Goal: Task Accomplishment & Management: Complete application form

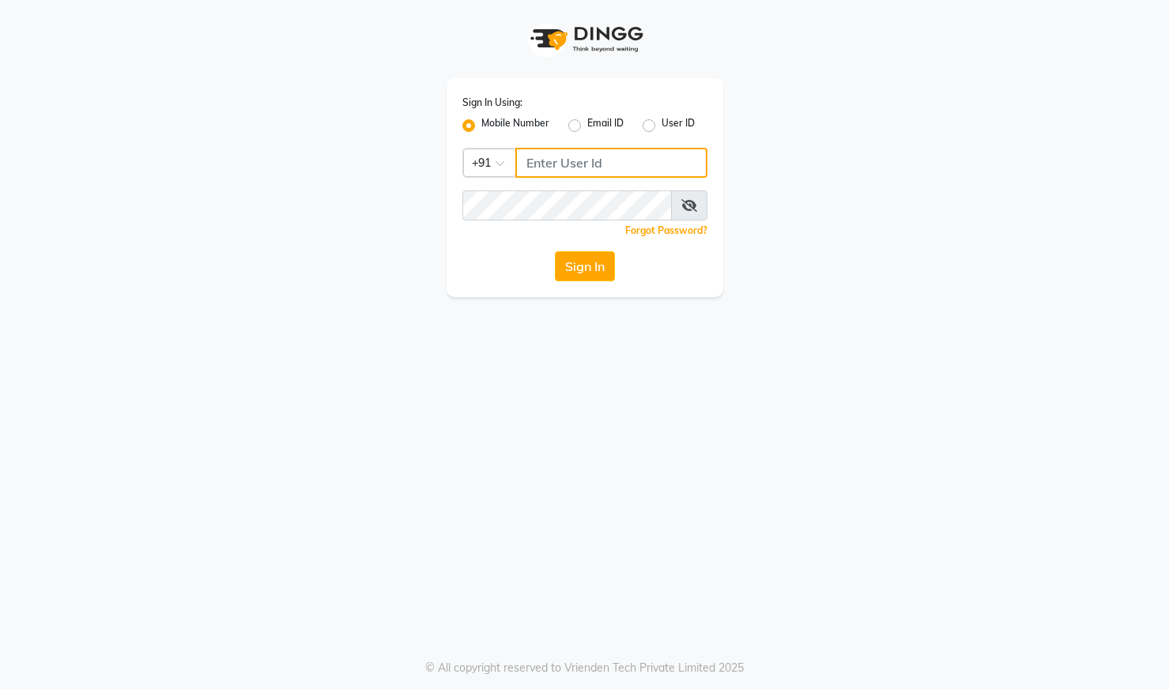
type input "8310790205"
click at [689, 211] on icon at bounding box center [690, 205] width 16 height 13
click at [599, 267] on button "Sign In" at bounding box center [585, 266] width 60 height 30
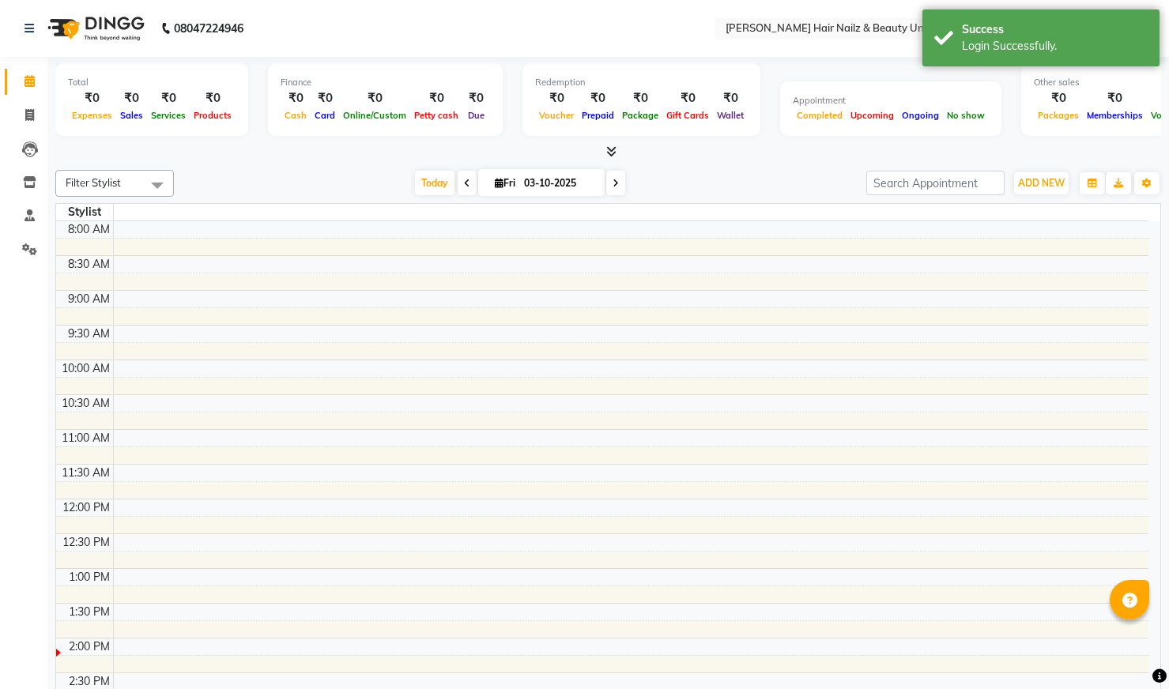
select select "en"
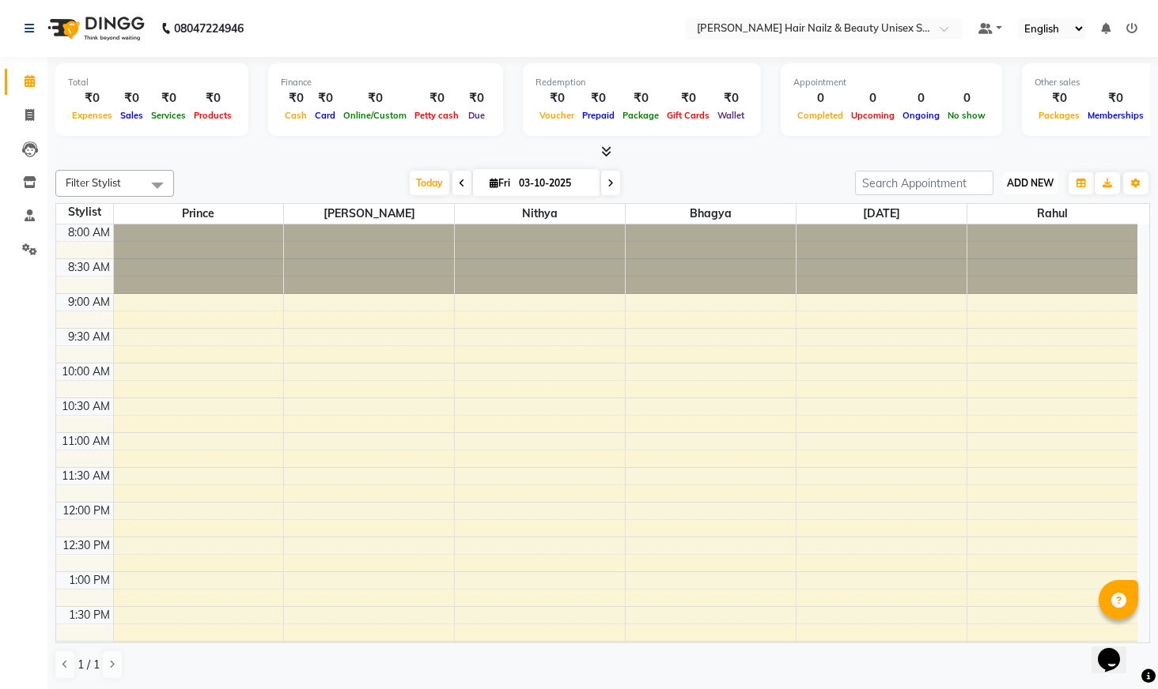
click at [1018, 175] on button "ADD NEW Toggle Dropdown" at bounding box center [1030, 183] width 55 height 22
click at [984, 236] on link "Add Invoice" at bounding box center [993, 234] width 125 height 21
select select "service"
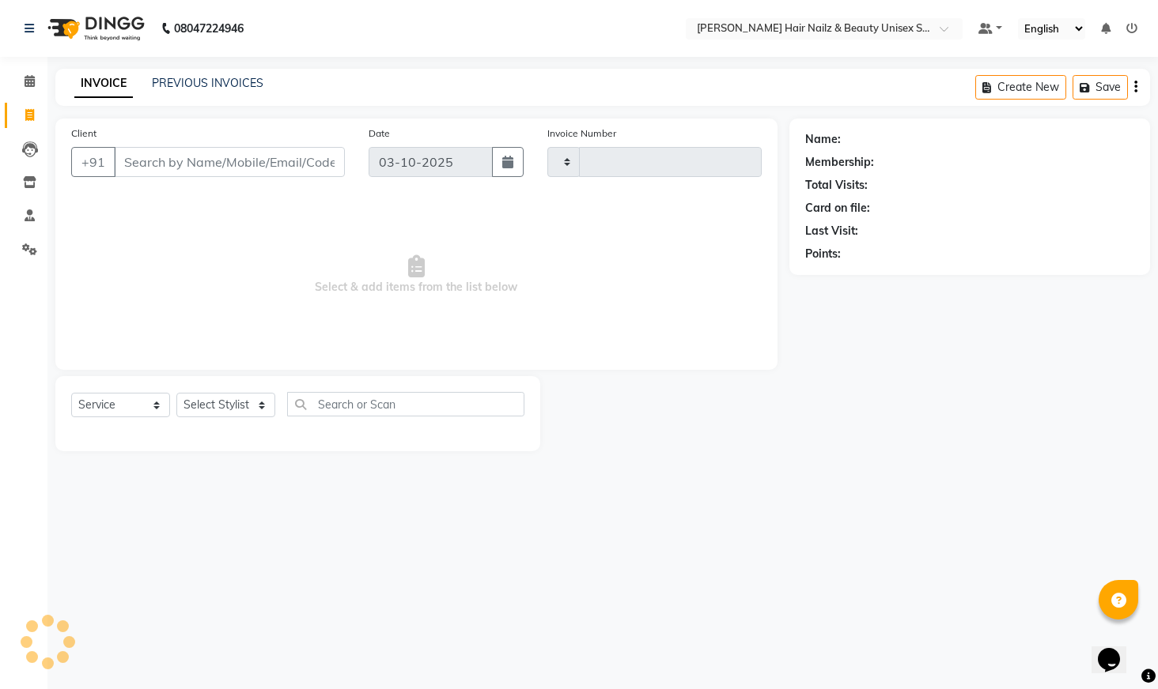
type input "0003"
select select "9097"
click at [274, 172] on input "Client" at bounding box center [231, 162] width 234 height 30
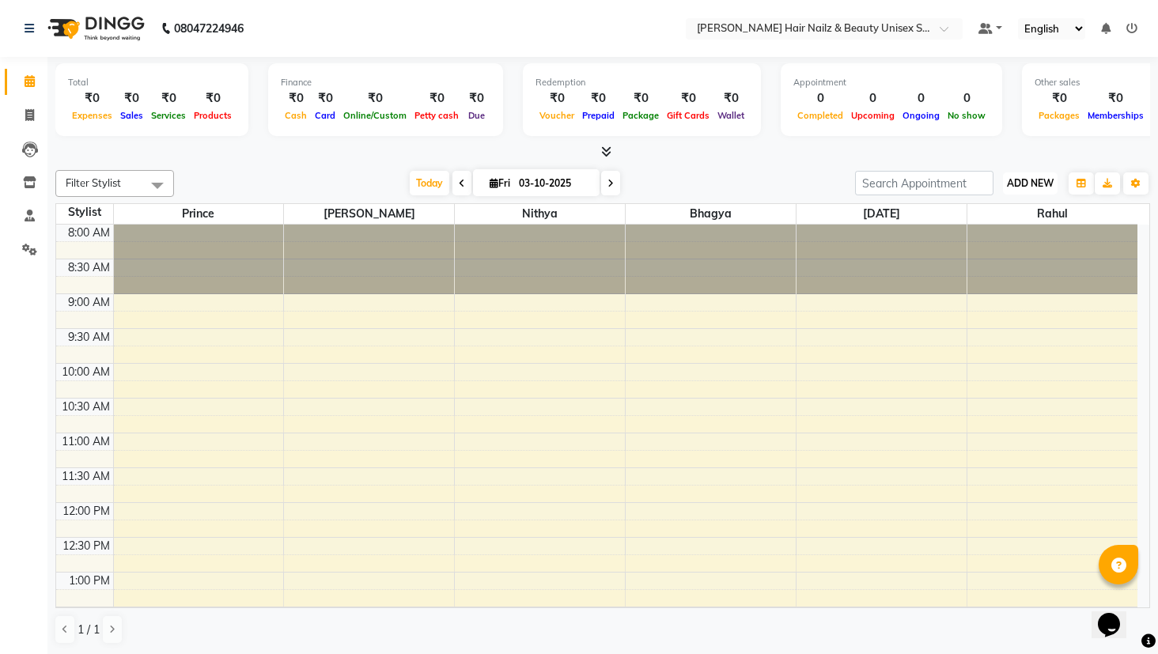
click at [1039, 177] on span "ADD NEW" at bounding box center [1030, 183] width 47 height 12
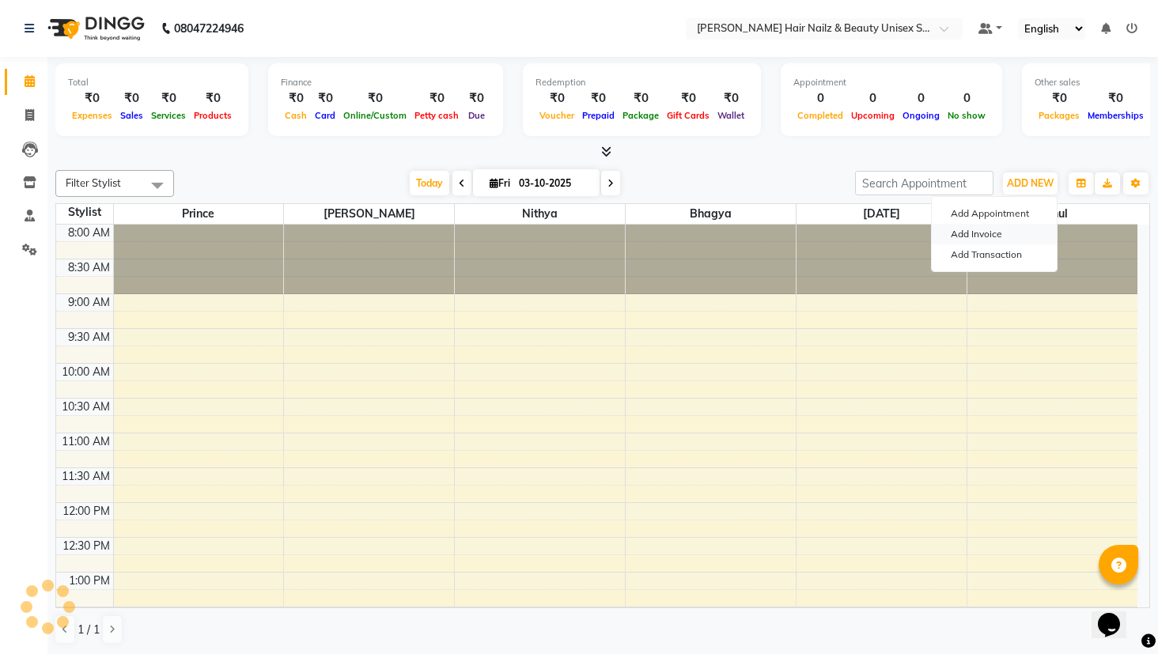
click at [1031, 229] on link "Add Invoice" at bounding box center [993, 234] width 125 height 21
select select "service"
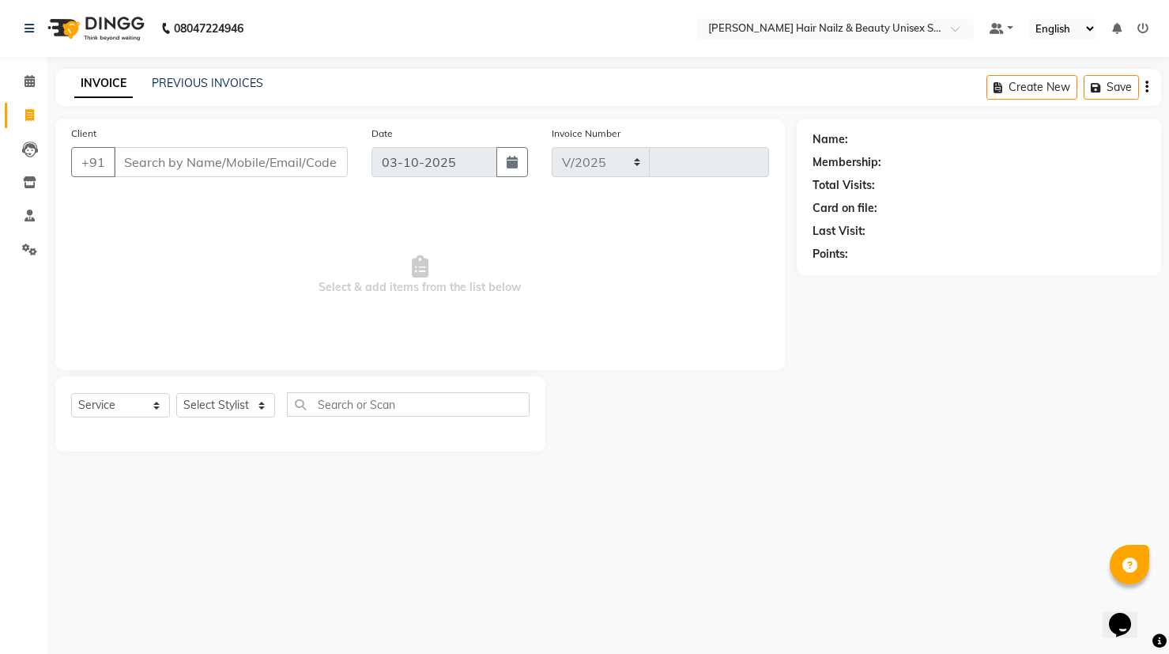
select select "9097"
type input "0003"
click at [104, 411] on select "Select Service Product Membership Package Voucher Prepaid Gift Card" at bounding box center [120, 405] width 99 height 25
click at [251, 406] on select "Select Stylist Admin Bhagya [PERSON_NAME][DATE] [PERSON_NAME] [PERSON_NAME]" at bounding box center [225, 405] width 99 height 25
select select "93007"
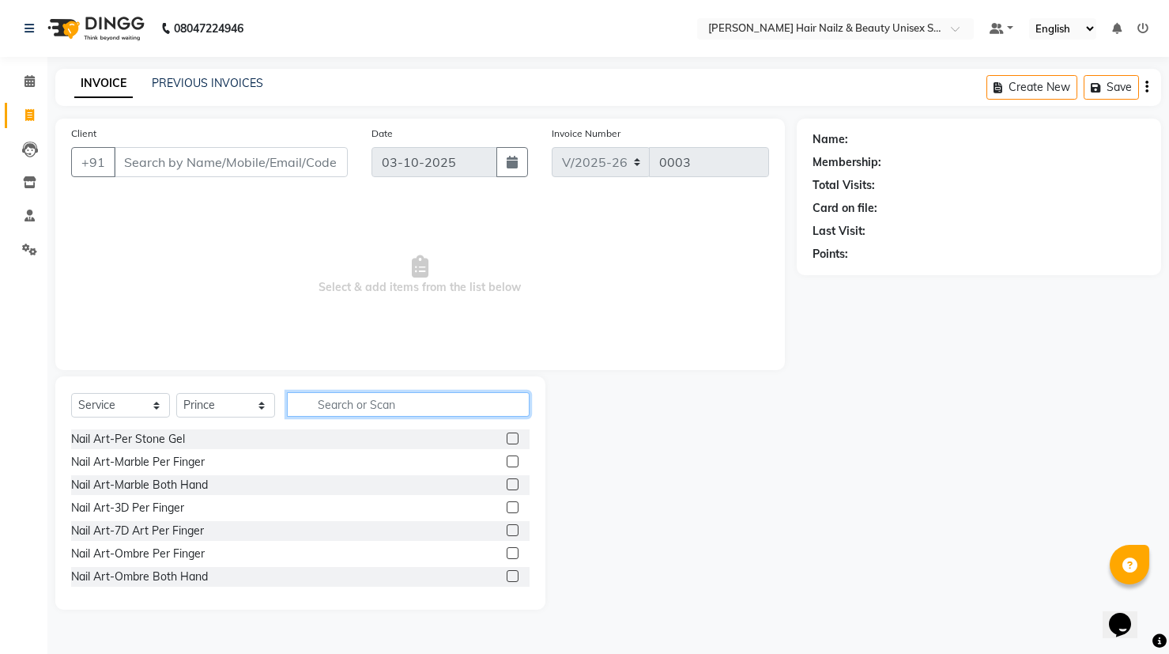
click at [331, 402] on input "text" at bounding box center [408, 404] width 243 height 25
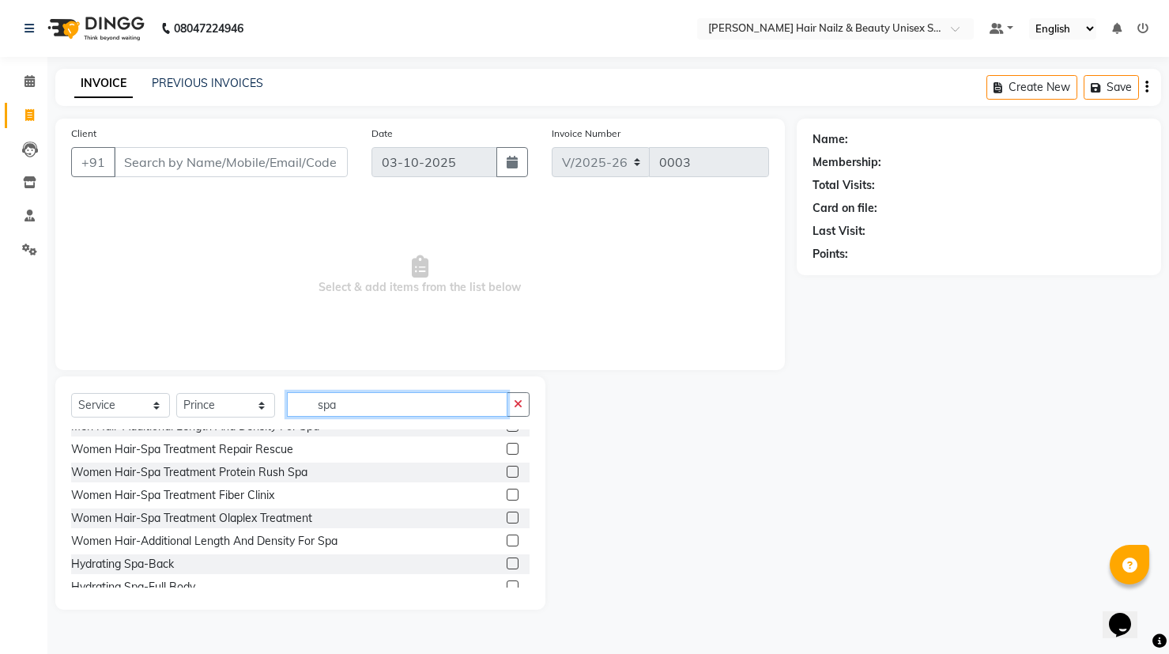
scroll to position [127, 0]
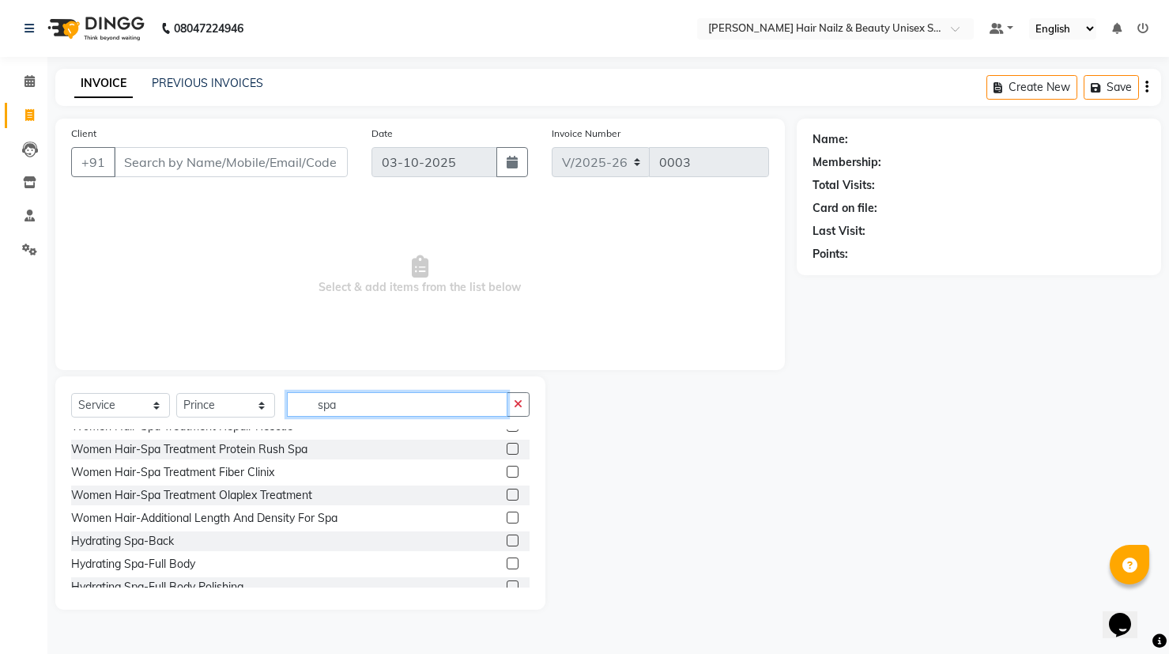
type input "spa"
click at [236, 540] on div "Hydrating Spa-Back" at bounding box center [300, 541] width 459 height 20
click at [507, 542] on label at bounding box center [513, 541] width 12 height 12
click at [507, 542] on input "checkbox" at bounding box center [512, 541] width 10 height 10
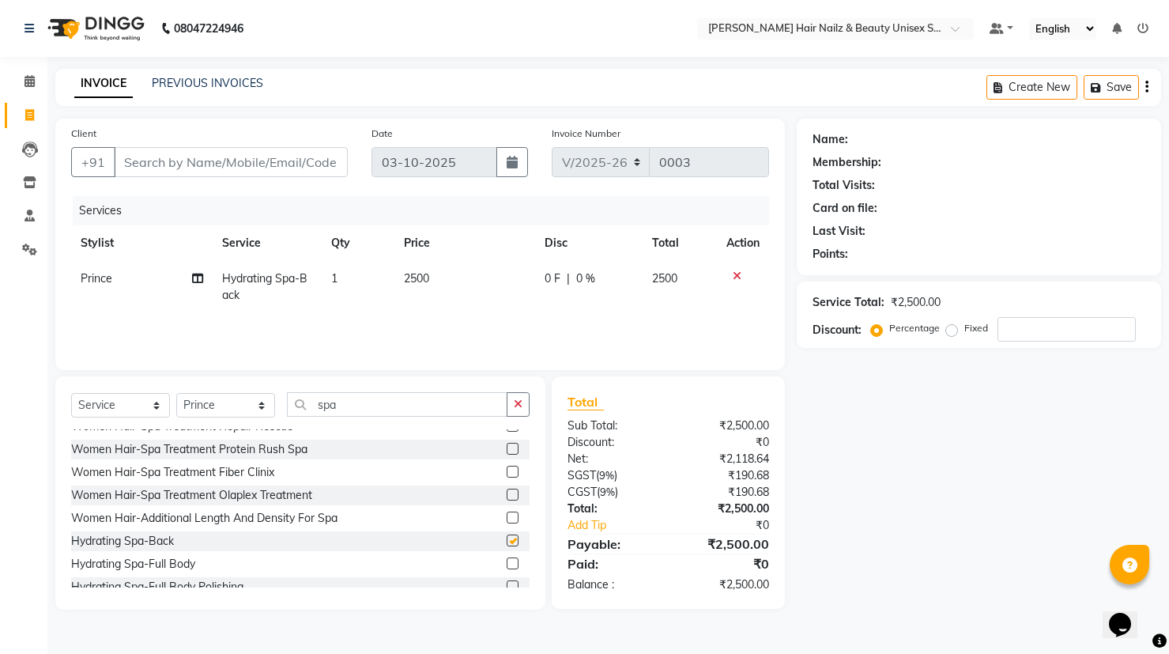
checkbox input "false"
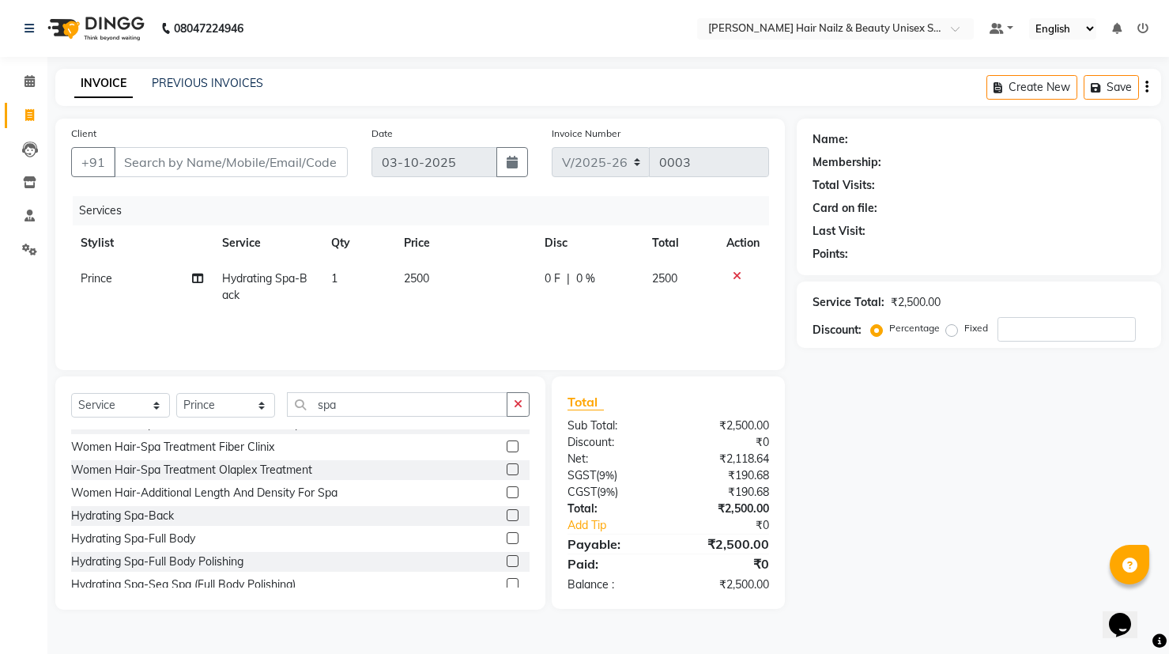
scroll to position [163, 0]
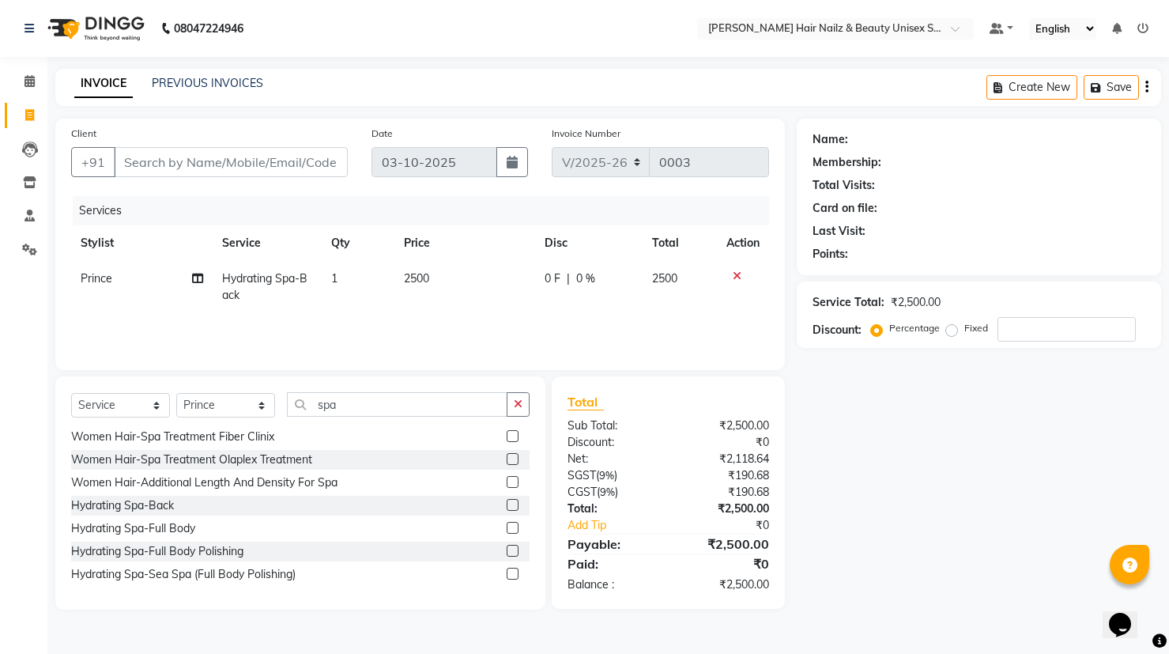
click at [733, 270] on icon at bounding box center [737, 275] width 9 height 11
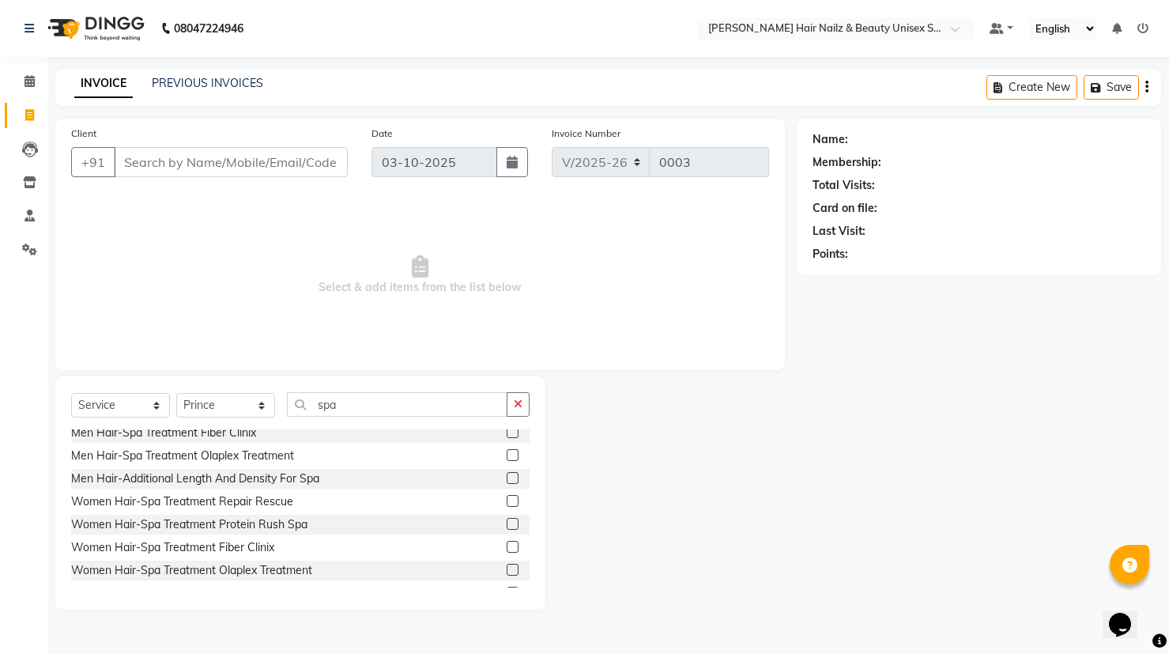
scroll to position [40, 0]
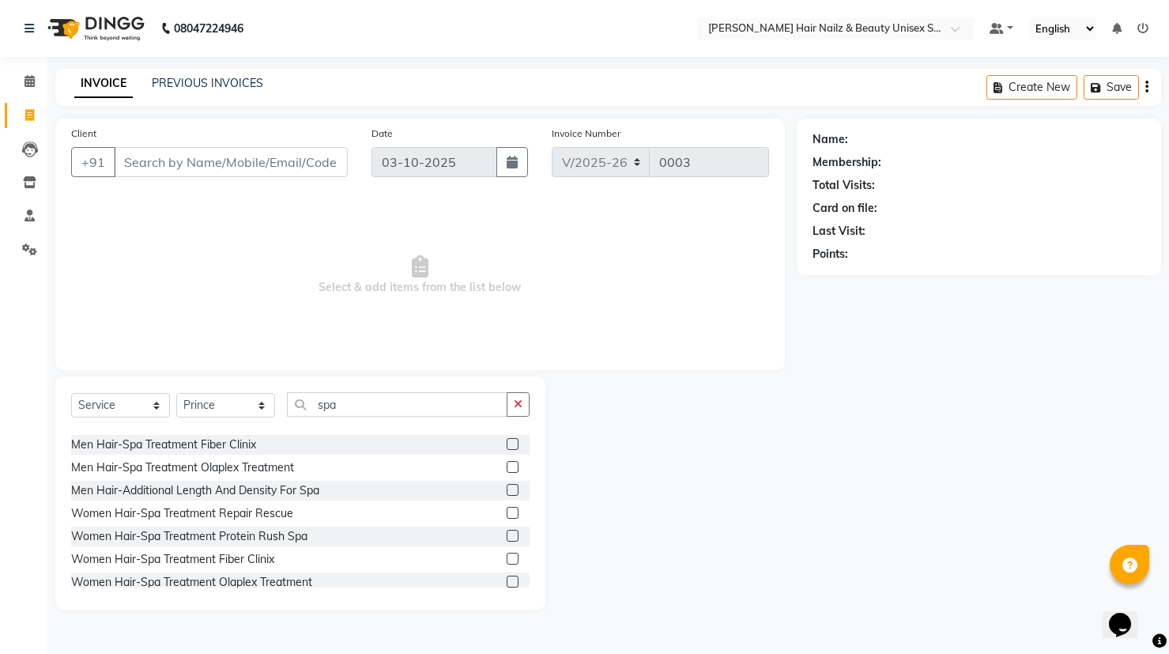
click at [507, 510] on label at bounding box center [513, 513] width 12 height 12
click at [507, 510] on input "checkbox" at bounding box center [512, 513] width 10 height 10
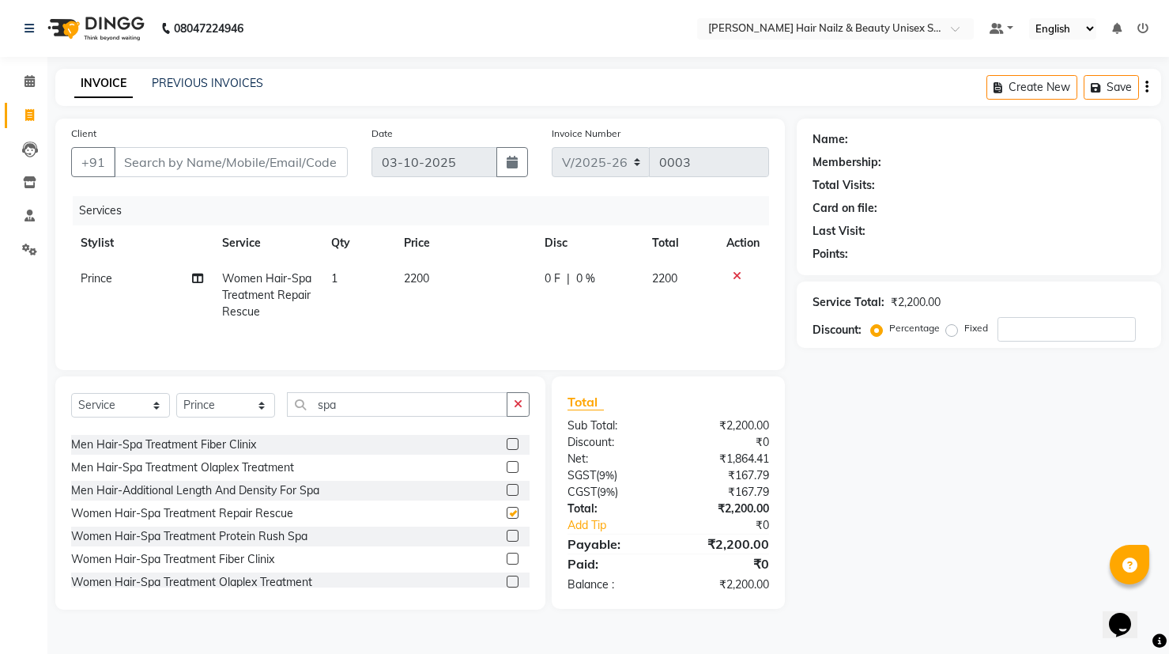
checkbox input "false"
click at [507, 537] on label at bounding box center [513, 536] width 12 height 12
click at [507, 537] on input "checkbox" at bounding box center [512, 536] width 10 height 10
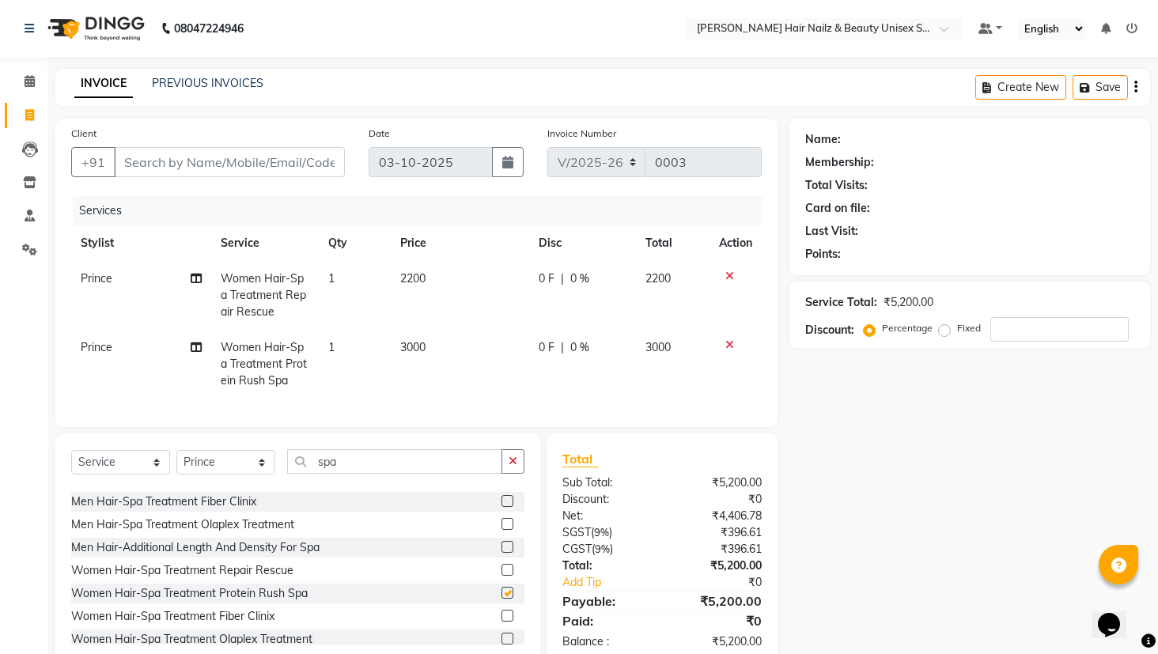
checkbox input "false"
click at [727, 344] on icon at bounding box center [729, 344] width 9 height 11
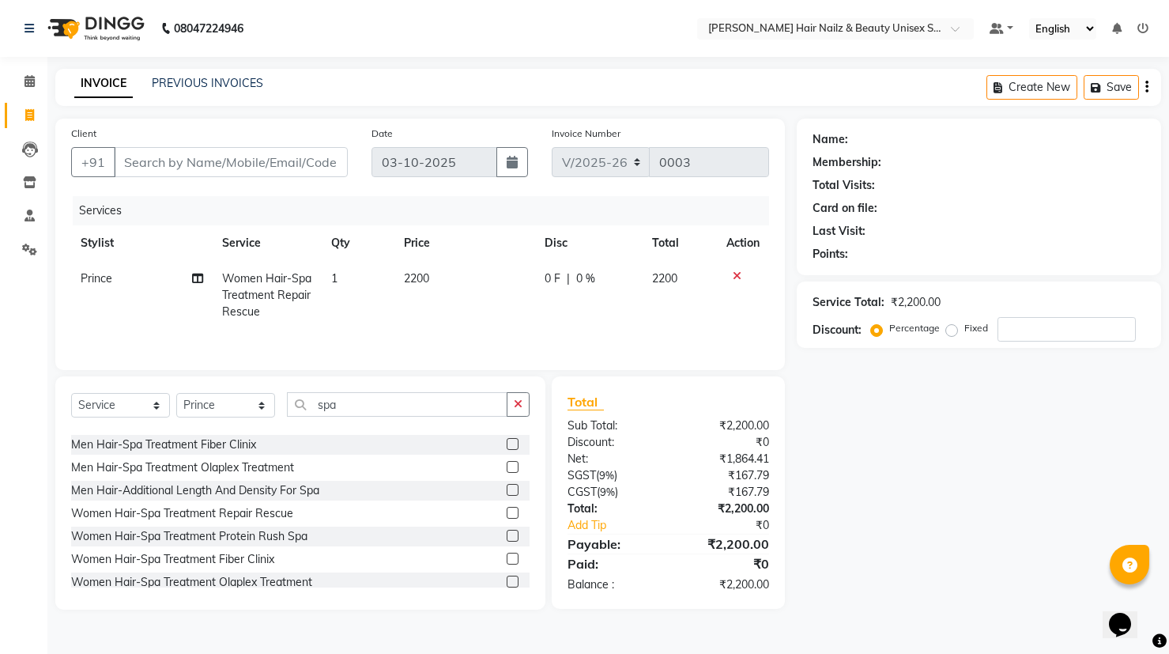
click at [733, 274] on icon at bounding box center [737, 275] width 9 height 11
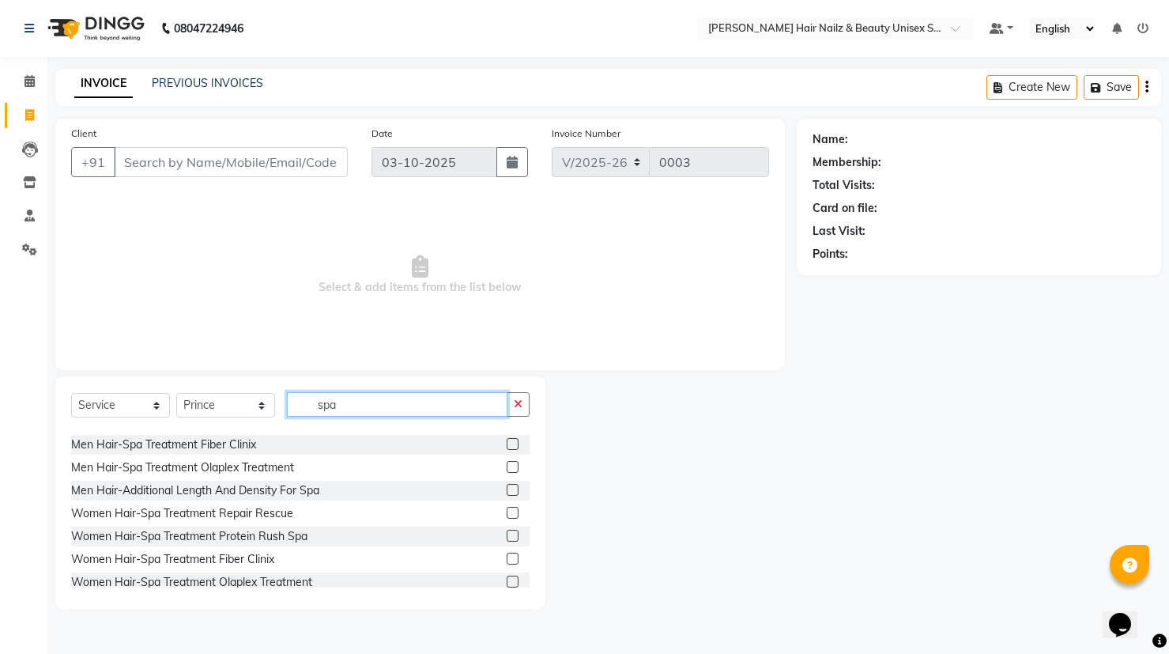
click at [398, 403] on input "spa" at bounding box center [397, 404] width 221 height 25
type input "s"
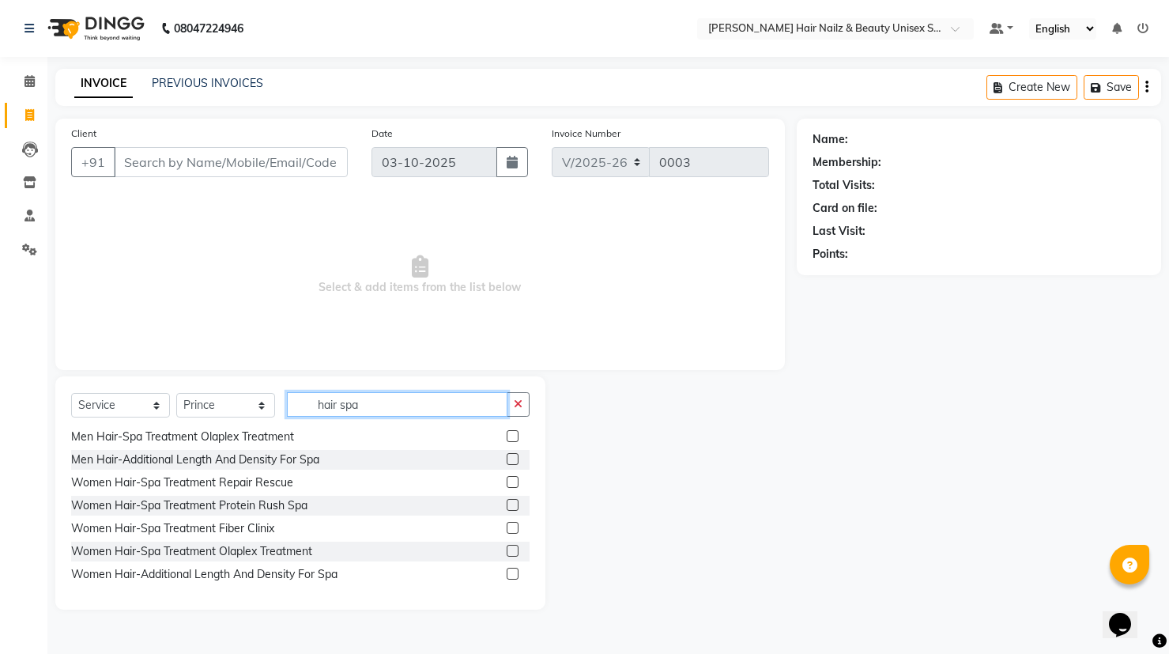
scroll to position [68, 0]
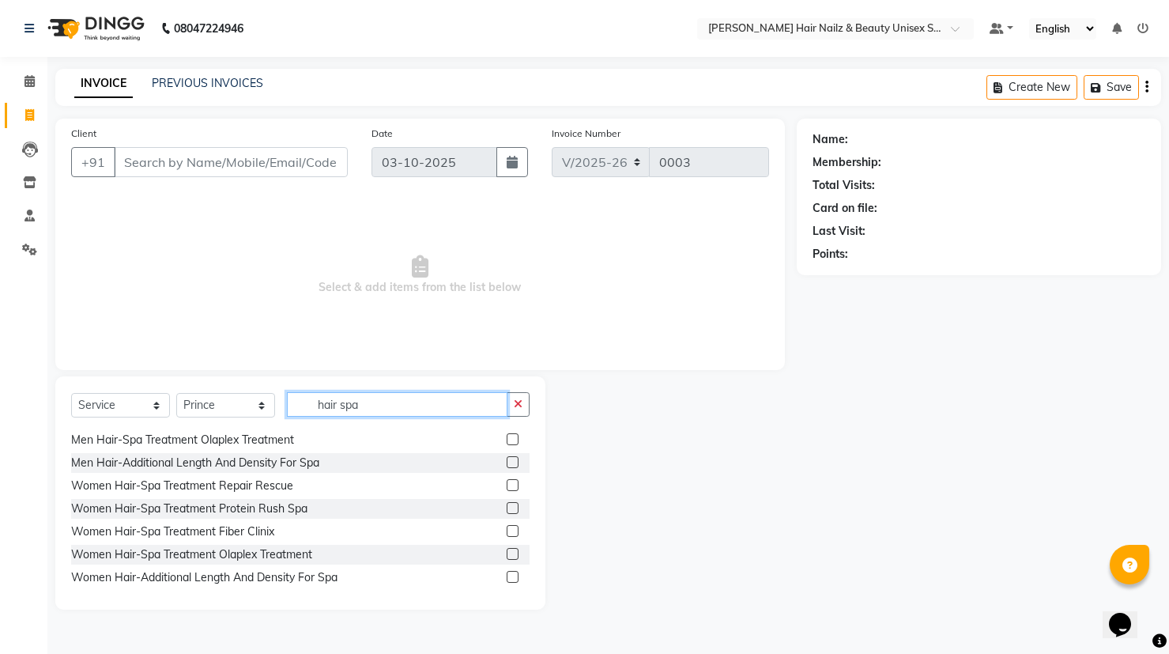
type input "hair spa"
click at [507, 529] on label at bounding box center [513, 531] width 12 height 12
click at [507, 529] on input "checkbox" at bounding box center [512, 532] width 10 height 10
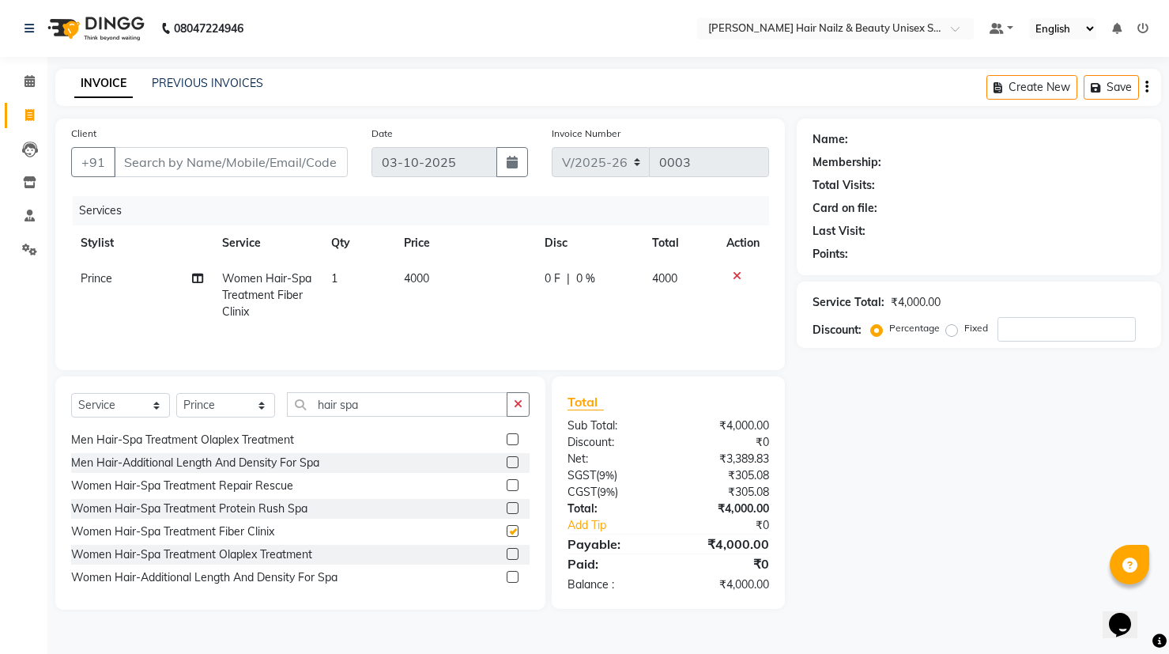
checkbox input "false"
click at [734, 276] on icon at bounding box center [737, 275] width 9 height 11
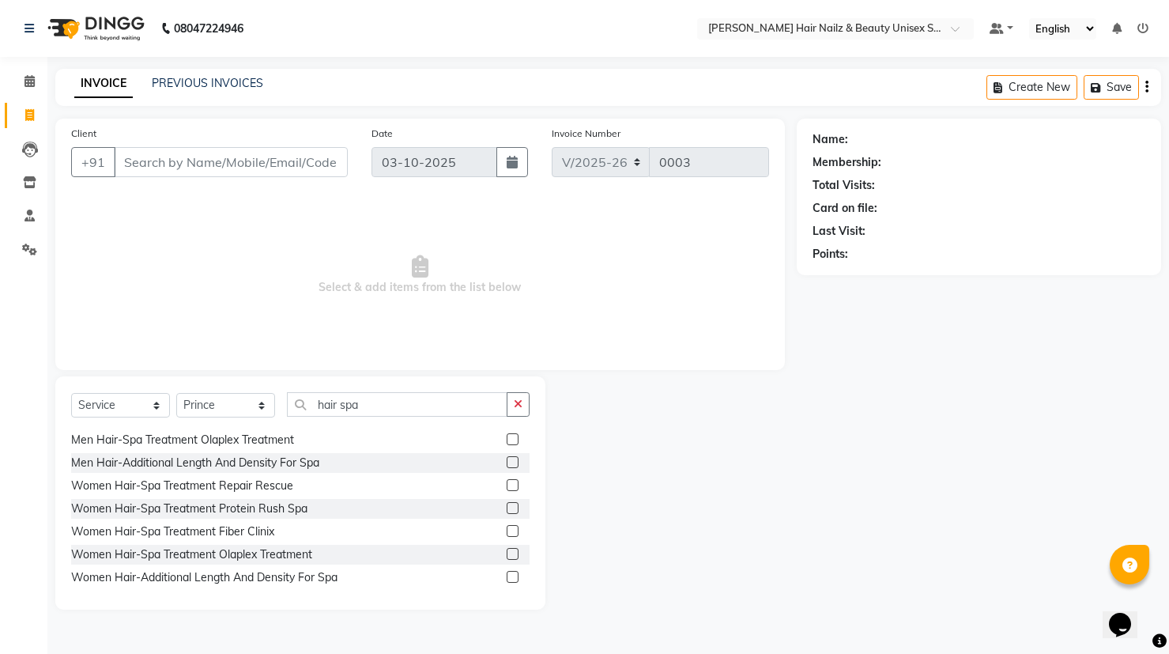
click at [507, 552] on label at bounding box center [513, 554] width 12 height 12
click at [507, 552] on input "checkbox" at bounding box center [512, 555] width 10 height 10
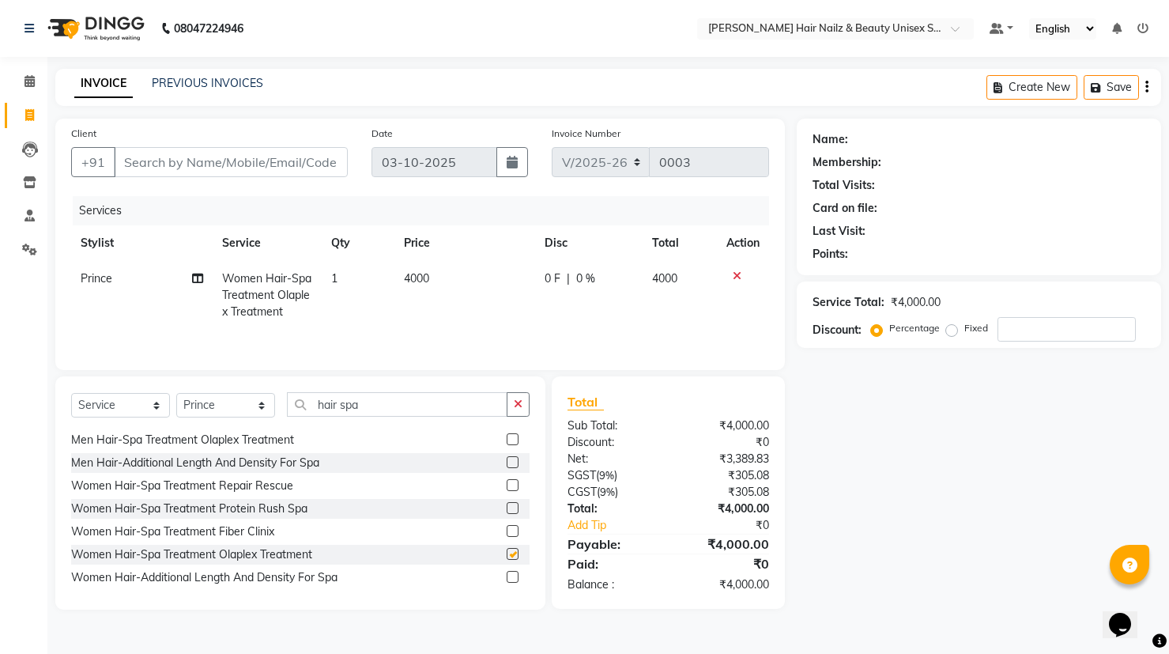
checkbox input "false"
drag, startPoint x: 734, startPoint y: 270, endPoint x: 642, endPoint y: 276, distance: 91.9
click at [645, 275] on tr "Prince Women Hair-Spa Treatment Olaplex Treatment 1 4000 0 F | 0 % 4000" at bounding box center [420, 295] width 698 height 69
click at [733, 274] on icon at bounding box center [737, 275] width 9 height 11
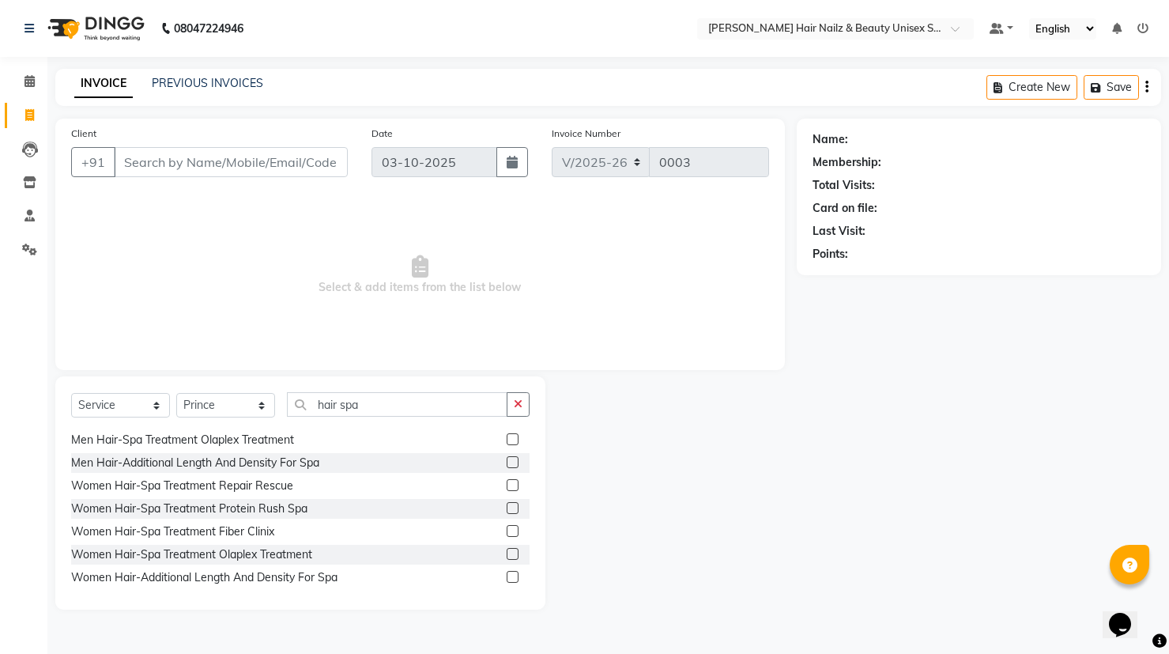
click at [507, 485] on label at bounding box center [513, 485] width 12 height 12
click at [507, 485] on input "checkbox" at bounding box center [512, 486] width 10 height 10
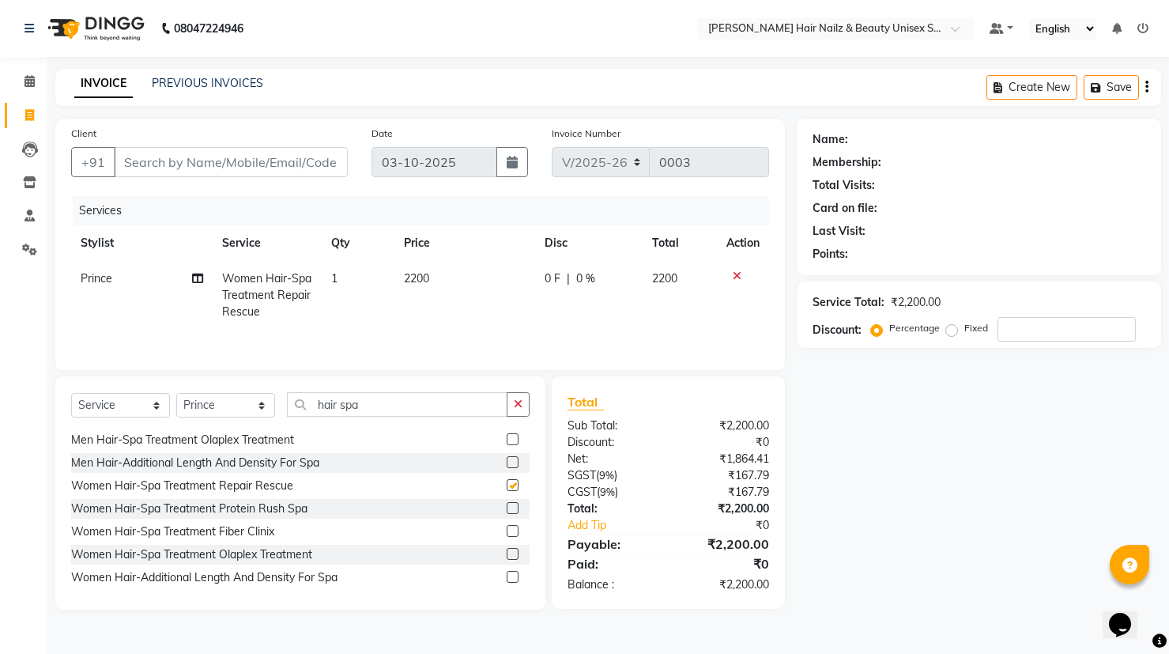
checkbox input "false"
click at [511, 403] on button "button" at bounding box center [518, 404] width 23 height 25
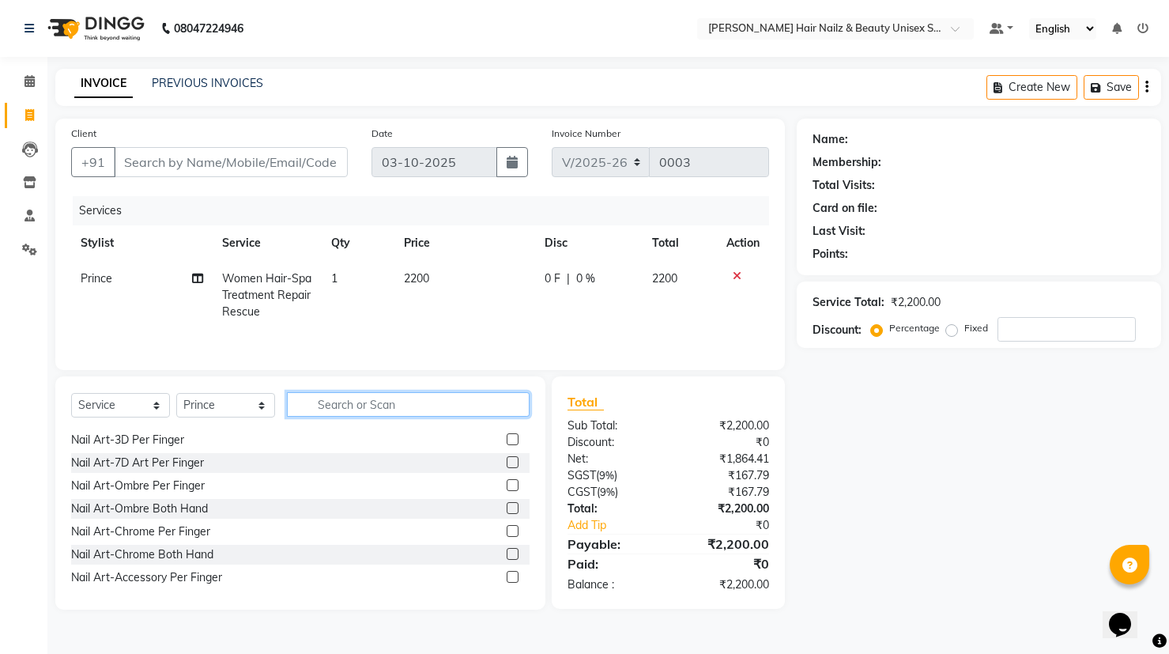
click at [489, 403] on input "text" at bounding box center [408, 404] width 243 height 25
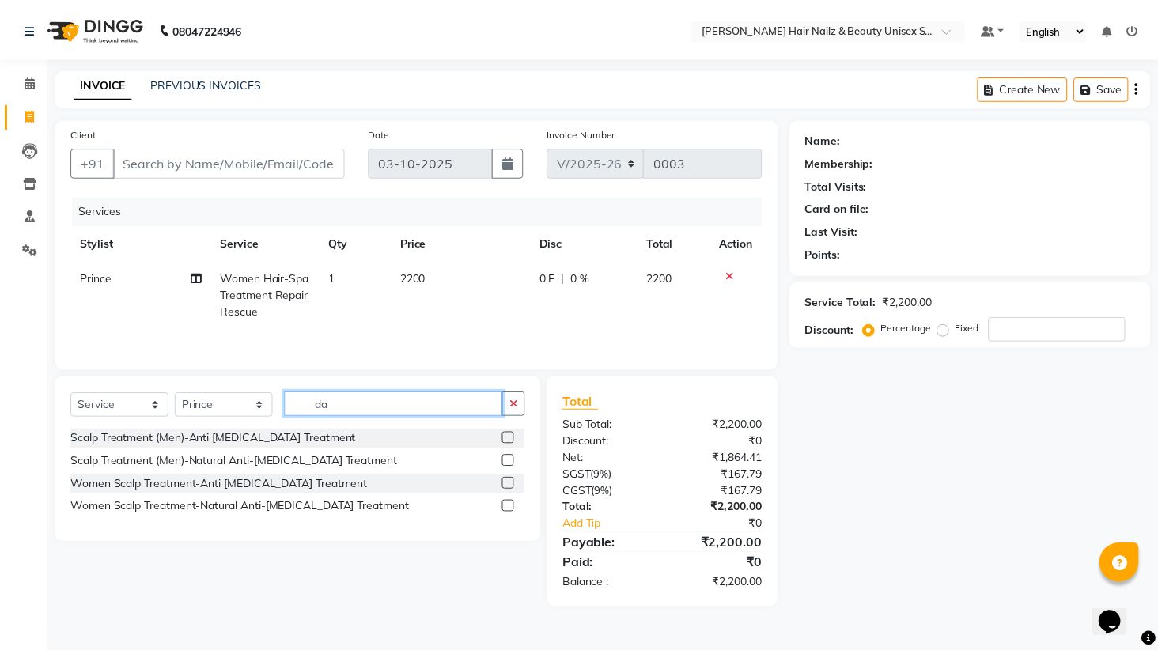
scroll to position [0, 0]
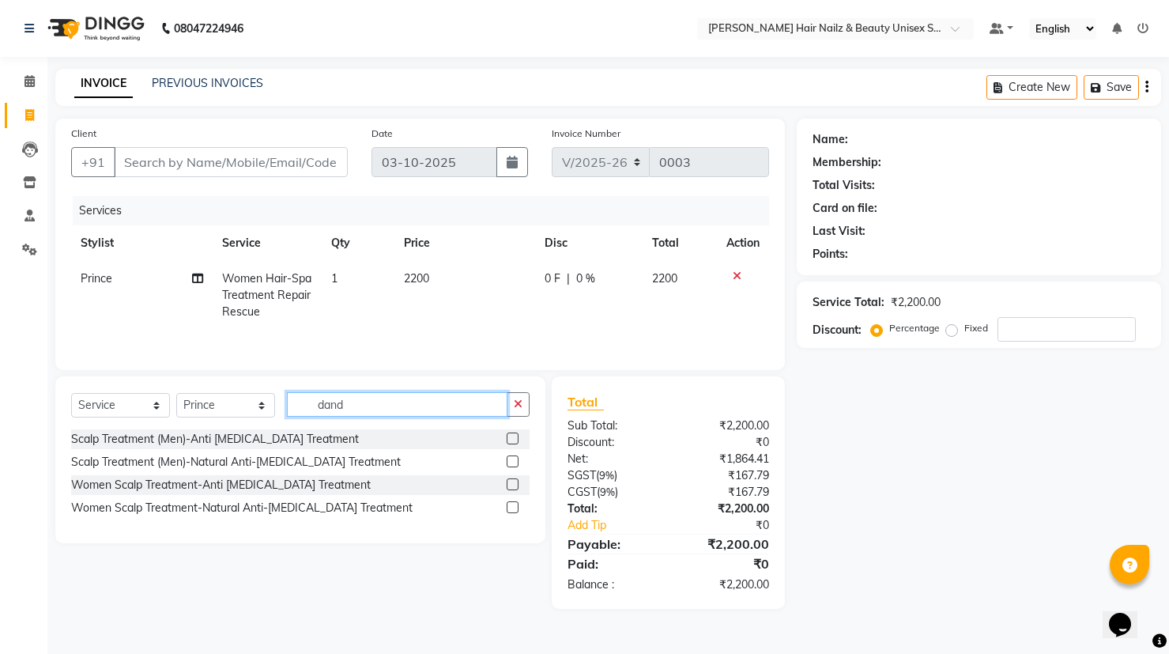
type input "dand"
click at [514, 435] on label at bounding box center [513, 439] width 12 height 12
click at [514, 435] on input "checkbox" at bounding box center [512, 439] width 10 height 10
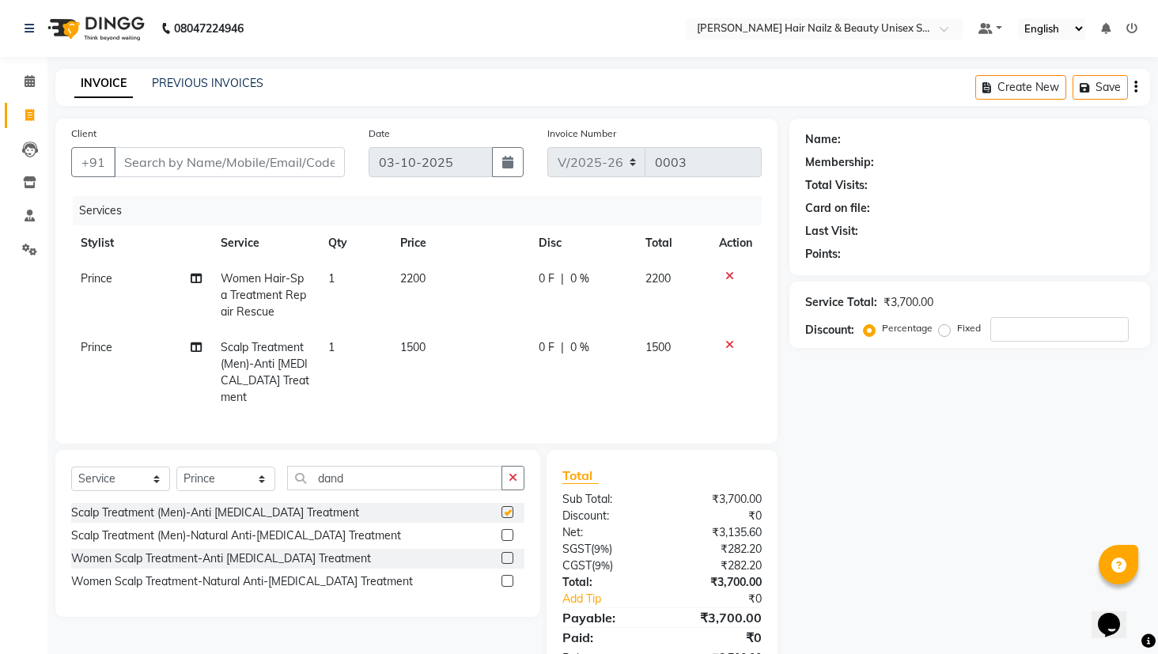
checkbox input "false"
click at [548, 280] on span "0 F" at bounding box center [546, 278] width 16 height 17
select select "93007"
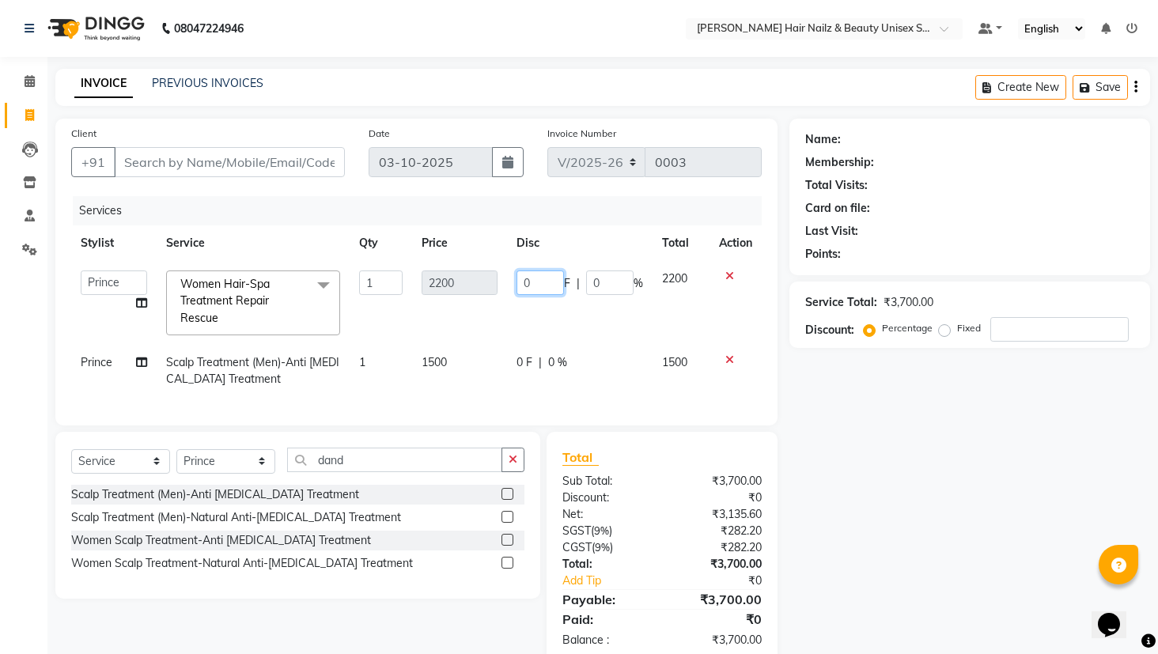
click at [546, 279] on input "0" at bounding box center [539, 282] width 47 height 25
type input "1500"
click at [534, 359] on td "0 F | 0 %" at bounding box center [579, 371] width 145 height 52
select select "93007"
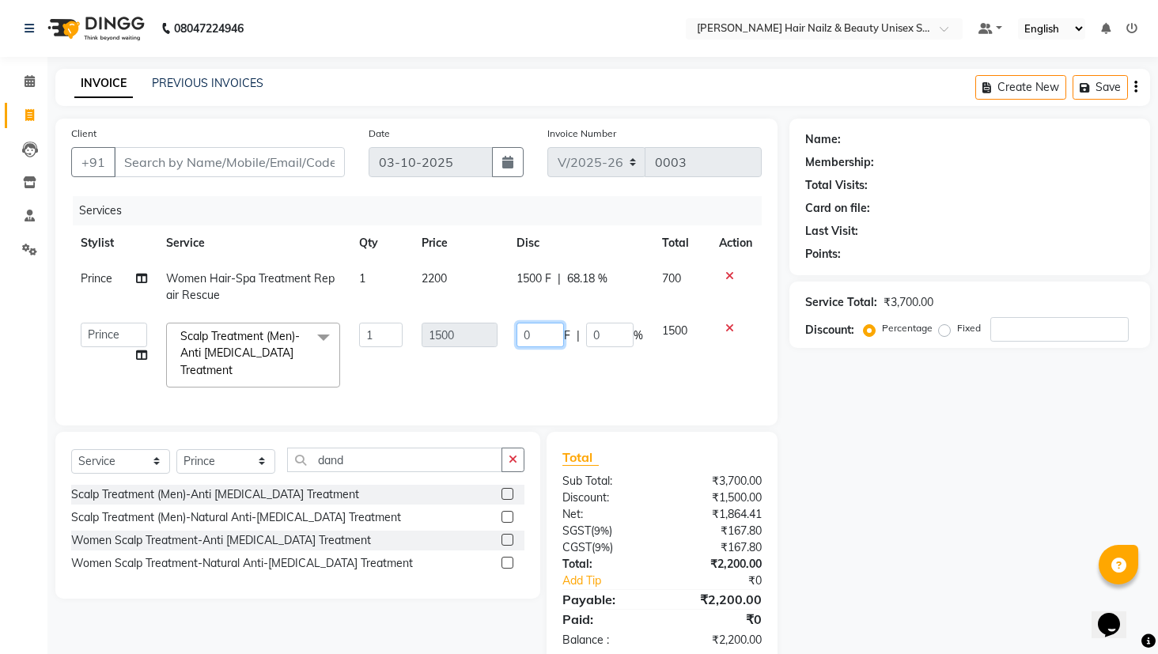
click at [552, 327] on input "0" at bounding box center [539, 335] width 47 height 25
type input "500"
click at [694, 351] on td "1500" at bounding box center [680, 355] width 56 height 84
select select "93007"
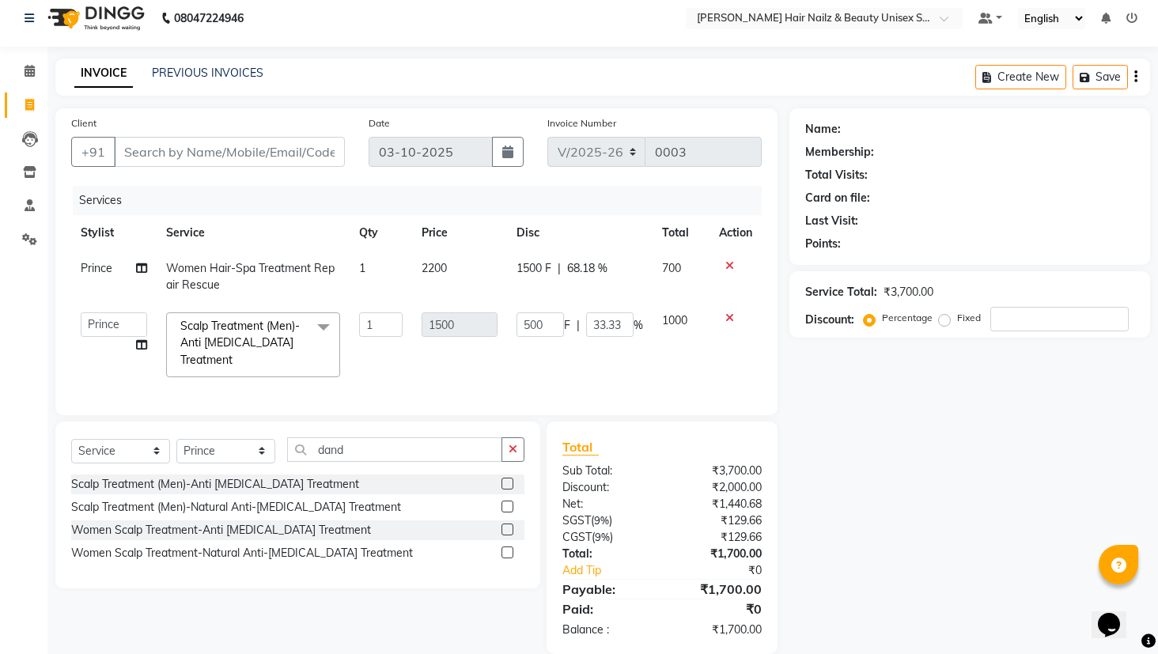
scroll to position [46, 0]
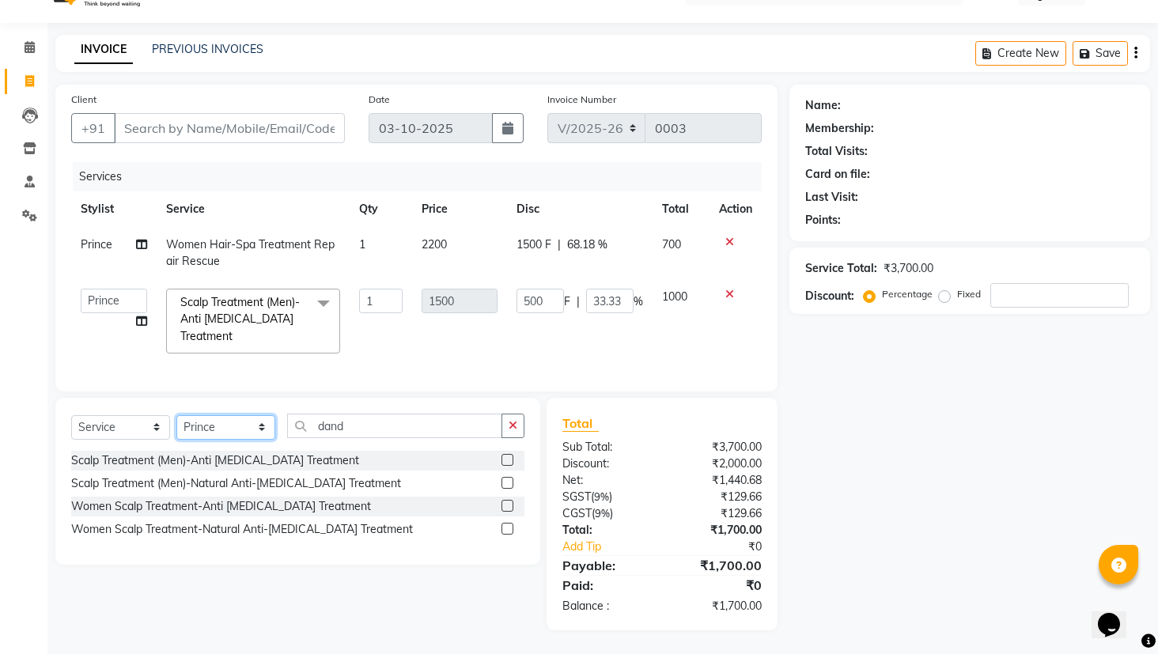
click at [246, 426] on select "Select Stylist Admin Bhagya [PERSON_NAME][DATE] [PERSON_NAME] [PERSON_NAME]" at bounding box center [225, 427] width 99 height 25
click at [245, 429] on select "Select Stylist Admin Bhagya [PERSON_NAME][DATE] [PERSON_NAME] [PERSON_NAME]" at bounding box center [225, 427] width 99 height 25
click at [259, 425] on select "Select Stylist Admin Bhagya [PERSON_NAME][DATE] [PERSON_NAME] [PERSON_NAME]" at bounding box center [225, 427] width 99 height 25
select select "93011"
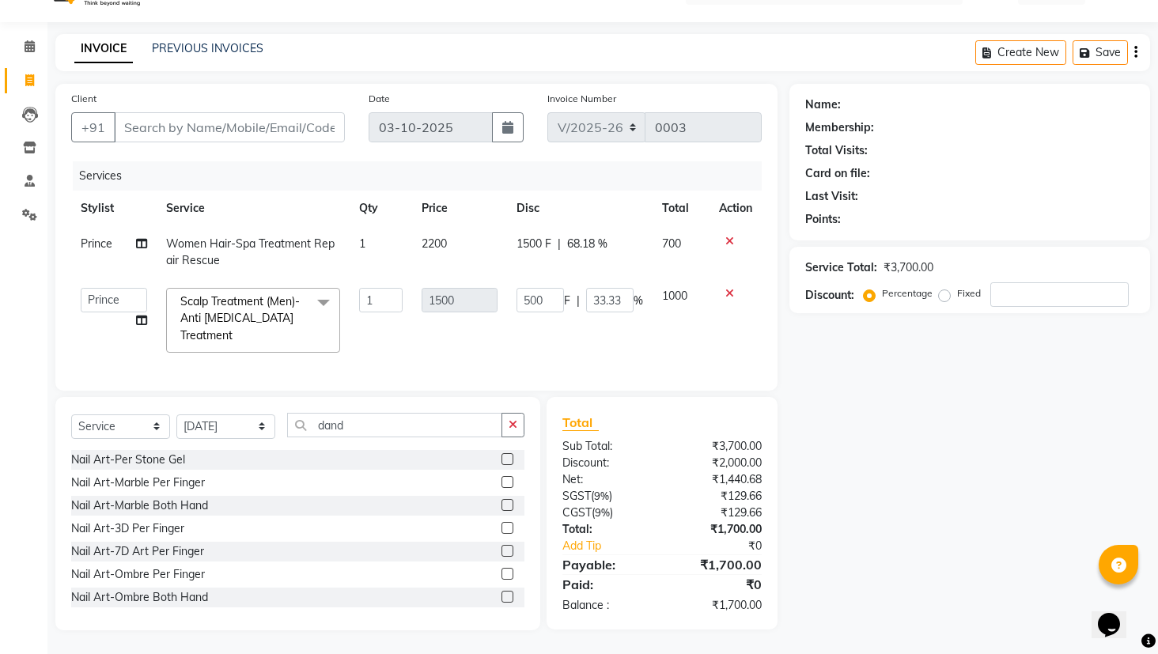
click at [510, 426] on icon "button" at bounding box center [512, 424] width 9 height 11
click at [455, 433] on input "text" at bounding box center [405, 425] width 237 height 25
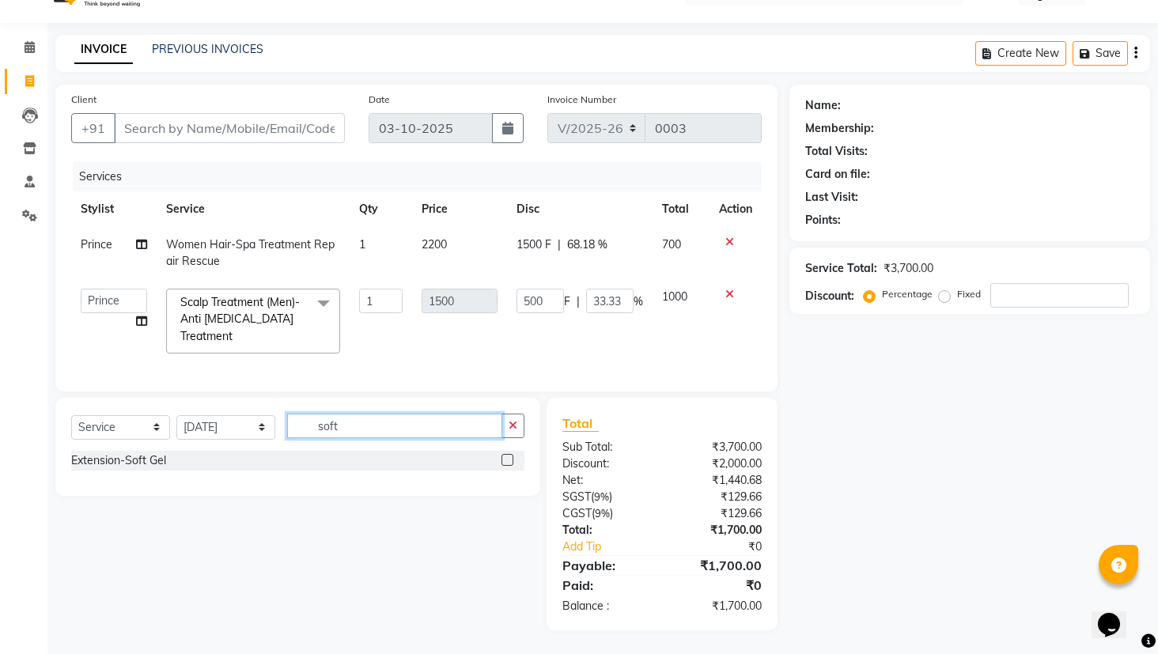
type input "soft"
click at [509, 458] on label at bounding box center [507, 460] width 12 height 12
click at [509, 458] on input "checkbox" at bounding box center [506, 460] width 10 height 10
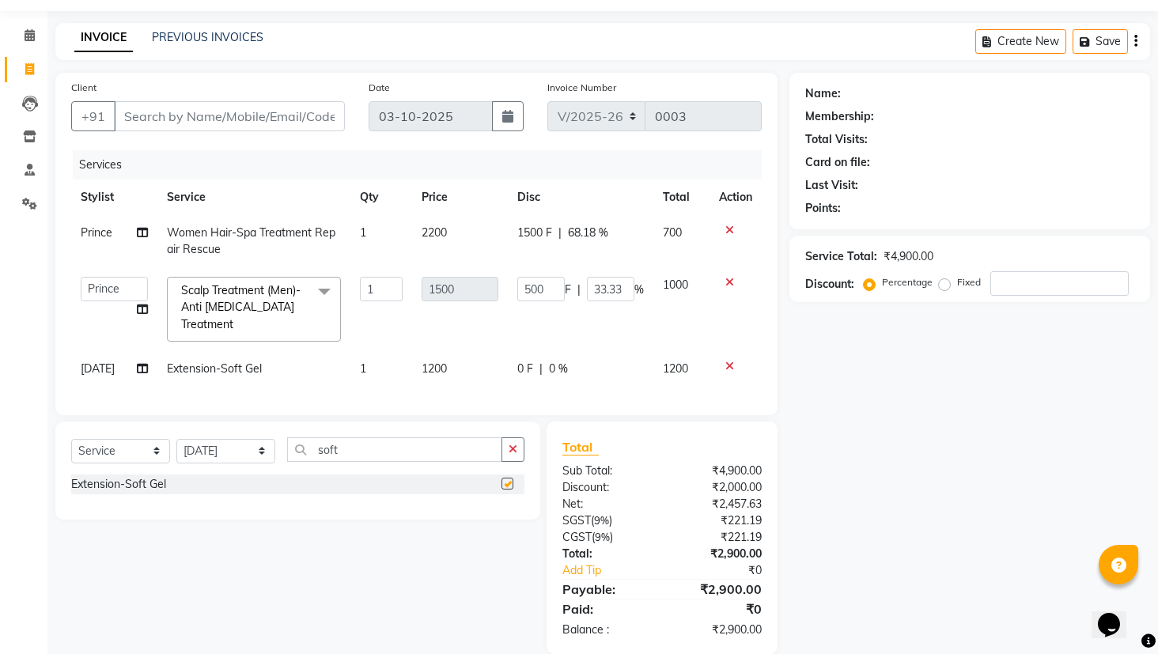
checkbox input "false"
click at [443, 364] on span "1200" at bounding box center [433, 368] width 25 height 14
select select "93011"
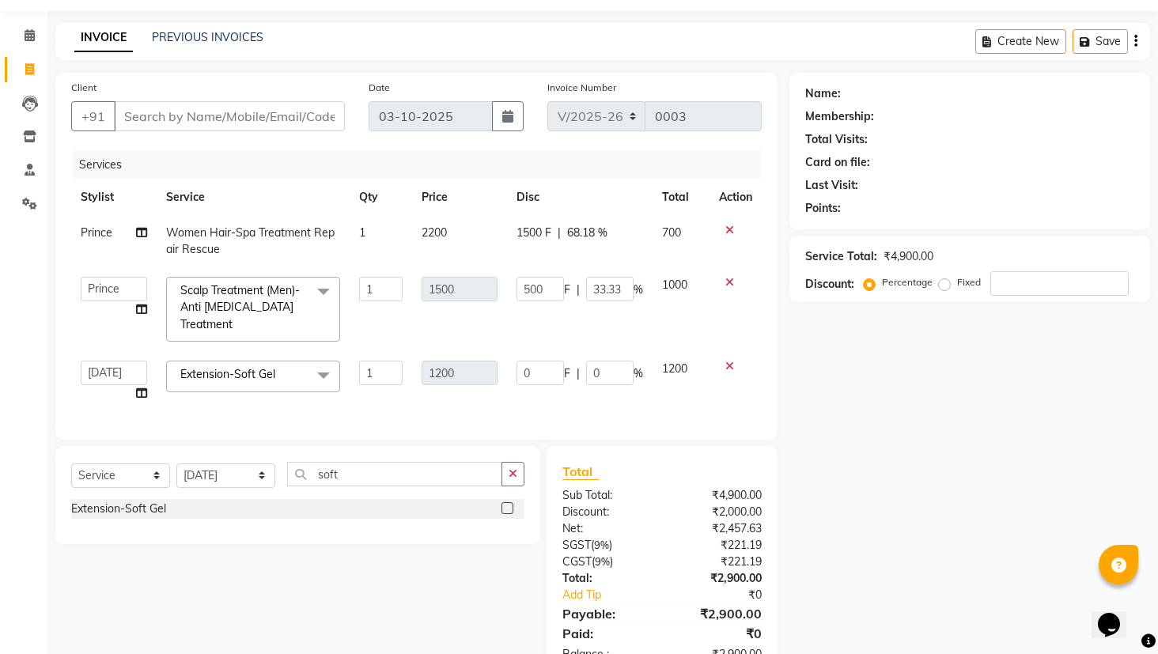
click at [406, 369] on td "1" at bounding box center [380, 381] width 62 height 60
click at [559, 372] on input "0" at bounding box center [539, 373] width 47 height 25
type input "600"
click at [705, 388] on div "Services Stylist Service Qty Price Disc Total Action Prince Women Hair-Spa Trea…" at bounding box center [416, 287] width 690 height 274
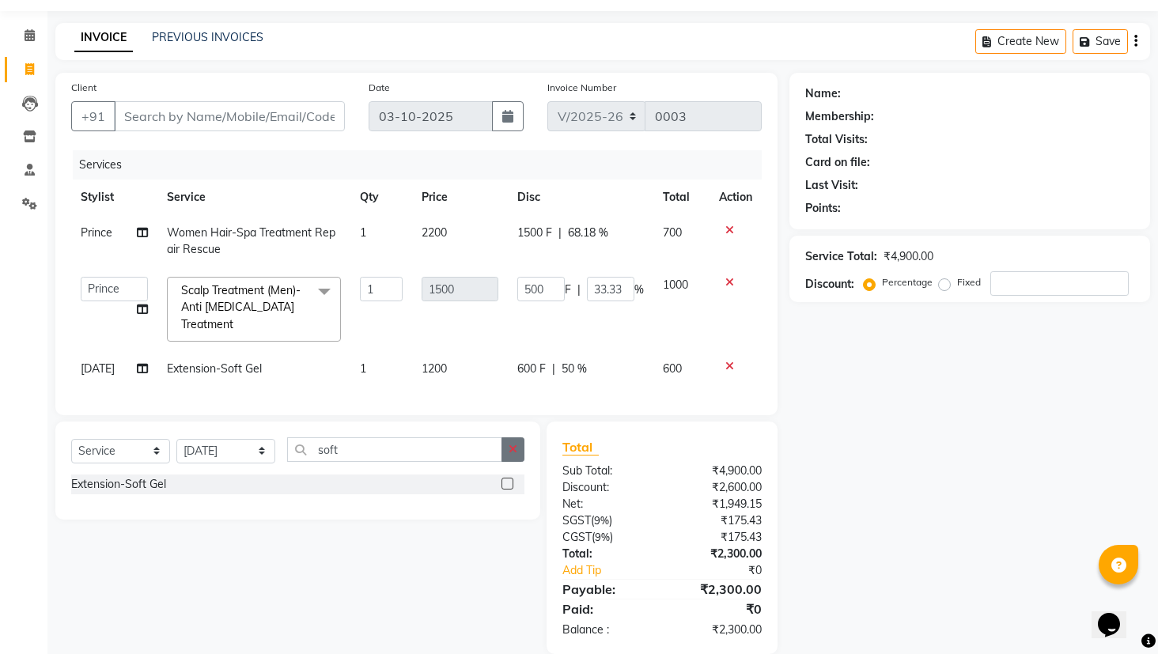
click at [510, 462] on button "button" at bounding box center [512, 449] width 23 height 25
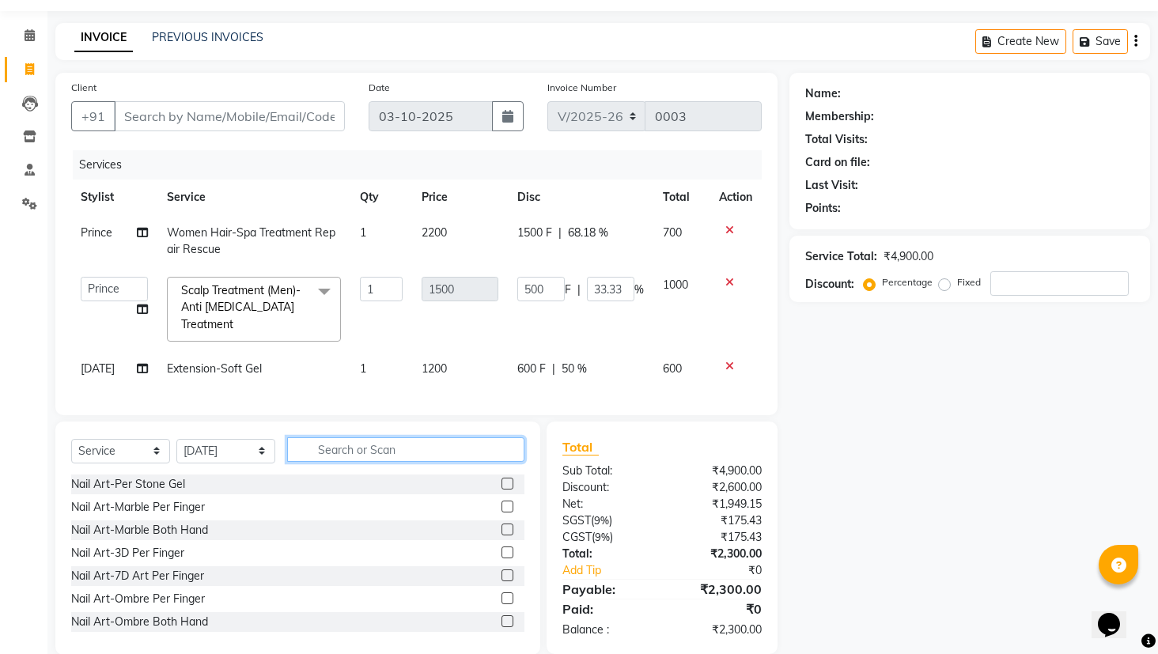
click at [404, 455] on input "text" at bounding box center [405, 449] width 237 height 25
type input "s"
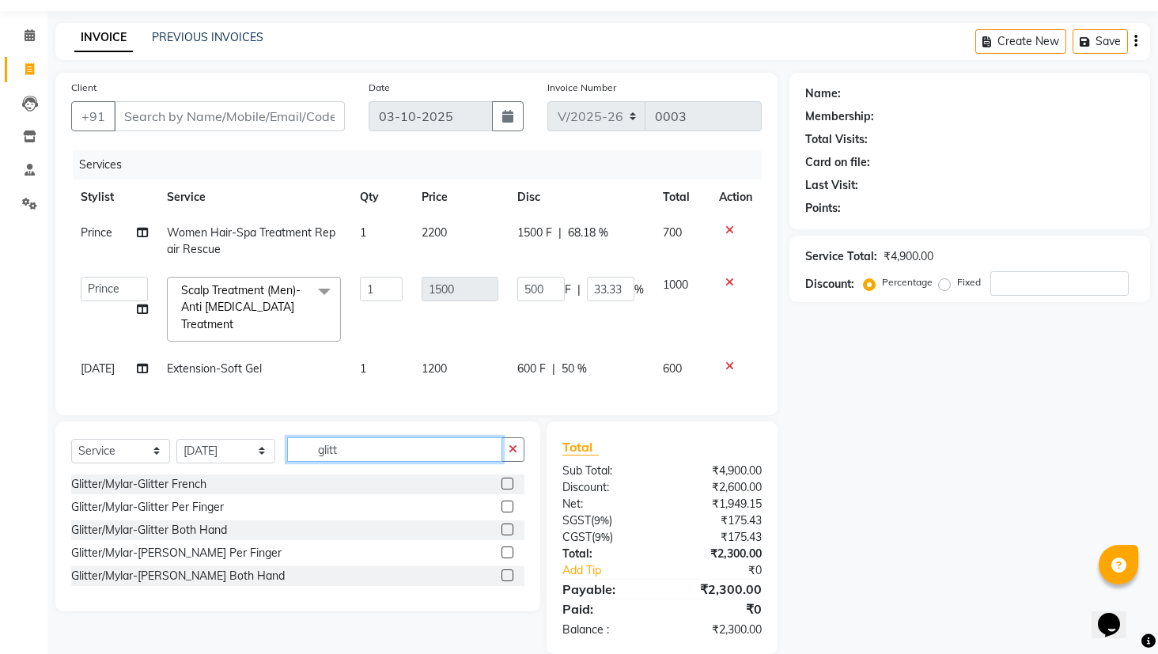
type input "glitt"
click at [506, 512] on label at bounding box center [507, 507] width 12 height 12
click at [506, 512] on input "checkbox" at bounding box center [506, 507] width 10 height 10
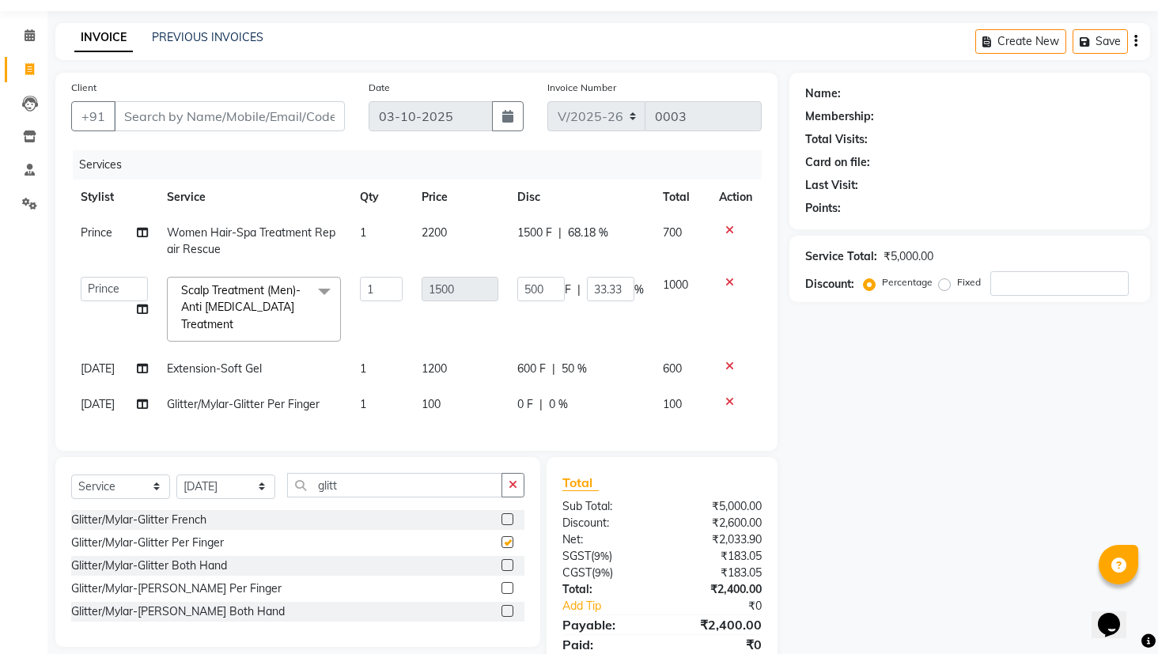
checkbox input "false"
click at [356, 405] on td "1" at bounding box center [381, 405] width 62 height 36
select select "93011"
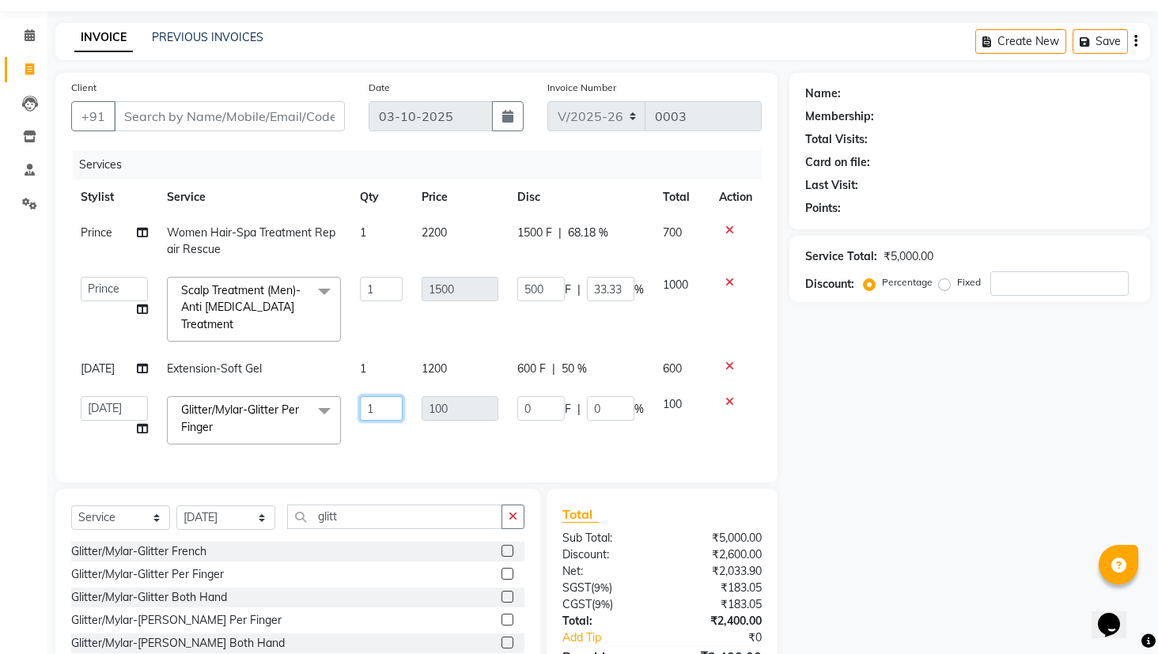
click at [383, 409] on input "1" at bounding box center [381, 408] width 43 height 25
type input "8"
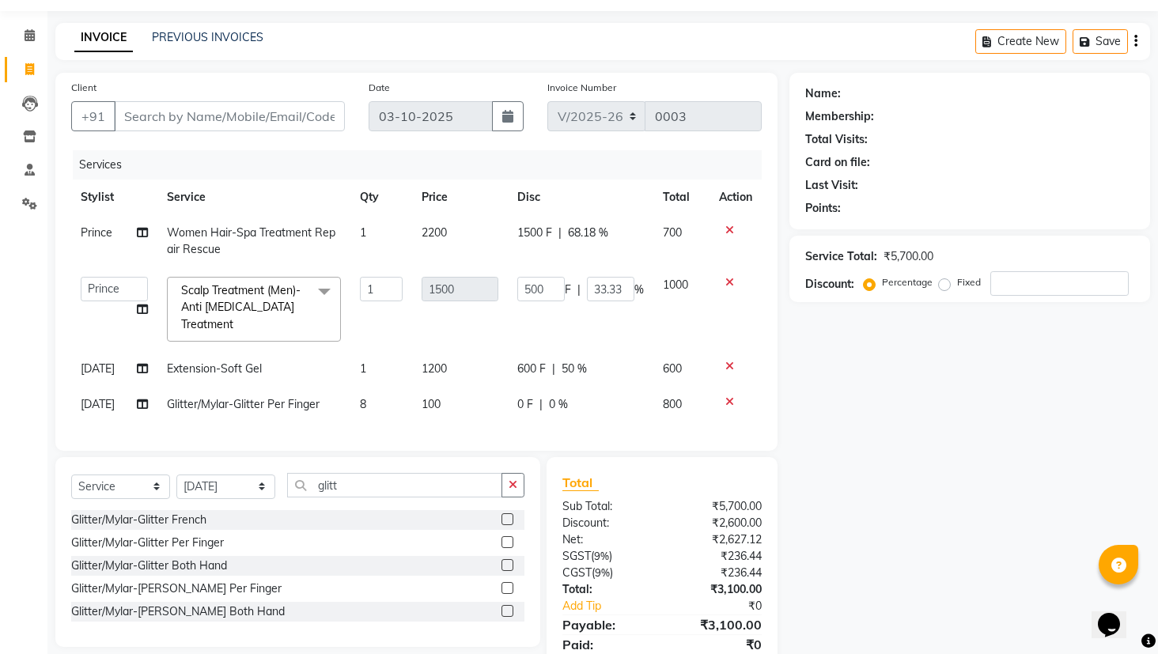
click at [440, 401] on span "100" at bounding box center [430, 404] width 19 height 14
select select "93011"
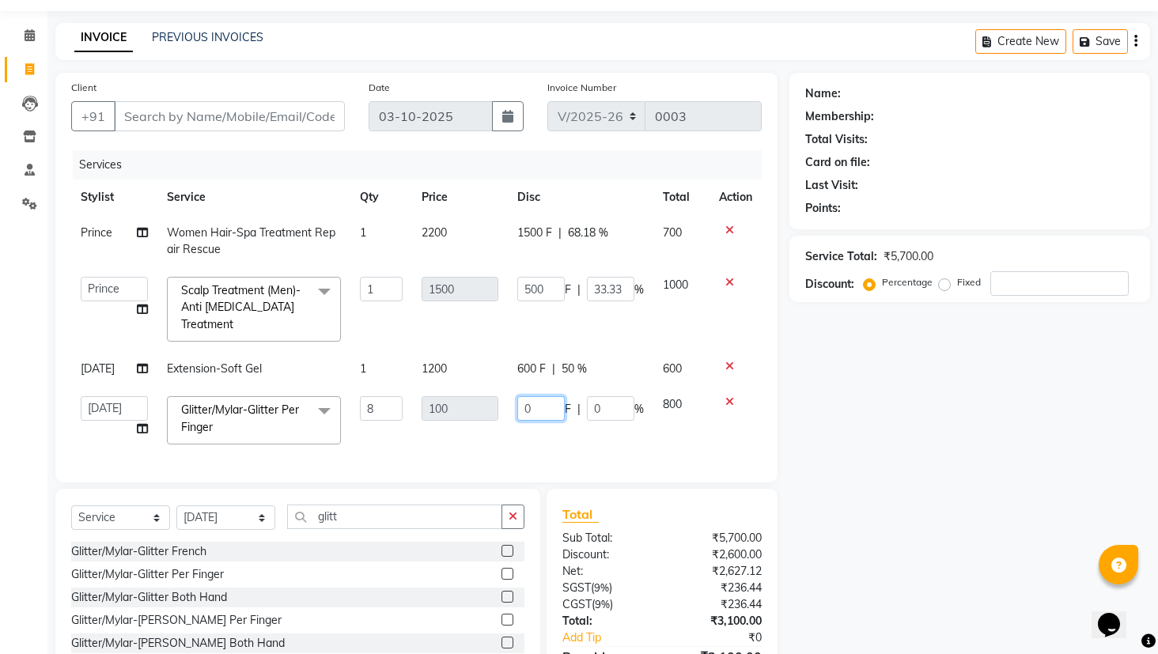
click at [539, 411] on input "0" at bounding box center [540, 408] width 47 height 25
type input "240"
click at [671, 442] on div "Services Stylist Service Qty Price Disc Total Action Prince Women Hair-Spa Trea…" at bounding box center [416, 308] width 690 height 316
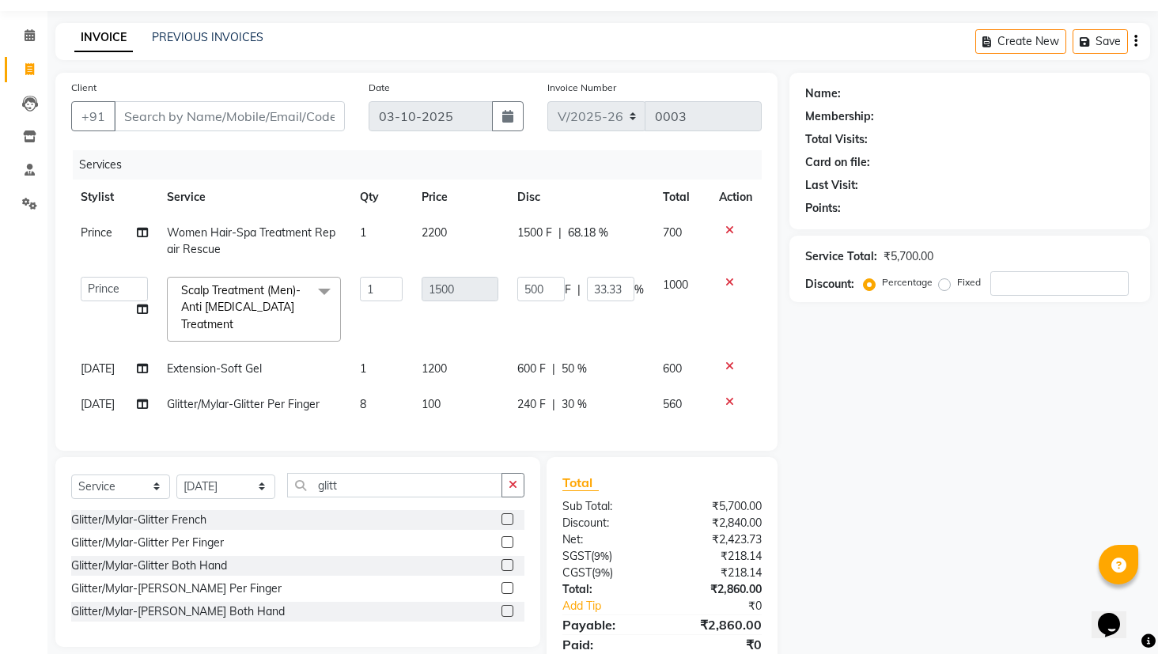
click at [505, 525] on label at bounding box center [507, 519] width 12 height 12
click at [505, 525] on input "checkbox" at bounding box center [506, 520] width 10 height 10
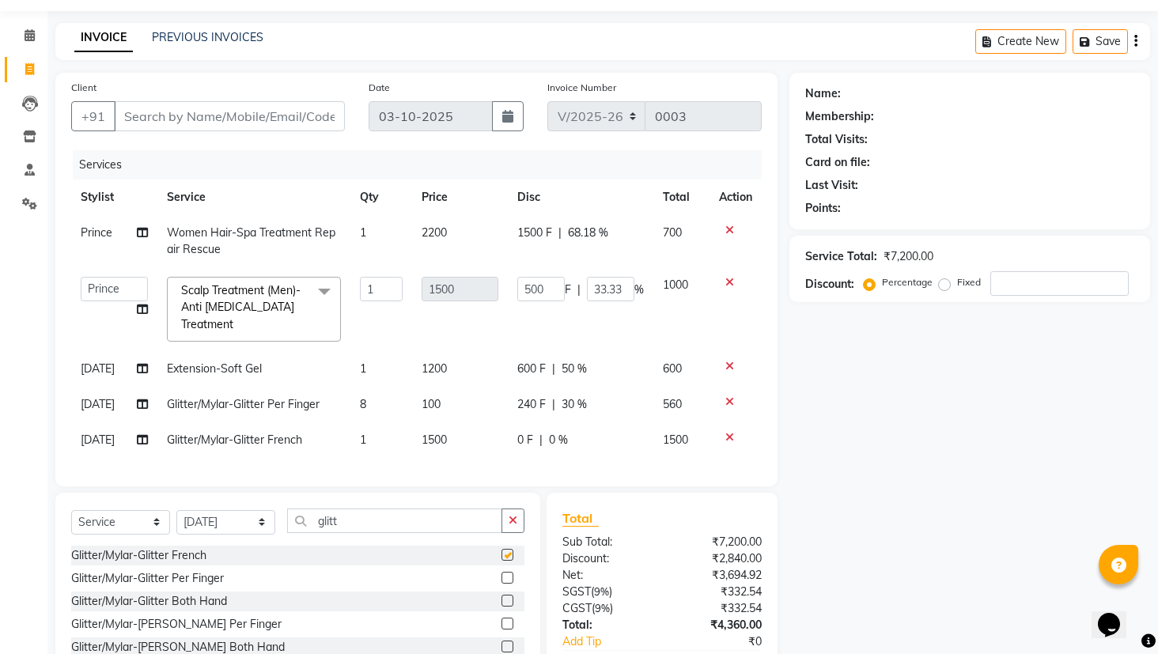
checkbox input "false"
click at [362, 439] on span "1" at bounding box center [363, 440] width 6 height 14
select select "93011"
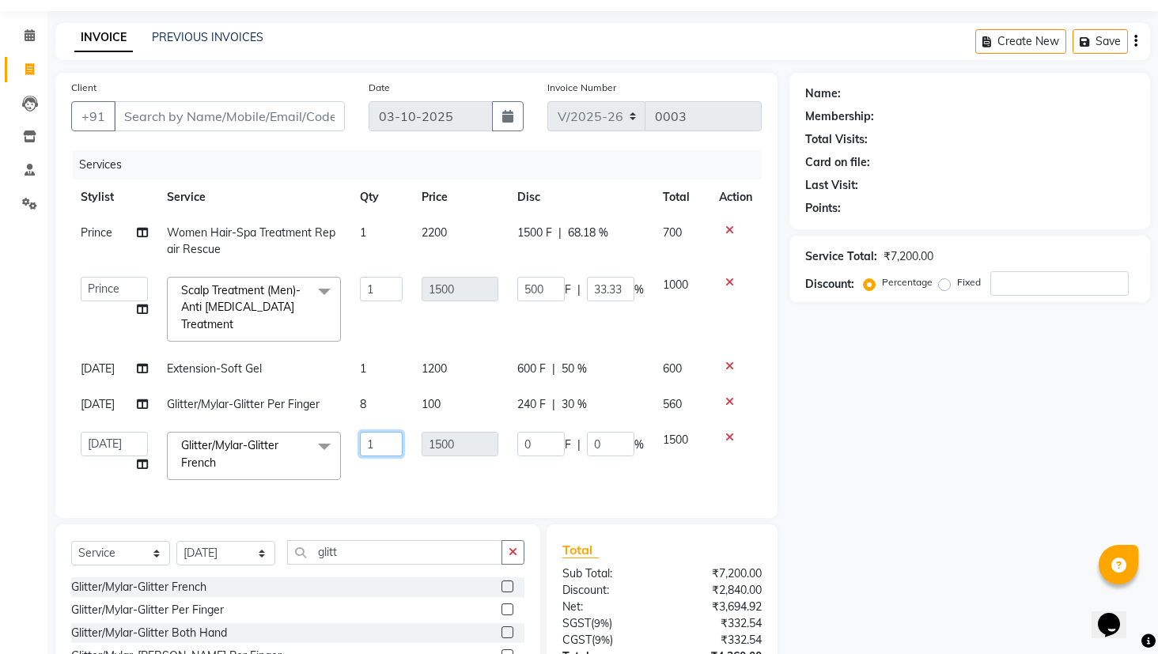
click at [375, 443] on input "1" at bounding box center [381, 444] width 43 height 25
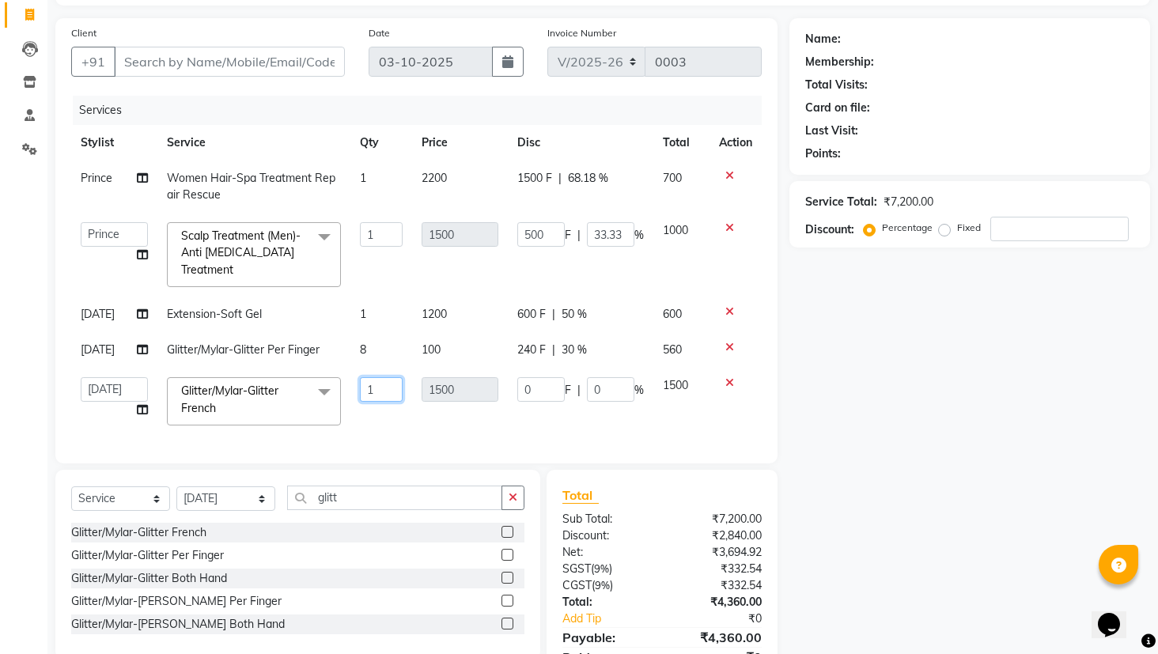
scroll to position [101, 0]
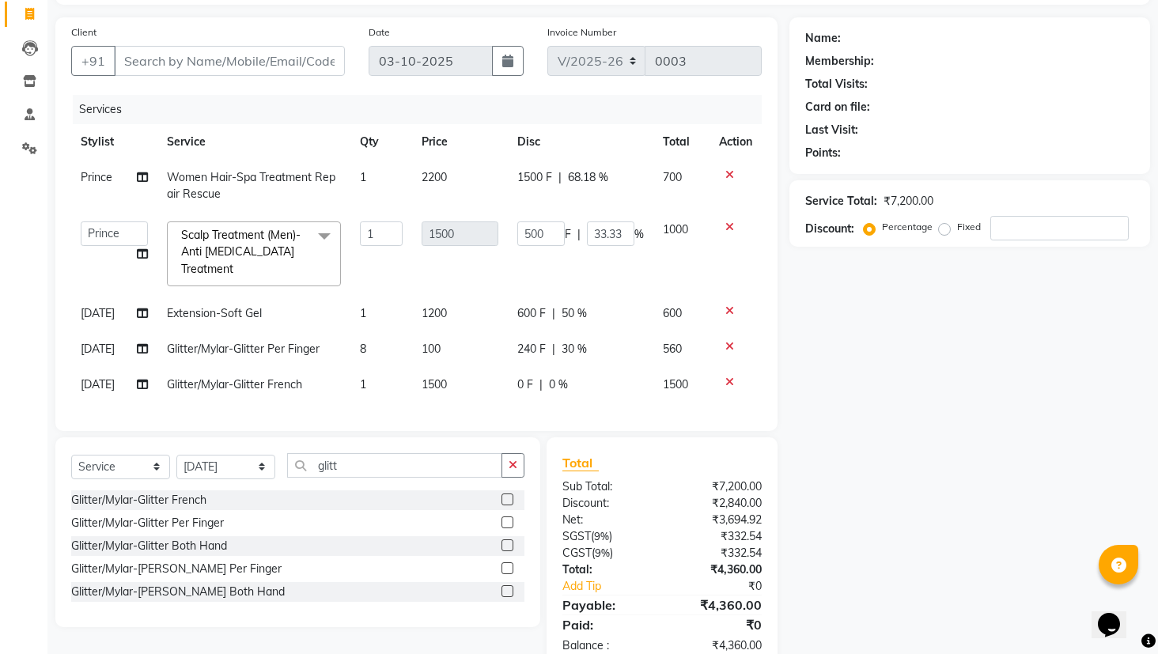
click at [731, 379] on icon at bounding box center [729, 381] width 9 height 11
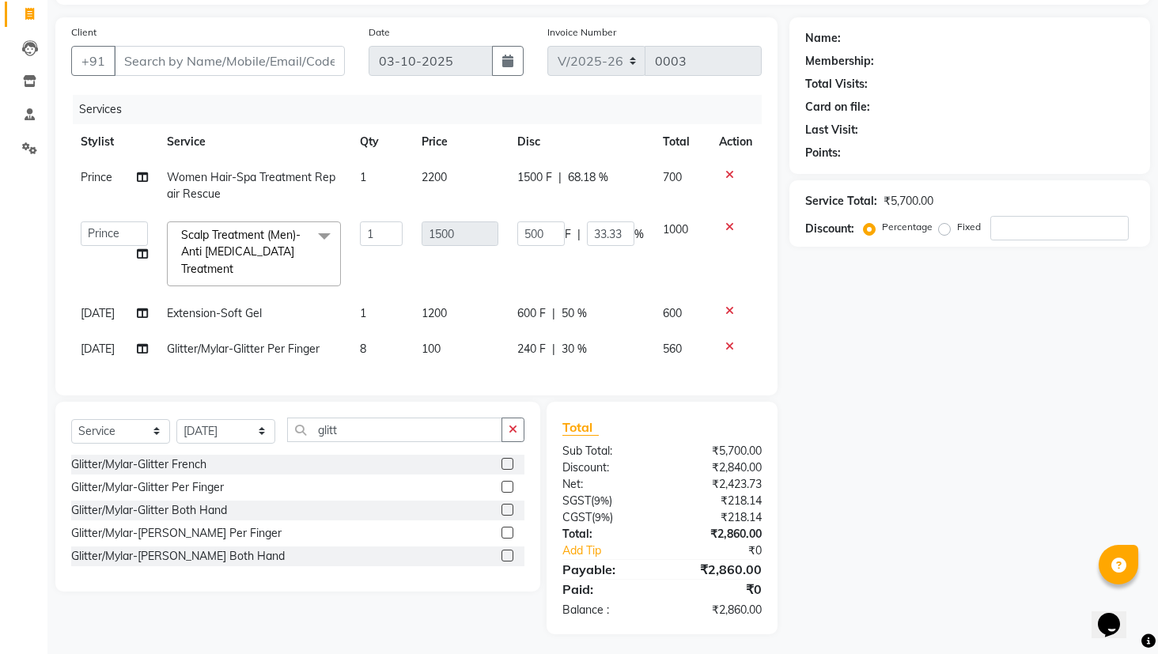
click at [367, 349] on td "8" at bounding box center [381, 349] width 62 height 36
select select "93011"
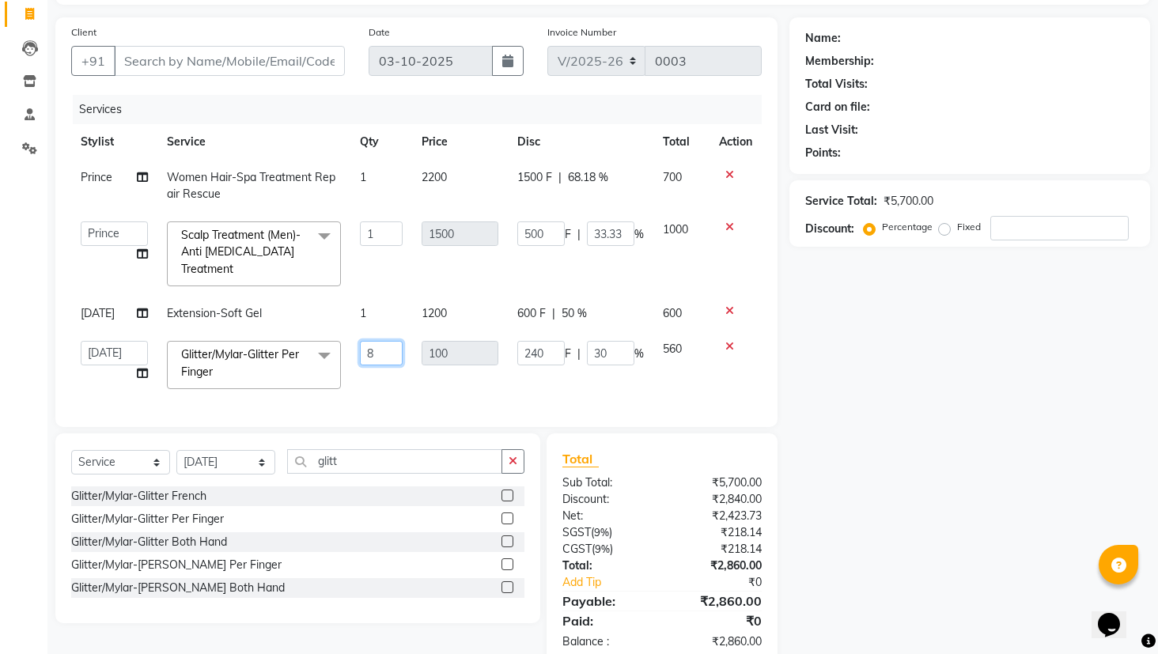
click at [375, 345] on input "8" at bounding box center [381, 353] width 43 height 25
click at [380, 352] on input "8" at bounding box center [381, 353] width 43 height 25
type input "10"
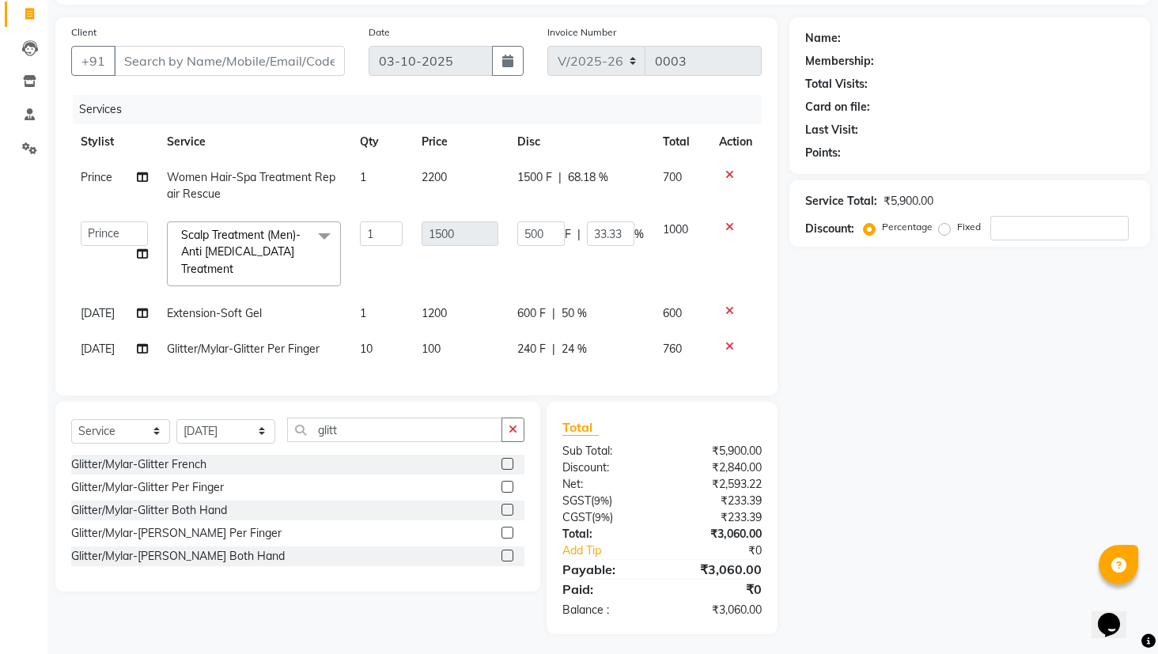
click at [524, 349] on span "240 F" at bounding box center [531, 349] width 28 height 17
select select "93011"
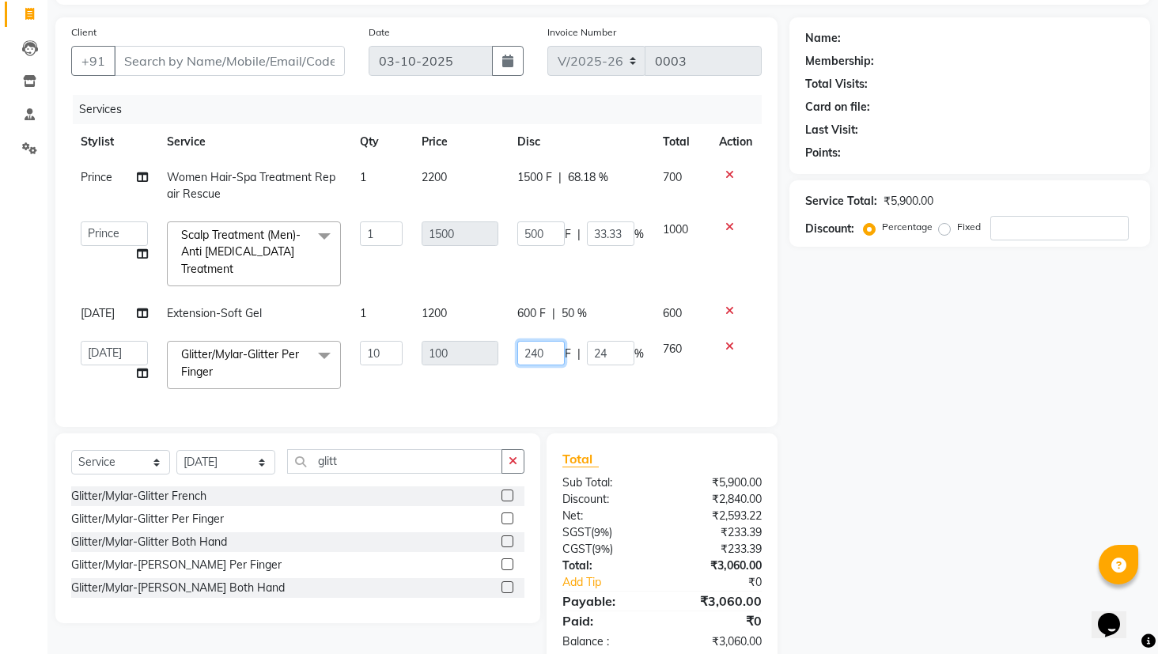
click at [550, 353] on input "240" at bounding box center [540, 353] width 47 height 25
type input "2"
type input "300"
click at [629, 384] on div "Services Stylist Service Qty Price Disc Total Action Prince Women Hair-Spa Trea…" at bounding box center [416, 253] width 690 height 316
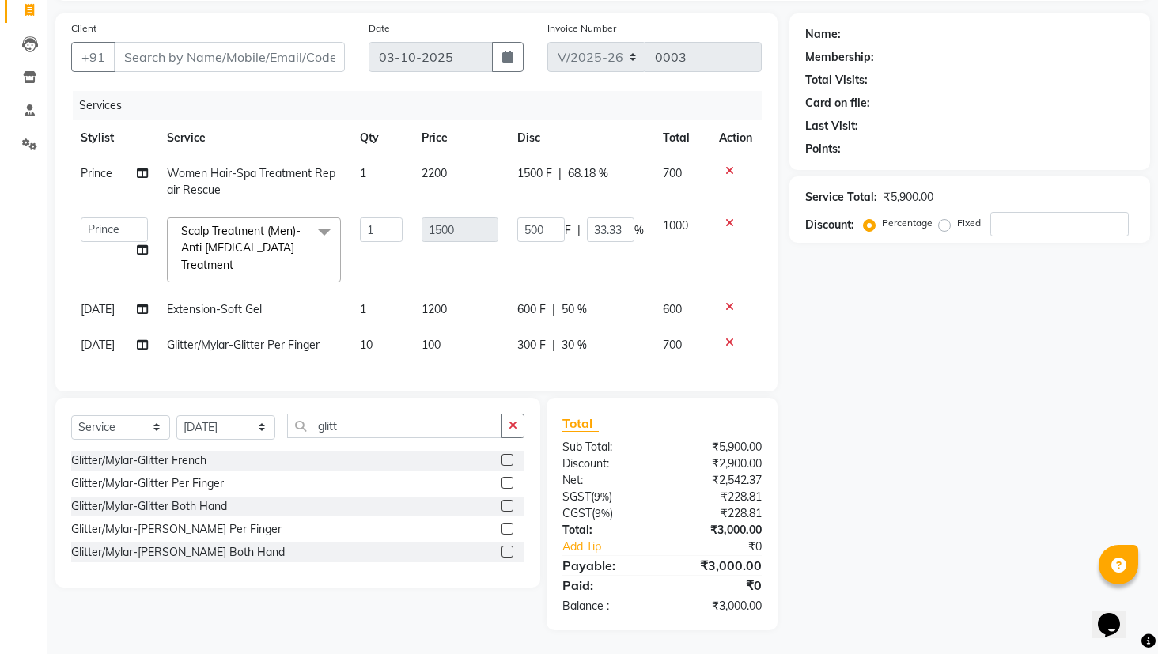
scroll to position [117, 0]
click at [387, 423] on input "glitt" at bounding box center [394, 426] width 215 height 25
type input "g"
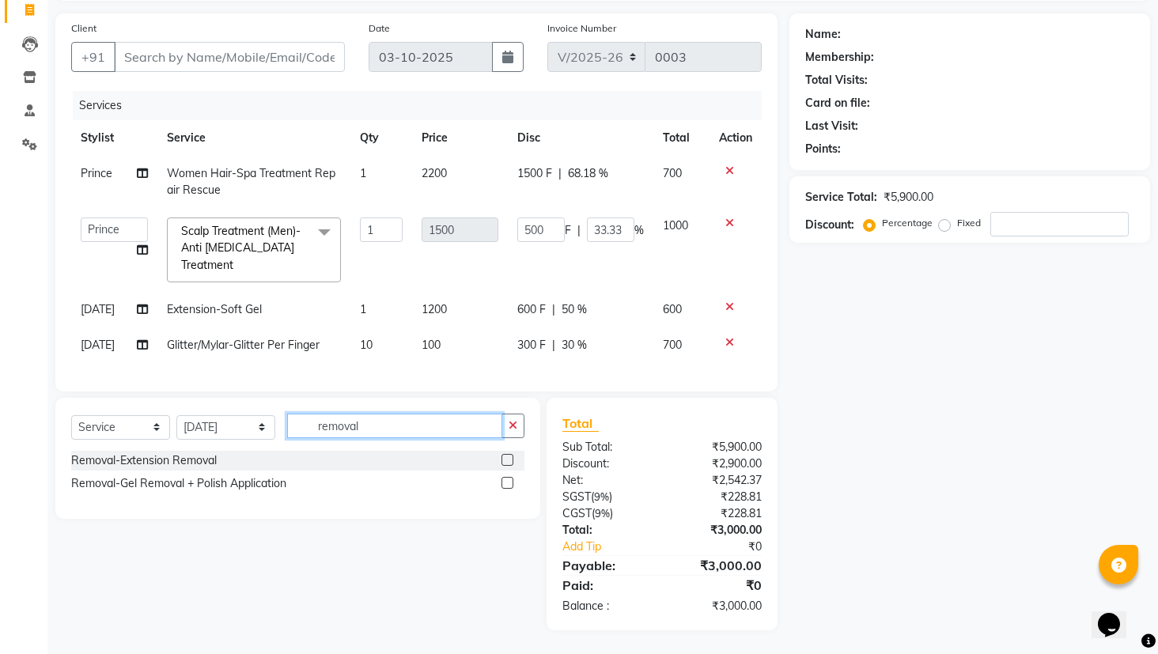
type input "removal"
click at [506, 460] on label at bounding box center [507, 460] width 12 height 12
click at [506, 460] on input "checkbox" at bounding box center [506, 460] width 10 height 10
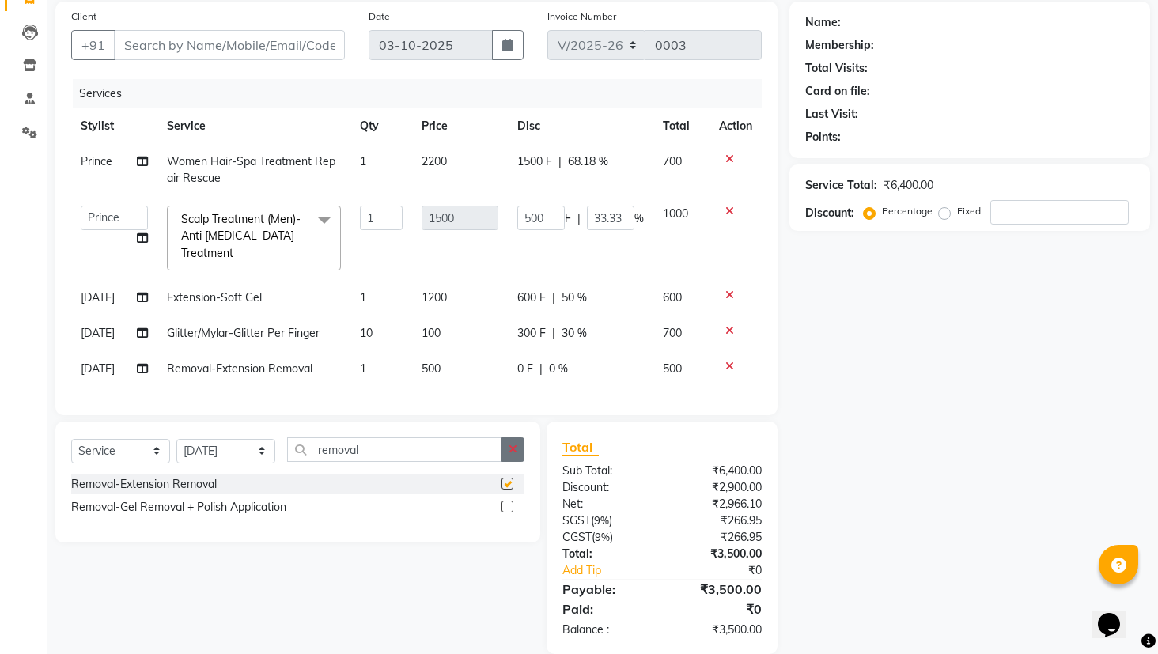
checkbox input "false"
click at [529, 366] on span "0 F" at bounding box center [525, 369] width 16 height 17
select select "93011"
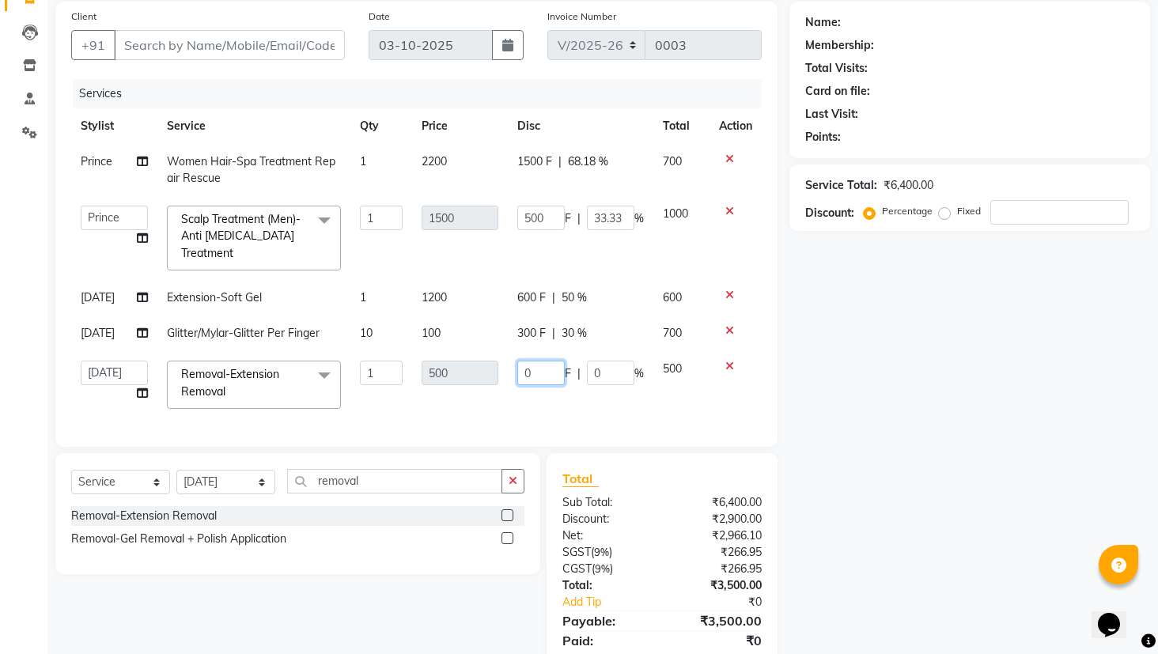
click at [534, 372] on input "0" at bounding box center [540, 373] width 47 height 25
type input "250"
click at [634, 424] on div "Client +91 Date [DATE] Invoice Number V/2025 V/[PHONE_NUMBER] Services Stylist …" at bounding box center [416, 224] width 722 height 445
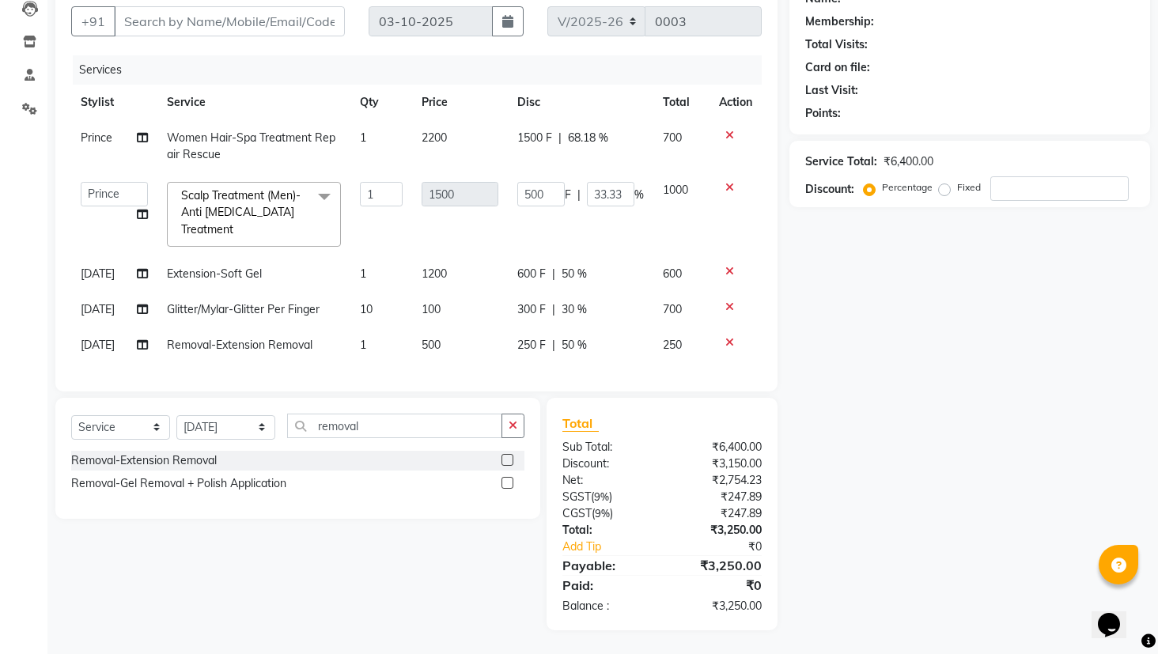
scroll to position [153, 0]
click at [431, 422] on input "removal" at bounding box center [394, 426] width 215 height 25
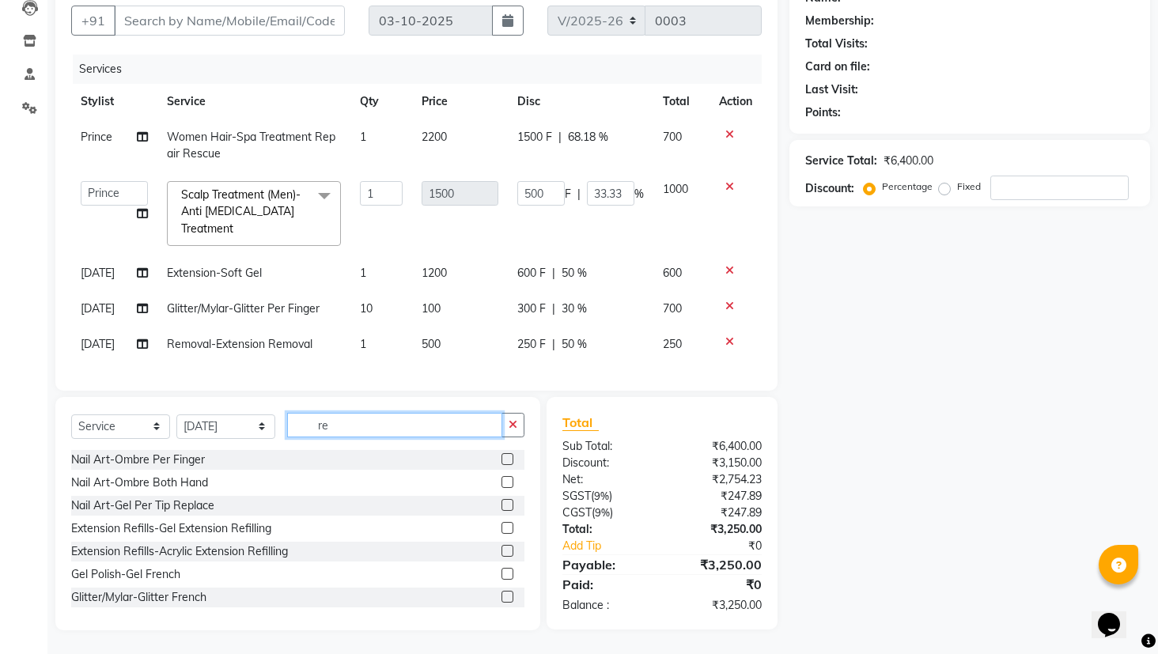
type input "r"
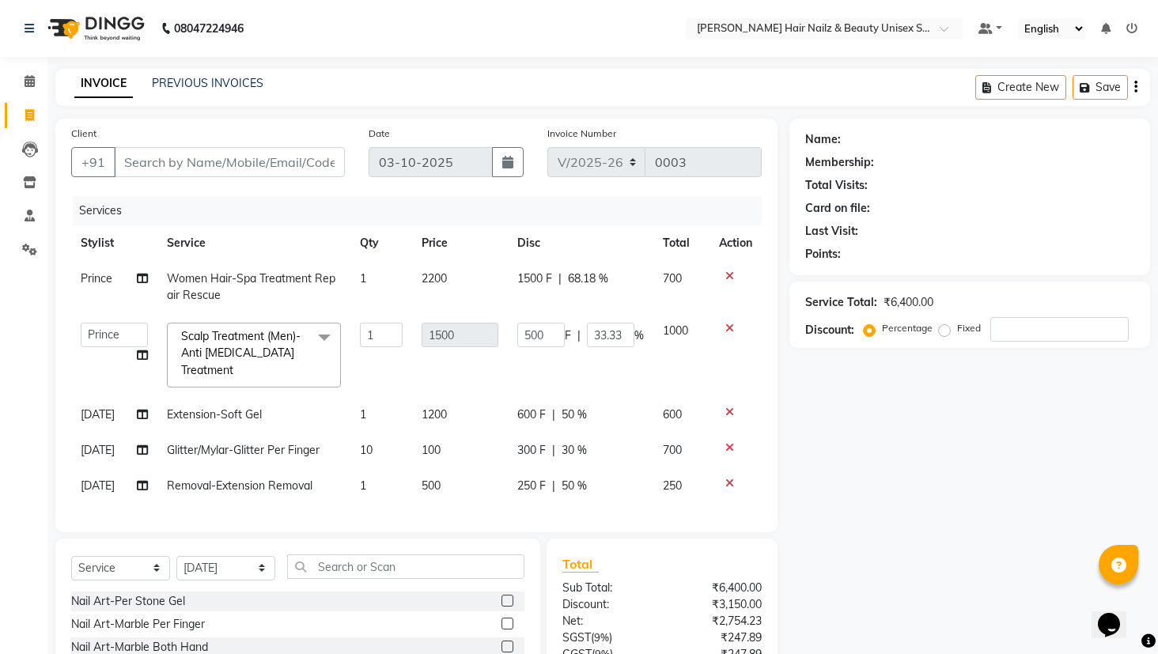
click at [1135, 87] on icon "button" at bounding box center [1135, 87] width 3 height 1
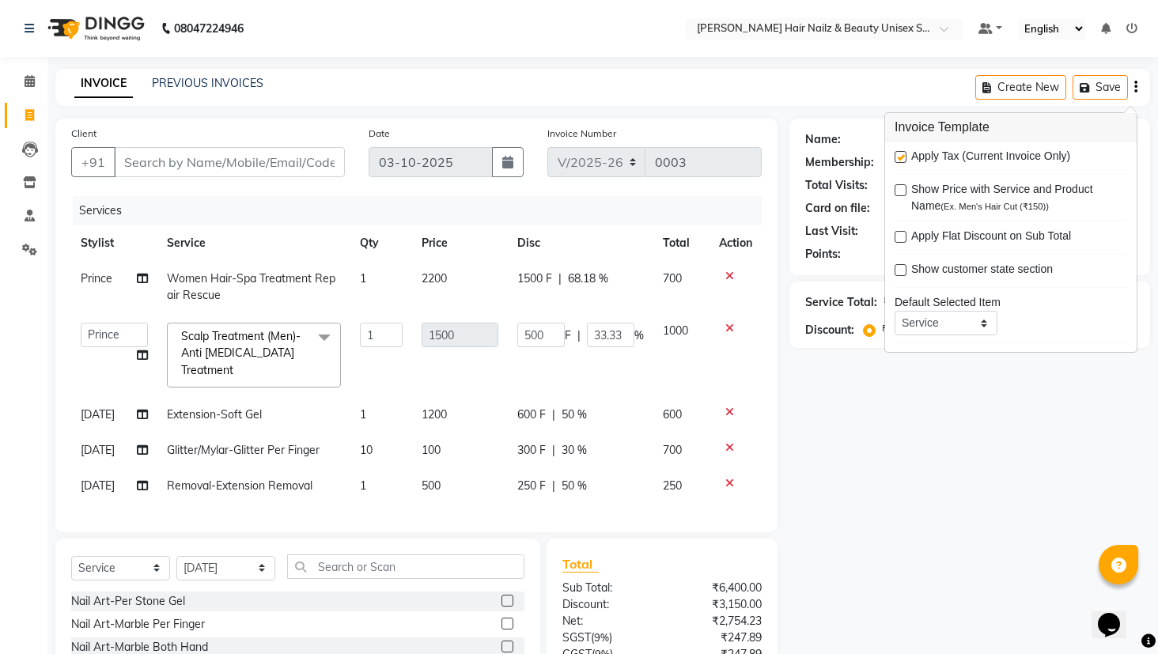
click at [903, 153] on label at bounding box center [900, 157] width 12 height 12
click at [903, 153] on input "checkbox" at bounding box center [899, 158] width 10 height 10
checkbox input "false"
click at [913, 383] on div "Name: Membership: Total Visits: Card on file: Last Visit: Points: Service Total…" at bounding box center [975, 445] width 372 height 653
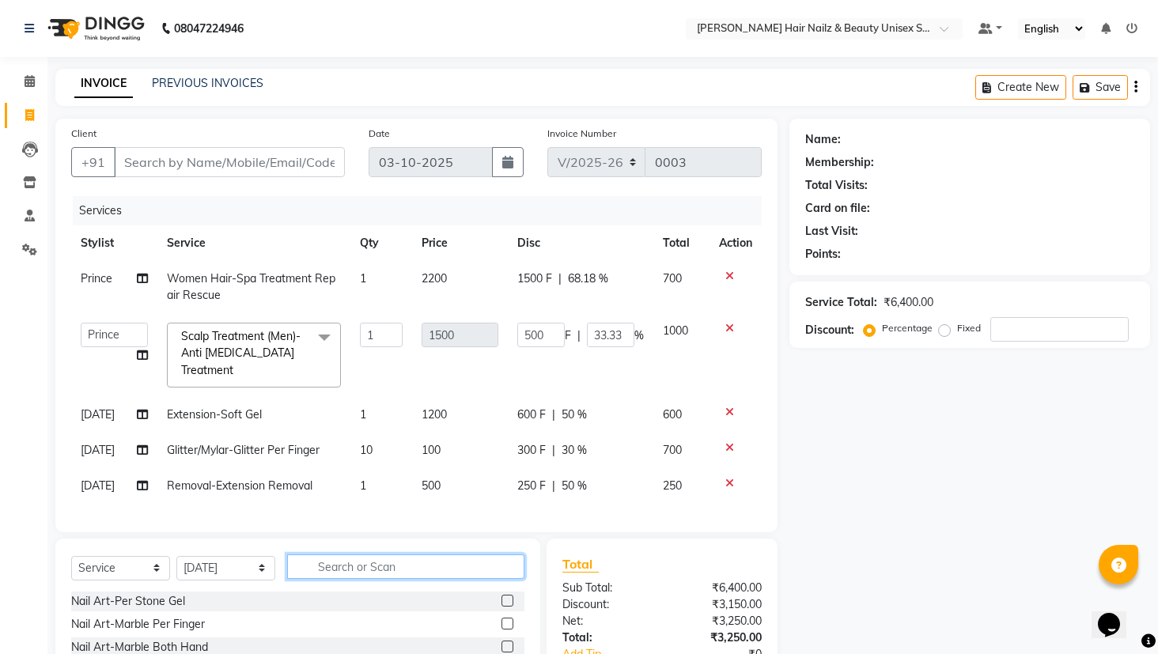
click at [445, 579] on input "text" at bounding box center [405, 566] width 237 height 25
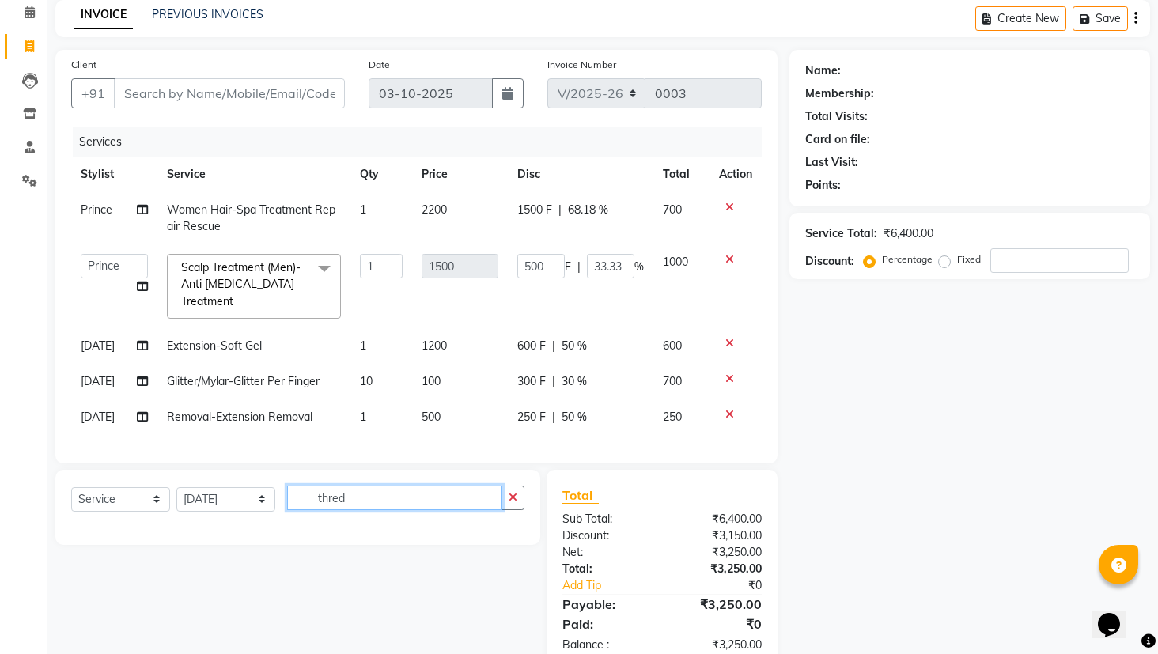
scroll to position [119, 0]
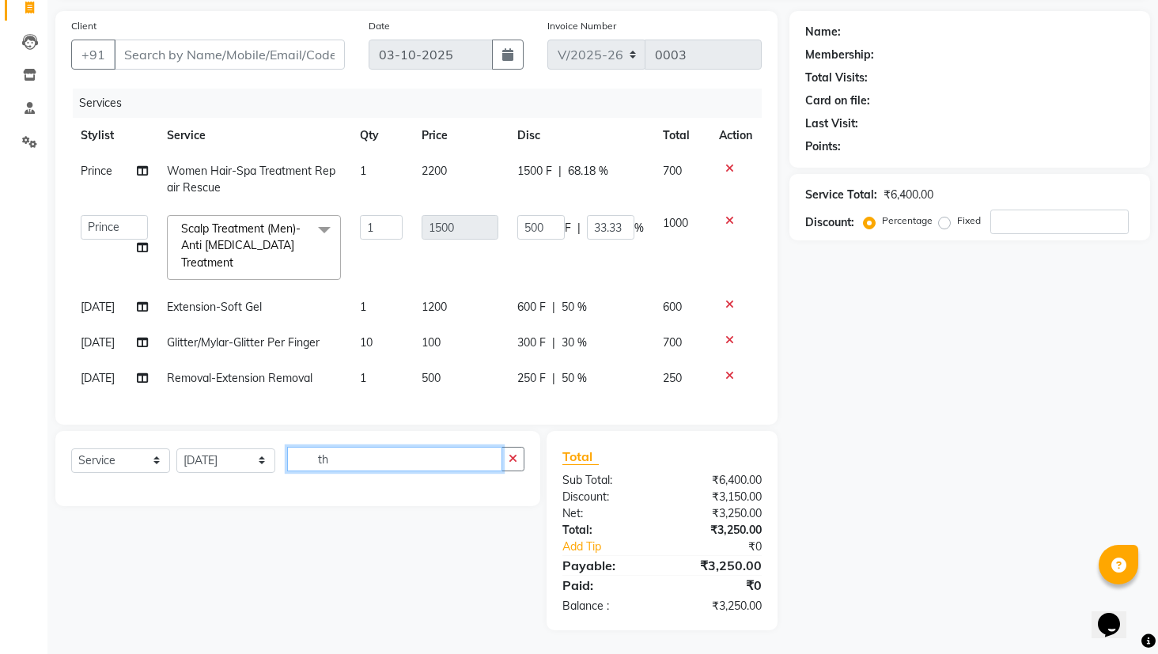
type input "t"
type input "e"
type input "upper"
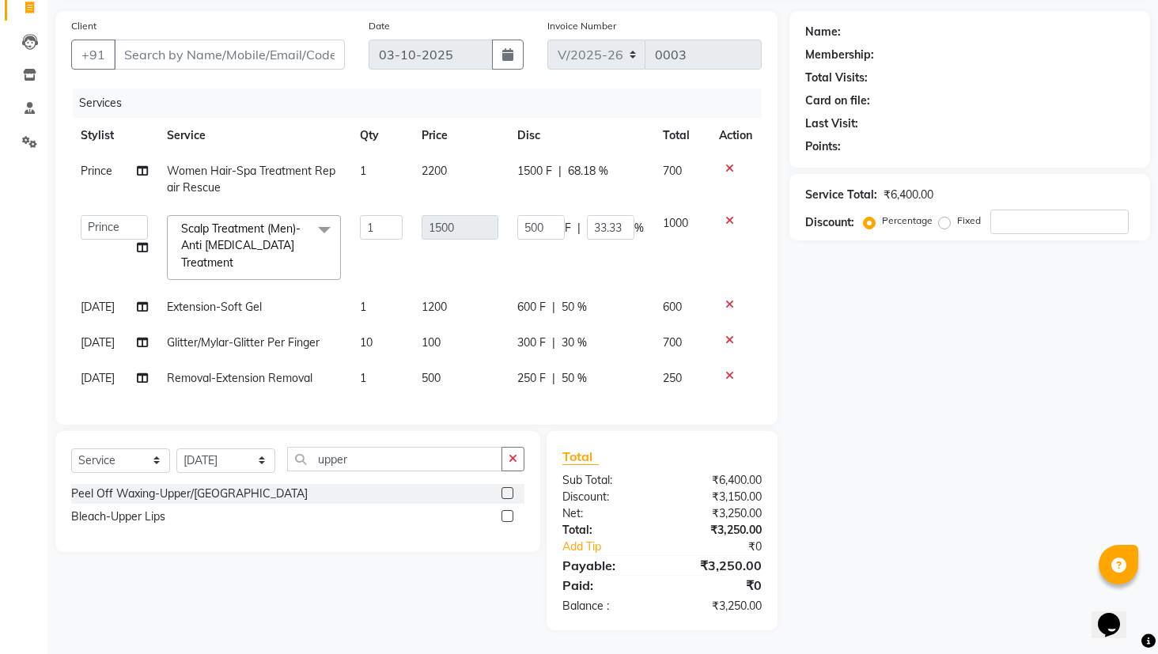
click at [508, 489] on label at bounding box center [507, 493] width 12 height 12
click at [508, 489] on input "checkbox" at bounding box center [506, 494] width 10 height 10
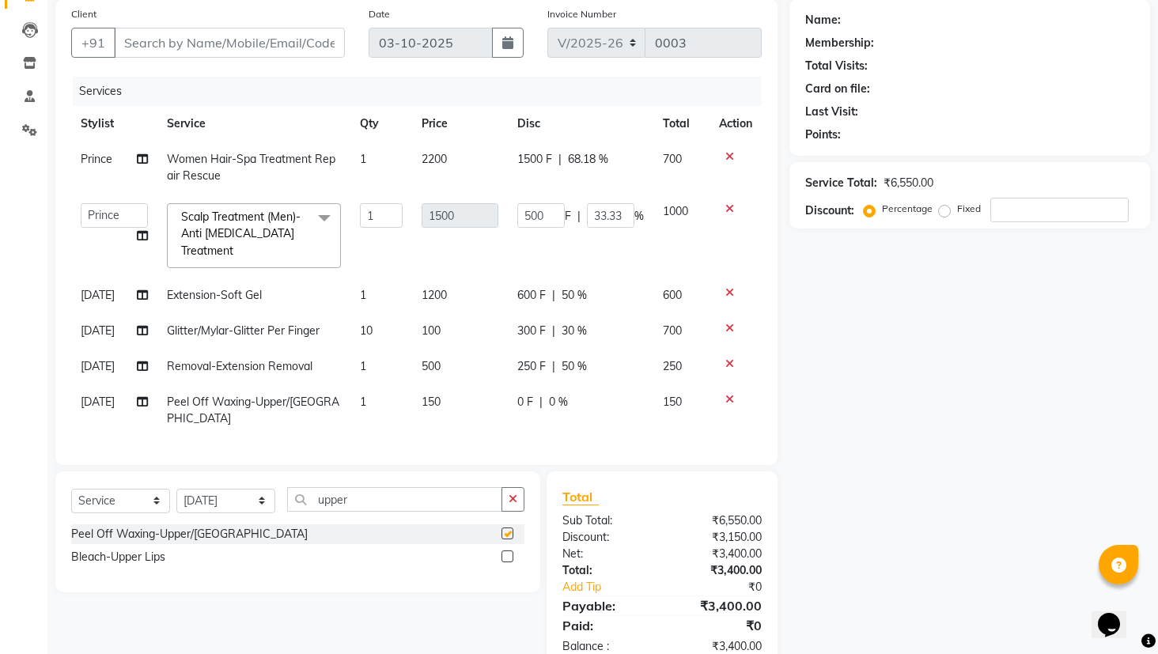
checkbox input "false"
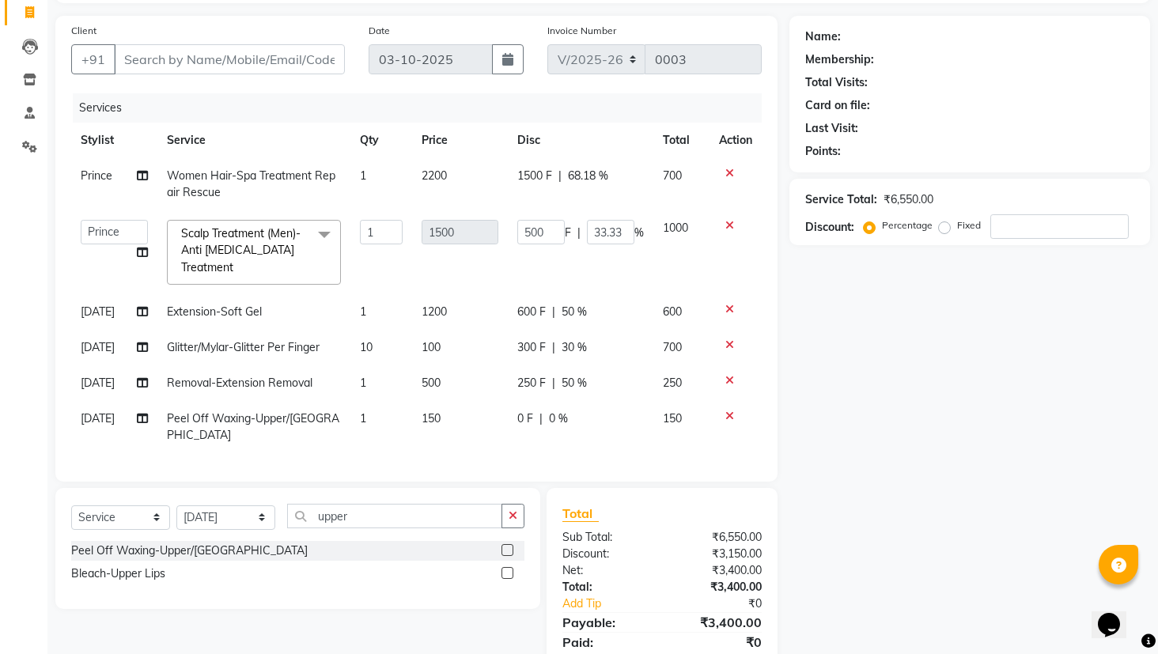
scroll to position [155, 0]
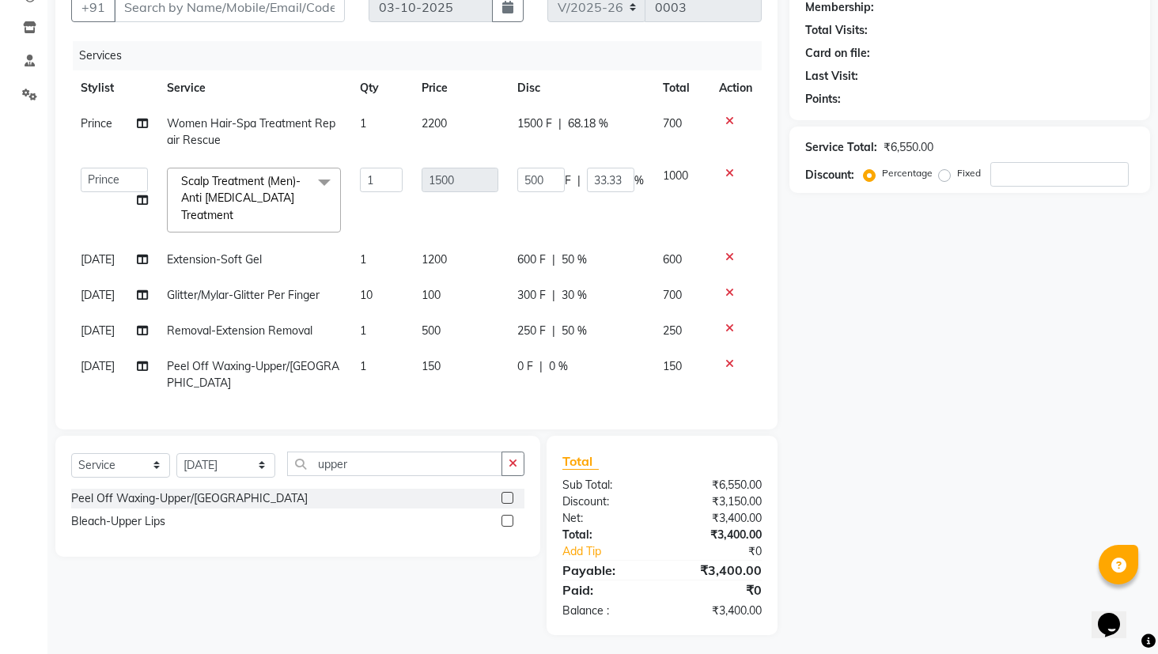
click at [535, 361] on div "0 F | 0 %" at bounding box center [580, 366] width 127 height 17
select select "93011"
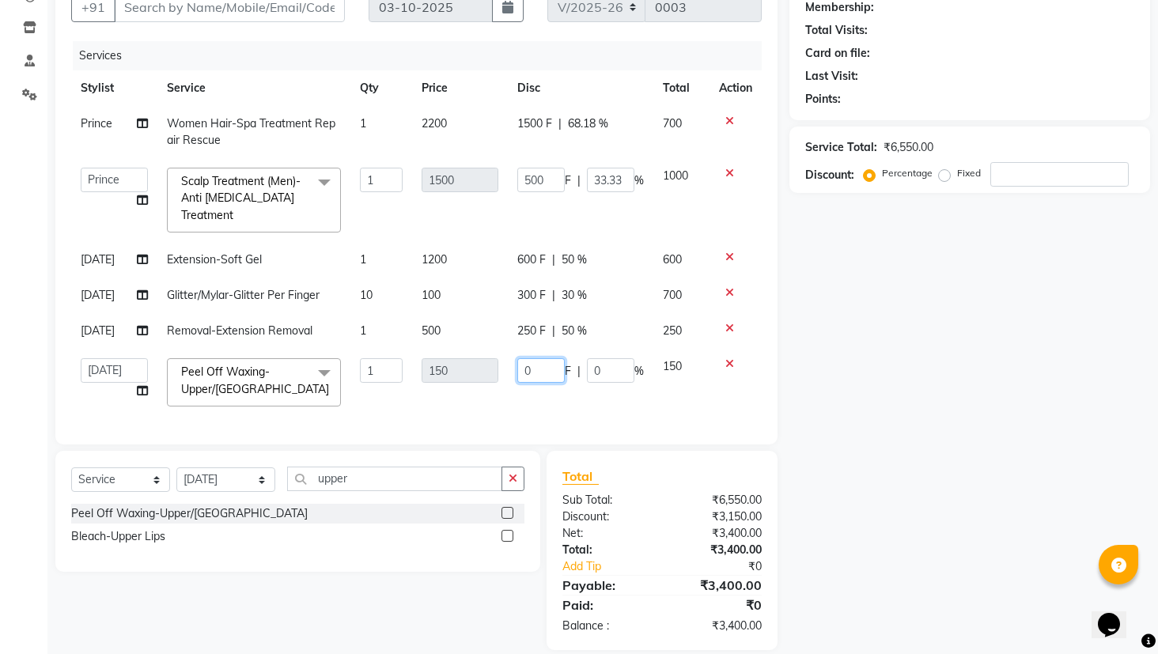
click at [527, 364] on input "0" at bounding box center [540, 370] width 47 height 25
type input "50"
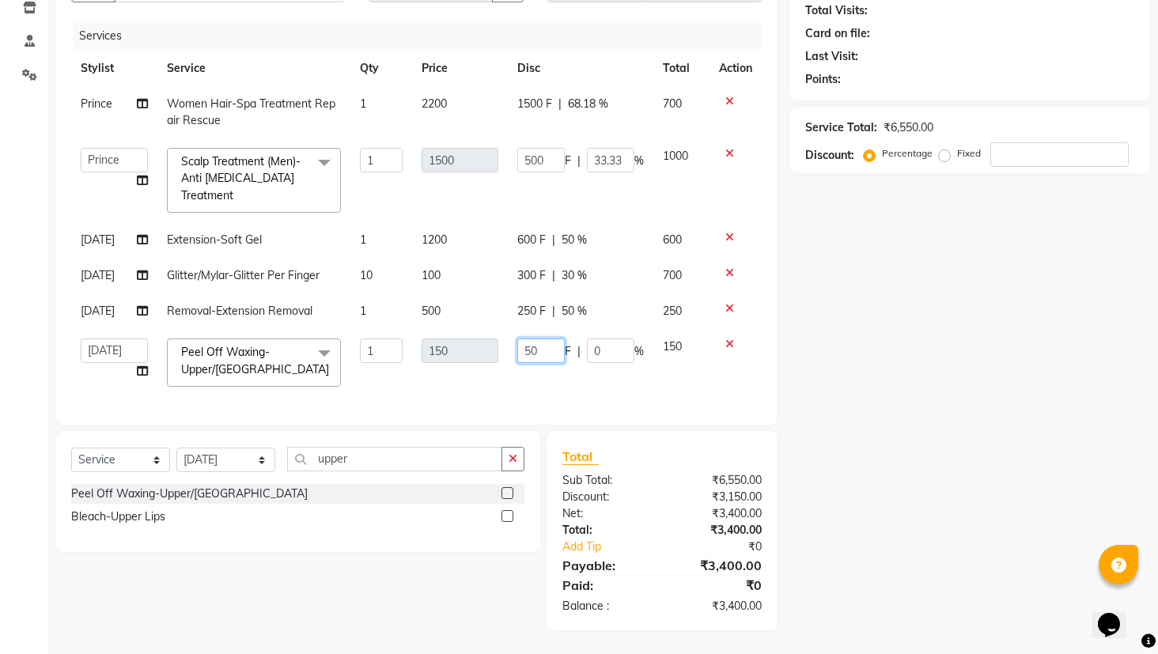
scroll to position [183, 0]
click at [720, 333] on tbody "Prince Women Hair-Spa Treatment Repair Rescue 1 2200 1500 F | 68.18 % 700 Admin…" at bounding box center [416, 241] width 690 height 310
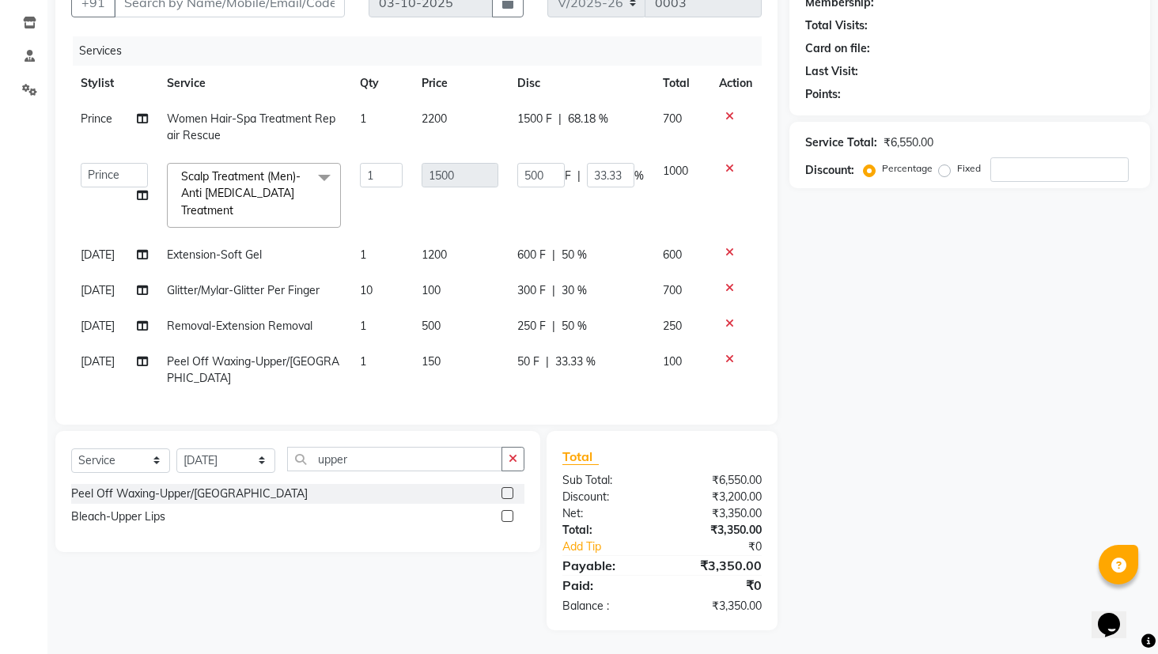
scroll to position [143, 0]
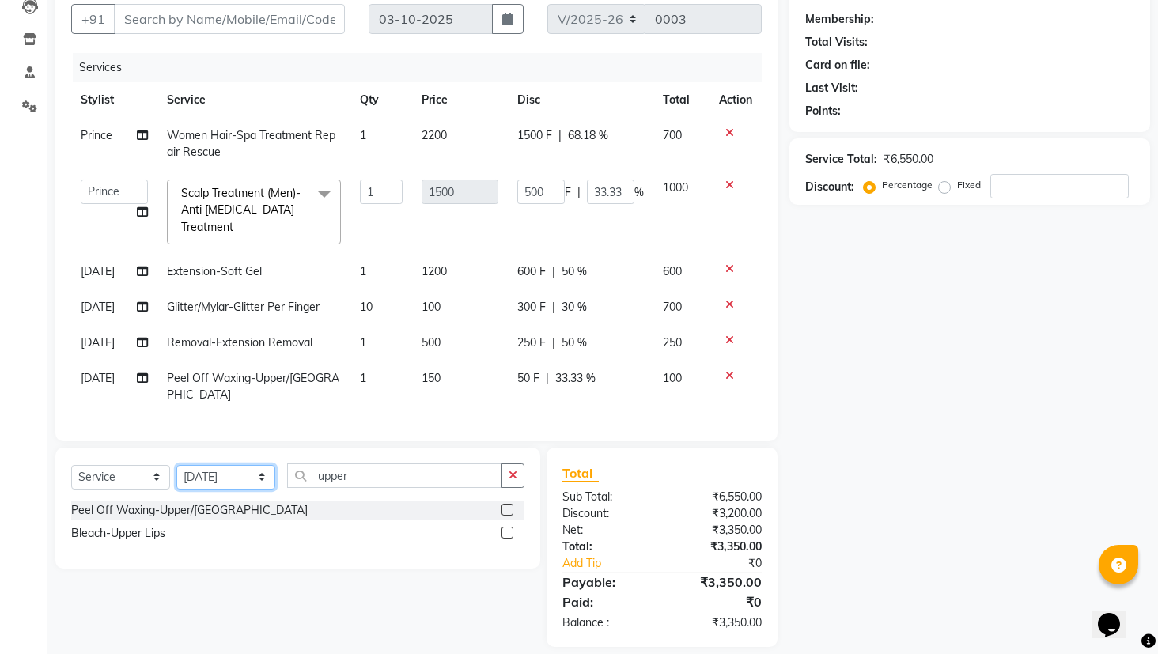
click at [190, 465] on select "Select Stylist Admin Bhagya [PERSON_NAME][DATE] [PERSON_NAME] [PERSON_NAME]" at bounding box center [225, 477] width 99 height 25
select select "93009"
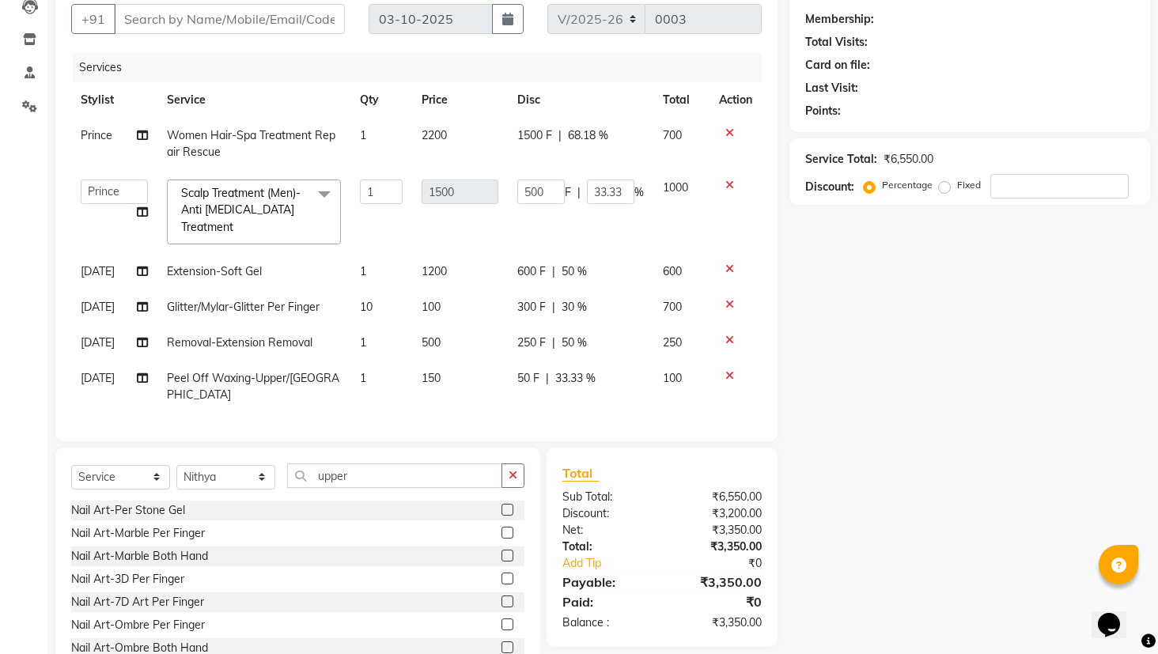
click at [537, 374] on span "50 F" at bounding box center [528, 378] width 22 height 17
select select "93011"
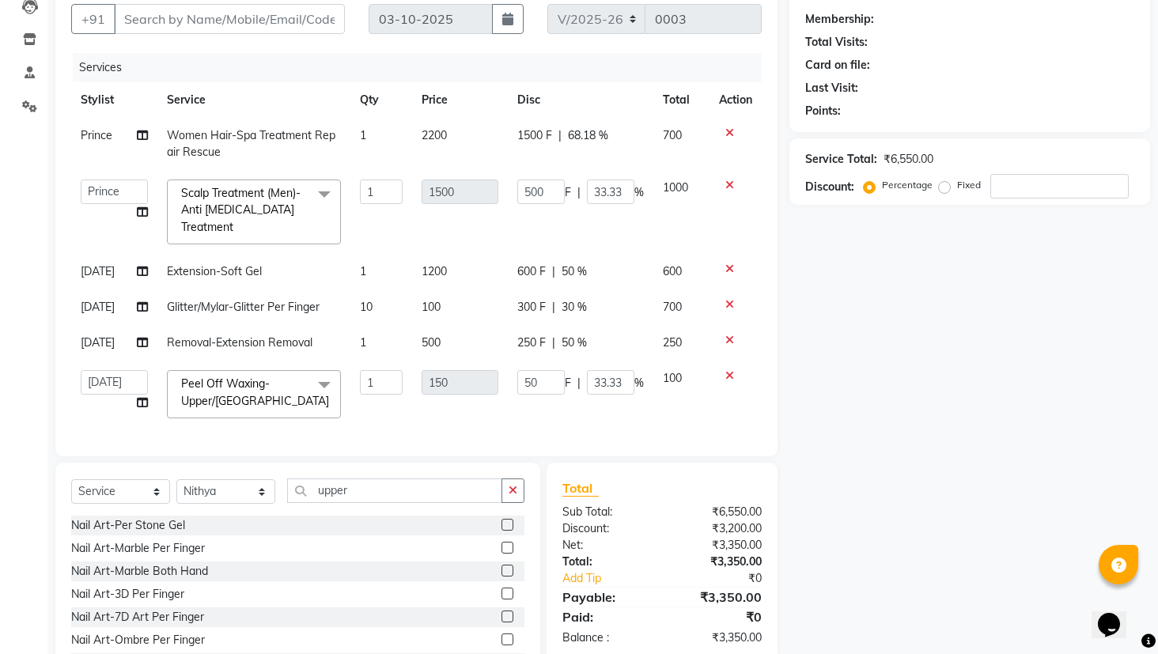
click at [726, 373] on icon at bounding box center [729, 375] width 9 height 11
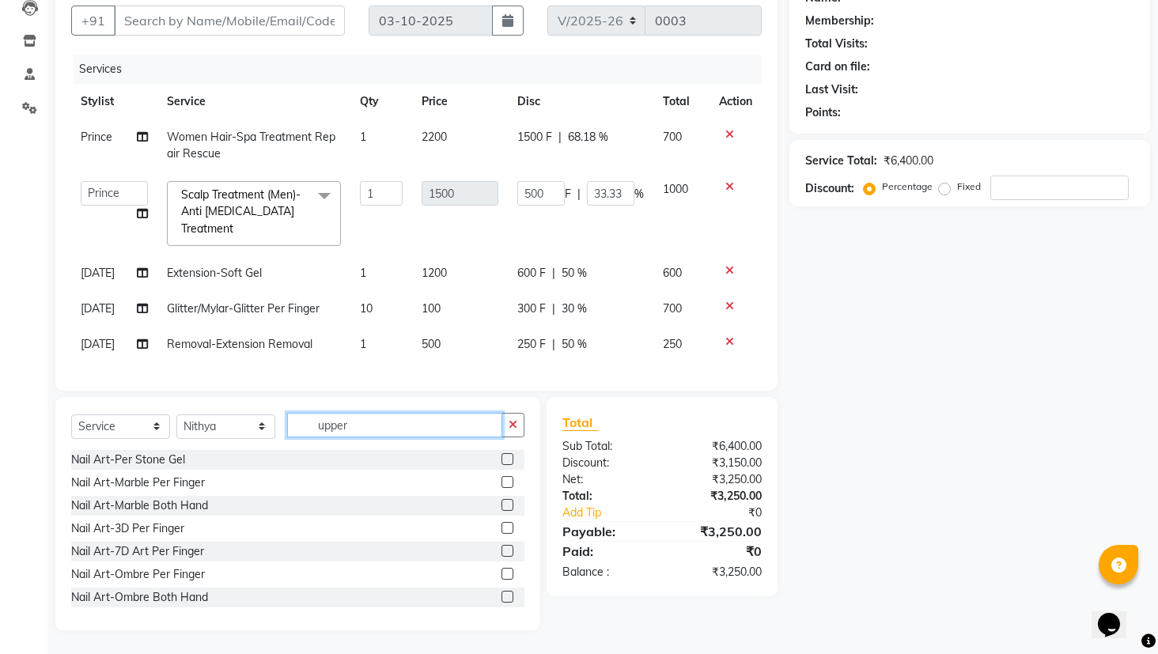
click at [442, 436] on input "upper" at bounding box center [394, 425] width 215 height 25
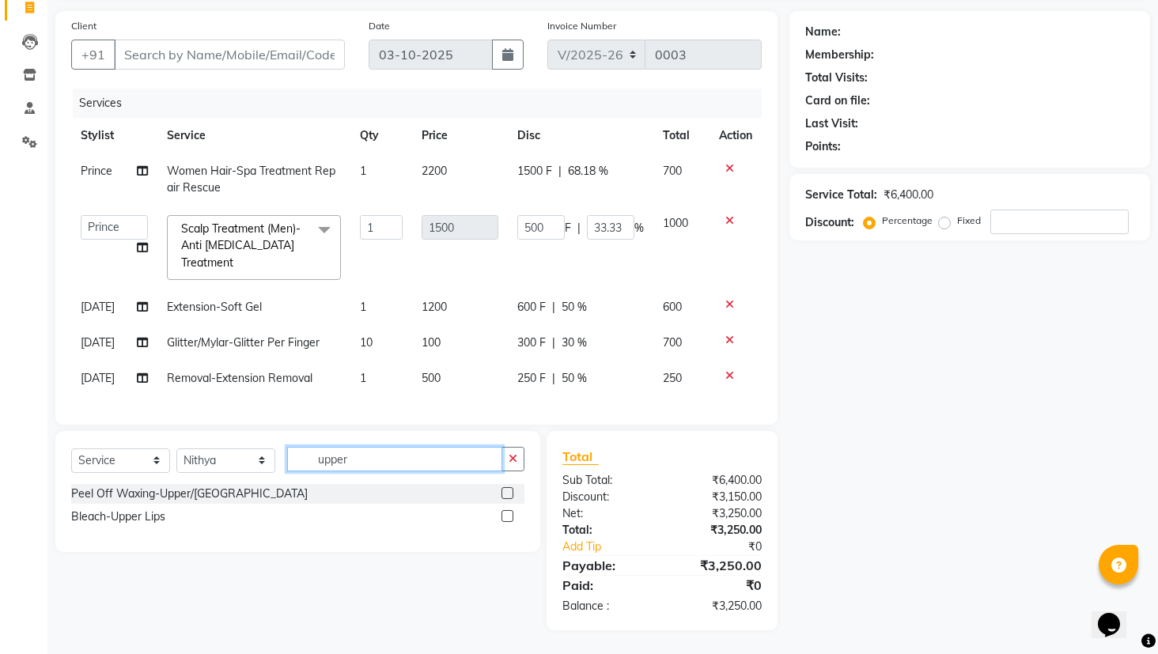
scroll to position [119, 0]
type input "upper lip"
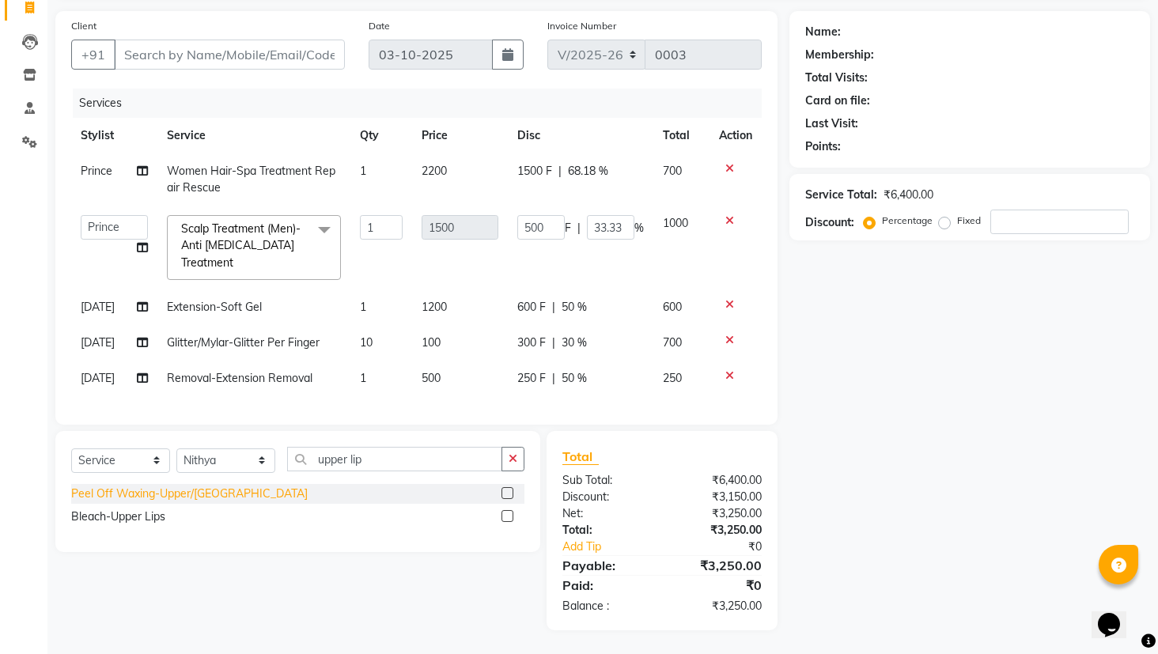
click at [176, 489] on div "Peel Off Waxing-Upper/[GEOGRAPHIC_DATA]" at bounding box center [189, 493] width 236 height 17
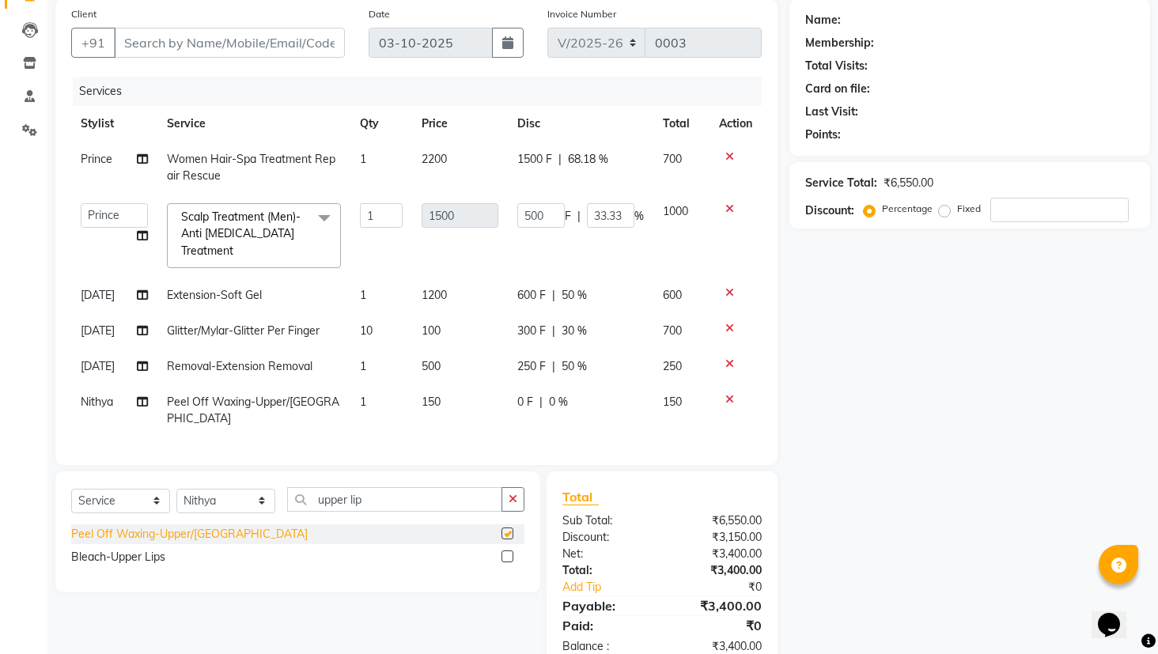
checkbox input "false"
click at [530, 405] on span "0 F" at bounding box center [525, 402] width 16 height 17
select select "93009"
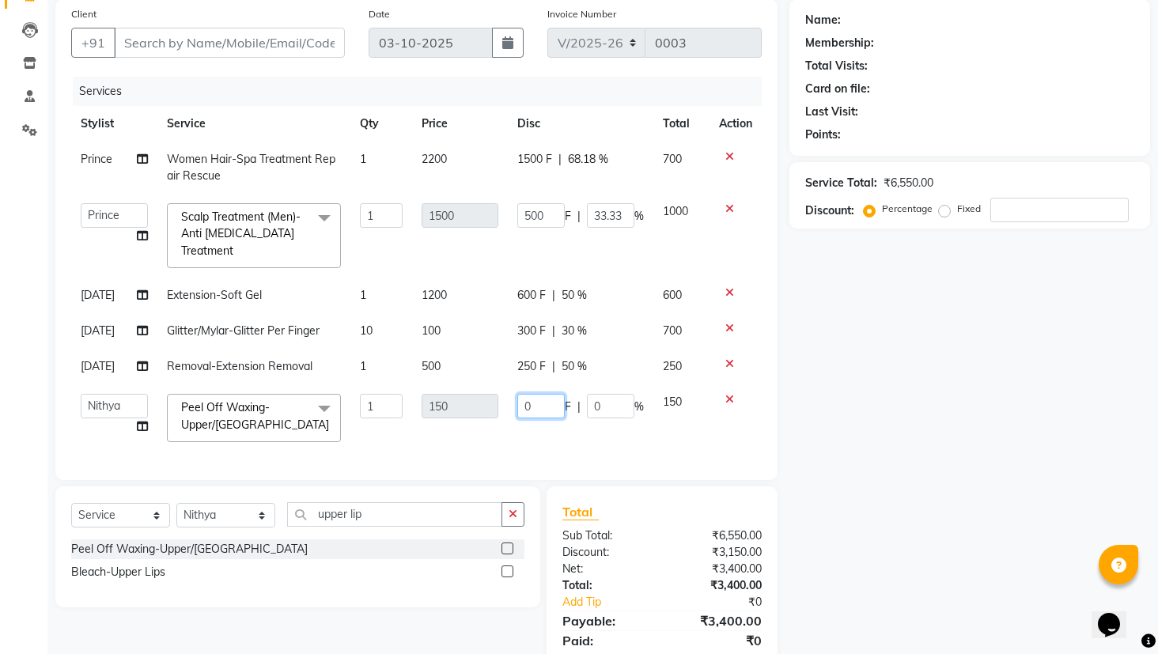
click at [540, 405] on input "0" at bounding box center [540, 406] width 47 height 25
type input "50"
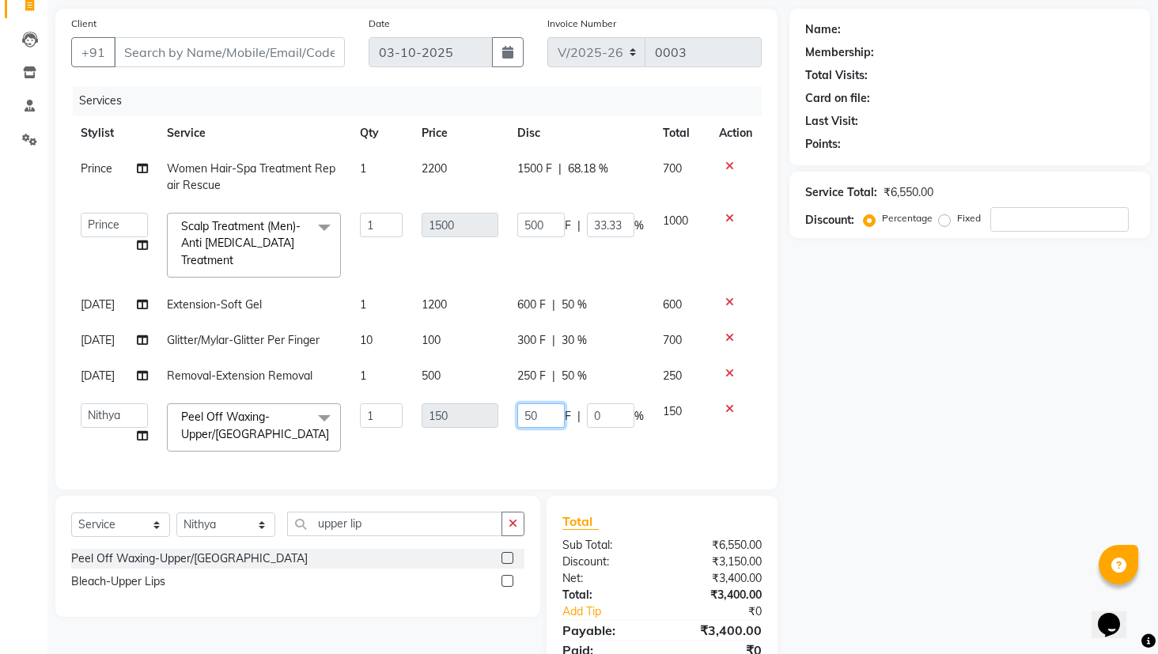
scroll to position [161, 0]
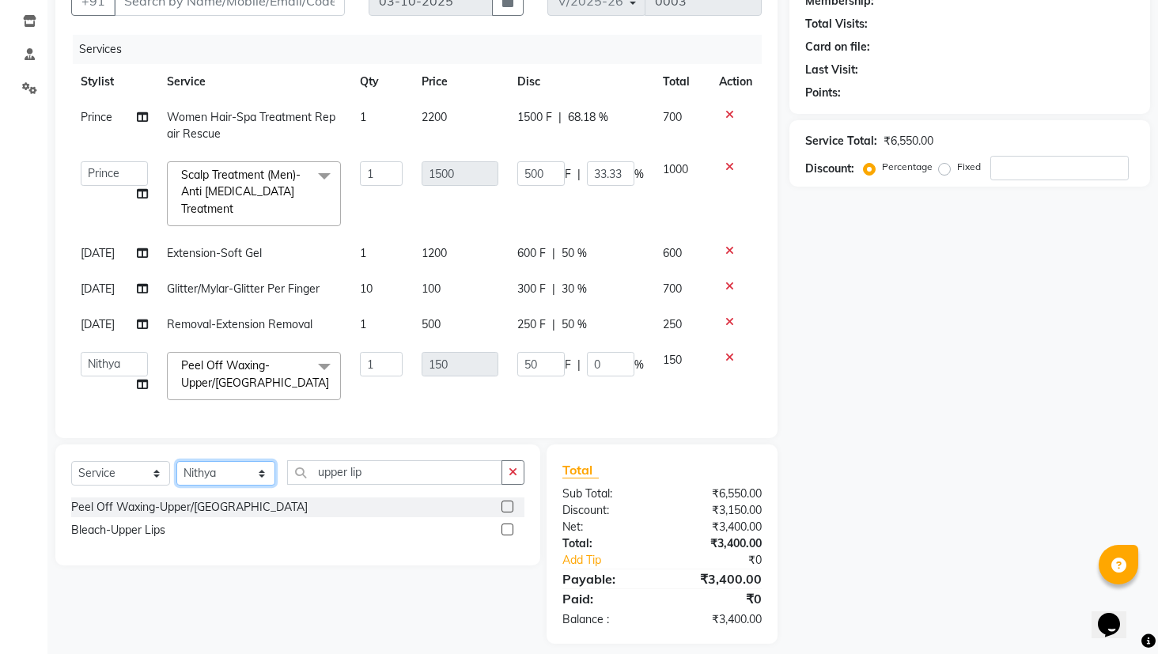
click at [244, 488] on div "Select Service Product Membership Package Voucher Prepaid Gift Card Select Styl…" at bounding box center [297, 504] width 485 height 121
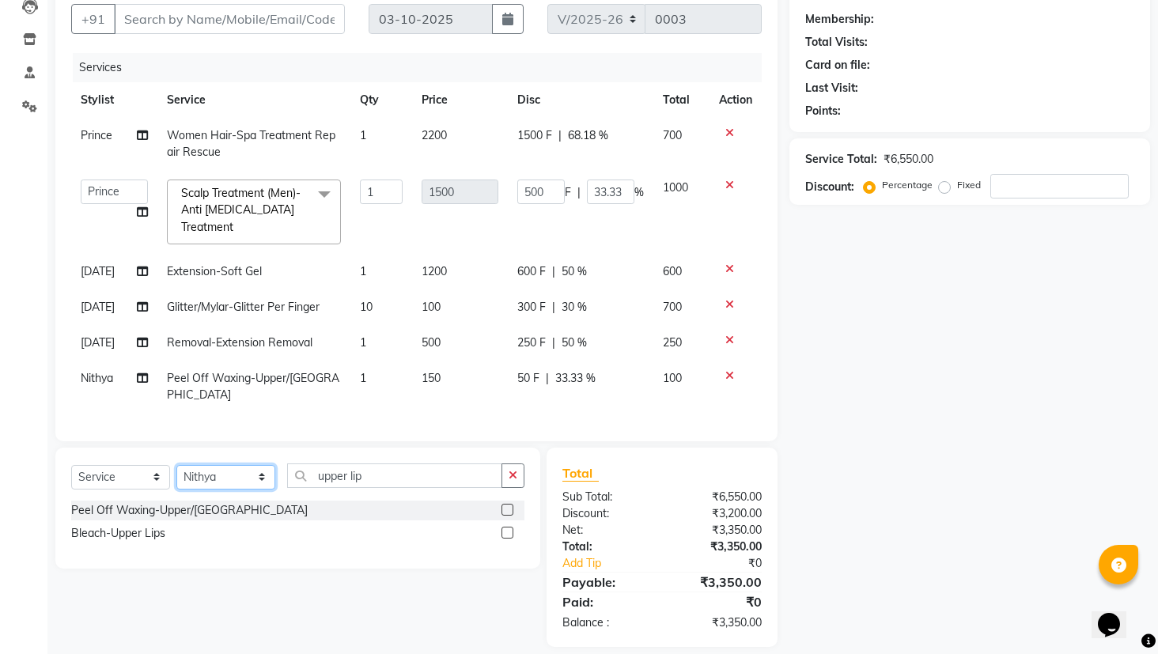
select select "93011"
click at [400, 463] on input "upper lip" at bounding box center [394, 475] width 215 height 25
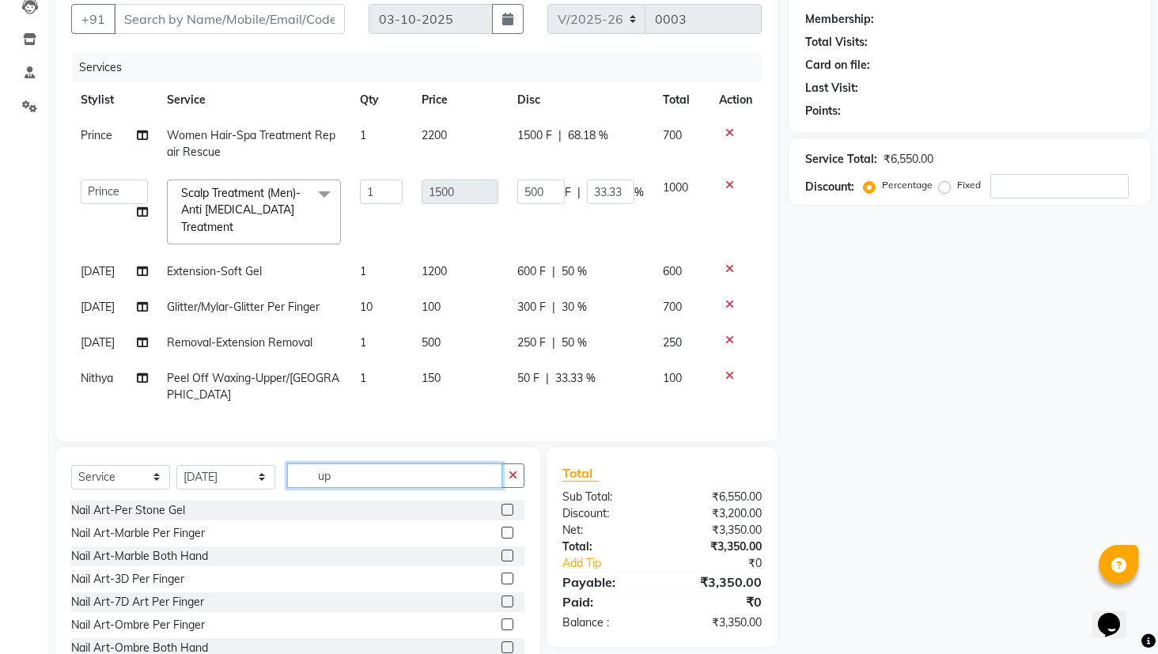
type input "u"
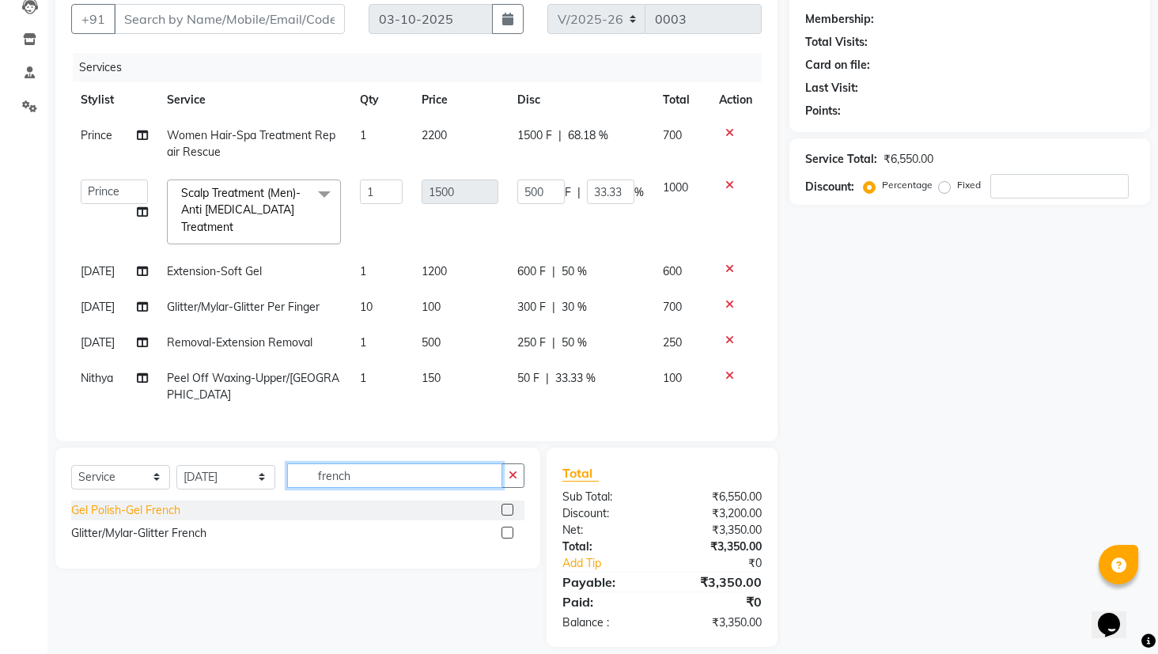
type input "french"
click at [172, 502] on div "Gel Polish-Gel French" at bounding box center [125, 510] width 109 height 17
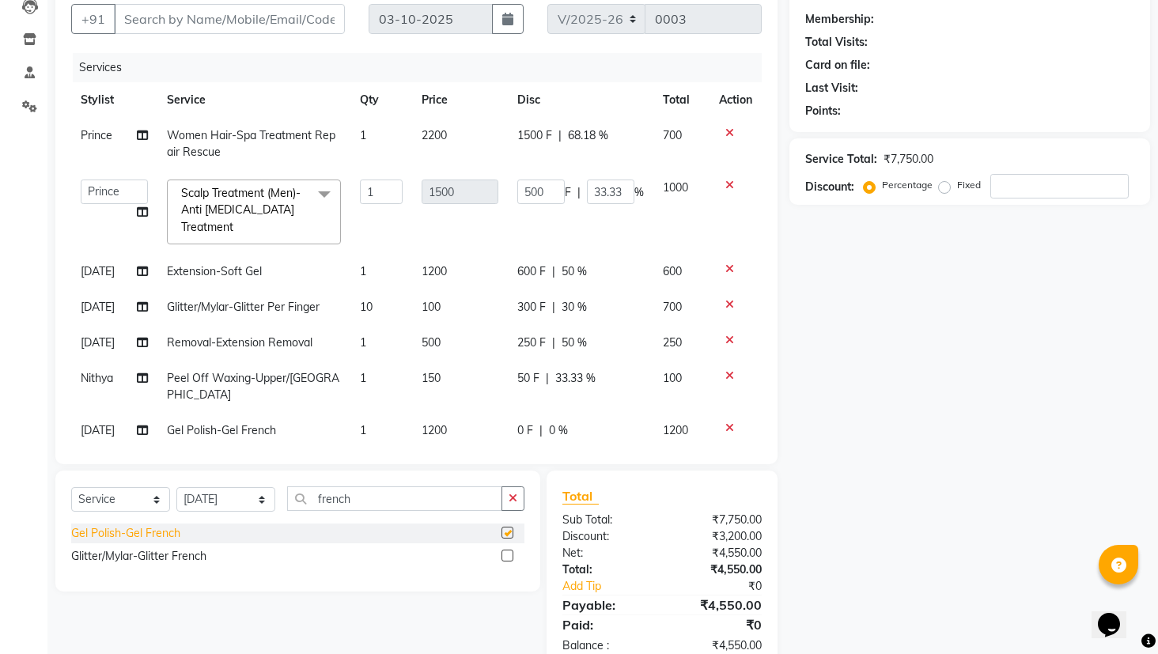
checkbox input "false"
click at [369, 415] on td "1" at bounding box center [381, 431] width 62 height 36
select select "93011"
click at [725, 422] on icon at bounding box center [729, 427] width 9 height 11
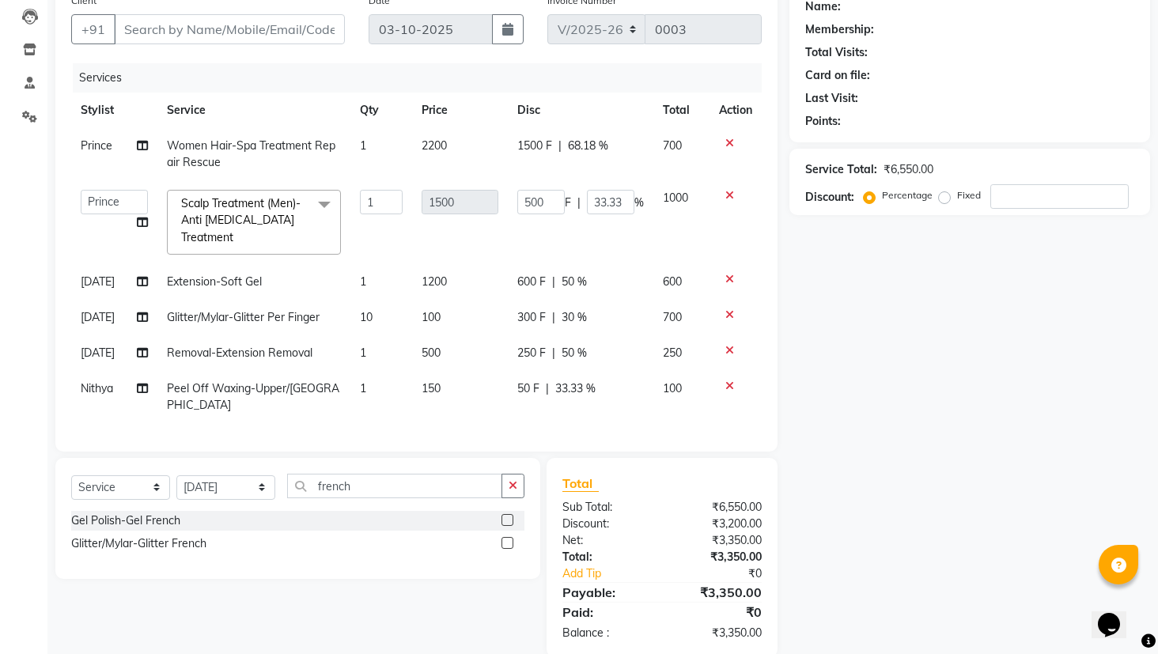
scroll to position [115, 0]
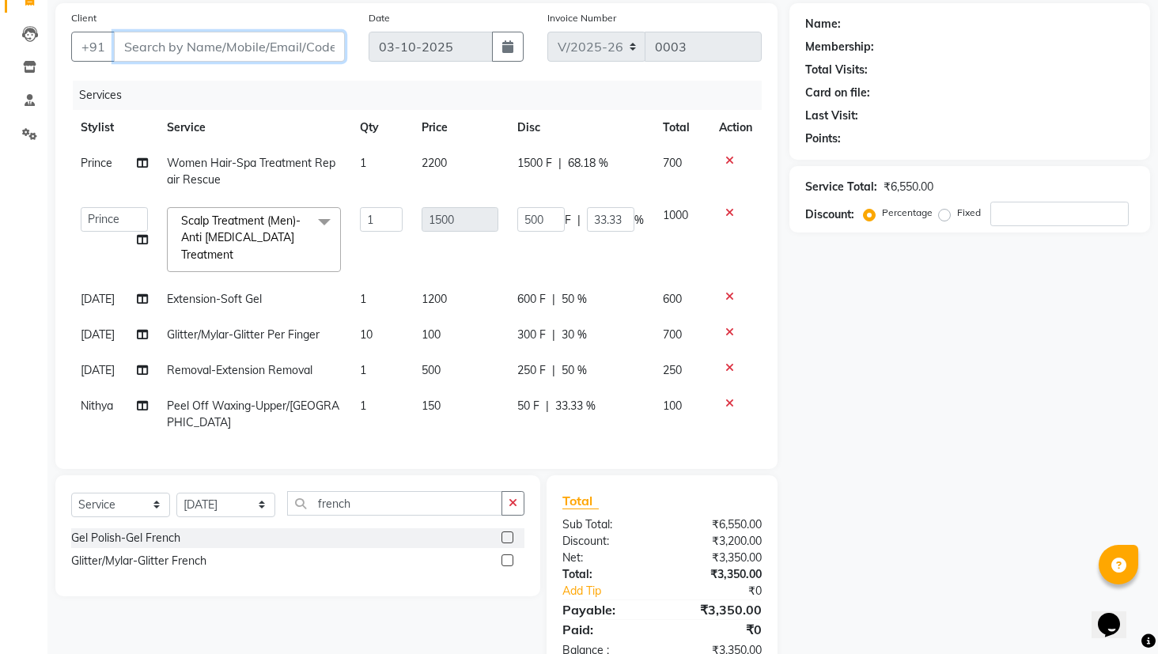
click at [158, 54] on input "Client" at bounding box center [229, 47] width 231 height 30
click at [233, 493] on select "Select Stylist Admin Bhagya [PERSON_NAME][DATE] [PERSON_NAME] [PERSON_NAME]" at bounding box center [225, 505] width 99 height 25
select select "93009"
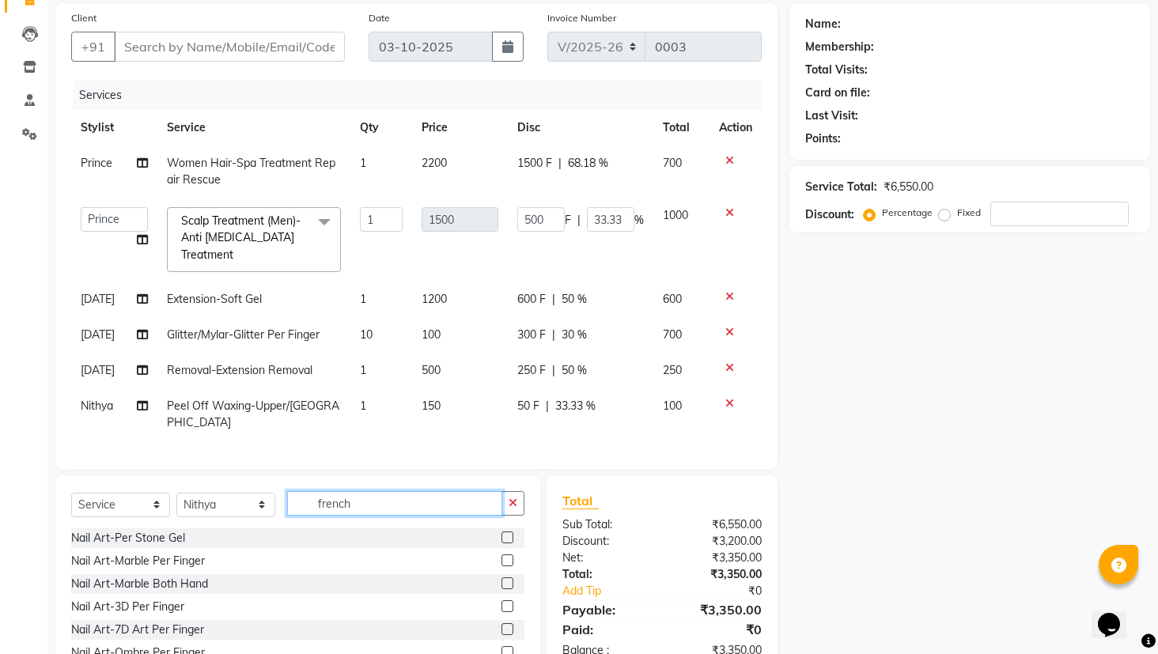
click at [325, 491] on input "french" at bounding box center [394, 503] width 215 height 25
click at [513, 497] on icon "button" at bounding box center [512, 502] width 9 height 11
click at [410, 491] on input "text" at bounding box center [405, 503] width 237 height 25
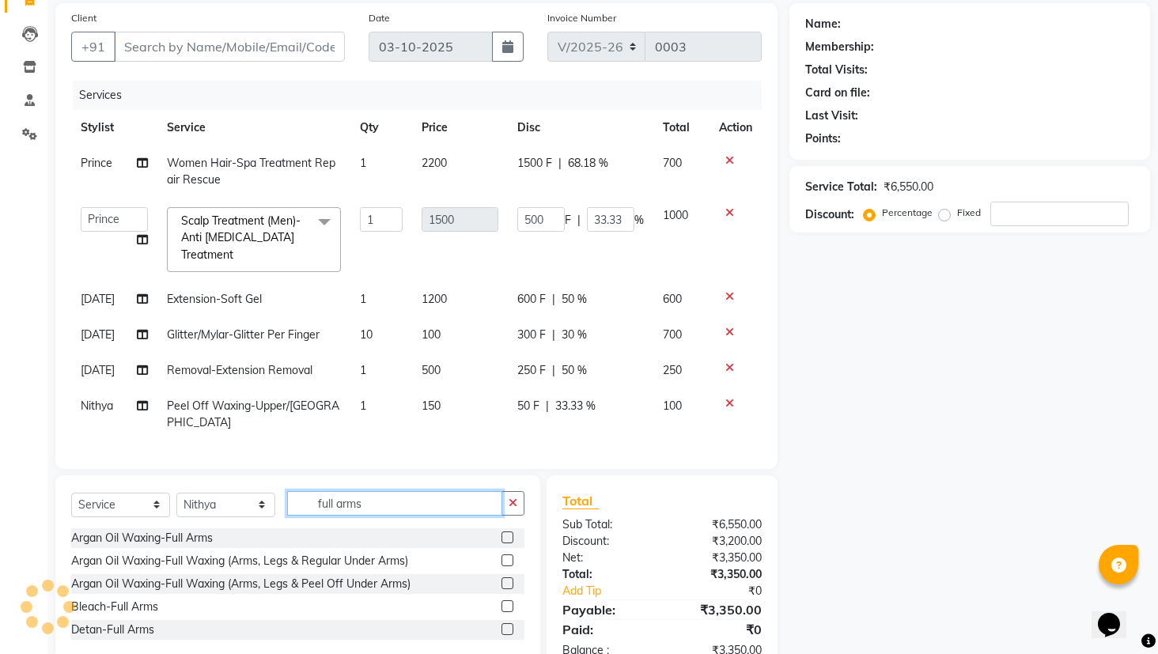
type input "full arms"
click at [512, 531] on label at bounding box center [507, 537] width 12 height 12
click at [512, 533] on input "checkbox" at bounding box center [506, 538] width 10 height 10
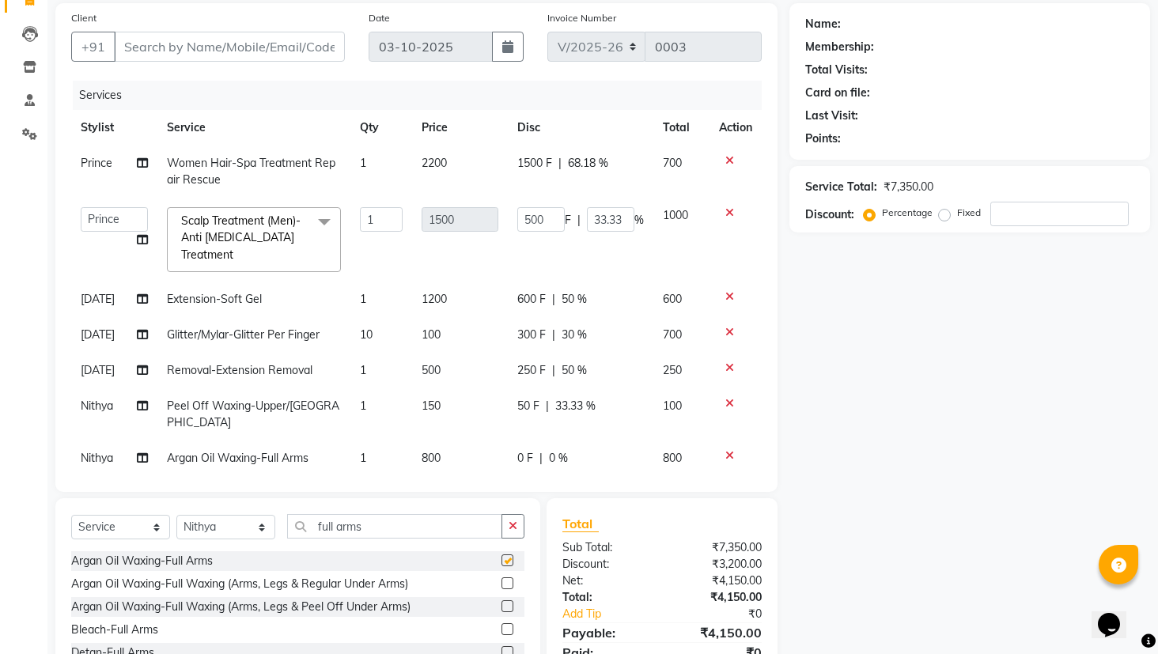
checkbox input "false"
click at [413, 528] on input "full arms" at bounding box center [394, 526] width 215 height 25
type input "f"
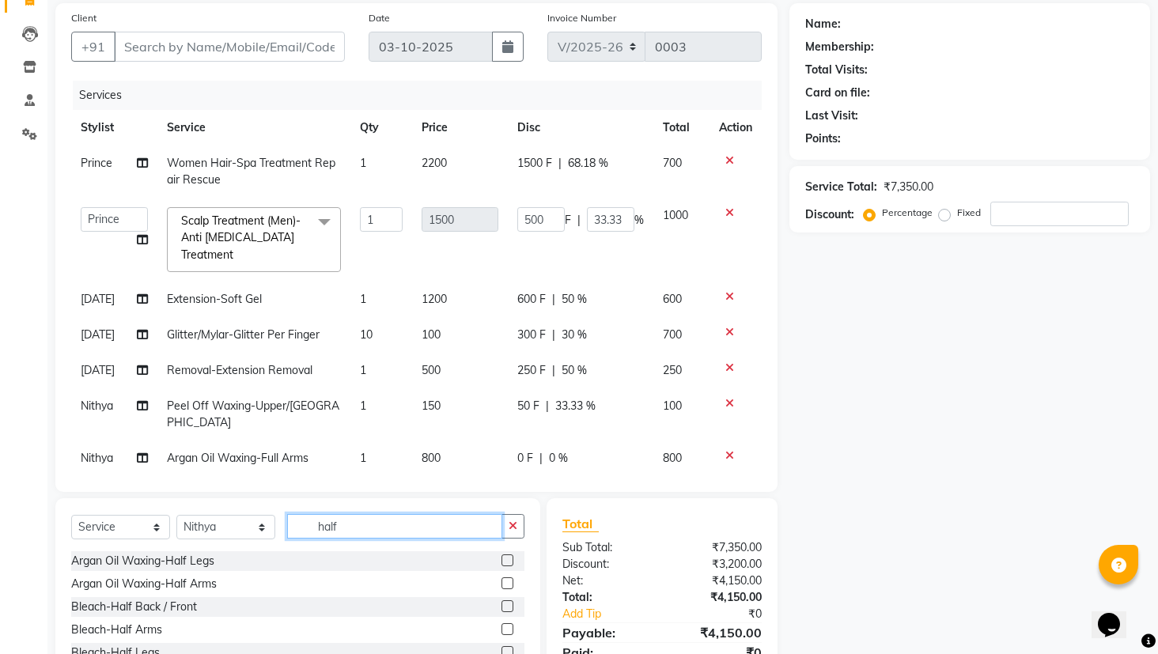
type input "half"
click at [501, 561] on label at bounding box center [507, 560] width 12 height 12
click at [501, 561] on input "checkbox" at bounding box center [506, 561] width 10 height 10
click at [501, 563] on label at bounding box center [507, 560] width 12 height 12
click at [501, 563] on input "checkbox" at bounding box center [506, 561] width 10 height 10
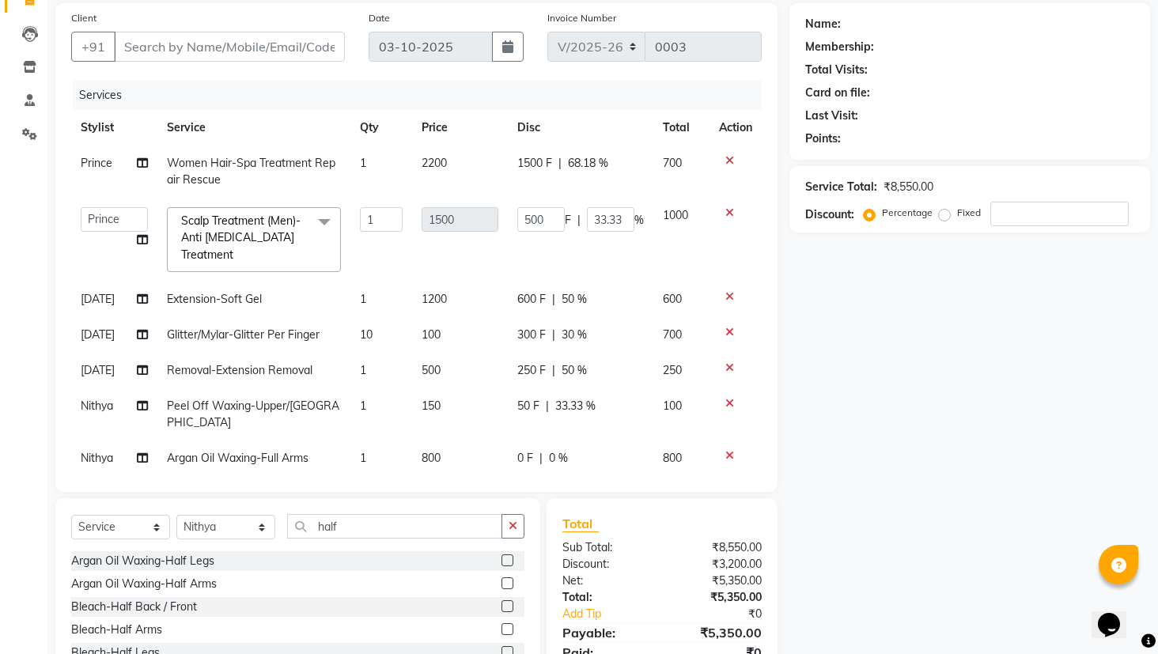
click at [501, 560] on label at bounding box center [507, 560] width 12 height 12
click at [501, 560] on input "checkbox" at bounding box center [506, 561] width 10 height 10
click at [501, 560] on label at bounding box center [507, 560] width 12 height 12
click at [501, 560] on input "checkbox" at bounding box center [506, 561] width 10 height 10
click at [501, 560] on label at bounding box center [507, 560] width 12 height 12
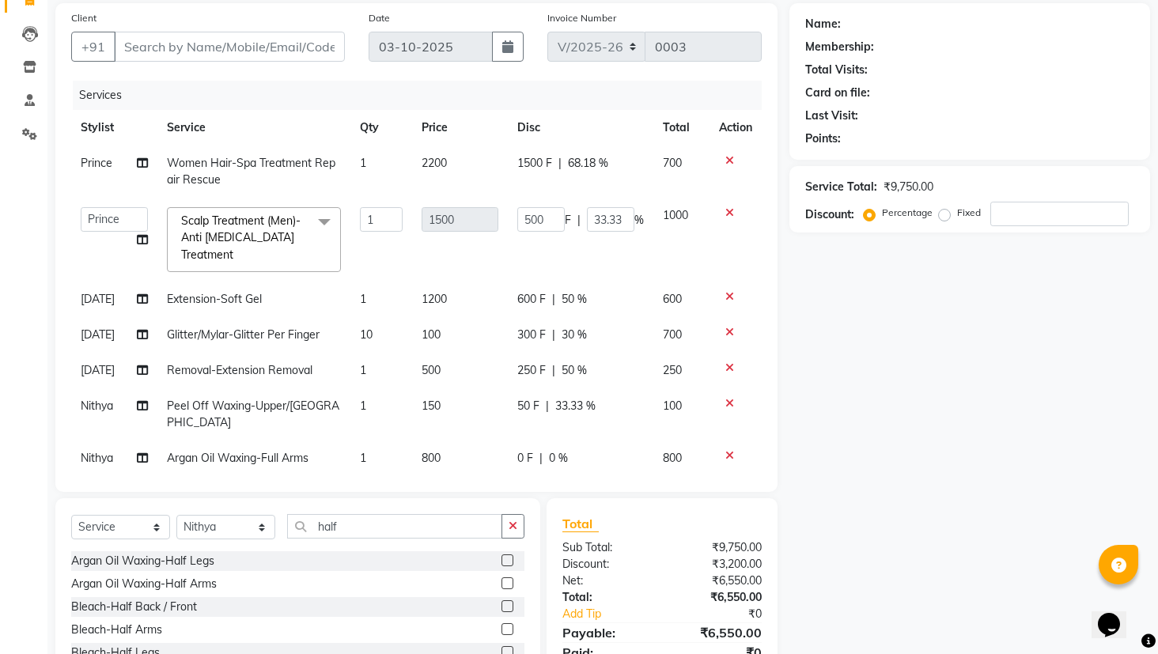
click at [501, 560] on input "checkbox" at bounding box center [506, 561] width 10 height 10
click at [501, 560] on label at bounding box center [507, 560] width 12 height 12
click at [501, 560] on input "checkbox" at bounding box center [506, 561] width 10 height 10
checkbox input "false"
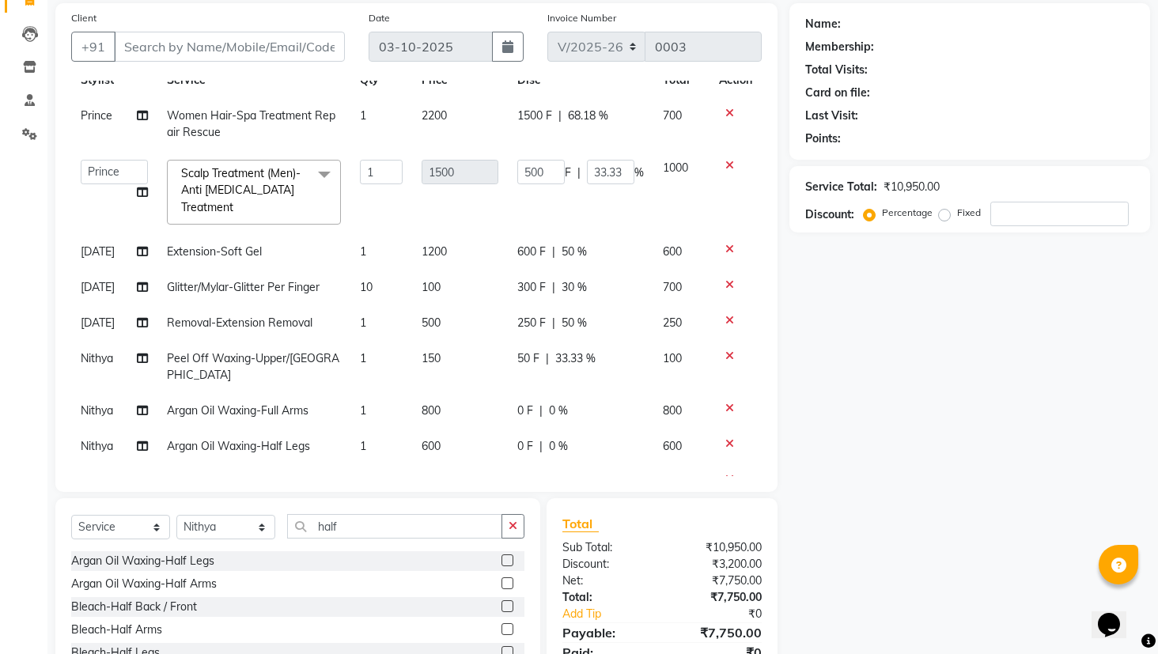
scroll to position [77, 0]
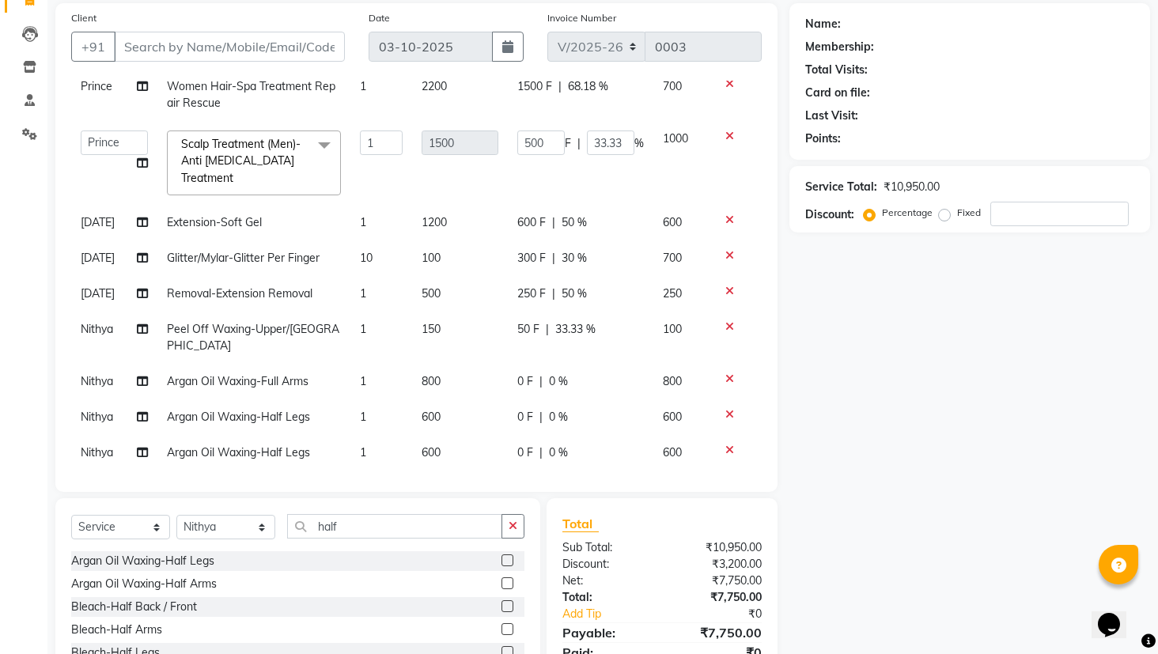
click at [721, 409] on div at bounding box center [735, 414] width 33 height 11
click at [725, 409] on icon at bounding box center [729, 414] width 9 height 11
click at [725, 444] on icon at bounding box center [729, 449] width 9 height 11
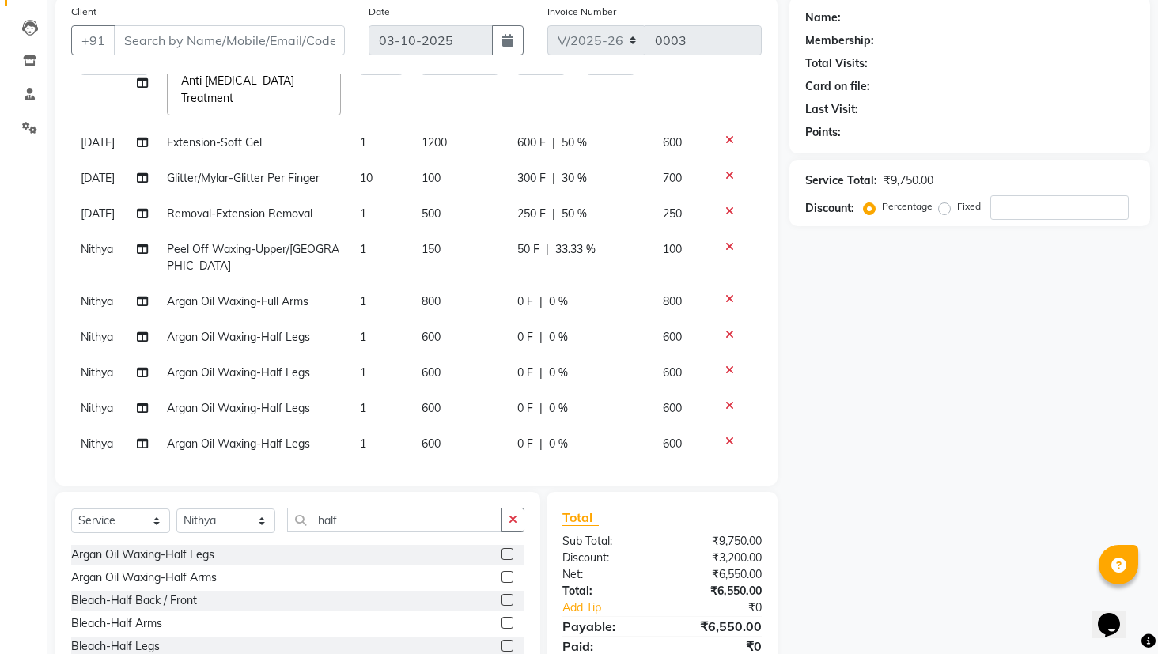
scroll to position [168, 0]
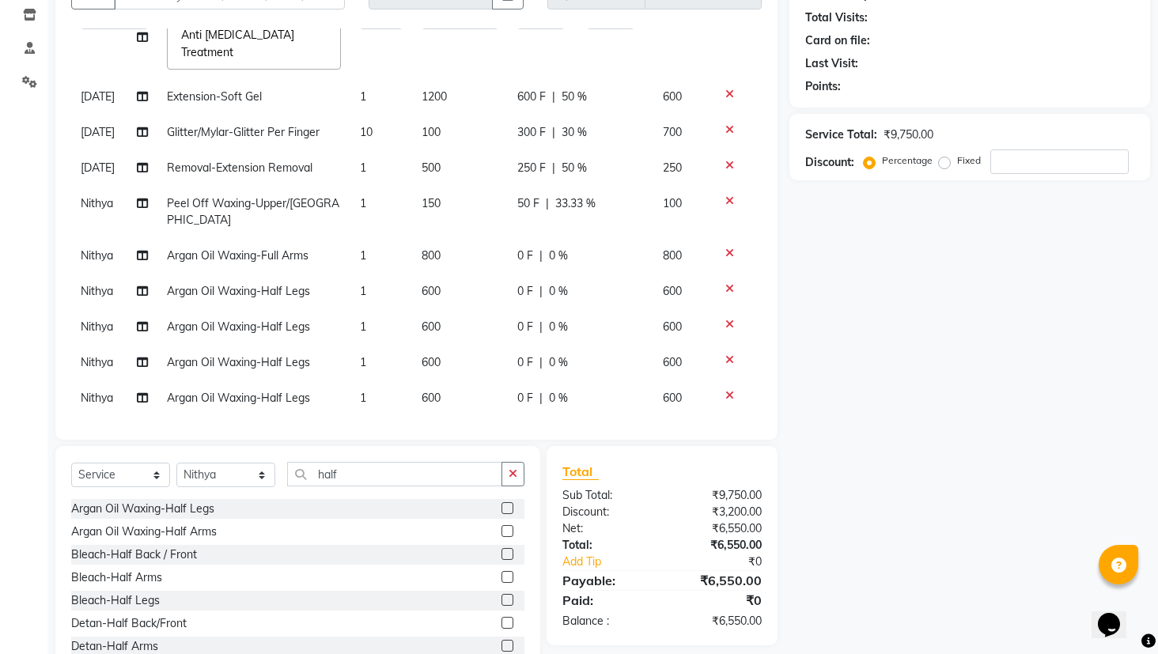
click at [725, 390] on icon at bounding box center [729, 395] width 9 height 11
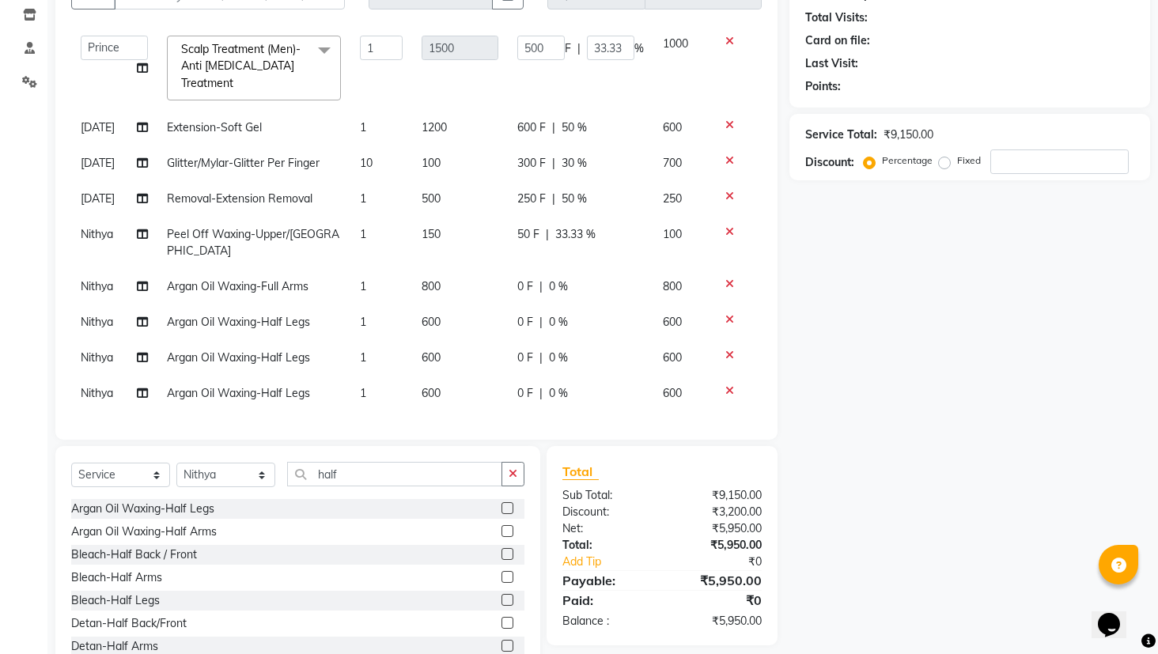
scroll to position [115, 0]
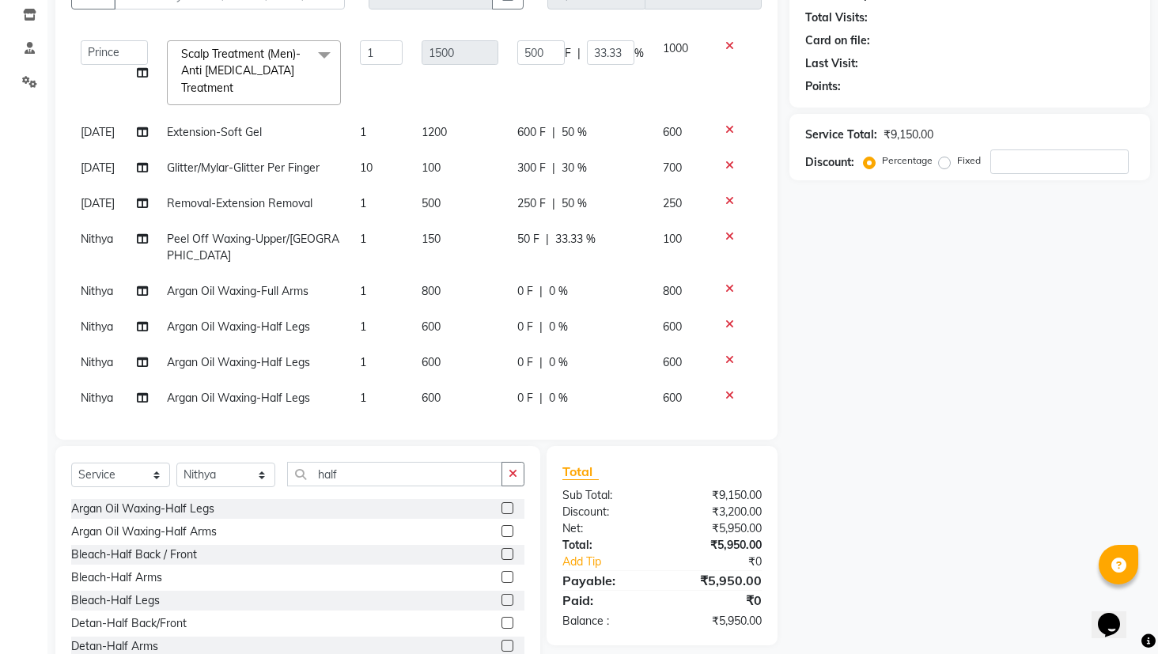
click at [725, 390] on icon at bounding box center [729, 395] width 9 height 11
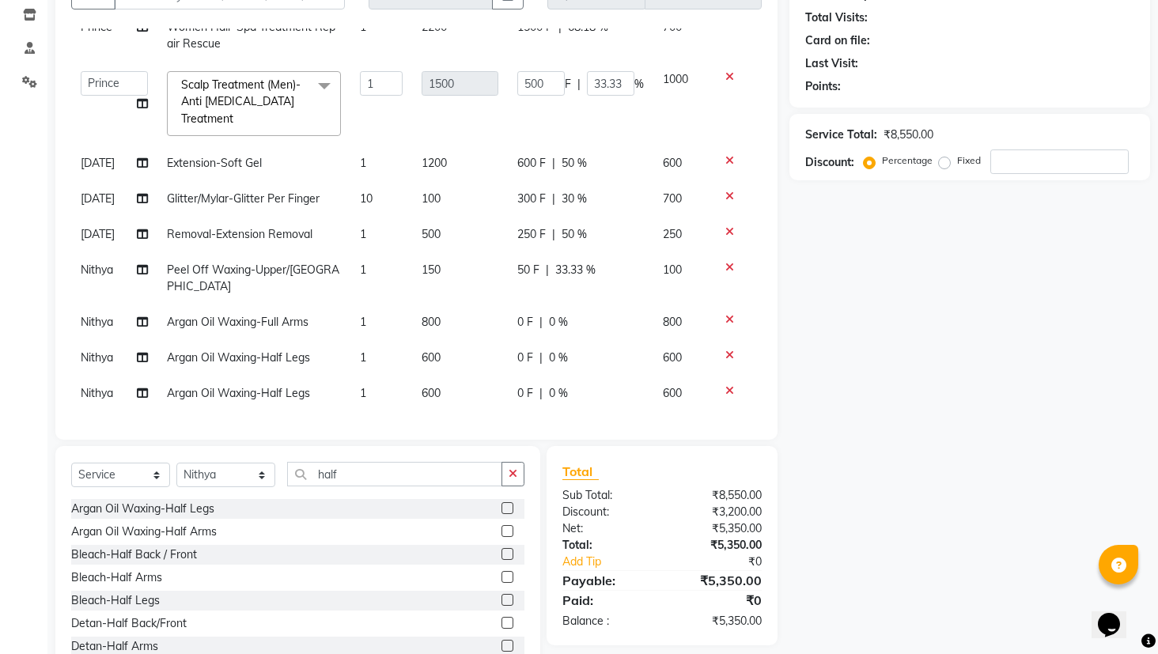
scroll to position [79, 0]
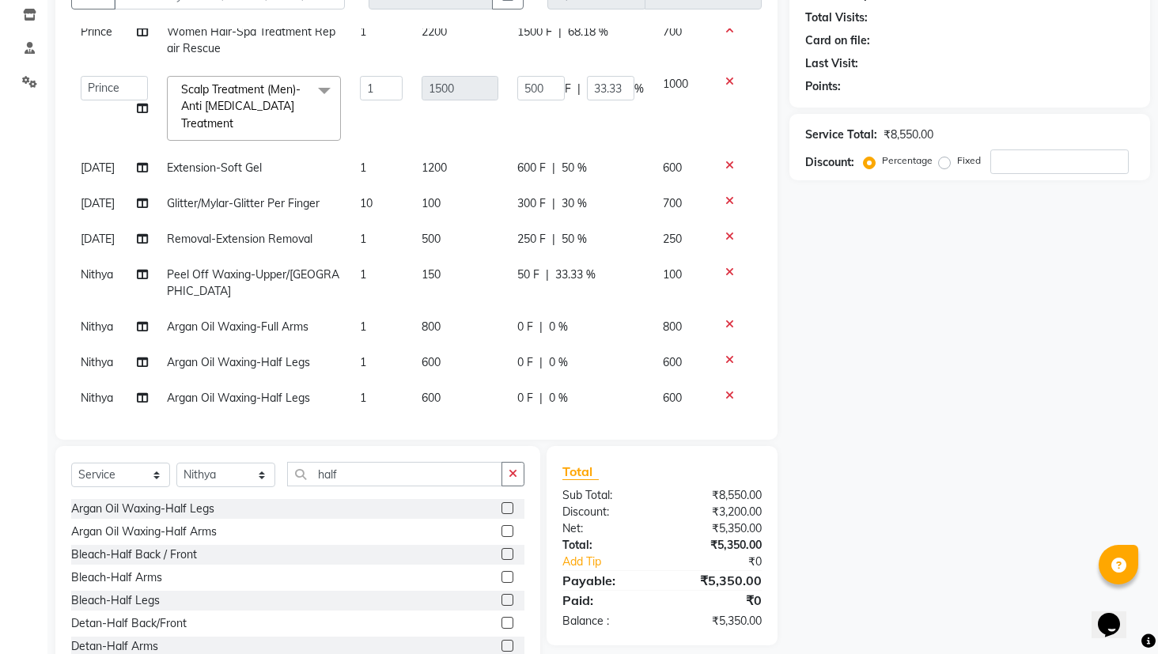
click at [725, 390] on icon at bounding box center [729, 395] width 9 height 11
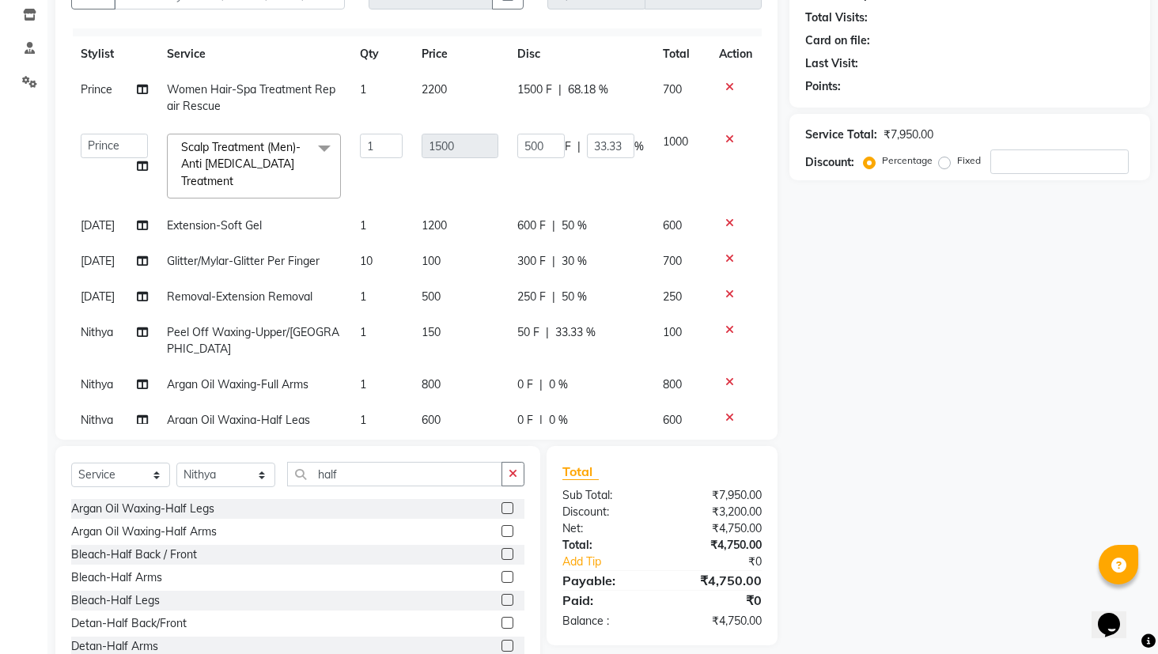
scroll to position [0, 0]
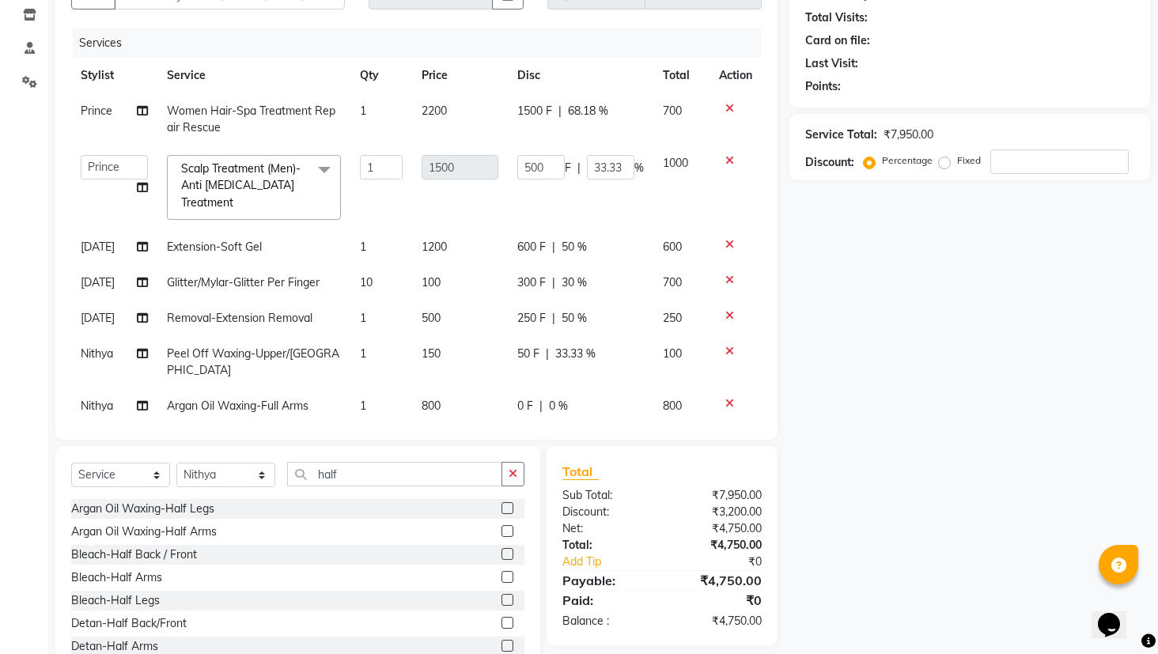
click at [517, 351] on span "50 F" at bounding box center [528, 354] width 22 height 17
select select "93009"
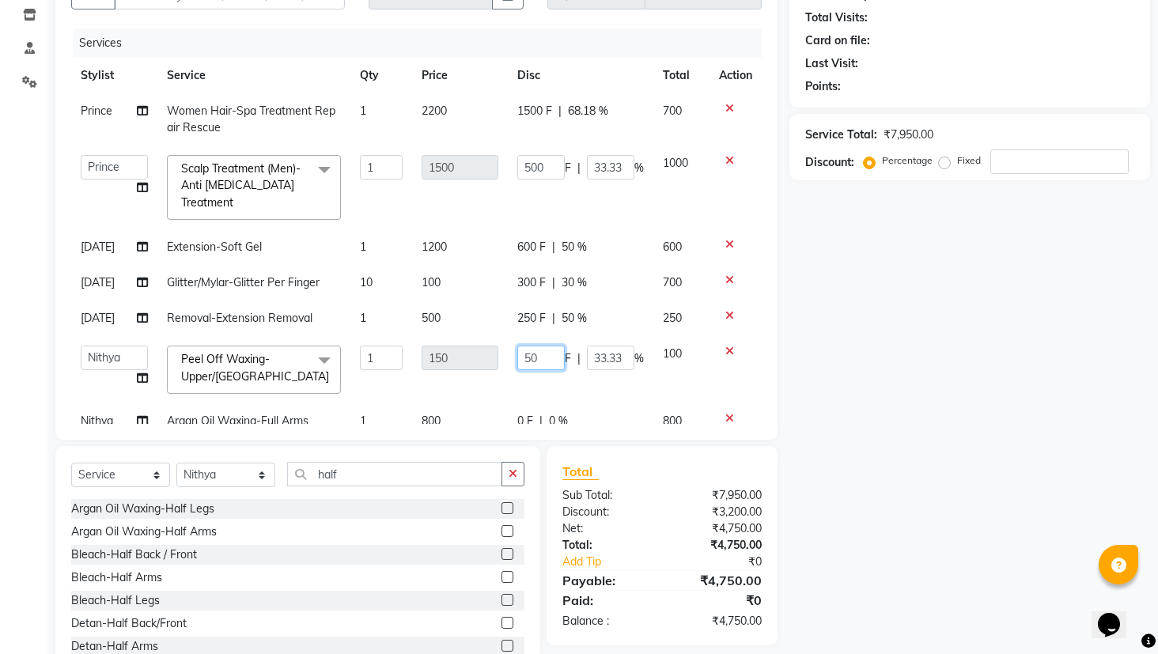
click at [527, 354] on input "50" at bounding box center [540, 358] width 47 height 25
type input "5"
type input "100"
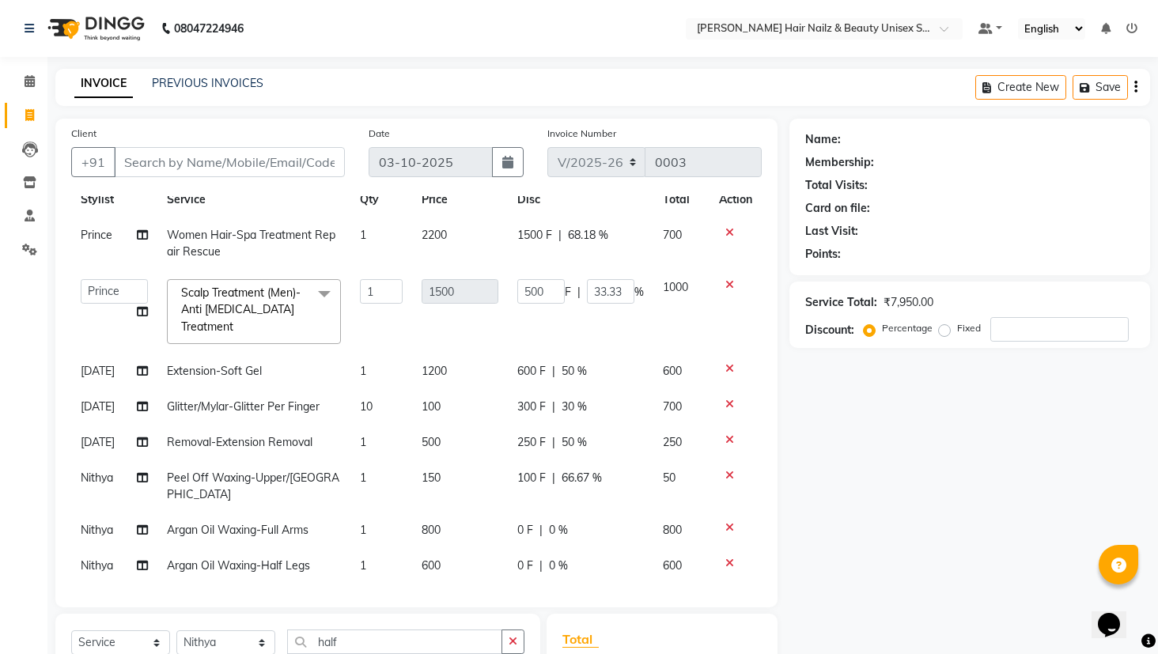
scroll to position [217, 0]
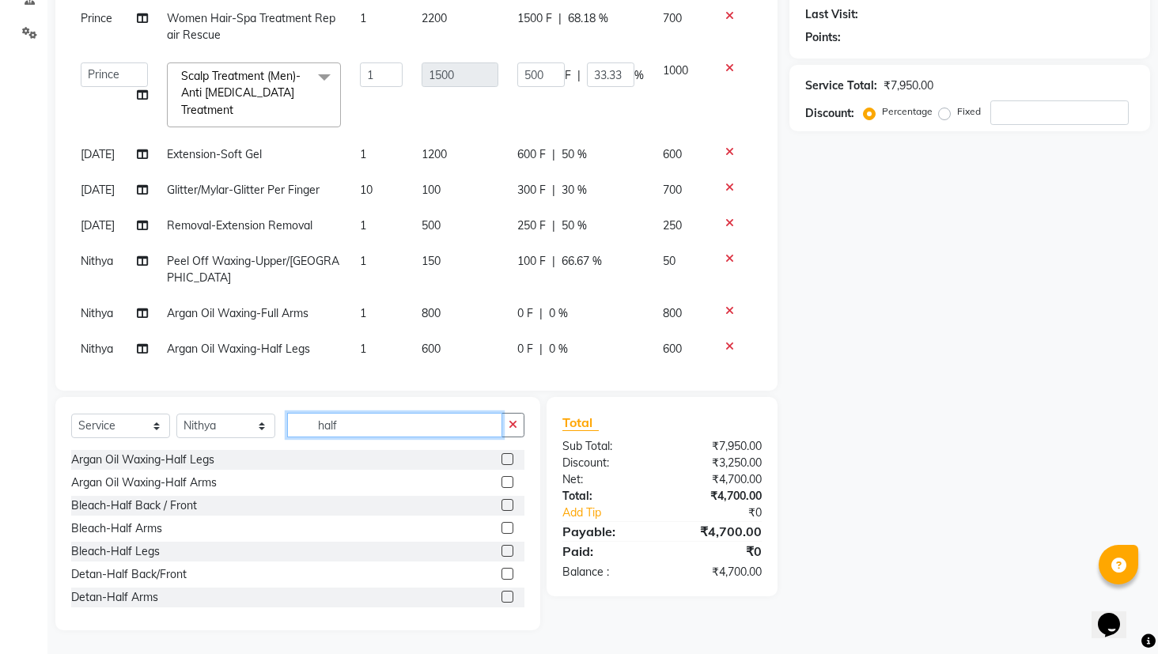
click at [378, 420] on input "half" at bounding box center [394, 425] width 215 height 25
type input "h"
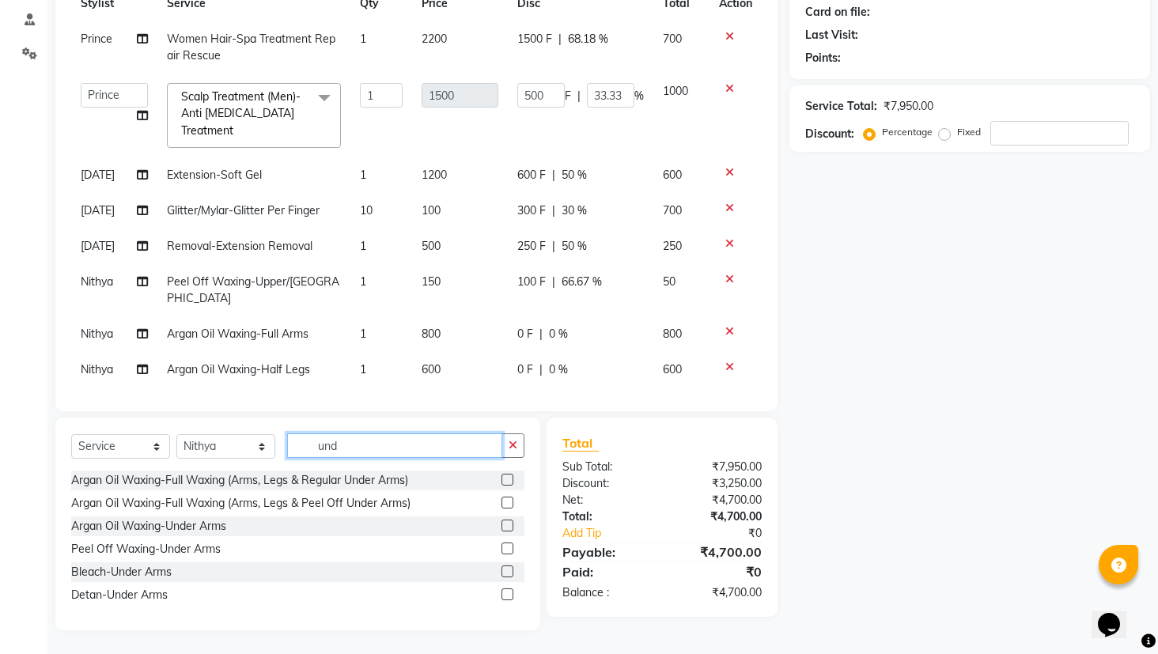
scroll to position [196, 0]
type input "under"
click at [507, 525] on label at bounding box center [507, 525] width 12 height 12
click at [507, 525] on input "checkbox" at bounding box center [506, 526] width 10 height 10
checkbox input "false"
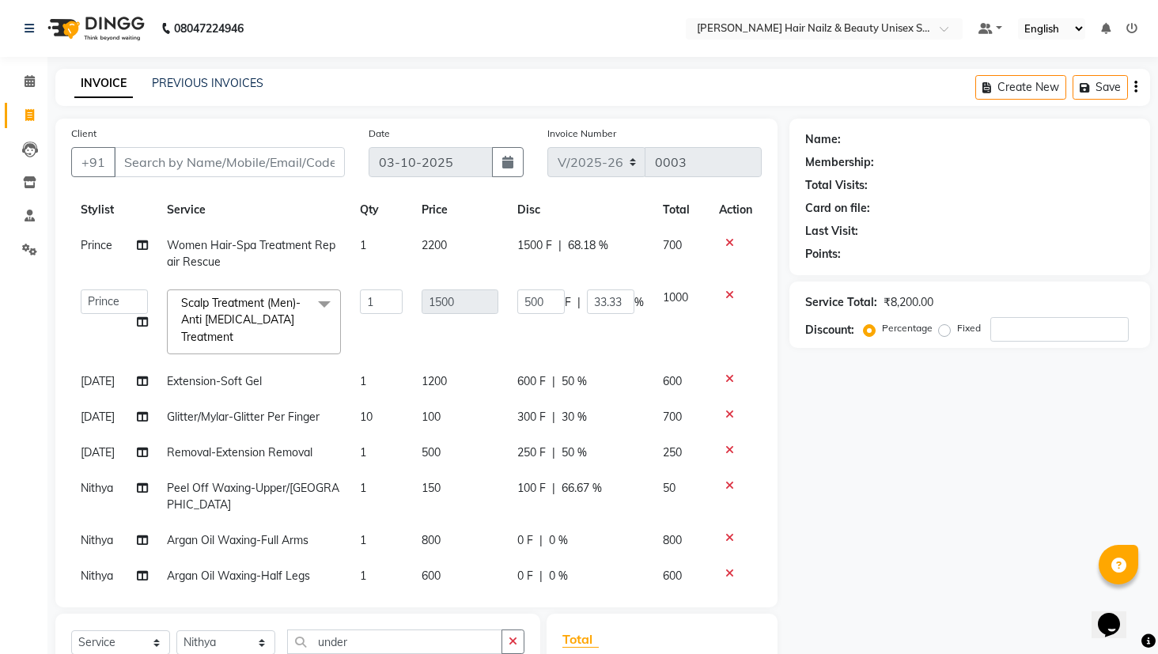
scroll to position [0, 0]
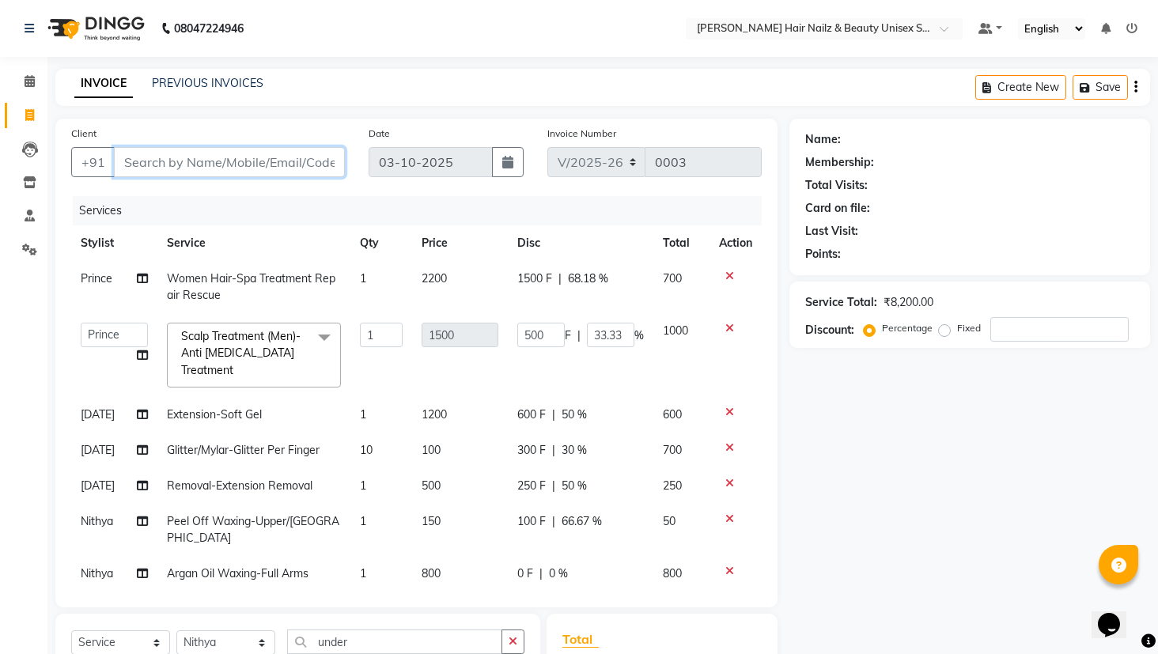
click at [247, 163] on input "Client" at bounding box center [229, 162] width 231 height 30
click at [330, 334] on span at bounding box center [324, 338] width 32 height 30
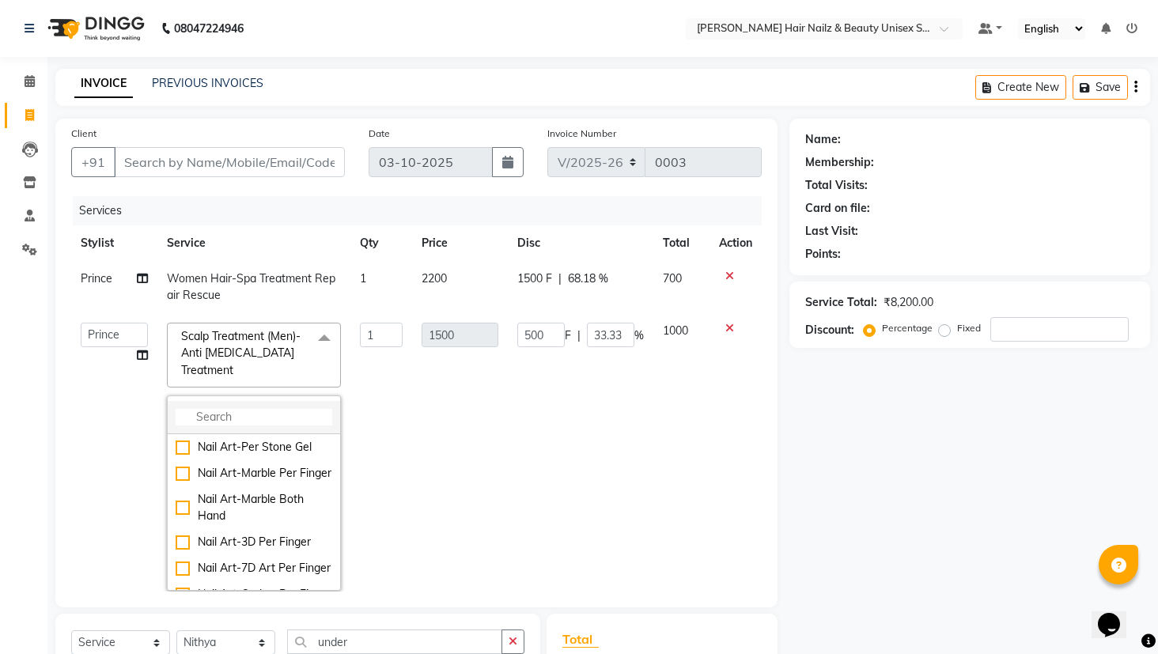
click at [297, 413] on input "multiselect-search" at bounding box center [254, 417] width 157 height 17
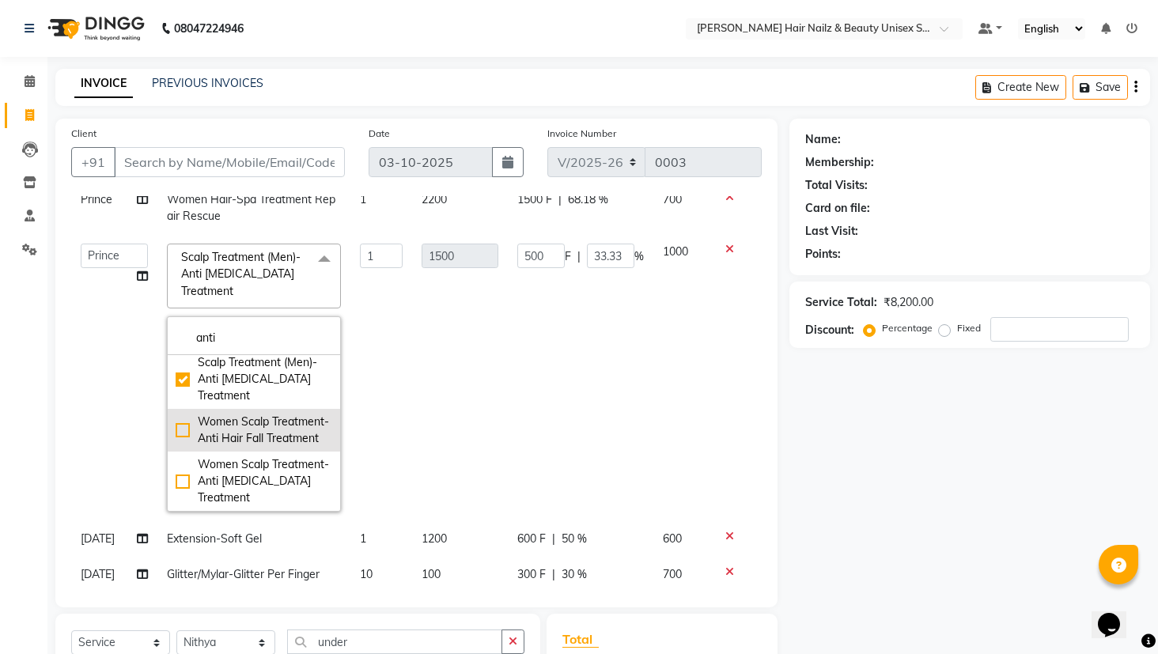
scroll to position [89, 0]
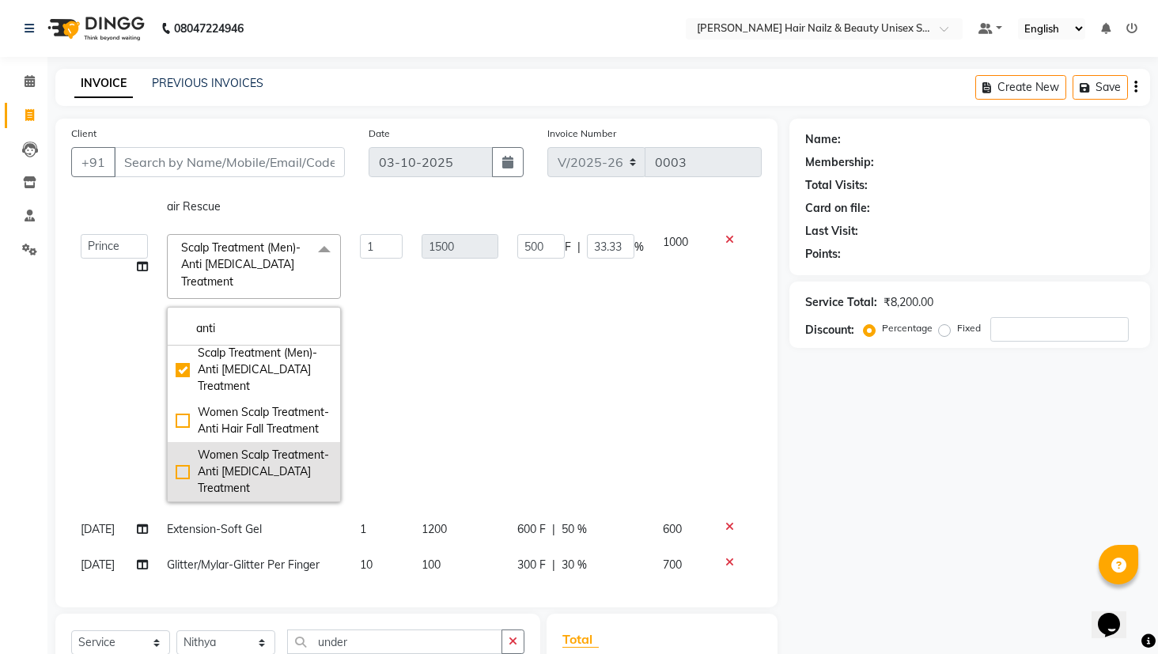
type input "anti"
click at [178, 470] on div "Women Scalp Treatment-Anti [MEDICAL_DATA] Treatment" at bounding box center [254, 472] width 157 height 50
type input "3000"
type input "0"
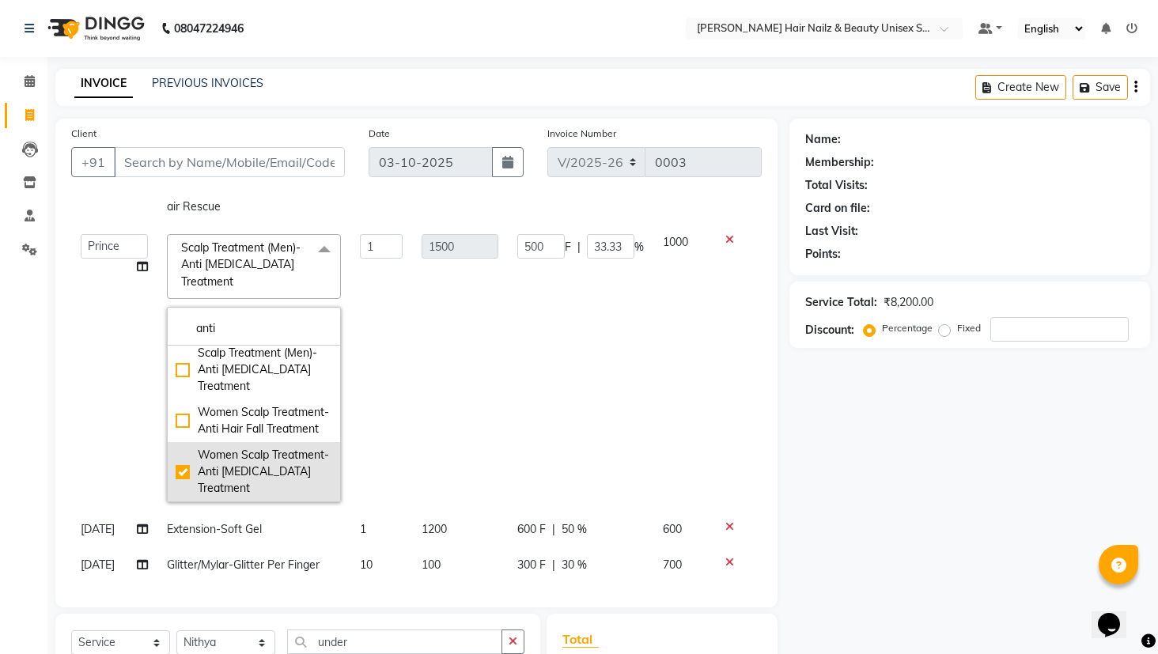
checkbox input "false"
checkbox input "true"
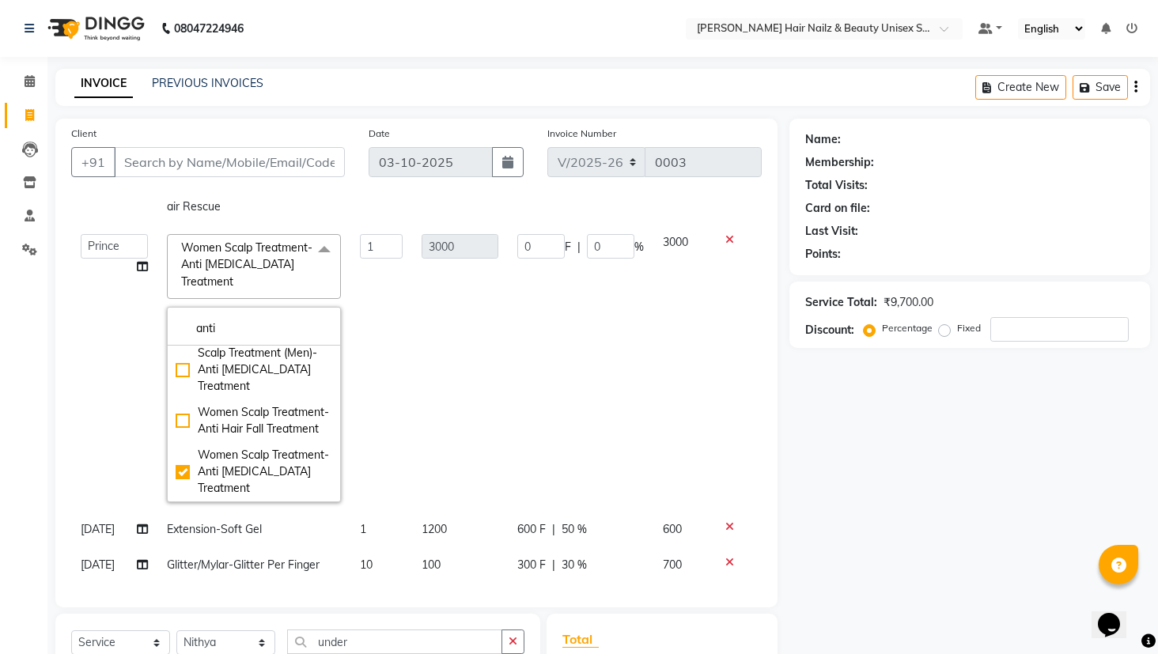
click at [678, 308] on td "3000" at bounding box center [681, 368] width 56 height 287
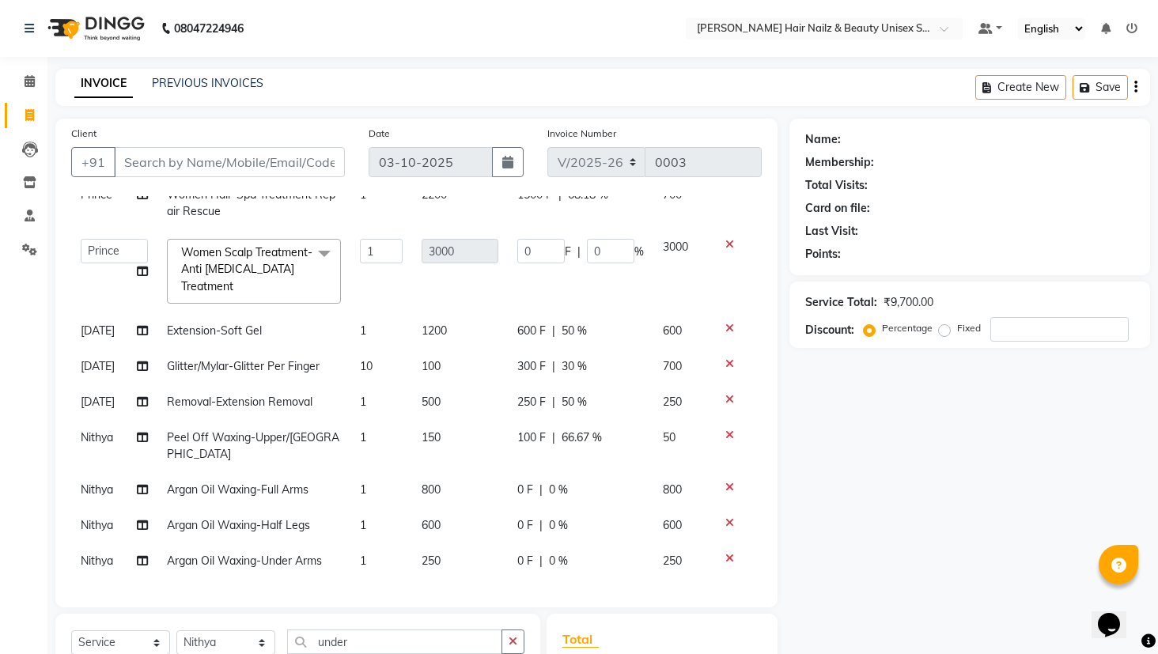
scroll to position [79, 0]
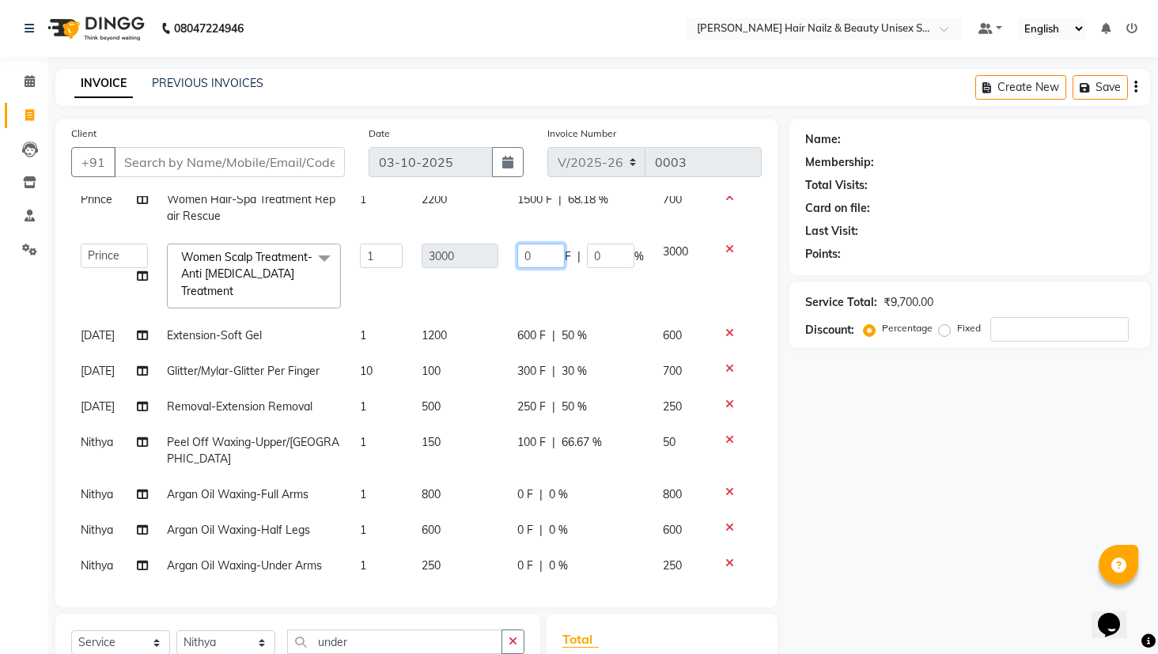
click at [532, 250] on input "0" at bounding box center [540, 256] width 47 height 25
type input "2000"
click at [605, 312] on td "2000 F | 0 %" at bounding box center [580, 276] width 145 height 84
select select "93007"
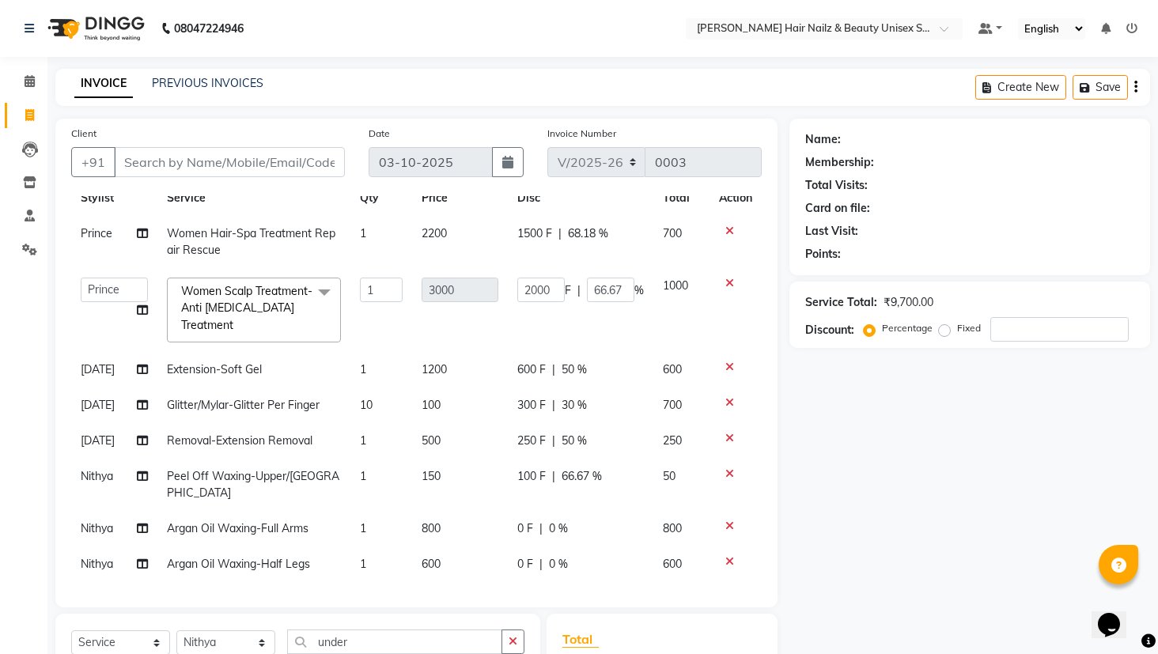
scroll to position [46, 0]
click at [517, 364] on span "600 F" at bounding box center [531, 369] width 28 height 17
select select "93011"
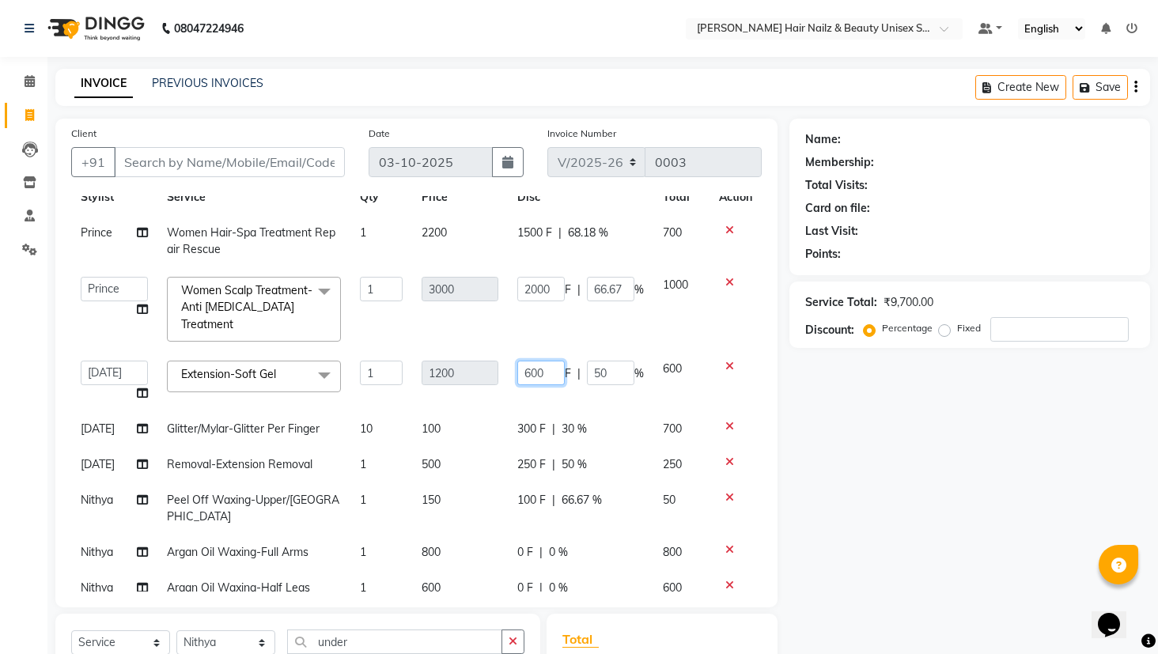
click at [532, 368] on input "600" at bounding box center [540, 373] width 47 height 25
type input "6"
type input "550"
click at [640, 395] on tbody "Prince Women Hair-Spa Treatment Repair Rescue 1 2200 1500 F | 68.18 % 700 Admin…" at bounding box center [416, 428] width 690 height 426
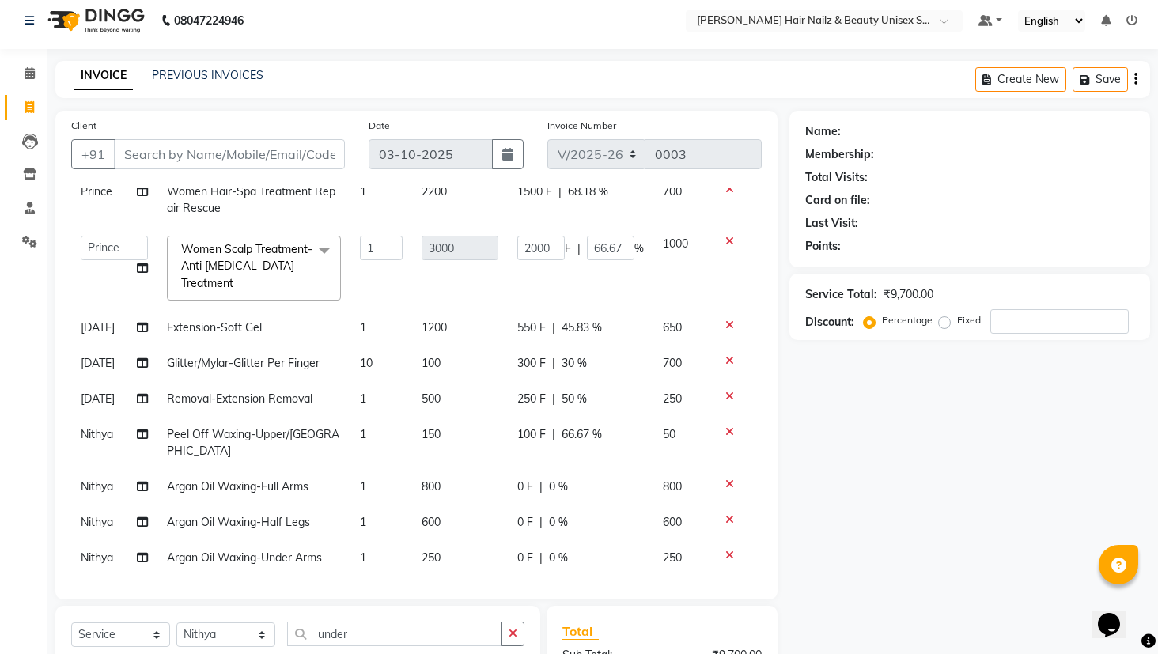
scroll to position [0, 0]
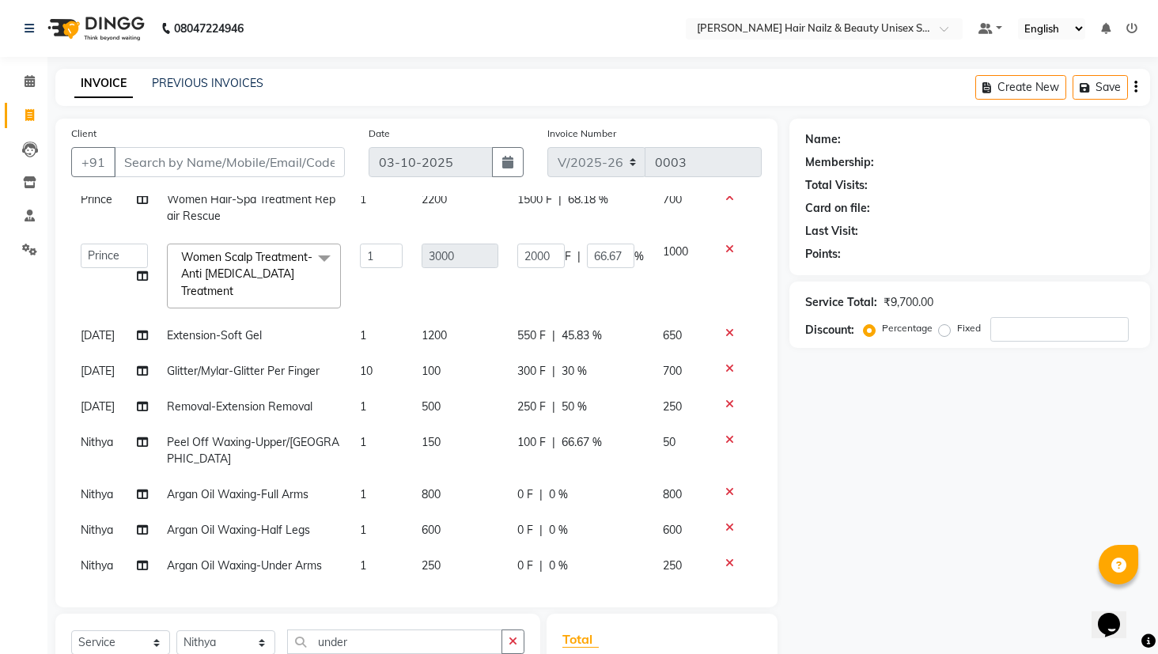
click at [1137, 83] on div "Create New Save" at bounding box center [1062, 87] width 175 height 37
click at [1135, 88] on icon "button" at bounding box center [1135, 87] width 3 height 1
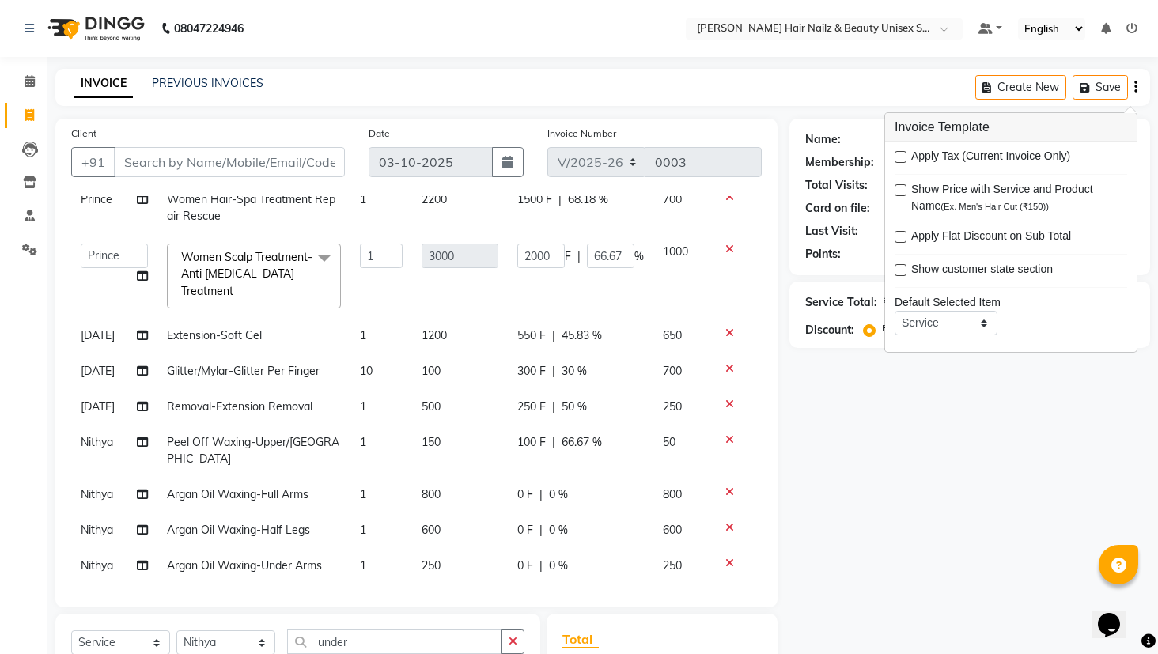
drag, startPoint x: 1019, startPoint y: 396, endPoint x: 1019, endPoint y: 365, distance: 31.6
click at [1019, 373] on div "Name: Membership: Total Visits: Card on file: Last Visit: Points: Service Total…" at bounding box center [975, 473] width 372 height 708
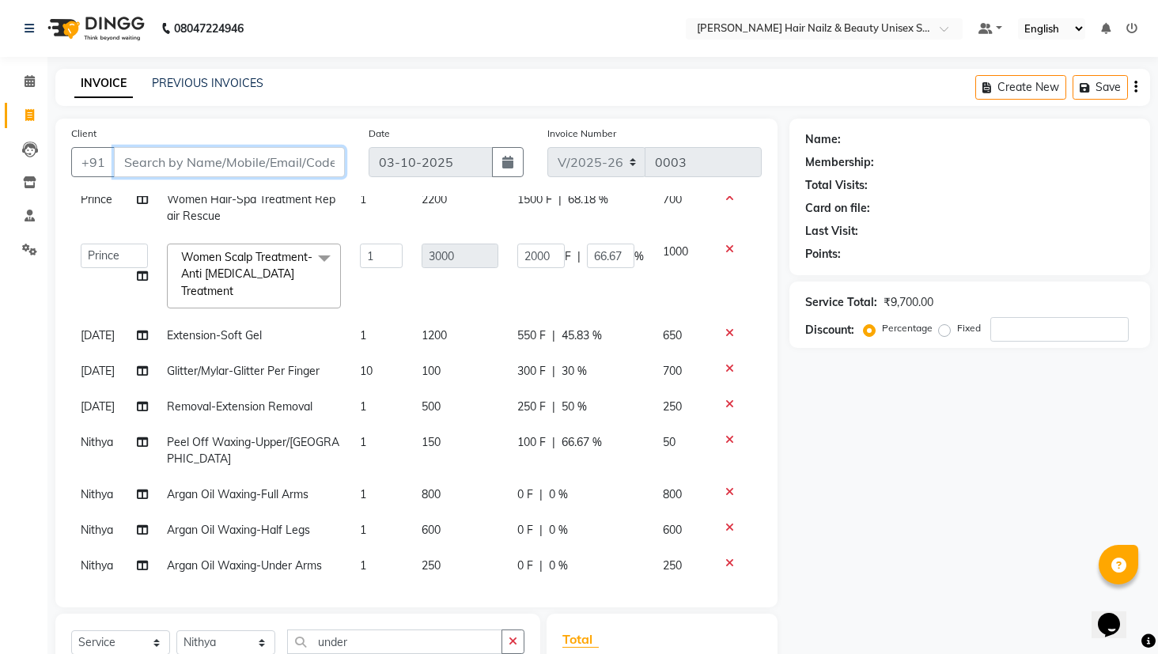
click at [187, 155] on input "Client" at bounding box center [229, 162] width 231 height 30
type input "9"
type input "0"
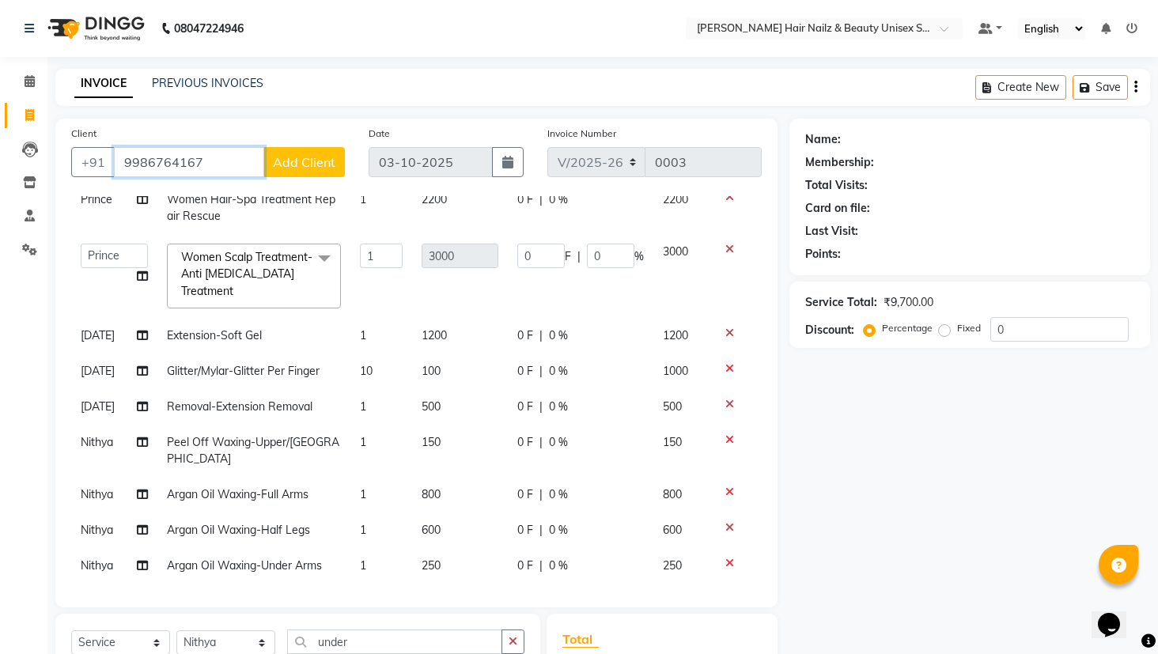
type input "9986764167"
click at [285, 153] on button "Add Client" at bounding box center [303, 162] width 81 height 30
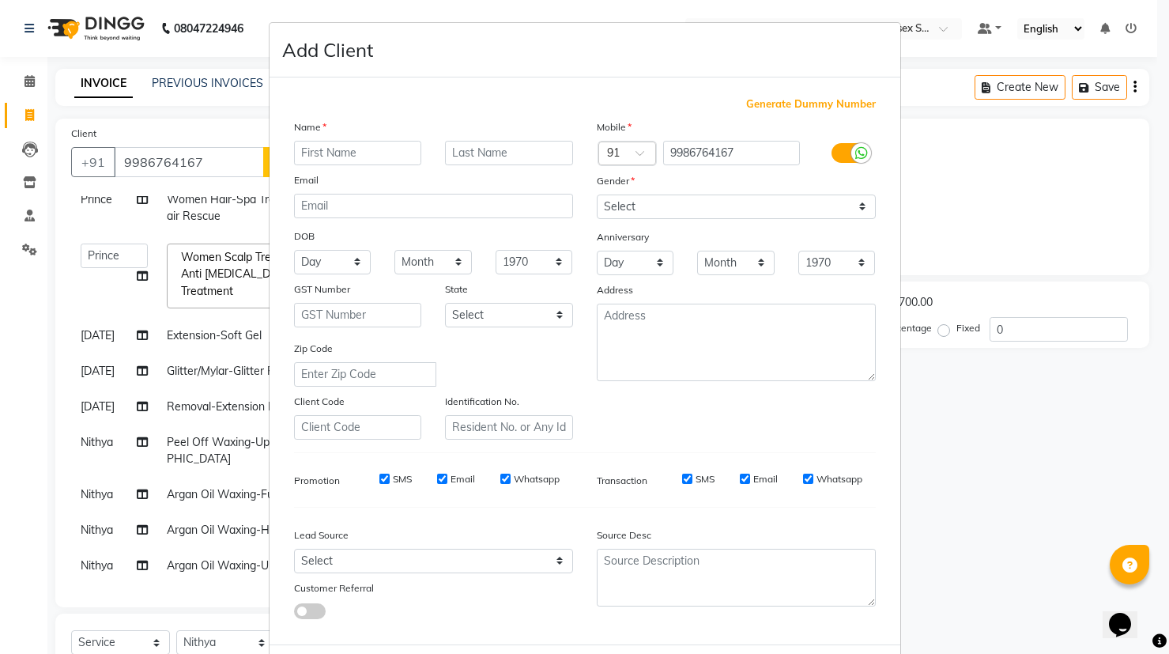
click at [402, 154] on input "text" at bounding box center [358, 153] width 128 height 25
type input "Parvati"
click at [641, 210] on select "Select [DEMOGRAPHIC_DATA] [DEMOGRAPHIC_DATA] Other Prefer Not To Say" at bounding box center [736, 207] width 279 height 25
select select "[DEMOGRAPHIC_DATA]"
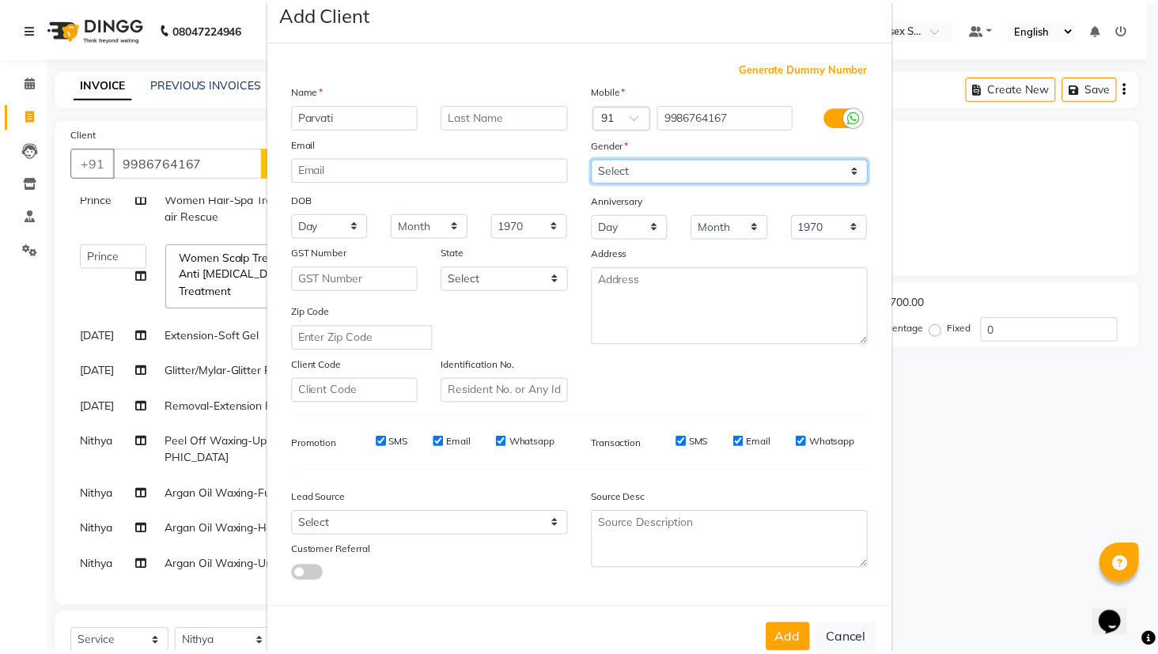
scroll to position [76, 0]
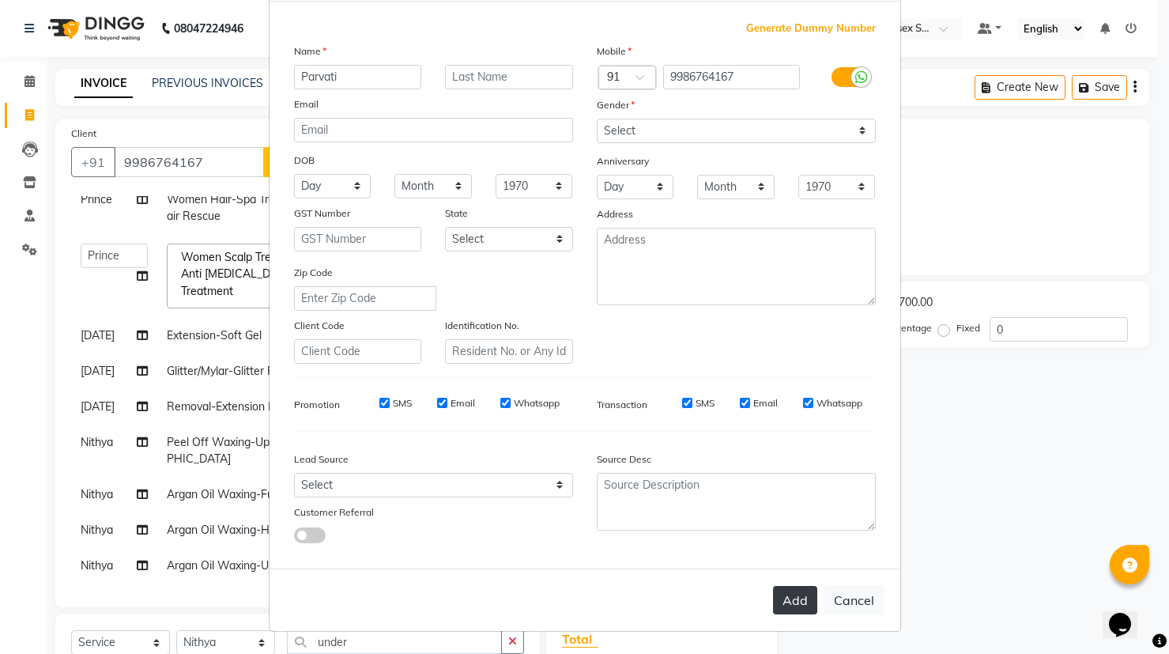
click at [807, 595] on button "Add" at bounding box center [795, 600] width 44 height 28
type input "99******67"
select select
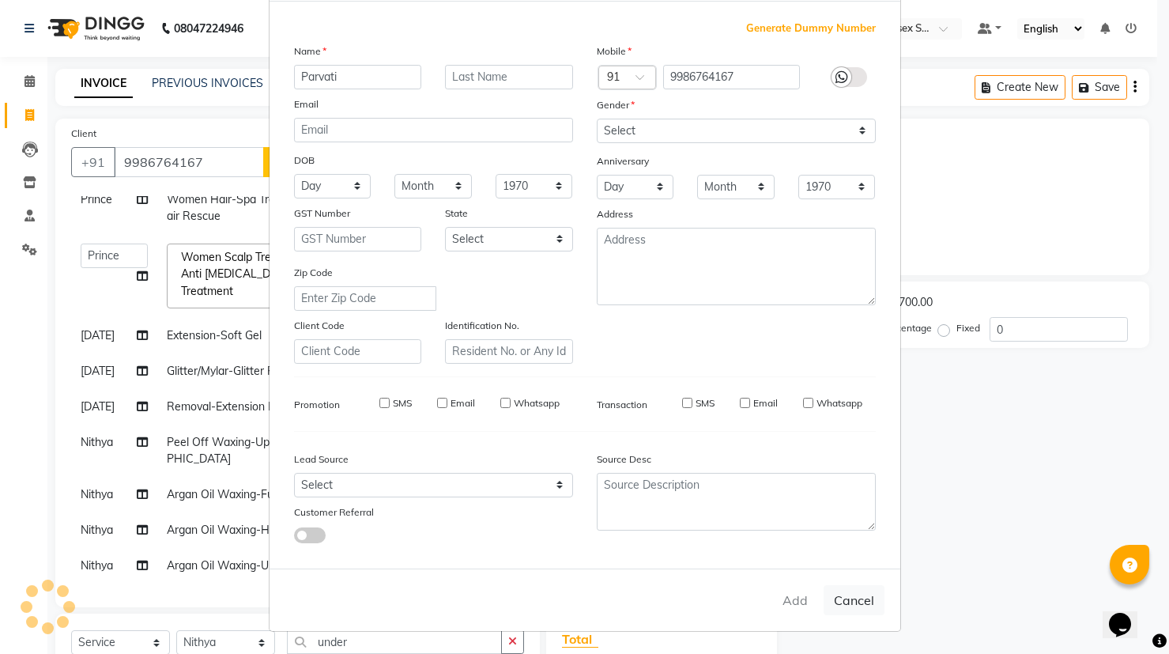
select select
checkbox input "false"
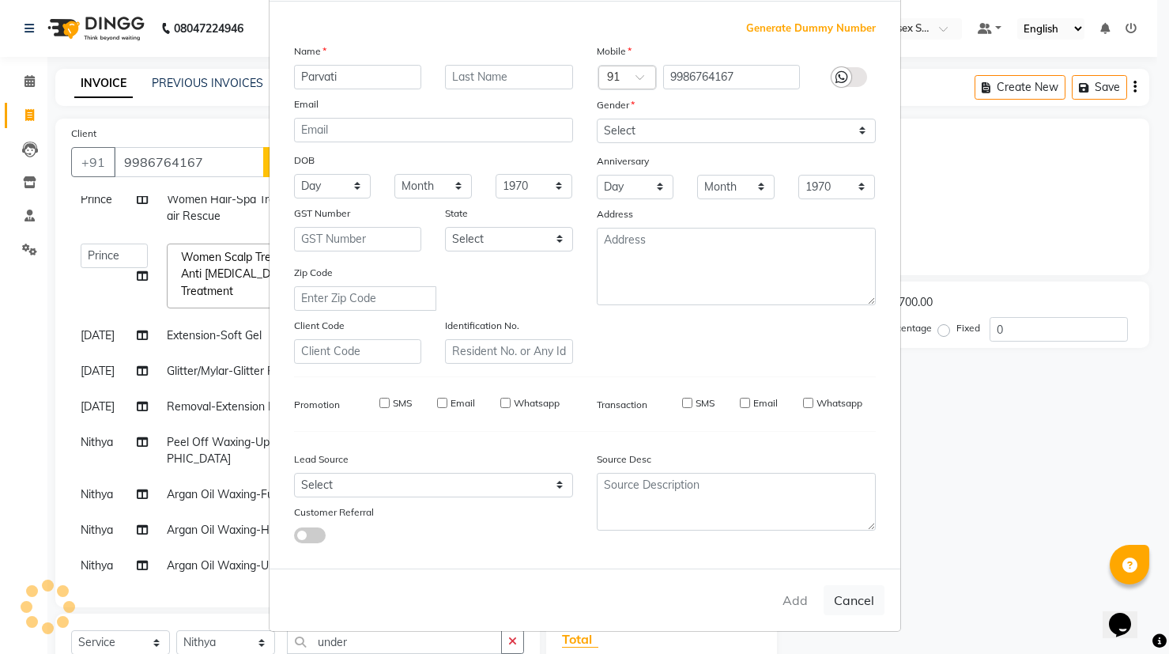
checkbox input "false"
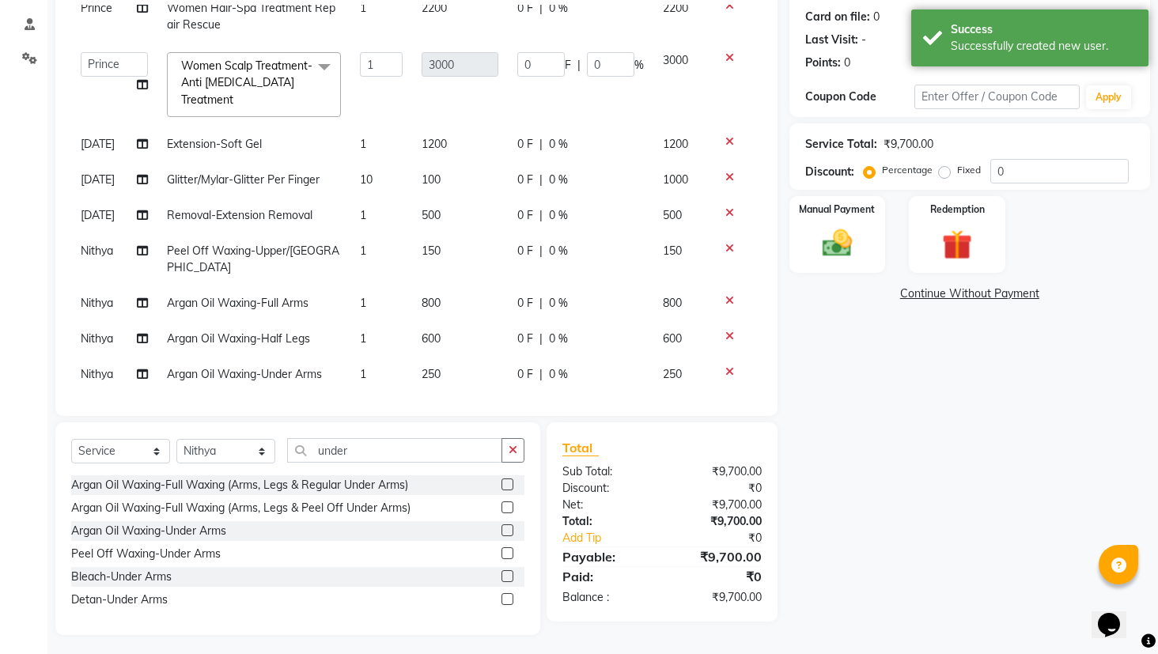
scroll to position [196, 0]
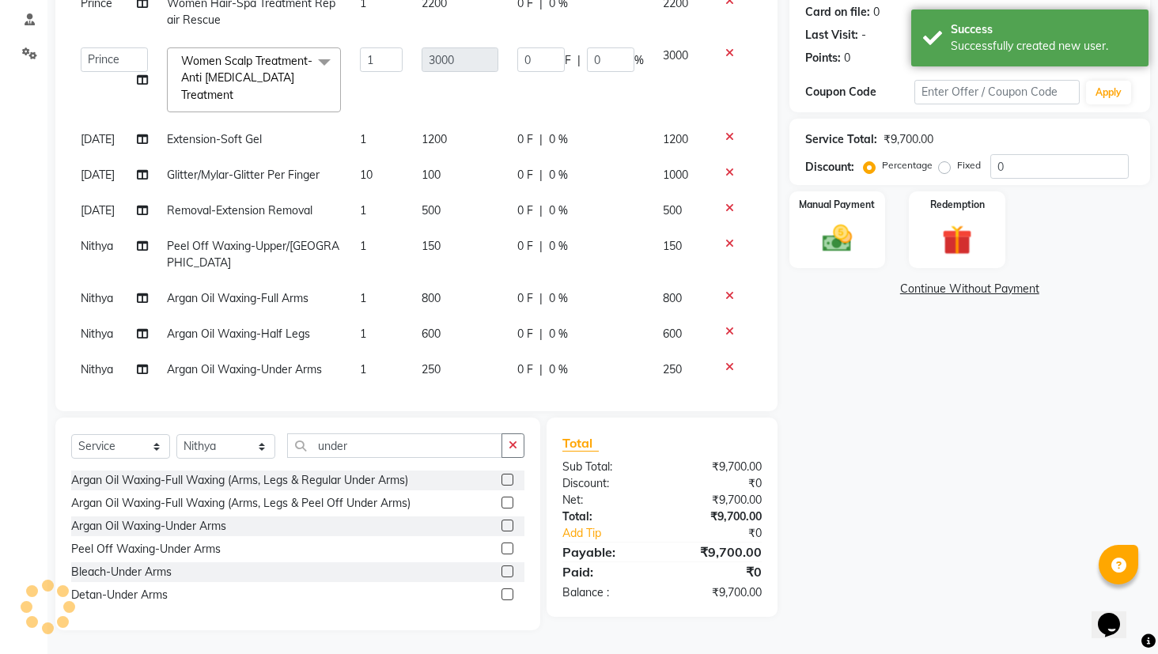
click at [519, 139] on span "0 F" at bounding box center [525, 139] width 16 height 17
select select "93011"
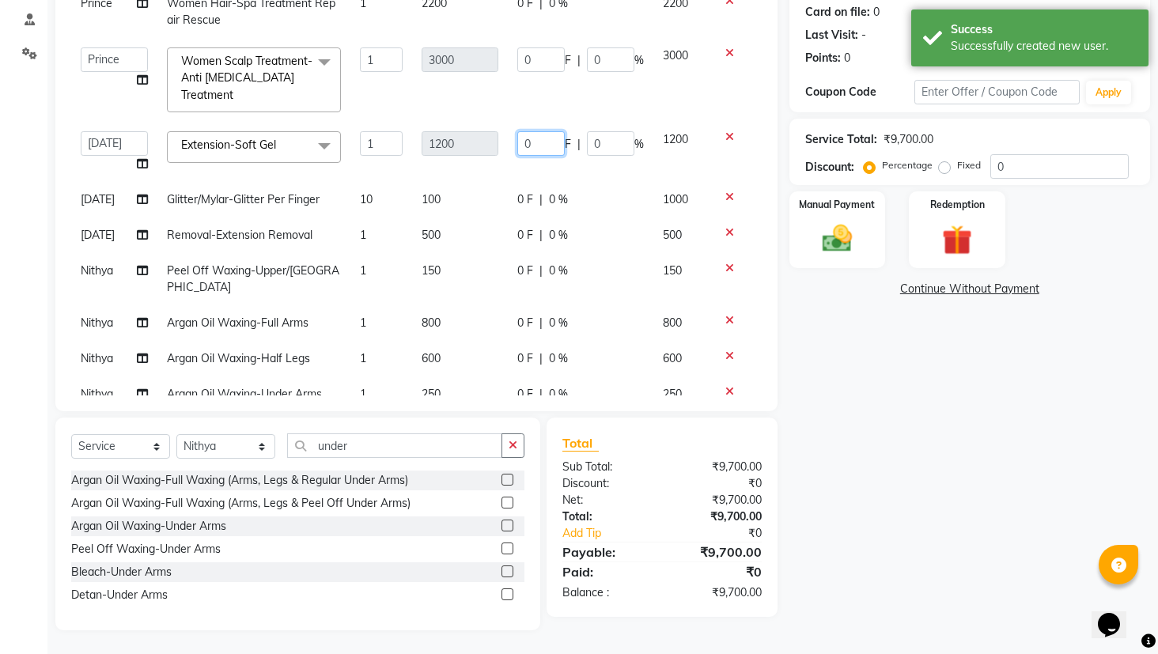
click at [521, 145] on input "0" at bounding box center [540, 143] width 47 height 25
type input "550"
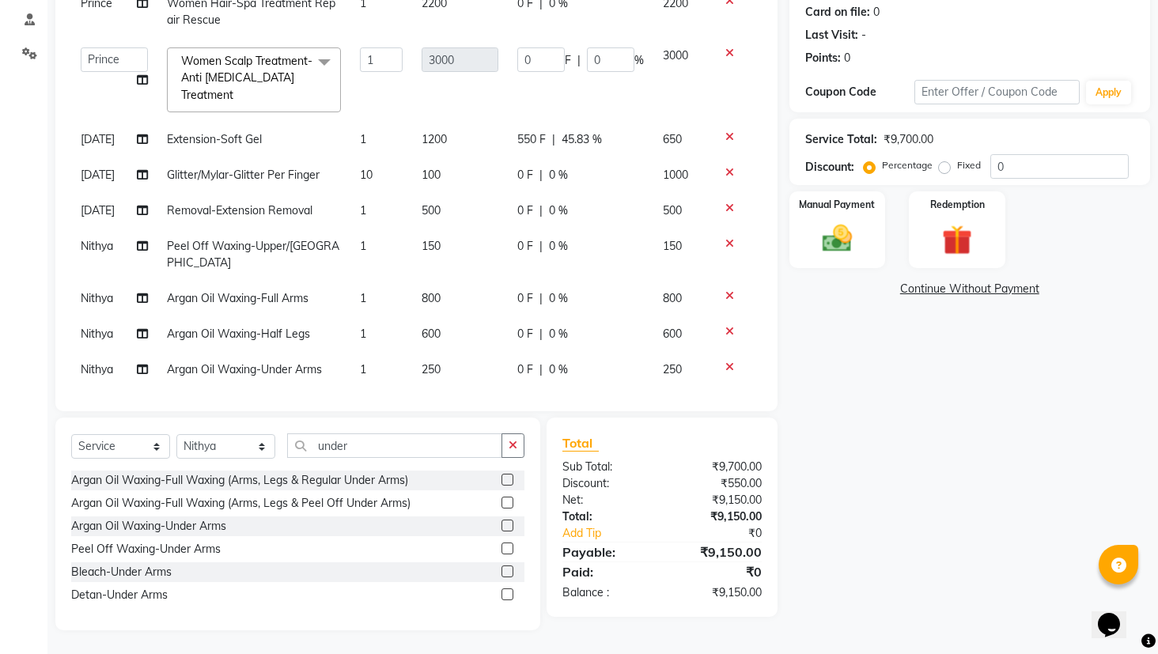
click at [510, 197] on tbody "Prince Women Hair-Spa Treatment Repair Rescue 1 2200 0 F | 0 % 2200 Admin Bhagy…" at bounding box center [416, 187] width 690 height 402
click at [517, 172] on span "0 F" at bounding box center [525, 175] width 16 height 17
select select "93011"
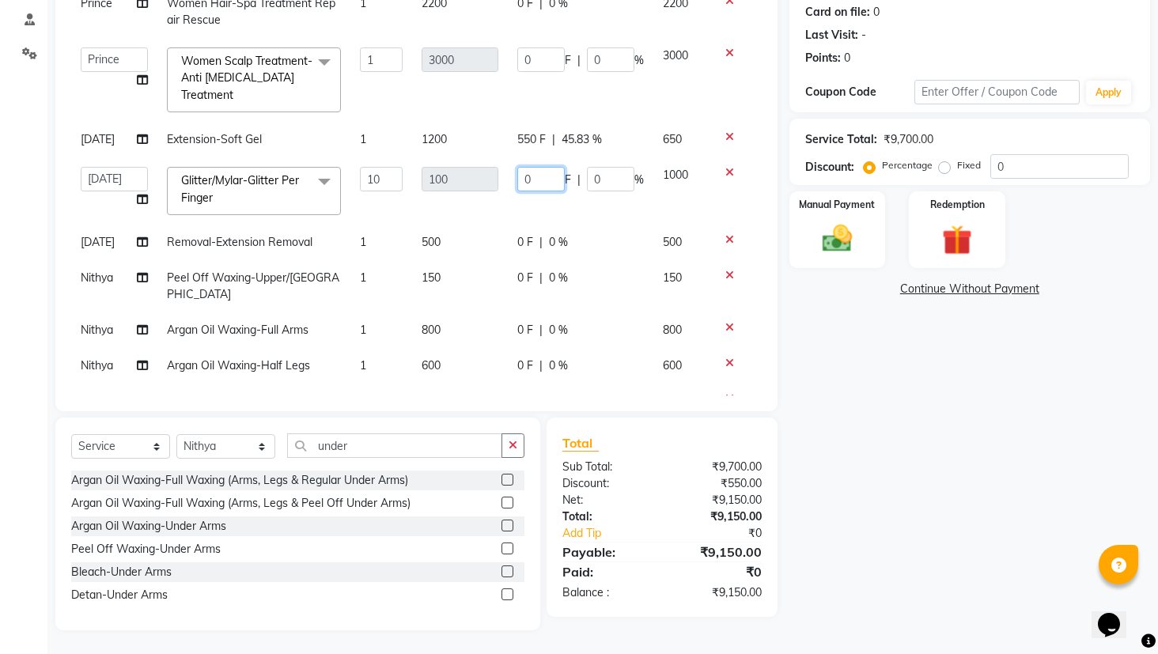
click at [530, 181] on input "0" at bounding box center [540, 179] width 47 height 25
type input "300"
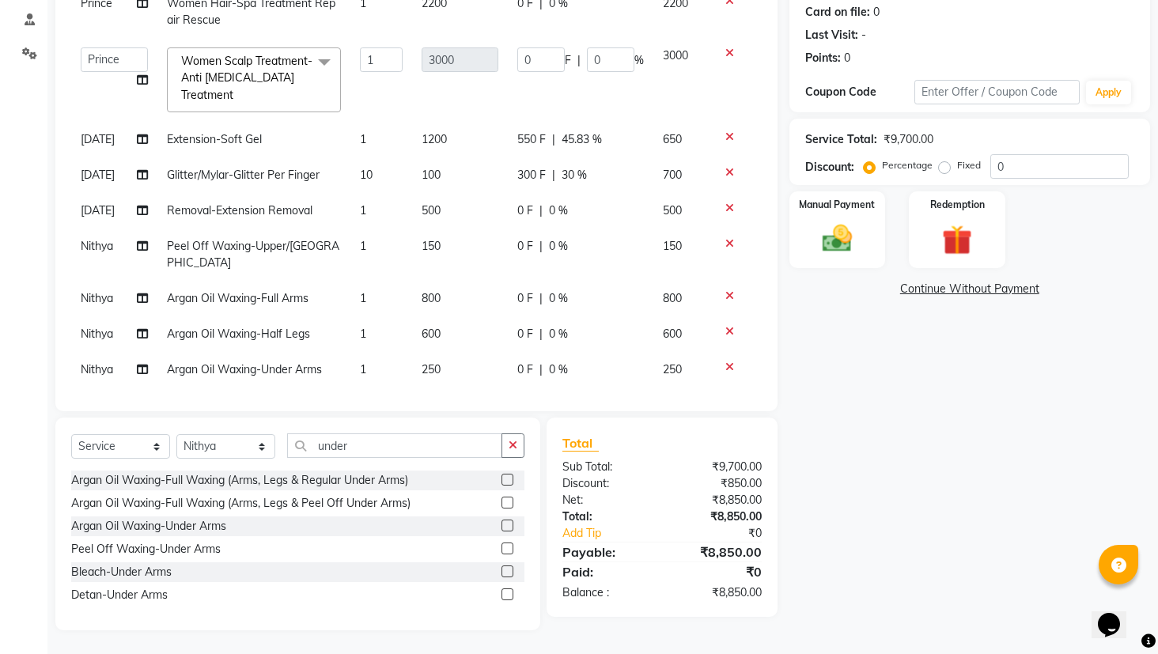
click at [520, 236] on tbody "Prince Women Hair-Spa Treatment Repair Rescue 1 2200 0 F | 0 % 2200 Admin Bhagy…" at bounding box center [416, 187] width 690 height 402
click at [519, 244] on span "0 F" at bounding box center [525, 246] width 16 height 17
select select "93009"
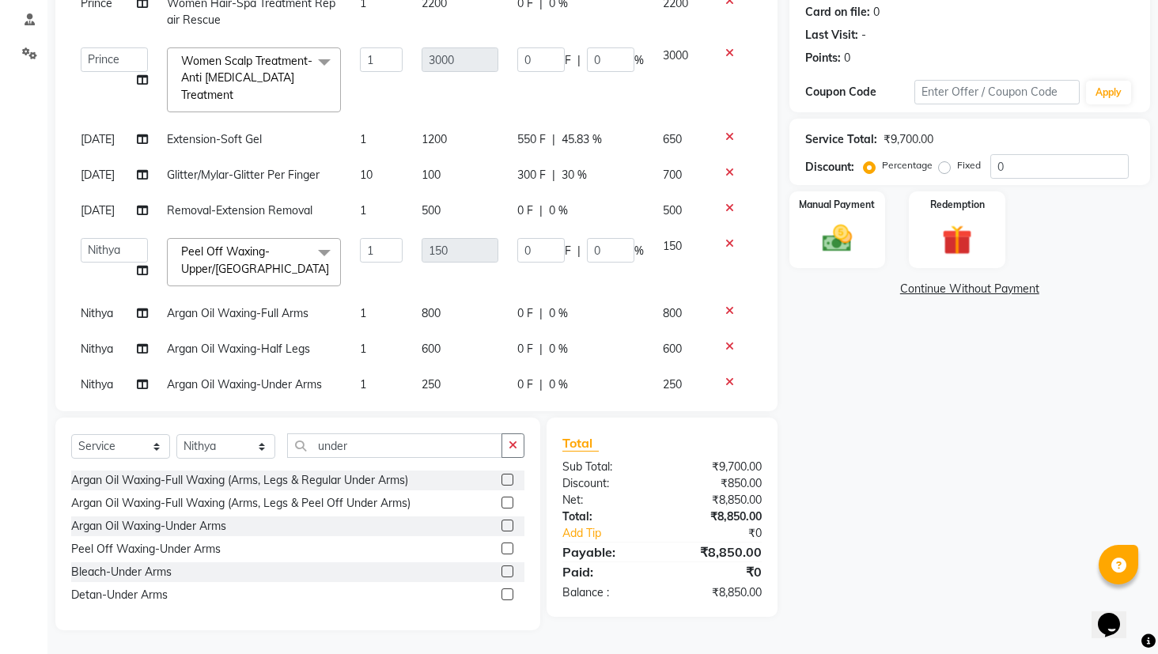
click at [521, 206] on span "0 F" at bounding box center [525, 210] width 16 height 17
select select "93011"
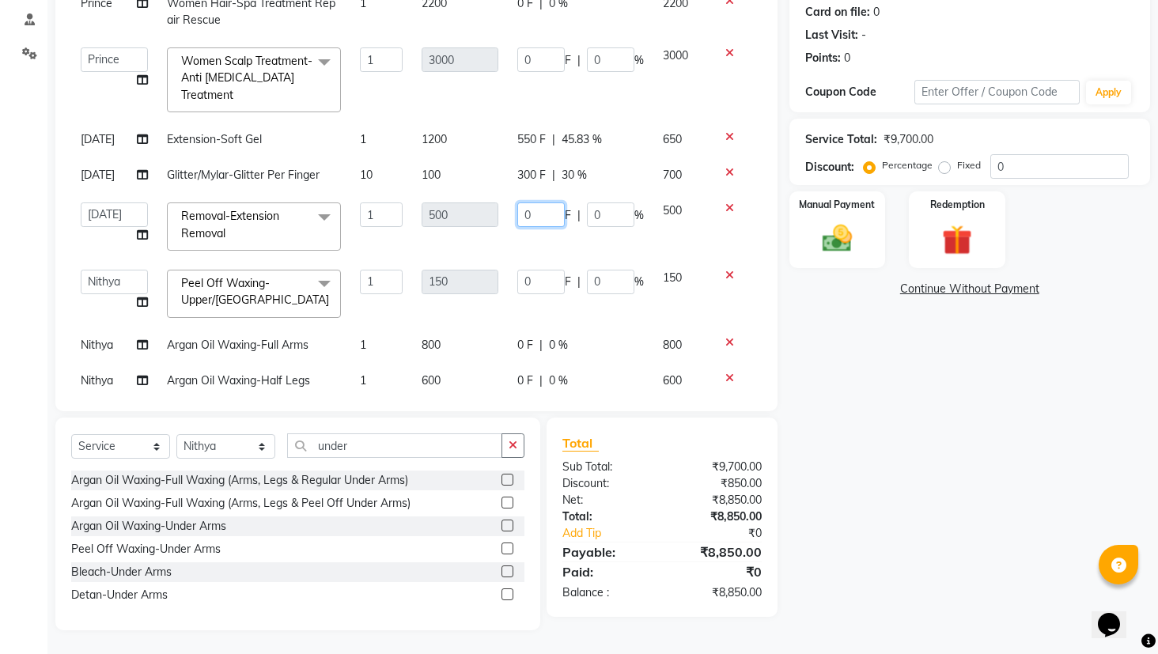
click at [528, 213] on input "0" at bounding box center [540, 214] width 47 height 25
type input "250"
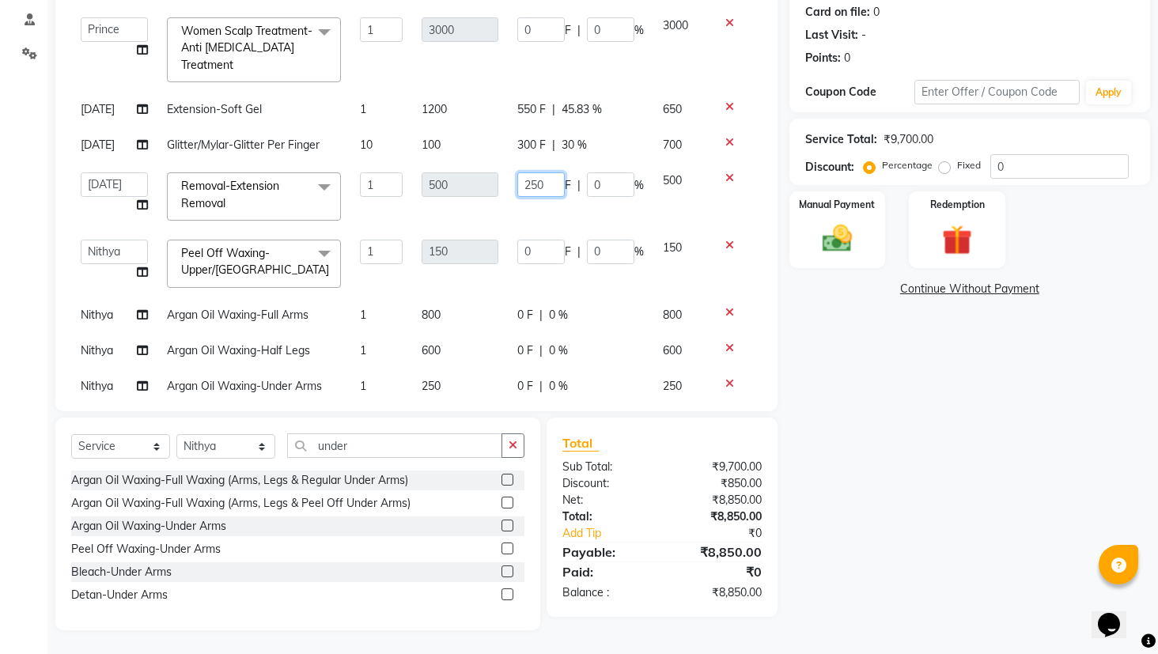
scroll to position [142, 0]
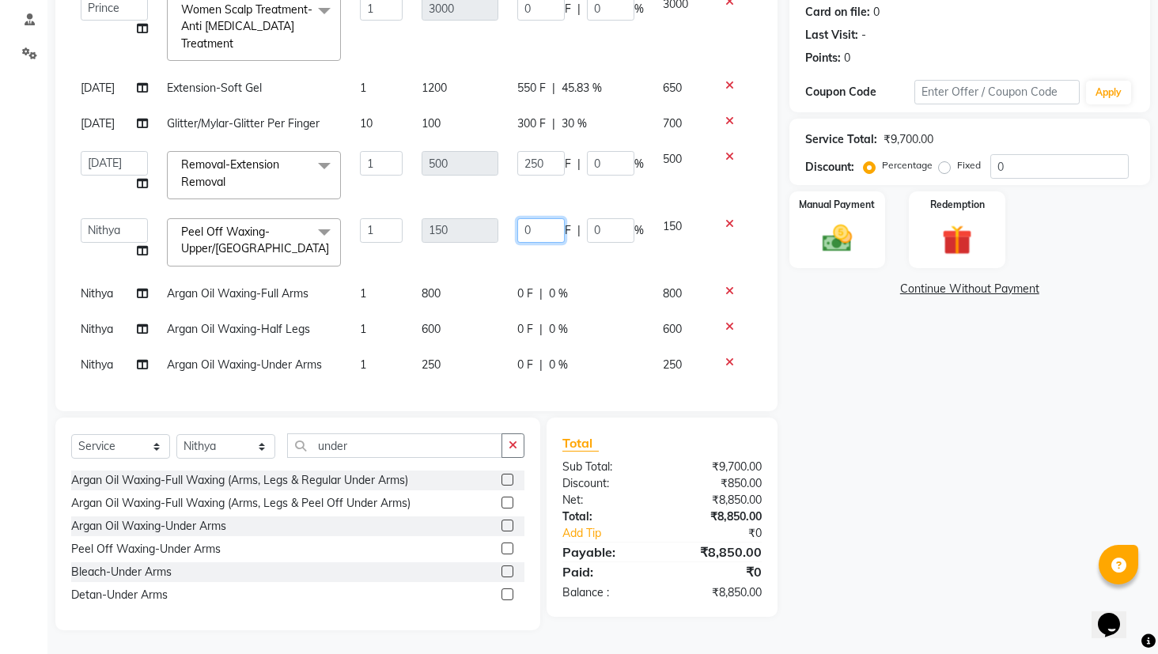
click at [543, 219] on input "0" at bounding box center [540, 230] width 47 height 25
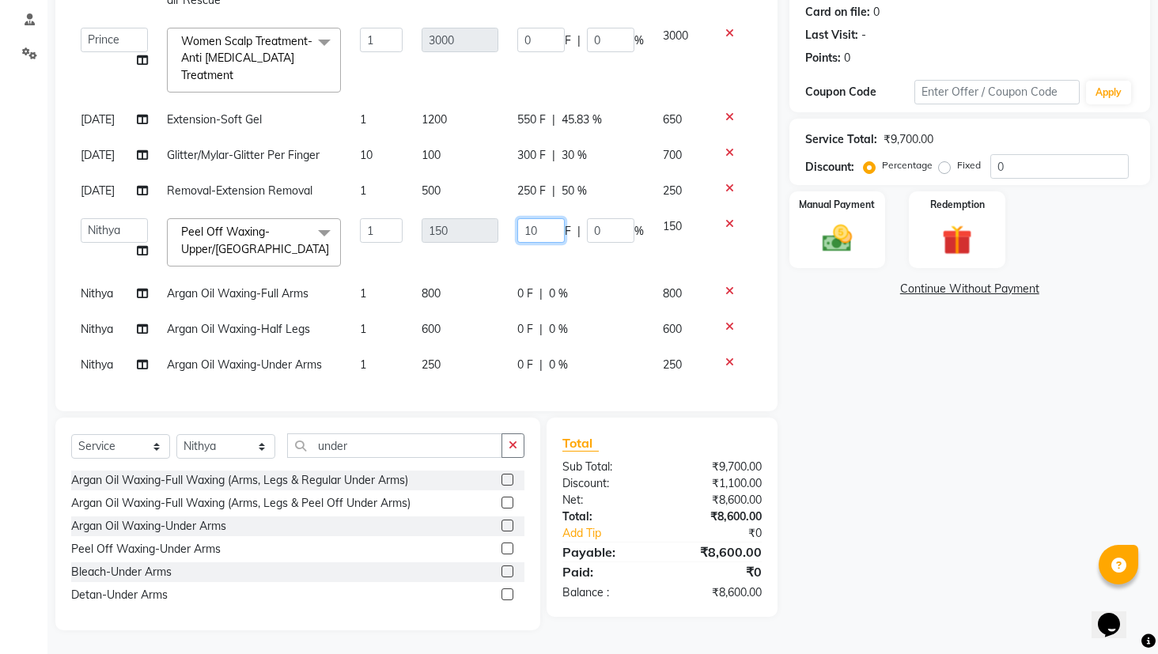
type input "100"
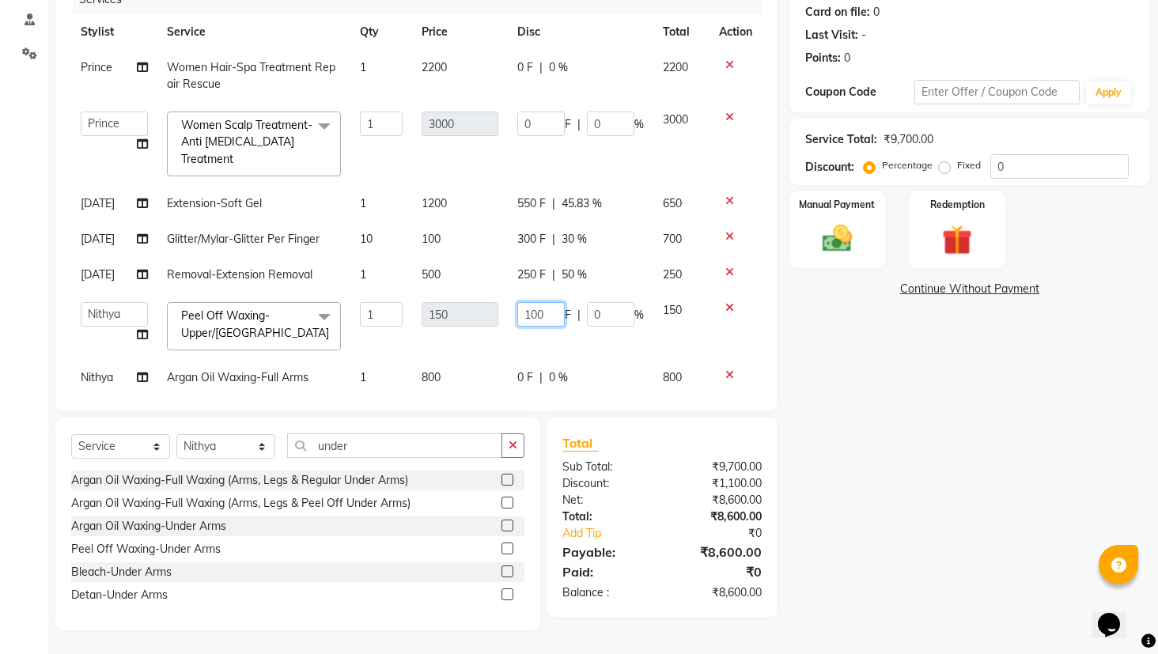
scroll to position [0, 0]
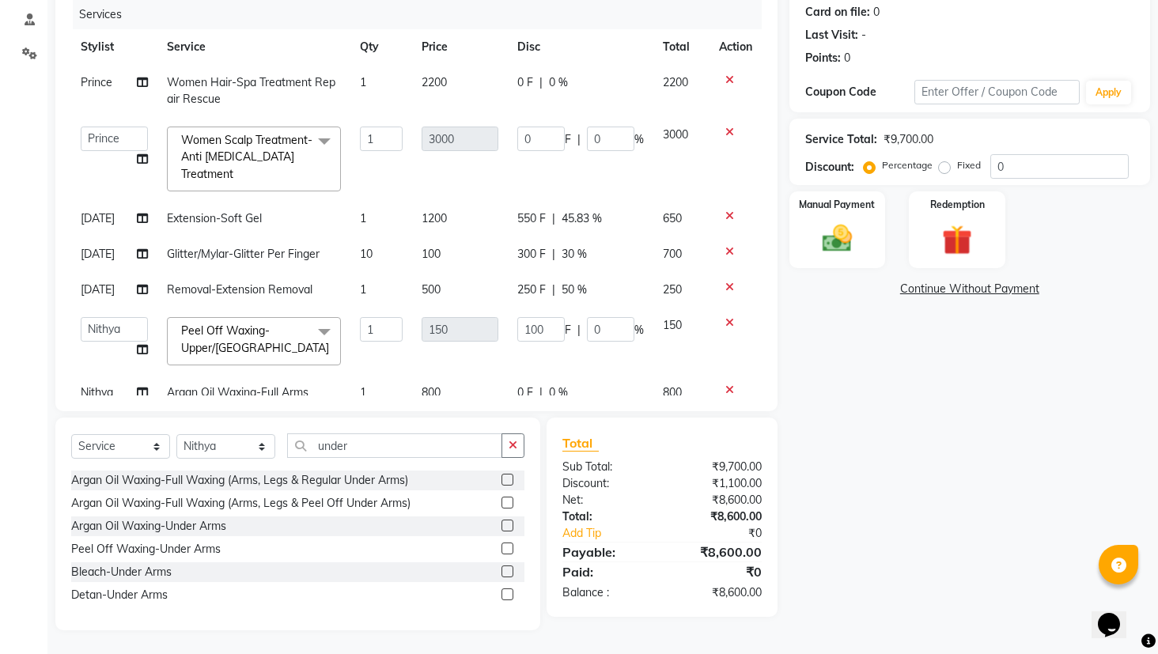
click at [520, 82] on span "0 F" at bounding box center [525, 82] width 16 height 17
select select "93007"
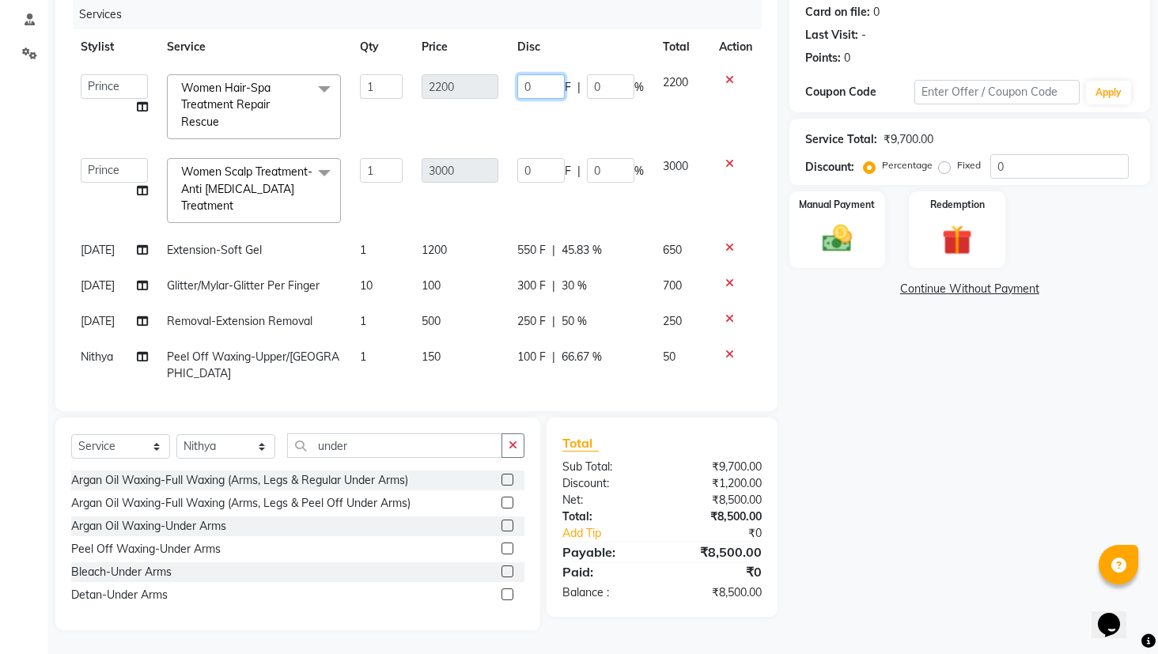
click at [523, 82] on input "0" at bounding box center [540, 86] width 47 height 25
type input "1500"
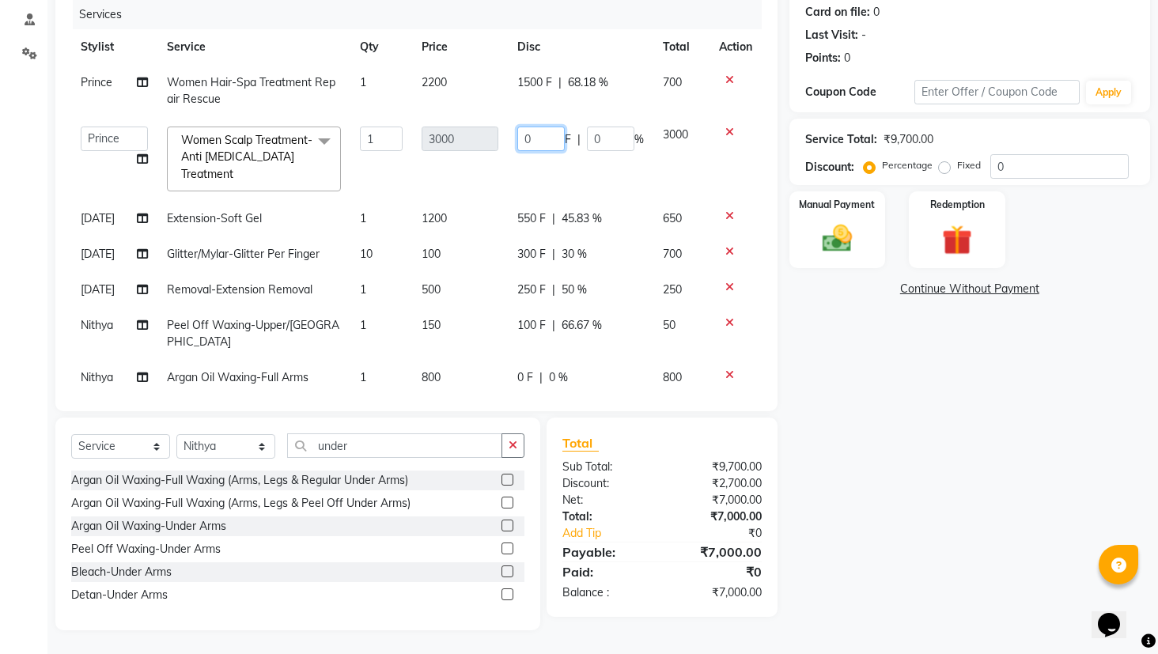
click at [520, 168] on td "0 F | 0 %" at bounding box center [580, 159] width 145 height 84
type input "2000"
click at [603, 187] on td "2000 F | 0 %" at bounding box center [580, 159] width 145 height 84
select select "93007"
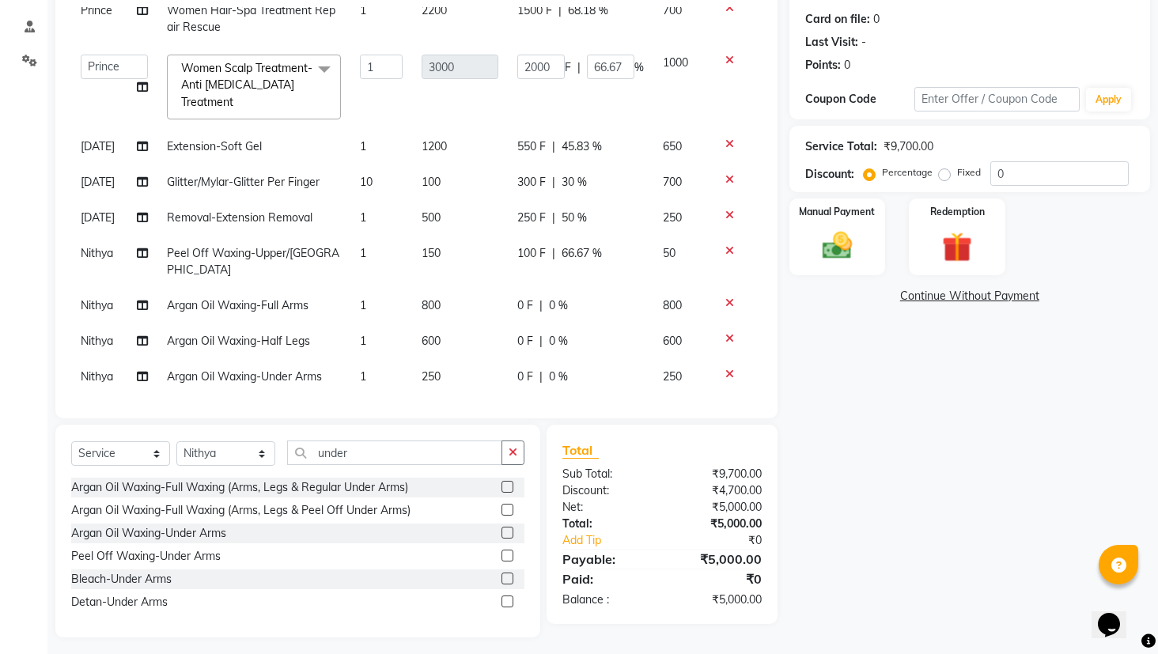
scroll to position [196, 0]
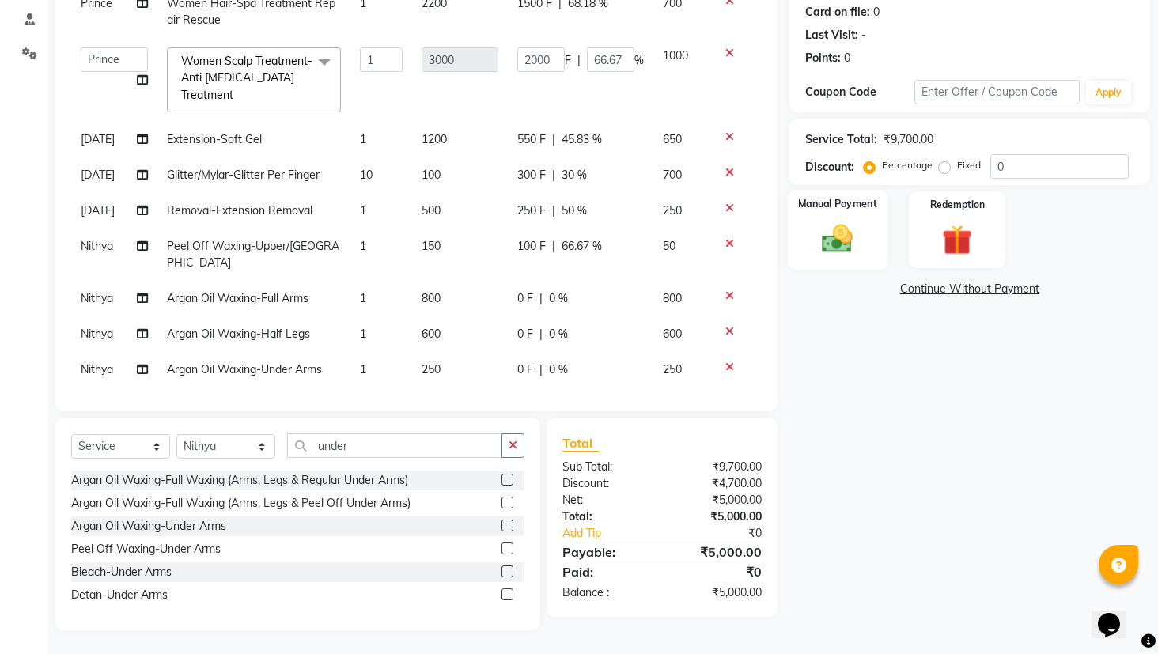
click at [841, 236] on img at bounding box center [837, 239] width 51 height 36
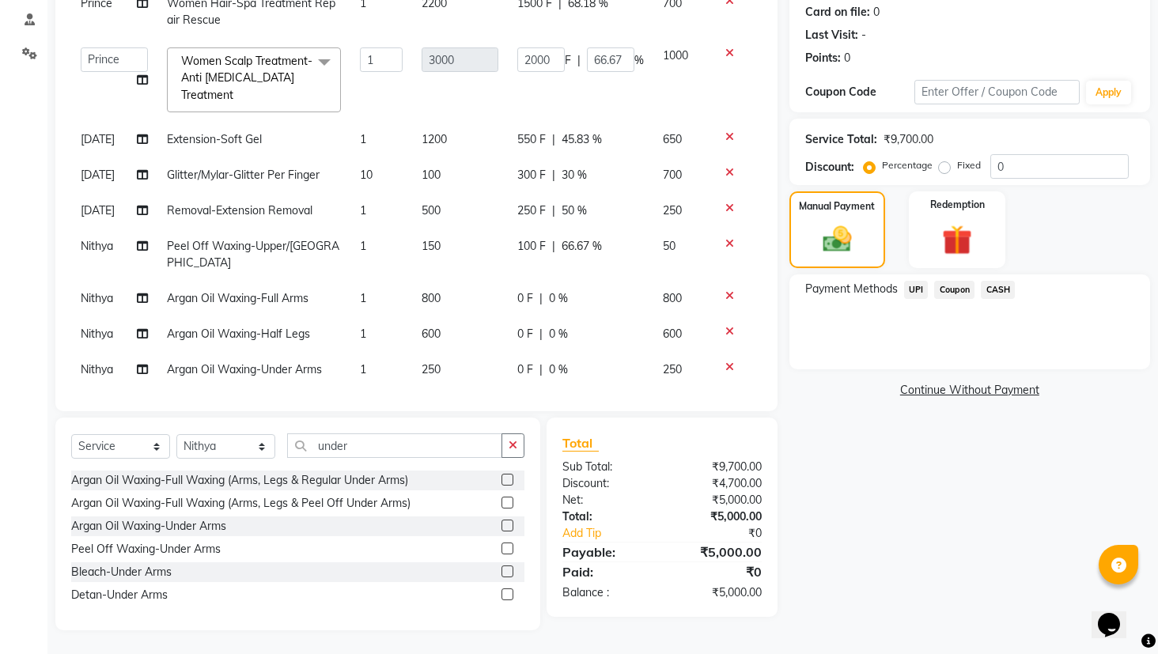
click at [893, 327] on div "Payment Methods UPI Coupon CASH" at bounding box center [969, 321] width 361 height 95
click at [924, 288] on span "UPI" at bounding box center [916, 290] width 25 height 18
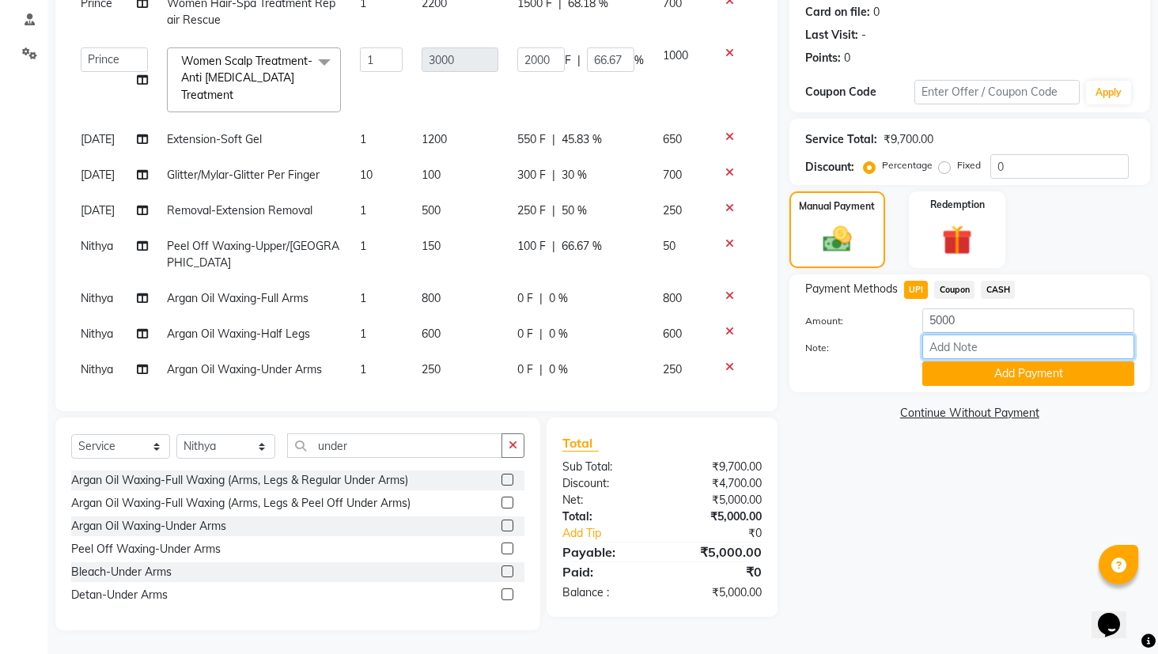
click at [964, 345] on input "Note:" at bounding box center [1028, 346] width 212 height 25
type input "it was a card payment"
click at [1063, 381] on button "Add Payment" at bounding box center [1028, 373] width 212 height 25
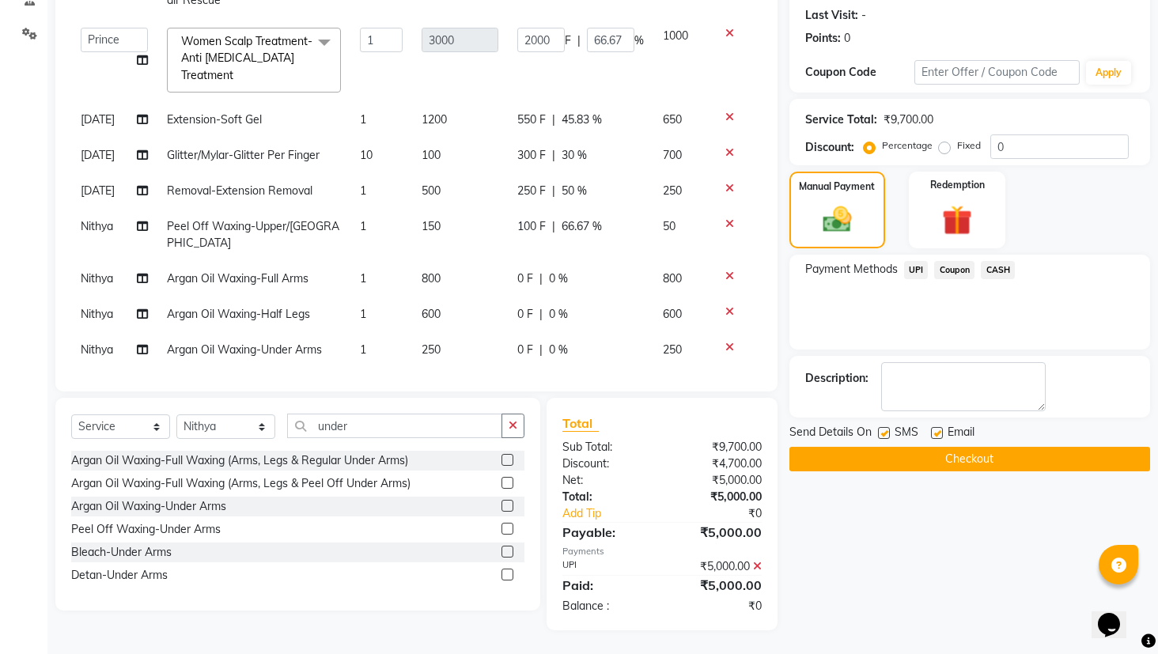
scroll to position [76, 0]
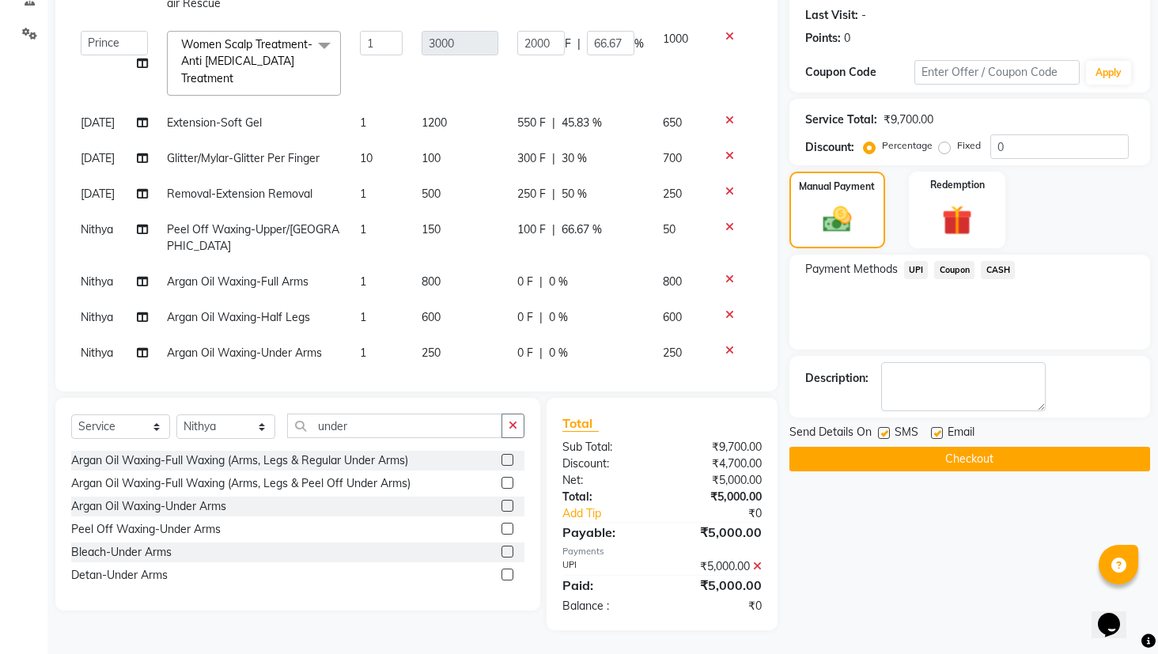
click at [958, 465] on button "Checkout" at bounding box center [969, 459] width 361 height 25
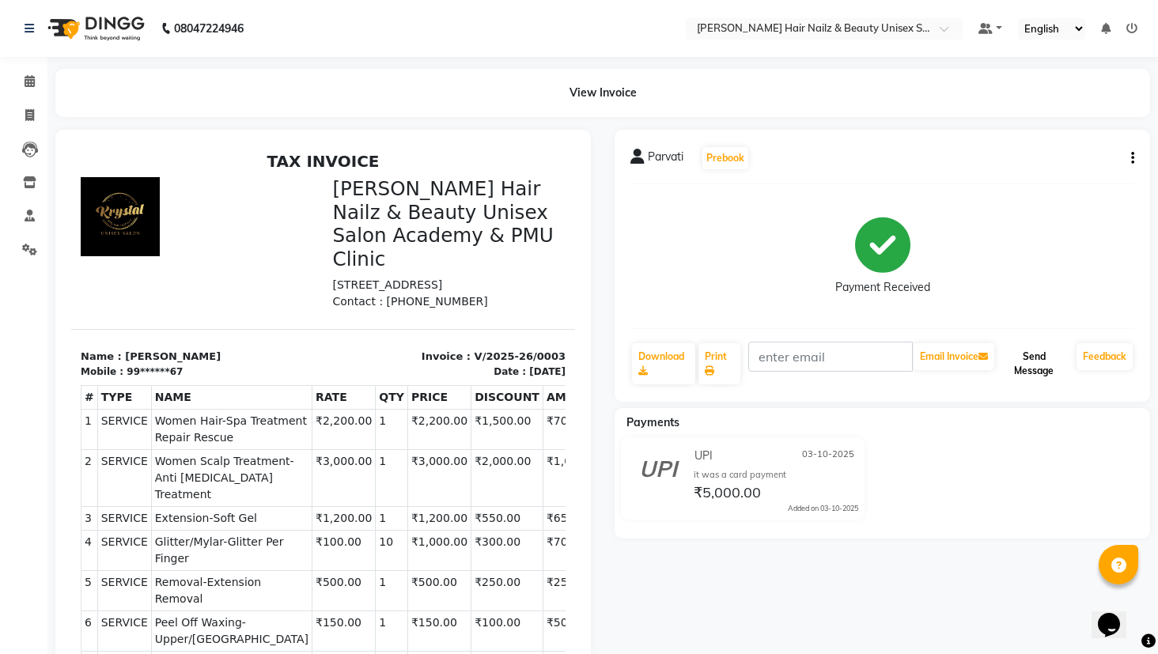
click at [1038, 381] on button "Send Message" at bounding box center [1033, 363] width 73 height 41
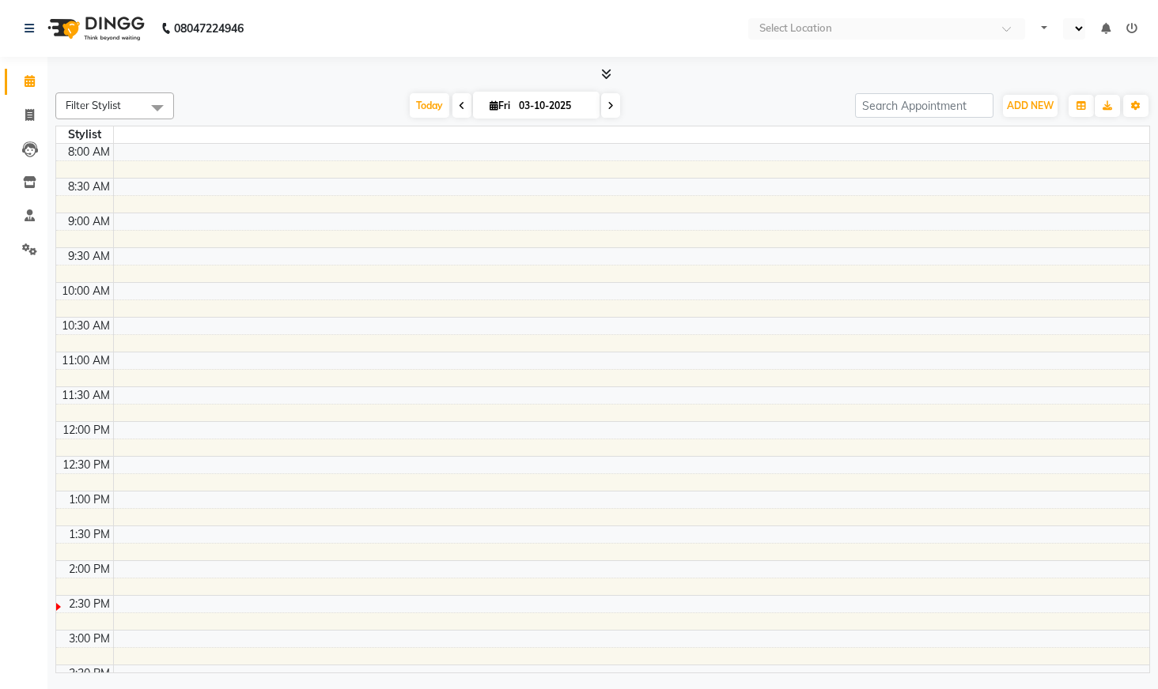
select select "en"
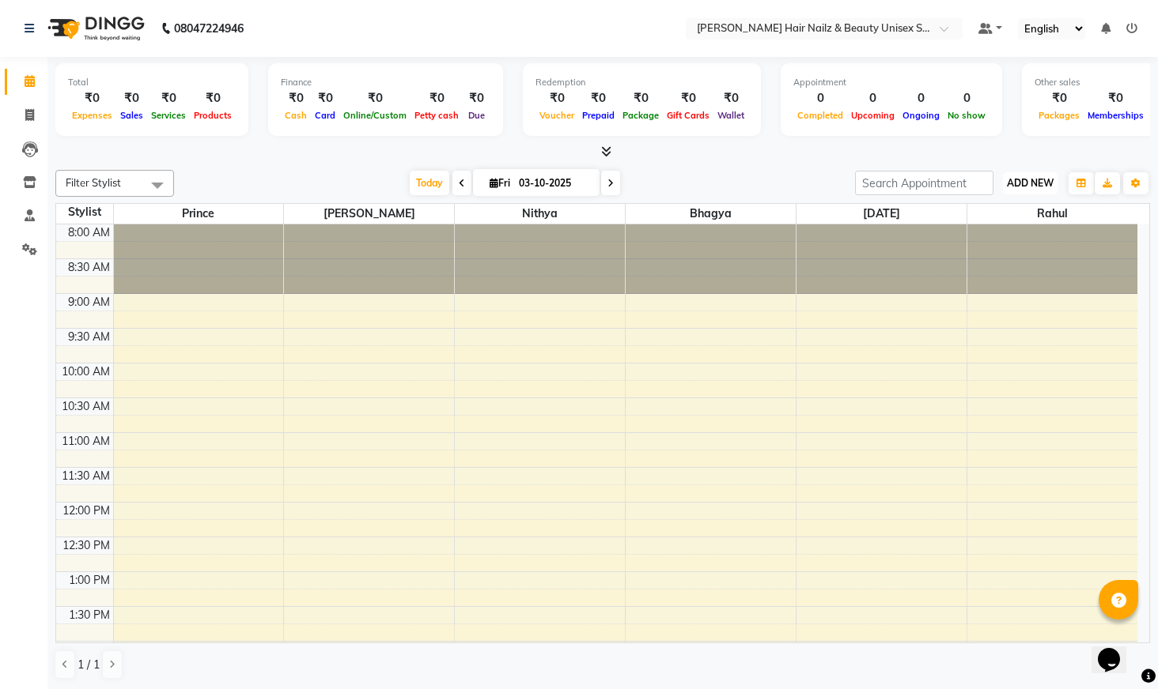
click at [1029, 177] on span "ADD NEW" at bounding box center [1030, 183] width 47 height 12
click at [953, 229] on link "Add Invoice" at bounding box center [993, 234] width 125 height 21
select select "service"
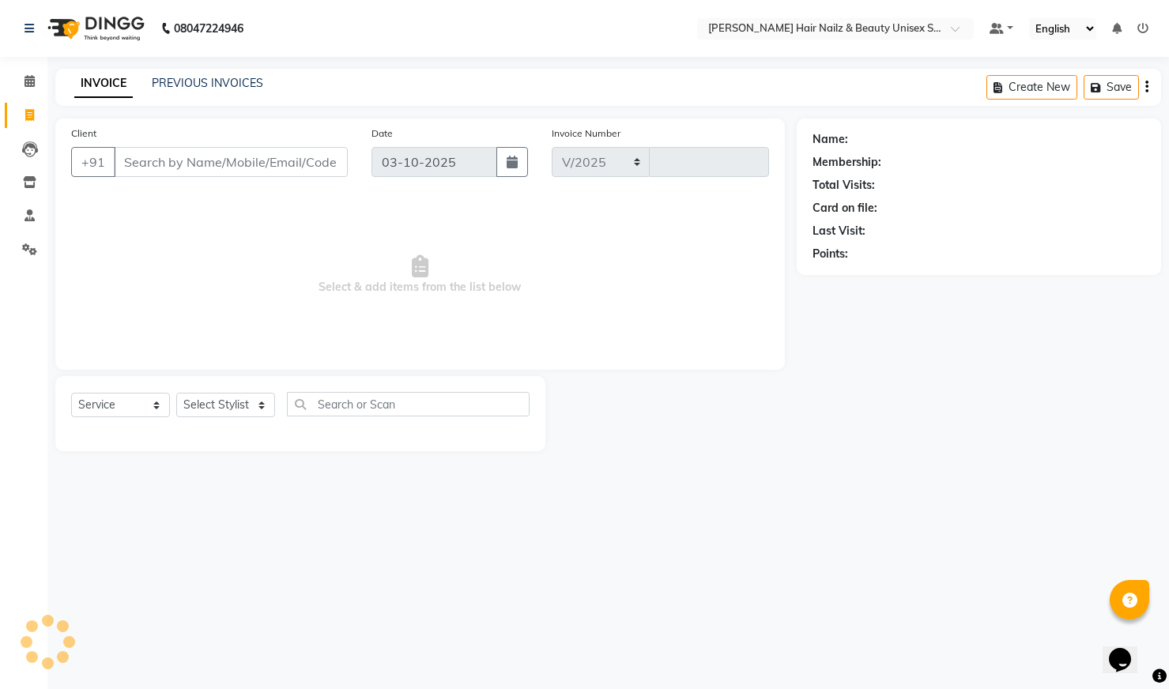
select select "9097"
type input "0003"
click at [135, 406] on select "Select Service Product Membership Package Voucher Prepaid Gift Card" at bounding box center [120, 405] width 99 height 25
click at [209, 157] on input "Client" at bounding box center [231, 162] width 234 height 30
type input "9739199523"
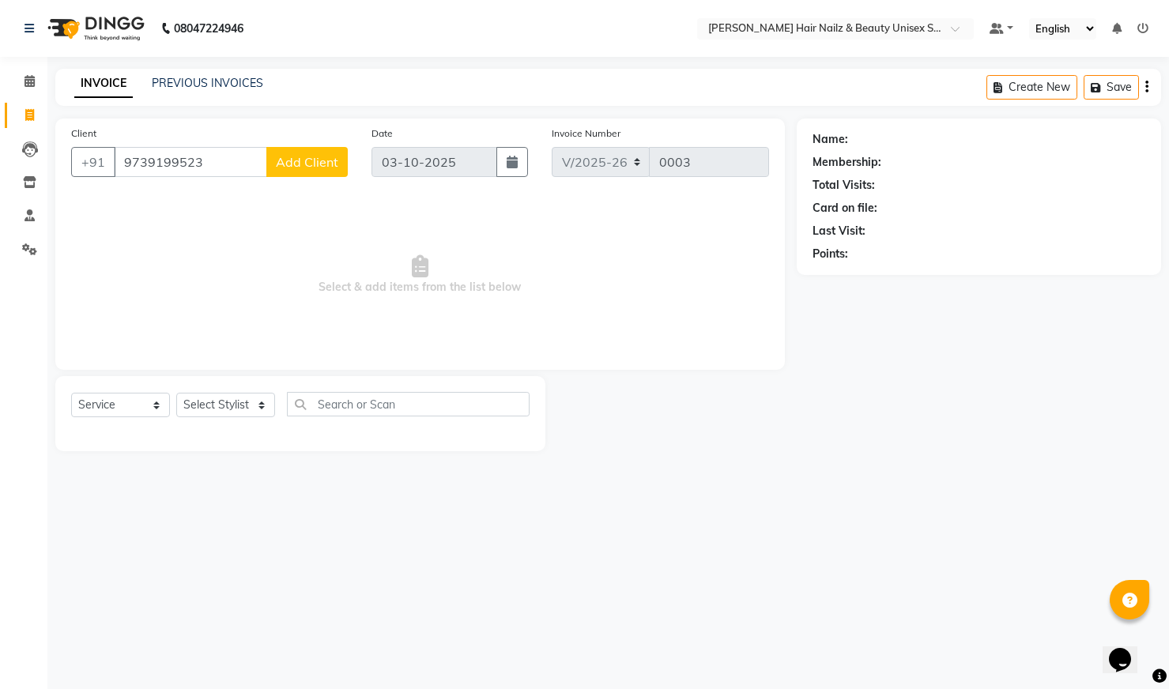
click at [303, 163] on span "Add Client" at bounding box center [307, 162] width 62 height 16
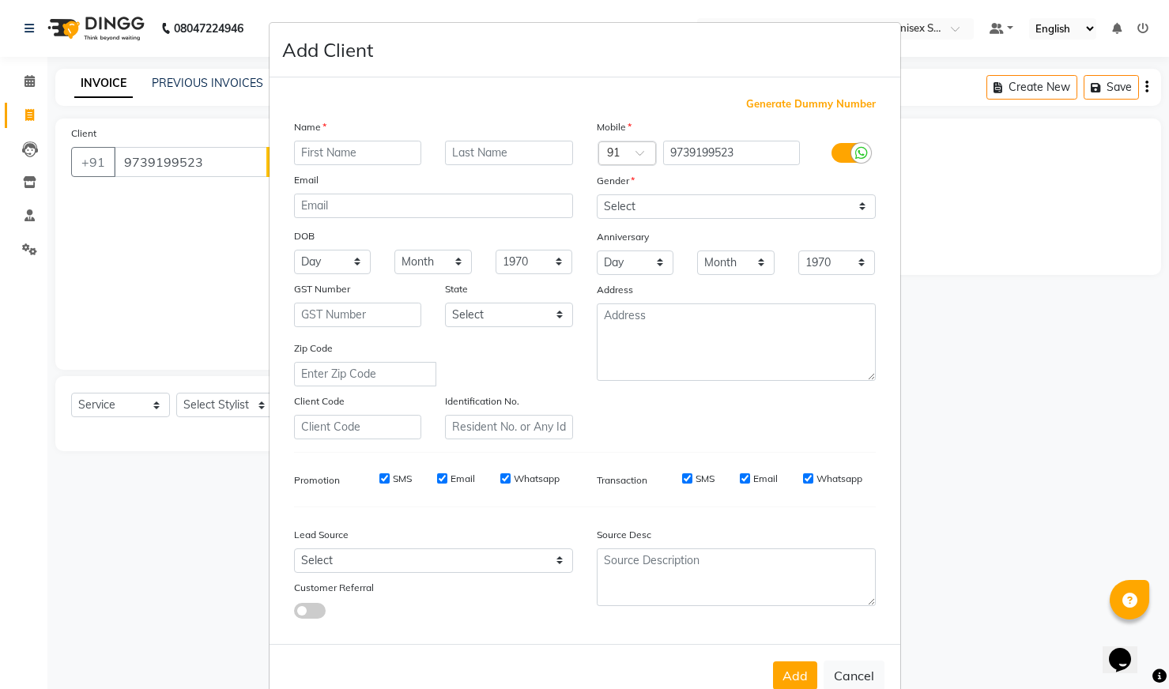
click at [338, 153] on input "text" at bounding box center [358, 153] width 128 height 25
type input "Anu"
click at [479, 146] on input "text" at bounding box center [509, 153] width 128 height 25
type input "Priya"
click at [724, 209] on select "Select [DEMOGRAPHIC_DATA] [DEMOGRAPHIC_DATA] Other Prefer Not To Say" at bounding box center [736, 207] width 279 height 25
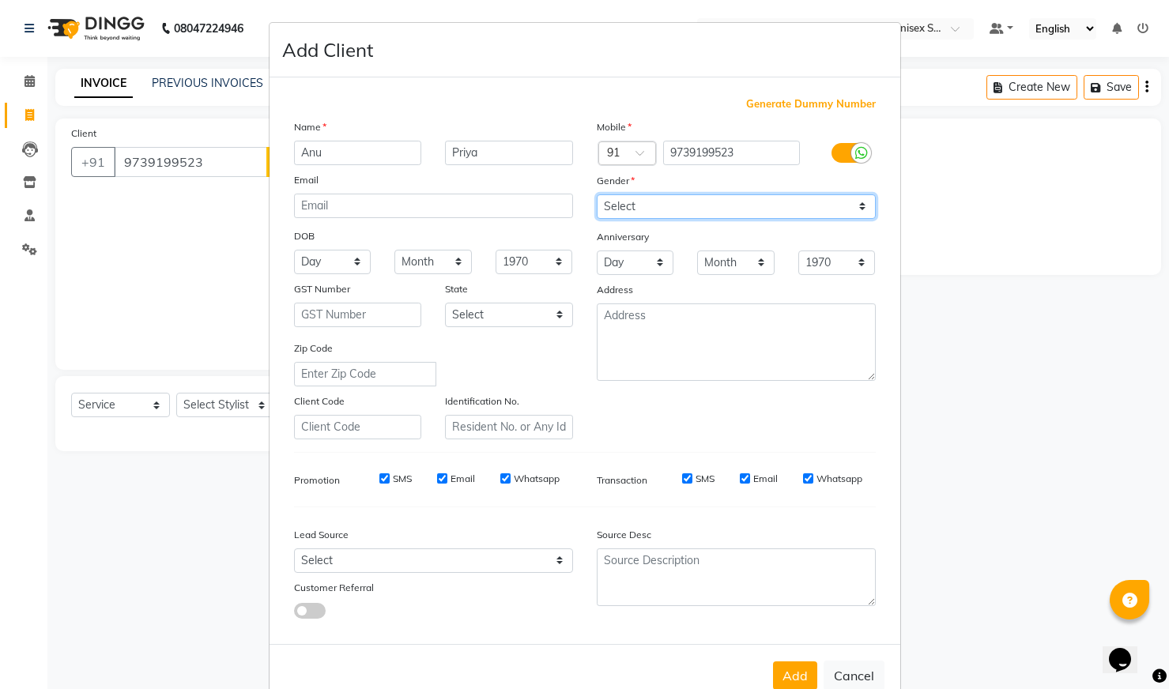
select select "[DEMOGRAPHIC_DATA]"
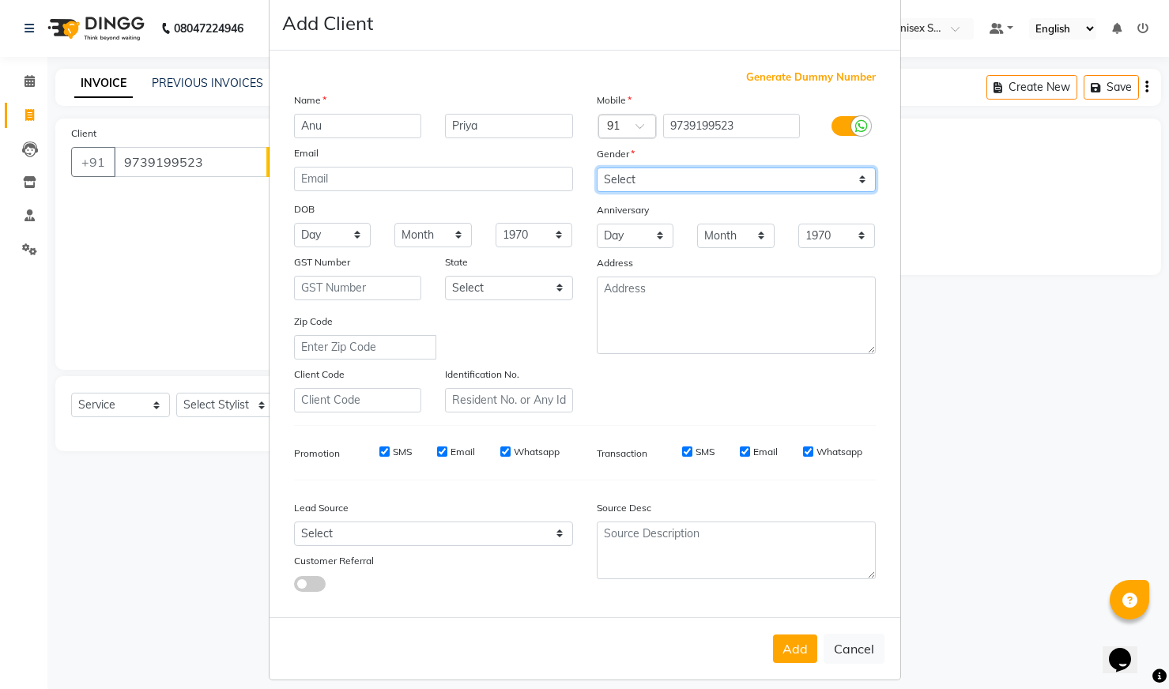
scroll to position [40, 0]
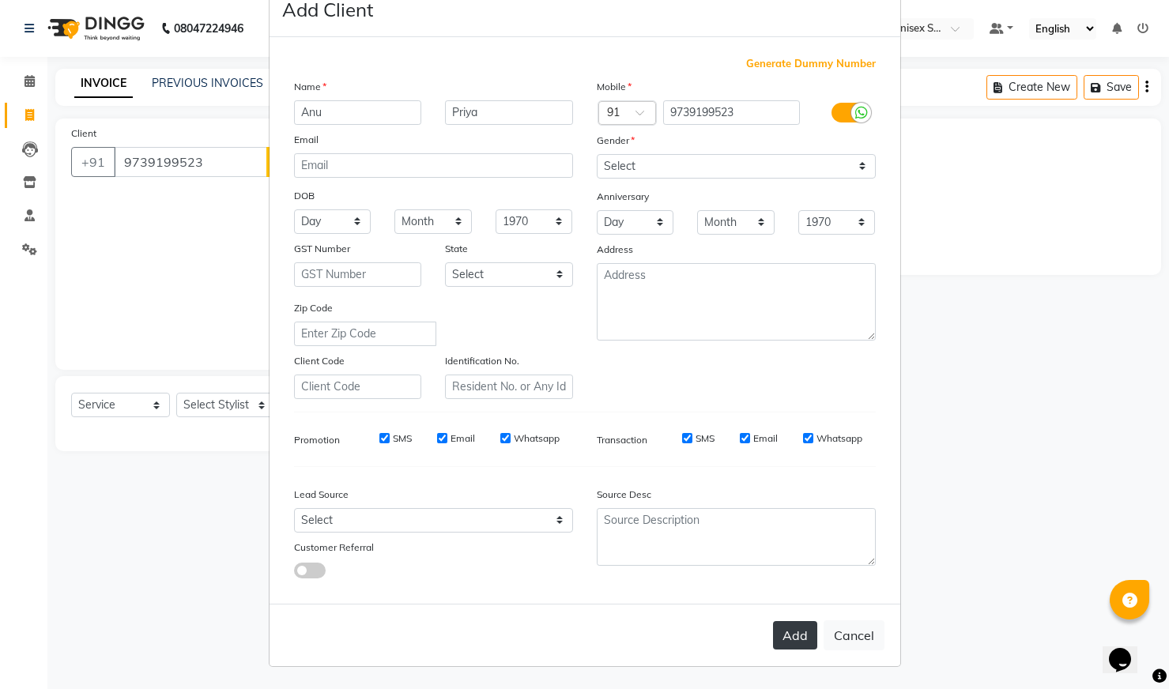
click at [807, 632] on button "Add" at bounding box center [795, 635] width 44 height 28
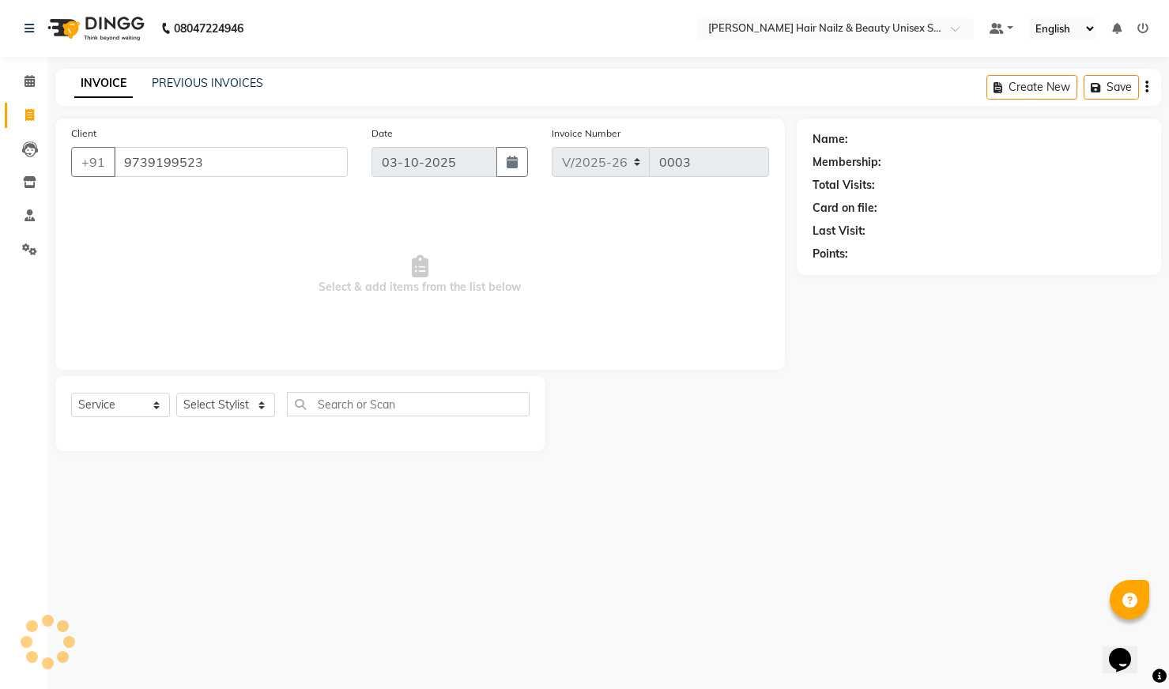
type input "97******23"
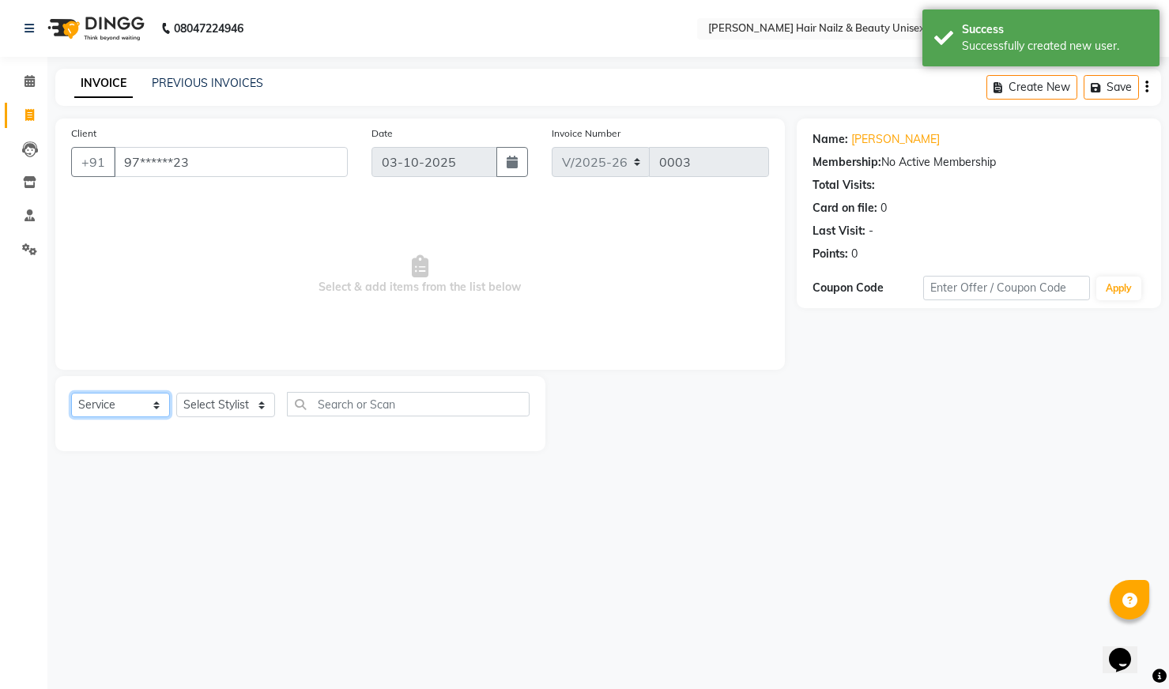
click at [95, 406] on select "Select Service Product Membership Package Voucher Prepaid Gift Card" at bounding box center [120, 405] width 99 height 25
click at [242, 406] on select "Select Stylist Admin Bhagya [PERSON_NAME][DATE] [PERSON_NAME] [PERSON_NAME]" at bounding box center [225, 405] width 99 height 25
select select "93008"
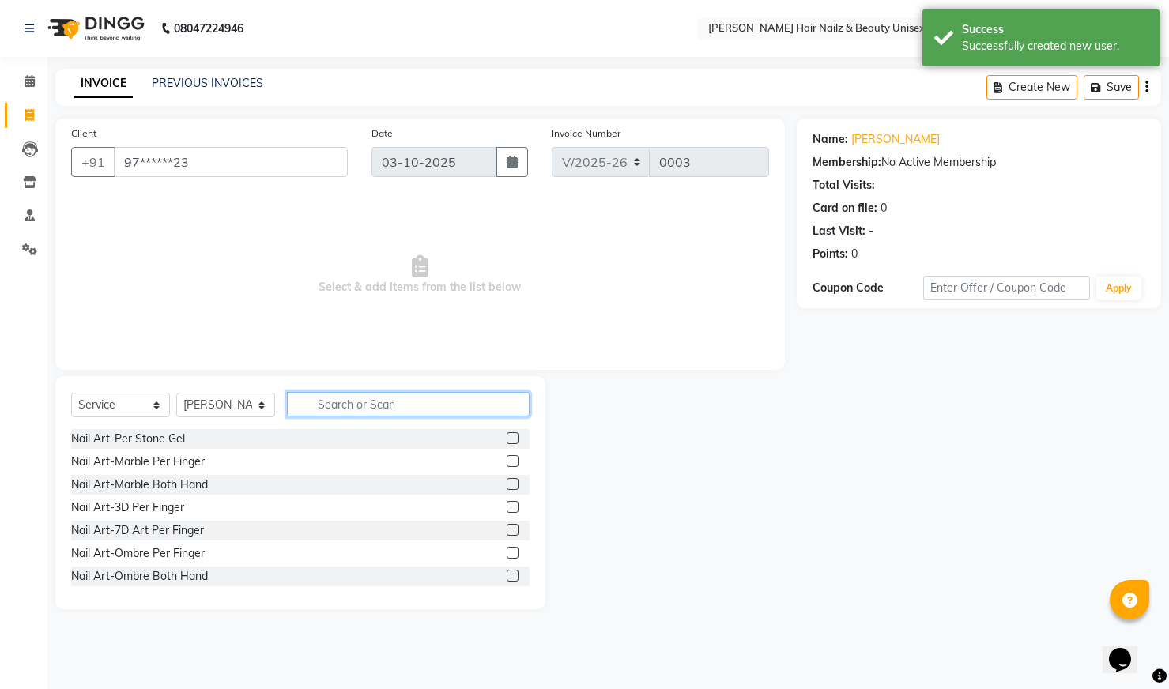
click at [320, 406] on input "text" at bounding box center [408, 404] width 243 height 25
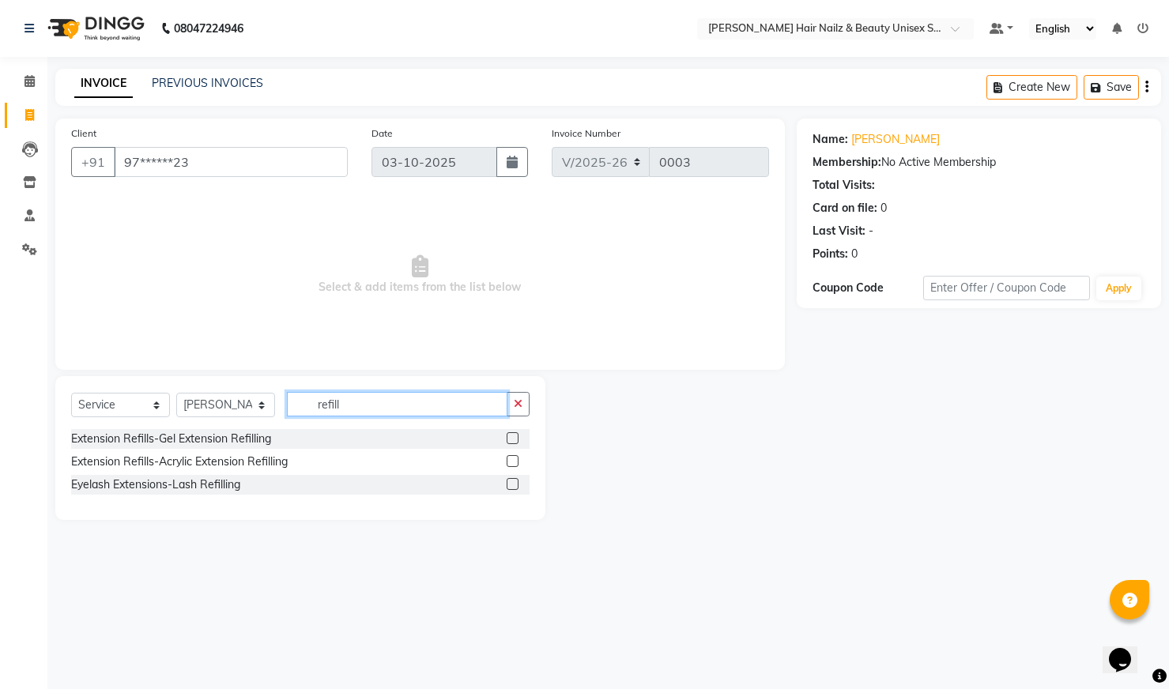
type input "refill"
click at [512, 439] on label at bounding box center [513, 439] width 12 height 12
click at [512, 439] on input "checkbox" at bounding box center [512, 439] width 10 height 10
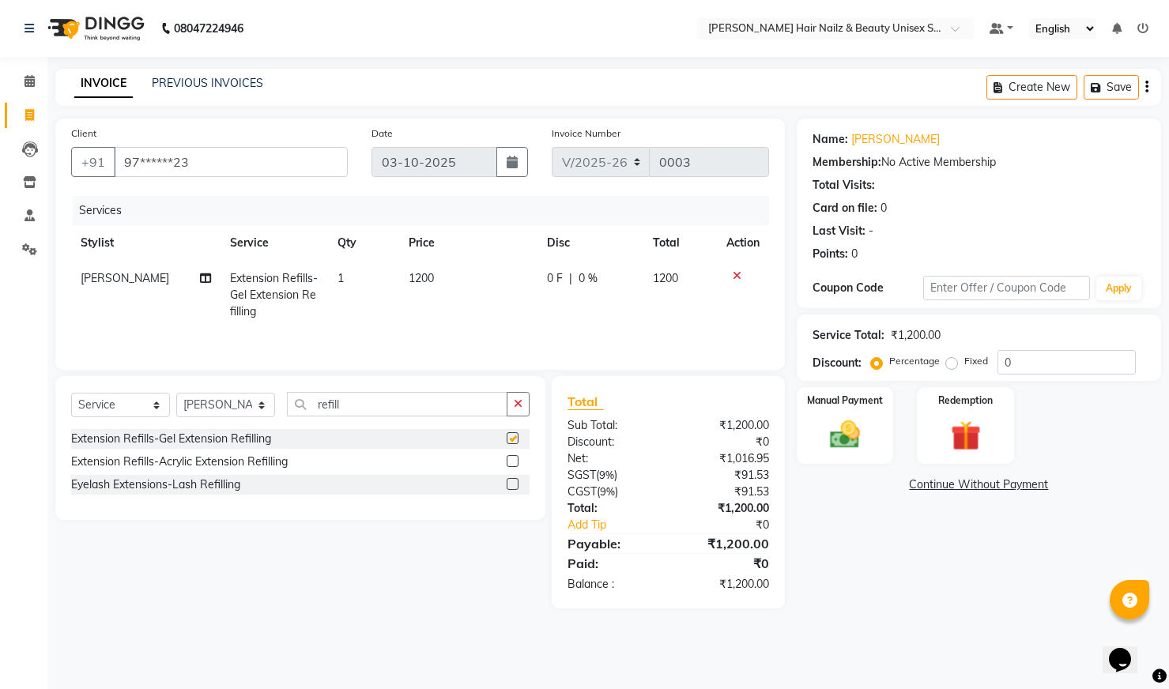
checkbox input "false"
click at [484, 408] on input "refill" at bounding box center [397, 404] width 221 height 25
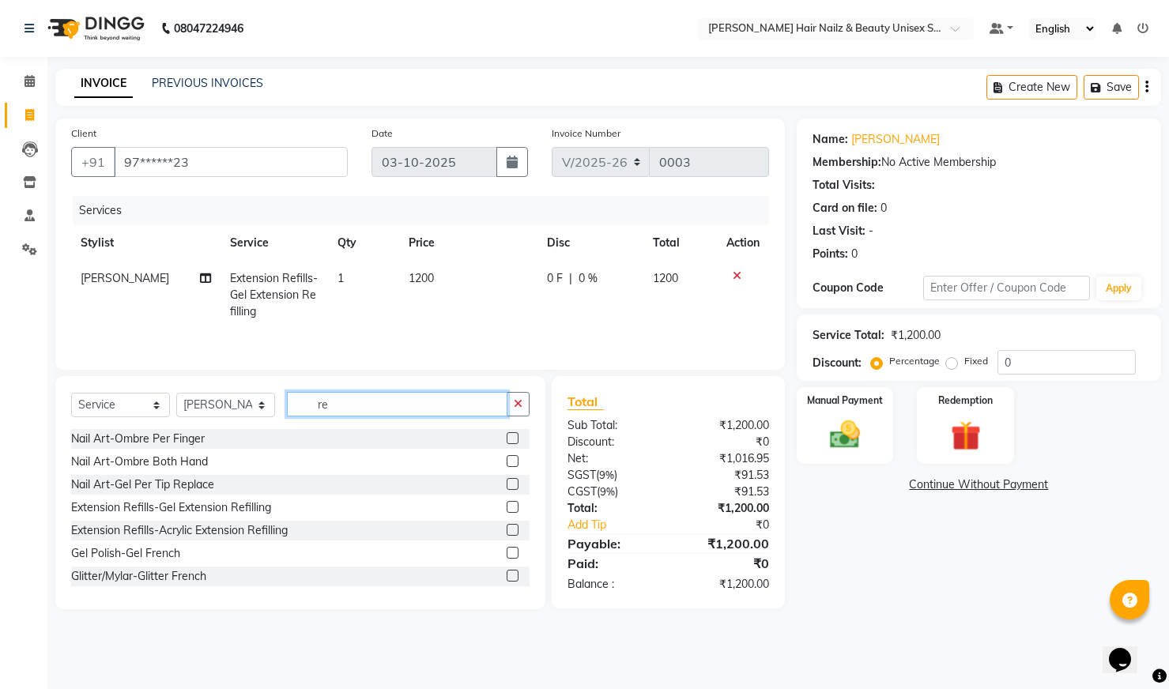
type input "r"
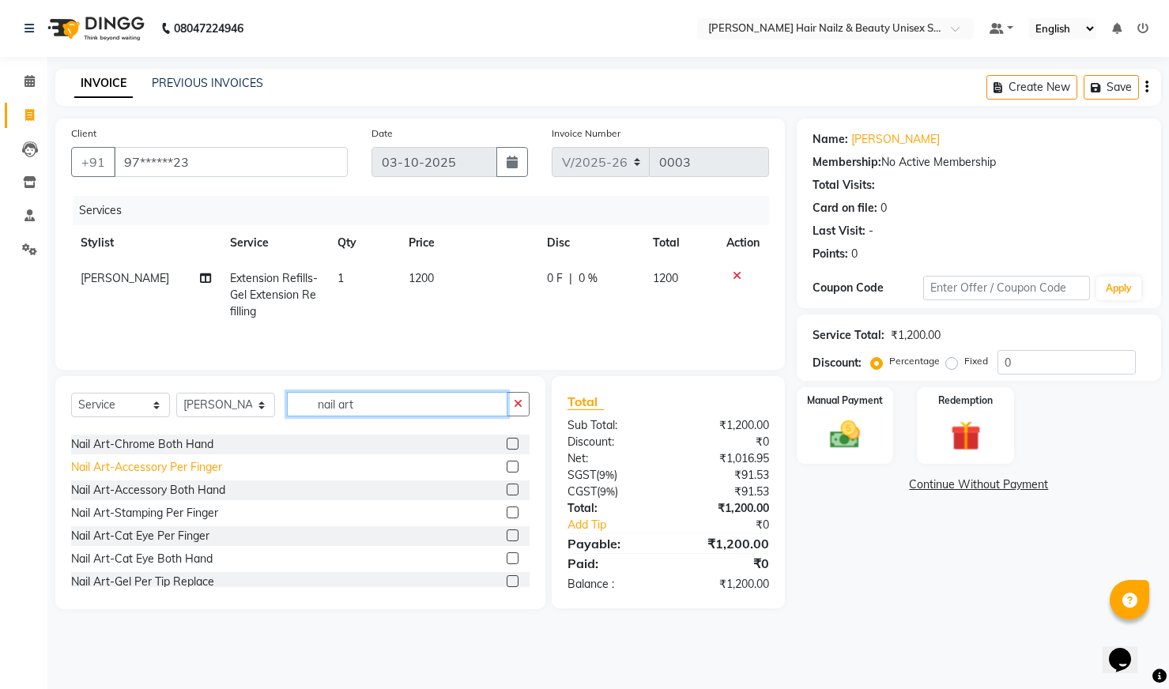
scroll to position [186, 0]
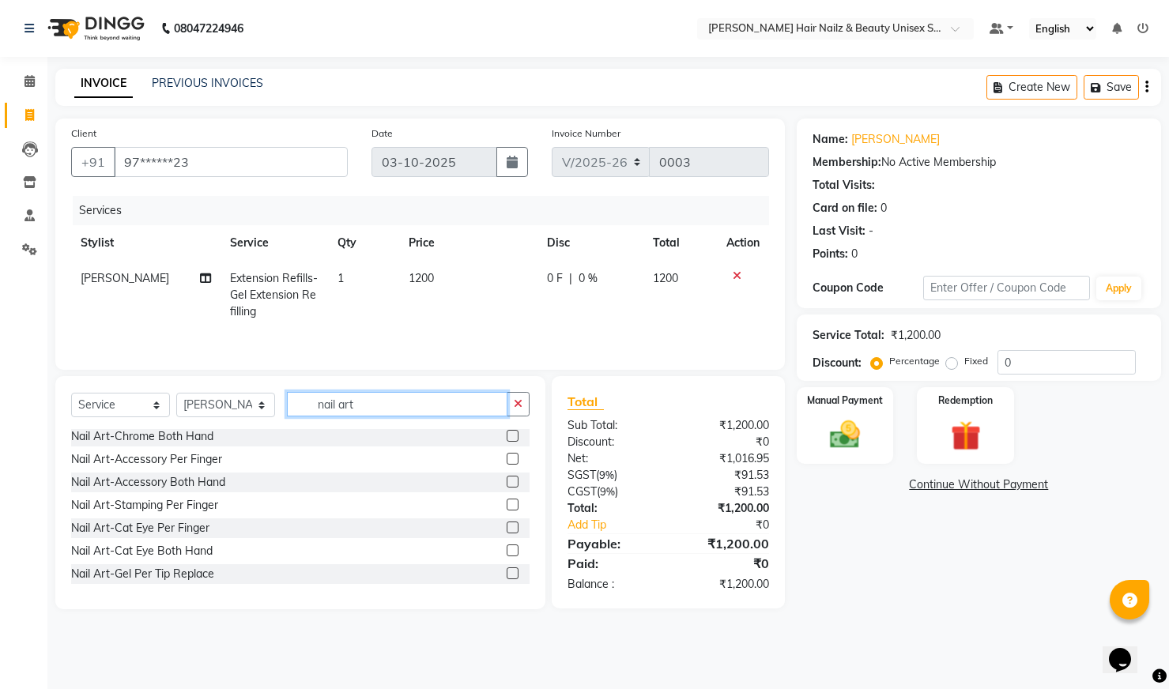
type input "nail art"
click at [225, 576] on div "Nail Art-Gel Per Tip Replace" at bounding box center [300, 575] width 459 height 20
click at [507, 572] on label at bounding box center [513, 574] width 12 height 12
click at [507, 572] on input "checkbox" at bounding box center [512, 574] width 10 height 10
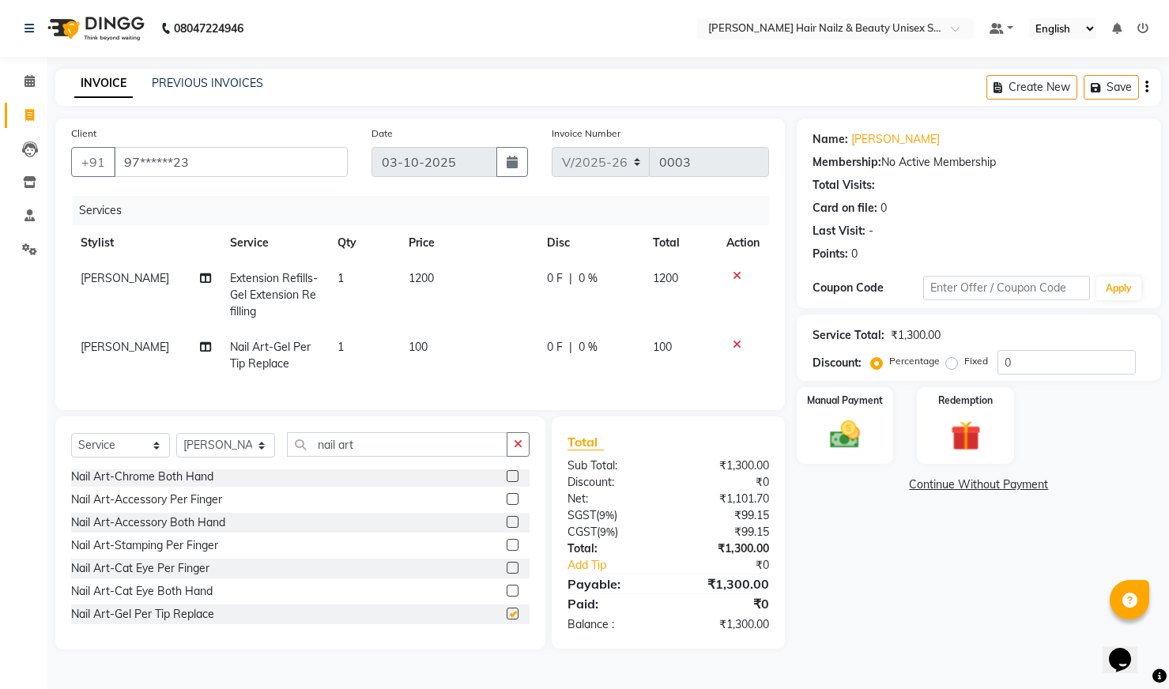
checkbox input "false"
click at [338, 342] on span "1" at bounding box center [341, 347] width 6 height 14
select select "93008"
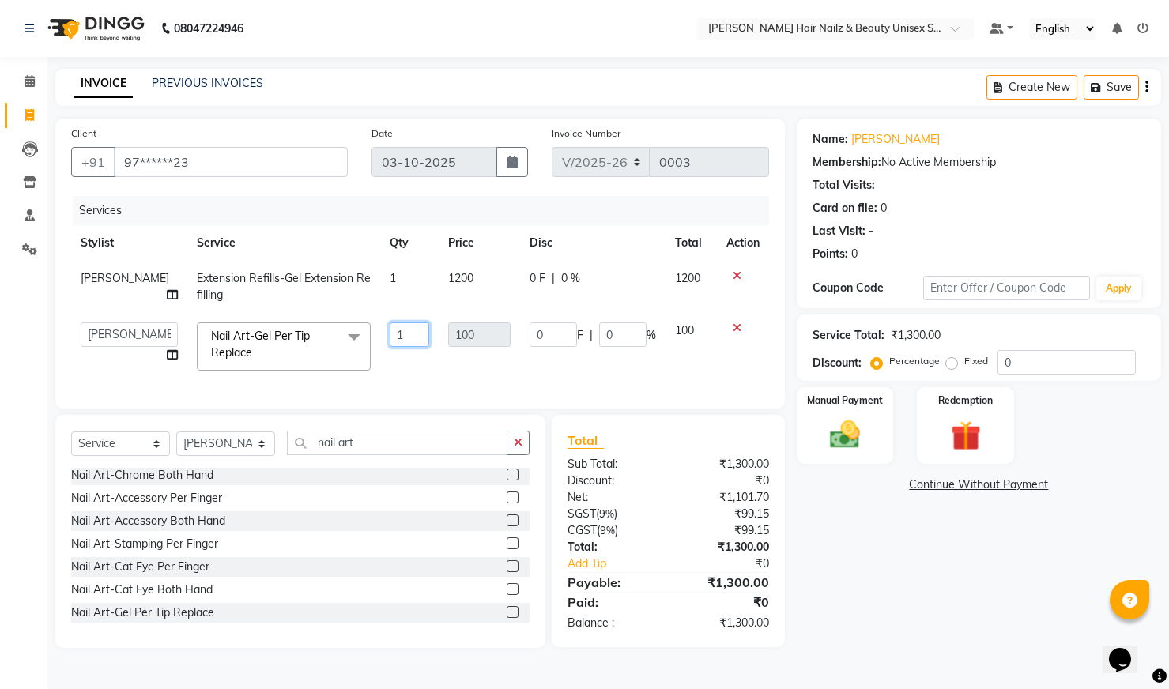
click at [390, 332] on input "1" at bounding box center [410, 335] width 40 height 25
type input "2"
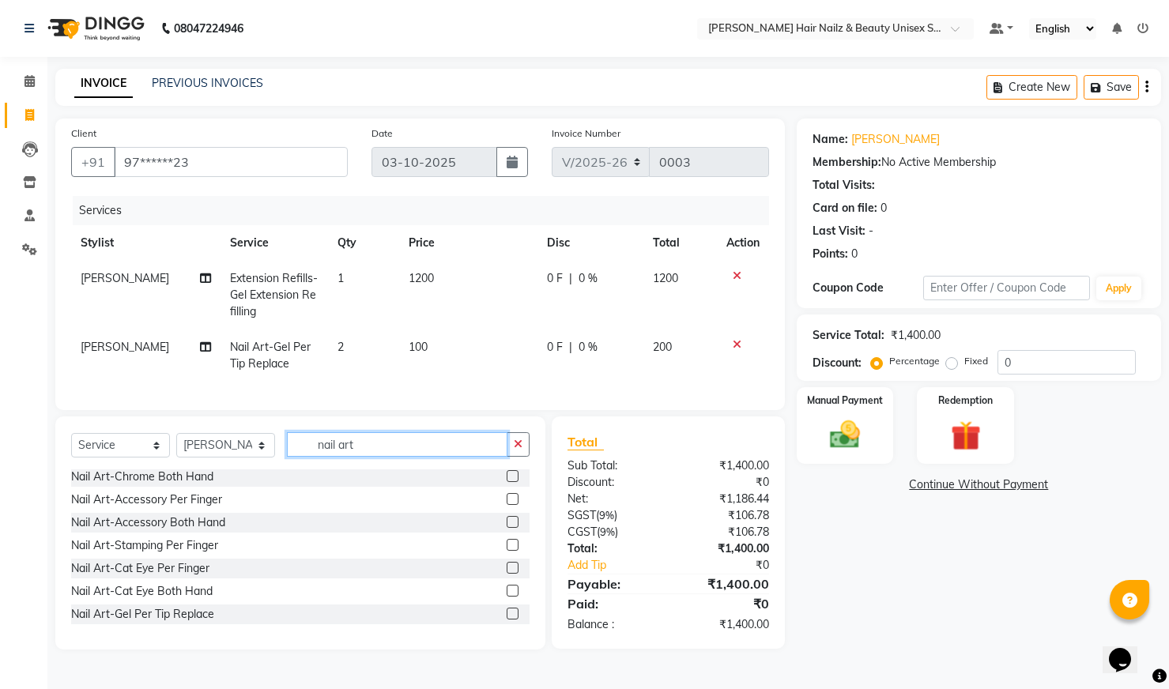
click at [384, 457] on input "nail art" at bounding box center [397, 445] width 221 height 25
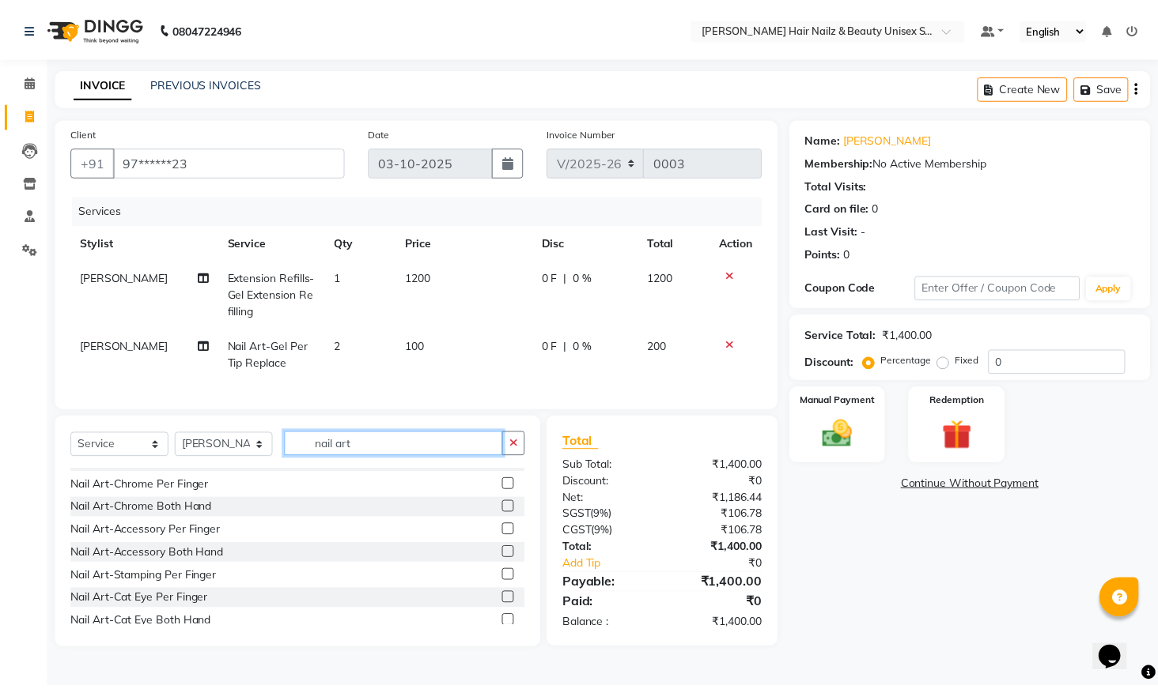
scroll to position [163, 0]
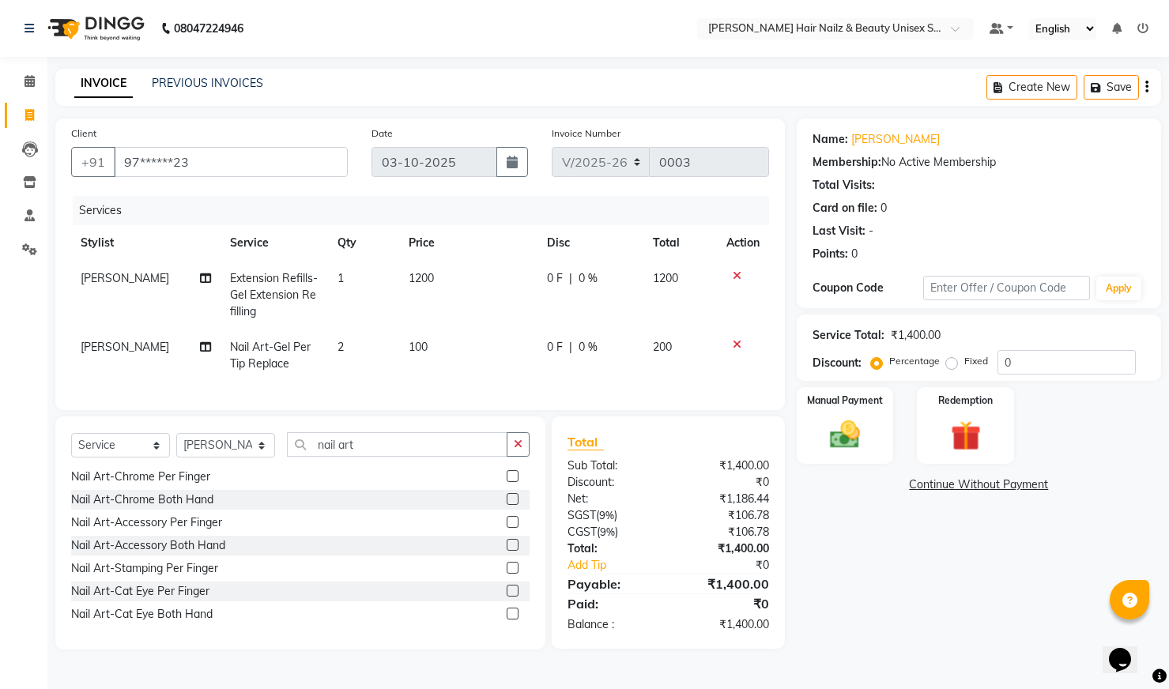
click at [507, 574] on label at bounding box center [513, 568] width 12 height 12
click at [507, 574] on input "checkbox" at bounding box center [512, 569] width 10 height 10
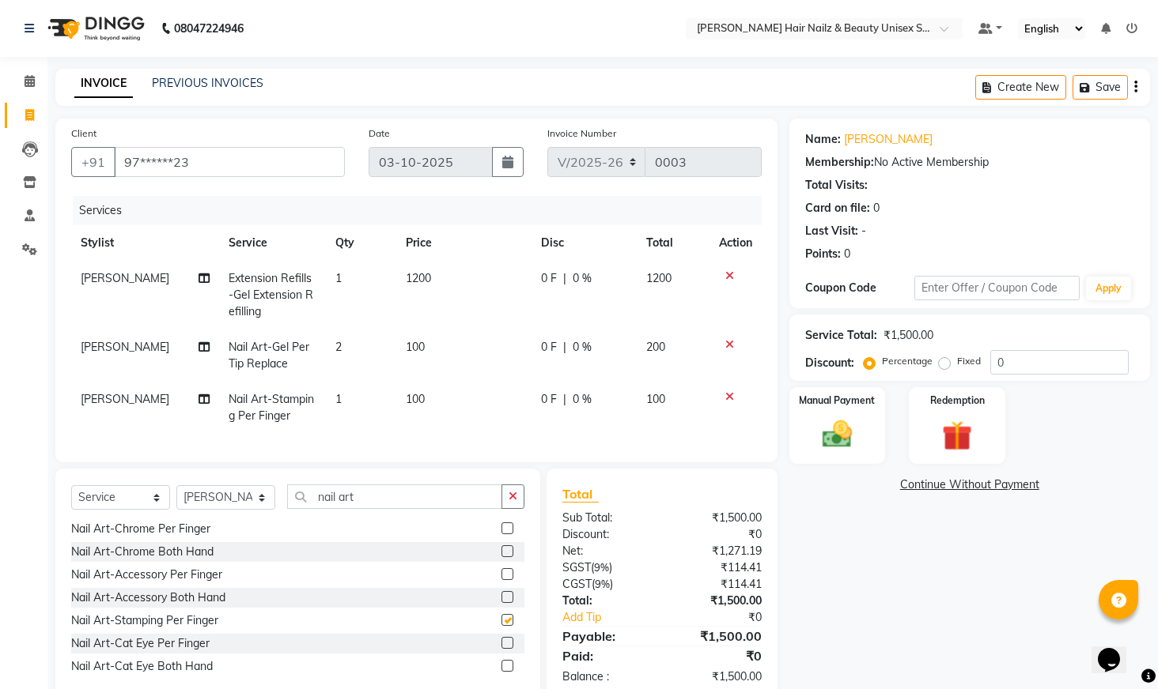
checkbox input "false"
click at [424, 394] on td "100" at bounding box center [463, 408] width 135 height 52
select select "93008"
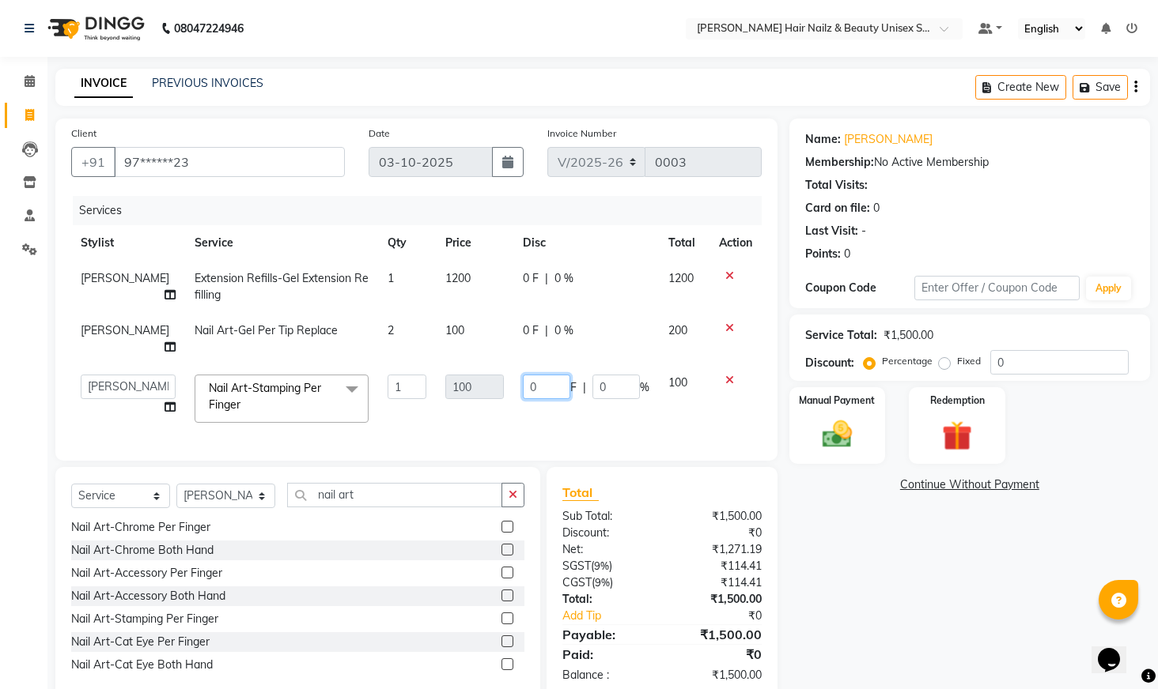
click at [531, 375] on input "0" at bounding box center [546, 387] width 47 height 25
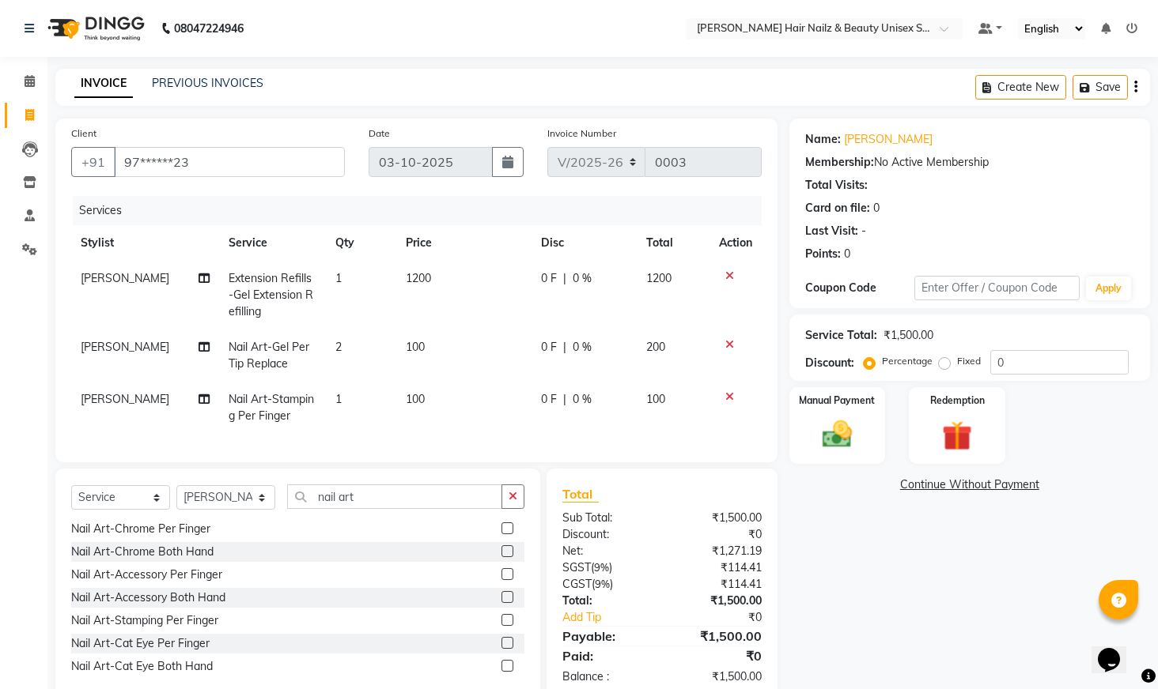
click at [335, 395] on span "1" at bounding box center [338, 399] width 6 height 14
select select "93008"
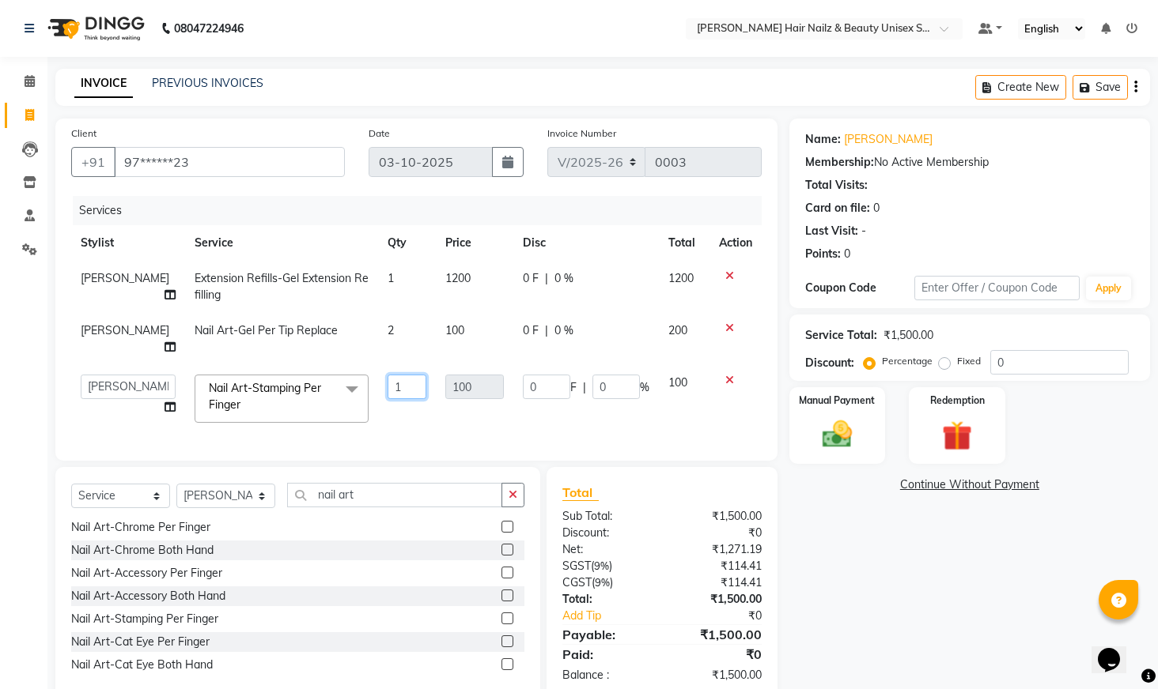
click at [387, 376] on input "1" at bounding box center [406, 387] width 39 height 25
type input "10"
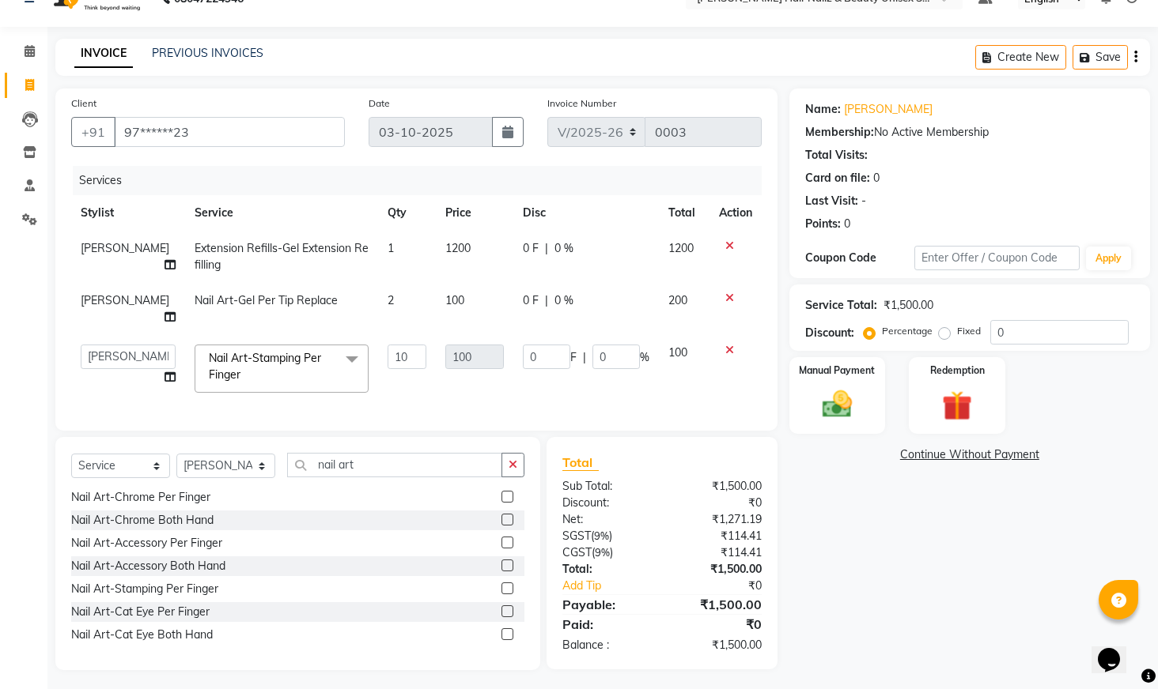
click at [560, 373] on td "0 F | 0 %" at bounding box center [585, 368] width 145 height 67
select select "93008"
click at [239, 457] on select "Select Stylist Admin Bhagya [PERSON_NAME][DATE] [PERSON_NAME] [PERSON_NAME]" at bounding box center [225, 466] width 99 height 25
select select "93009"
click at [396, 464] on input "nail art" at bounding box center [394, 465] width 215 height 25
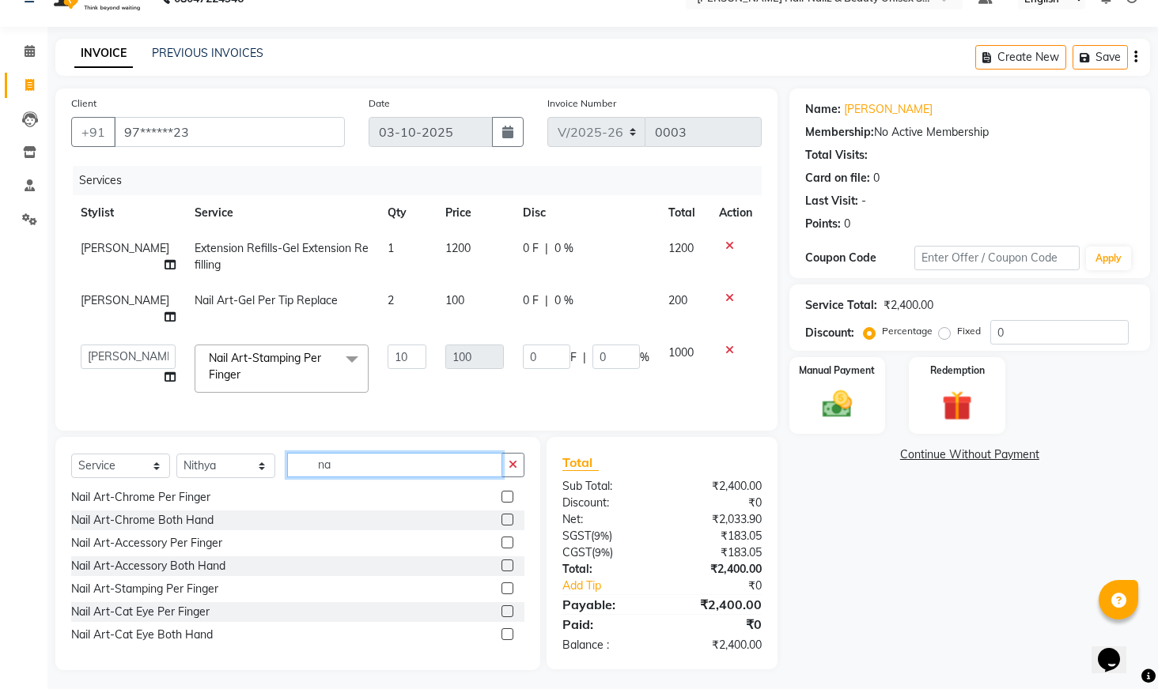
type input "n"
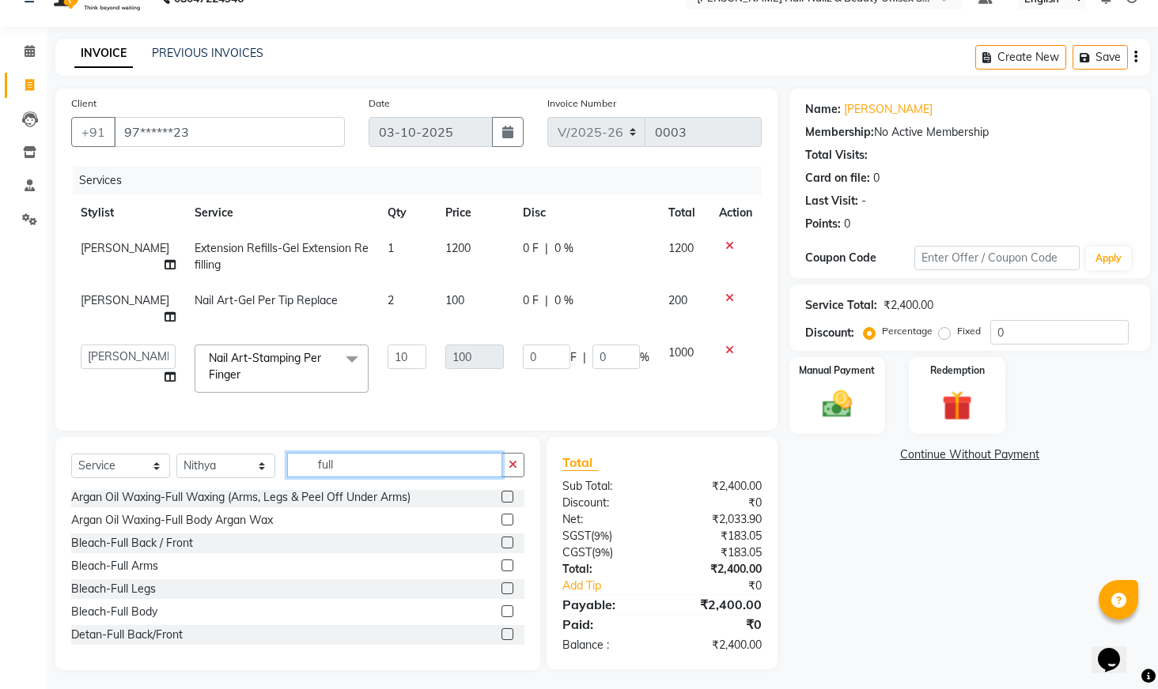
type input "full"
click at [501, 491] on label at bounding box center [507, 497] width 12 height 12
click at [501, 493] on input "checkbox" at bounding box center [506, 498] width 10 height 10
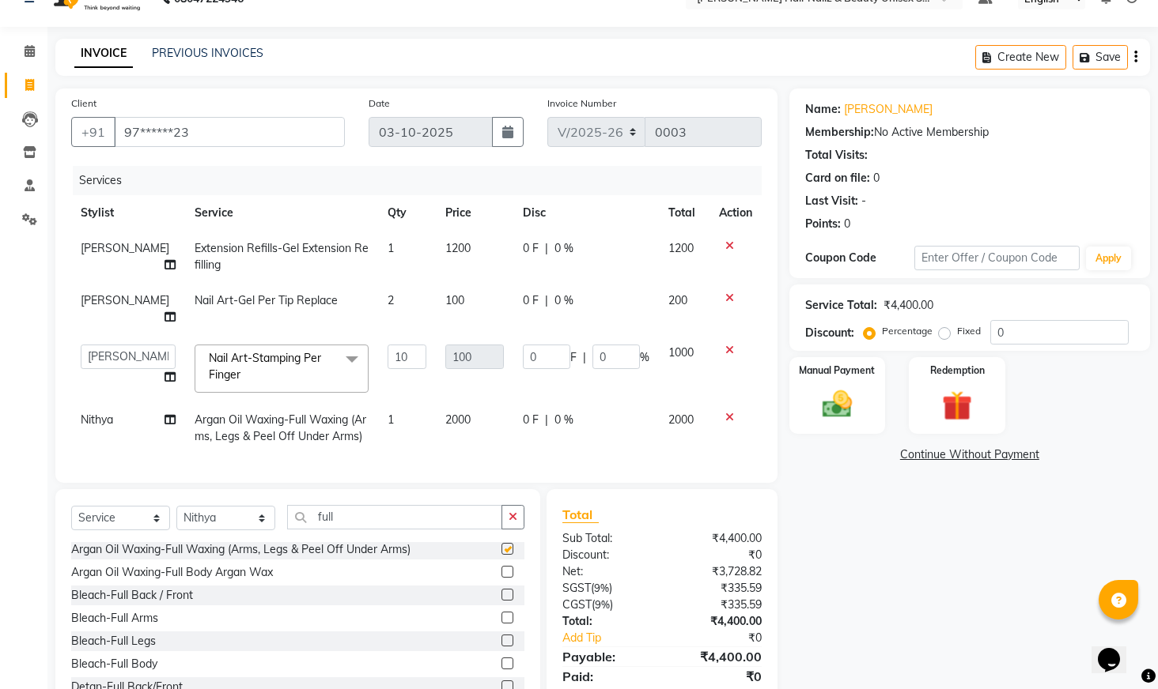
checkbox input "false"
click at [732, 412] on div at bounding box center [735, 417] width 33 height 11
click at [731, 412] on icon at bounding box center [729, 417] width 9 height 11
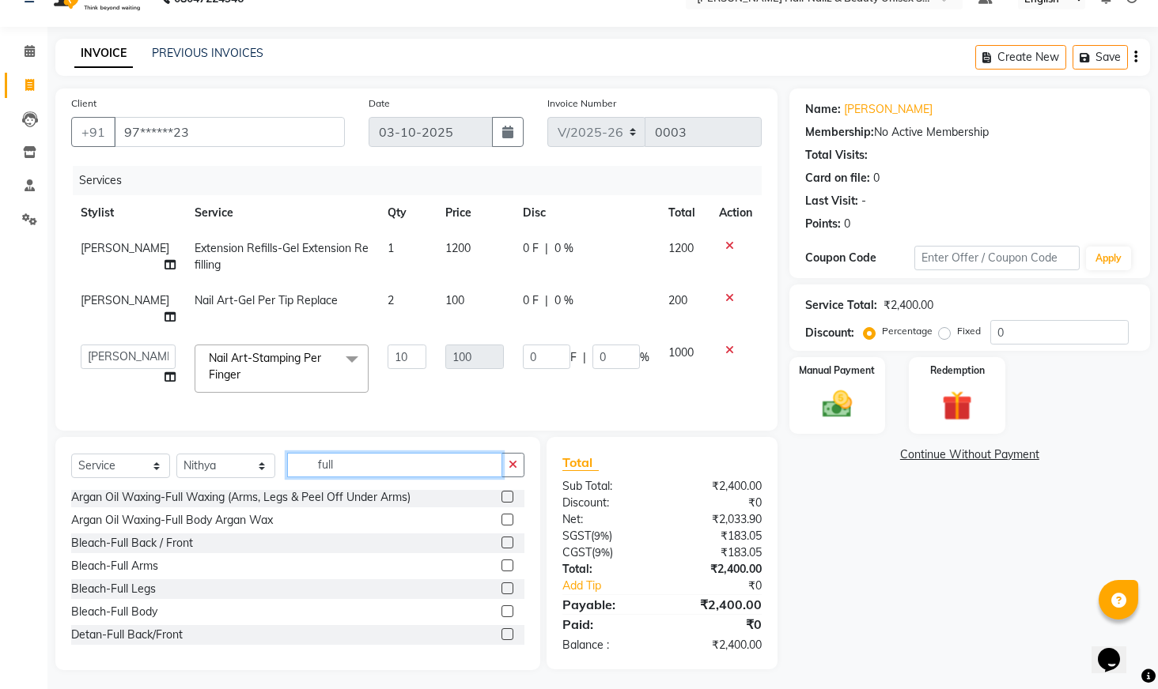
click at [412, 462] on input "full" at bounding box center [394, 465] width 215 height 25
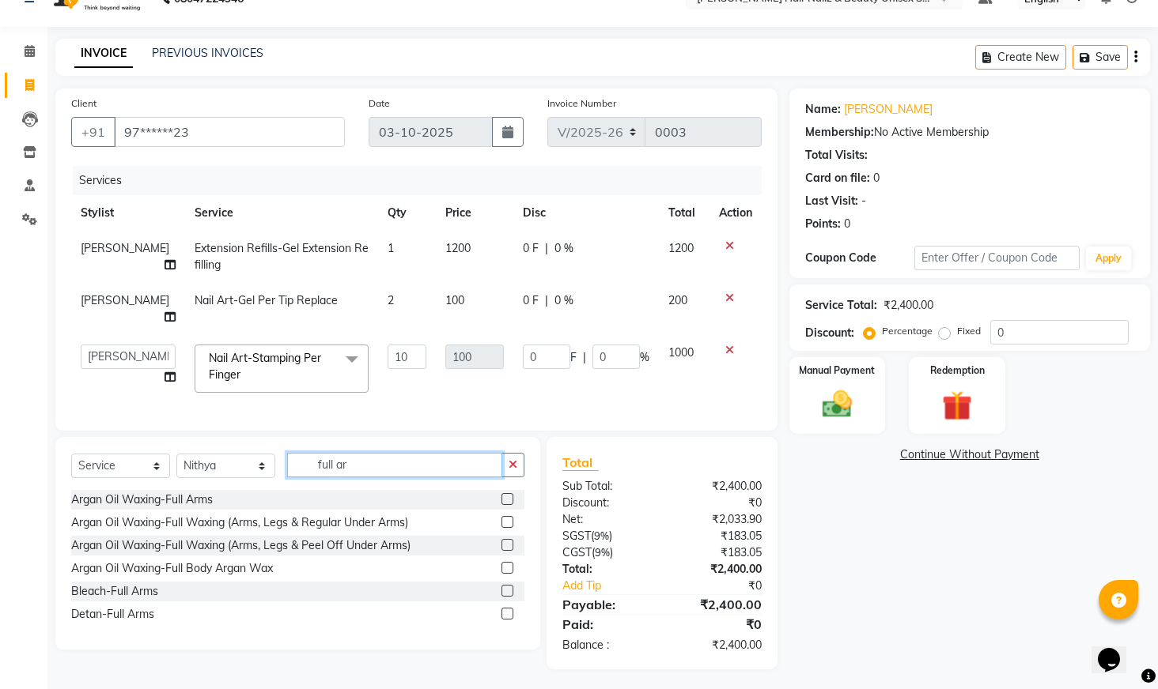
scroll to position [29, 0]
type input "full arms"
click at [512, 494] on label at bounding box center [507, 500] width 12 height 12
click at [512, 496] on input "checkbox" at bounding box center [506, 501] width 10 height 10
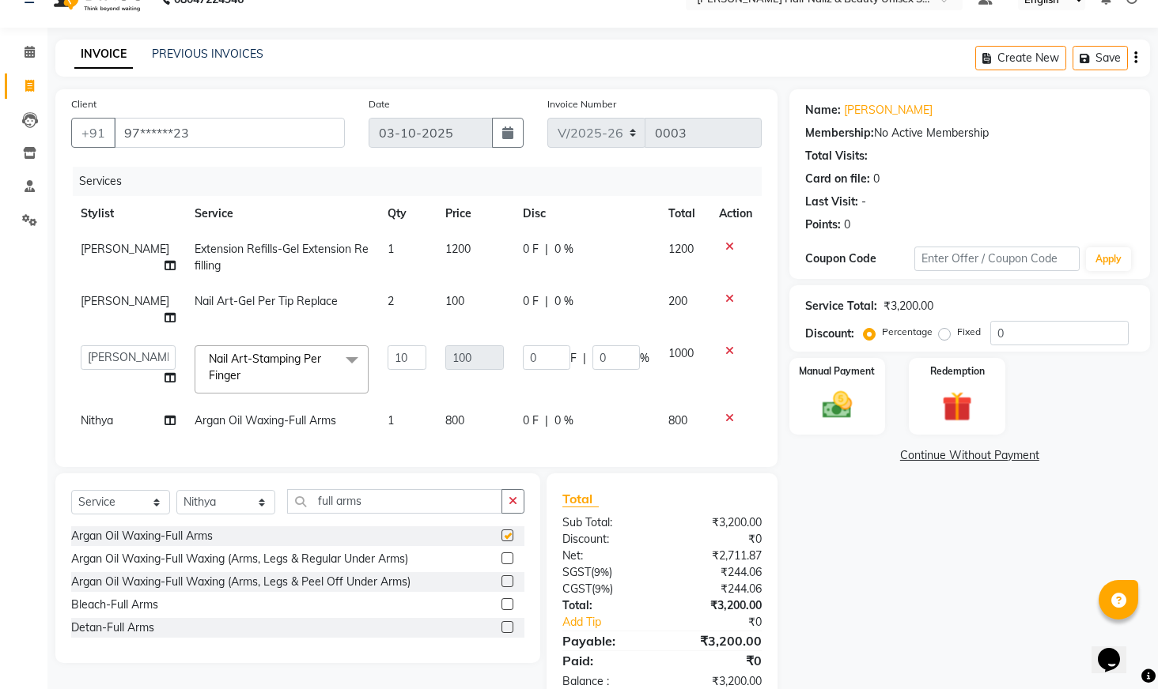
checkbox input "false"
click at [411, 493] on input "full arms" at bounding box center [394, 501] width 215 height 25
type input "f"
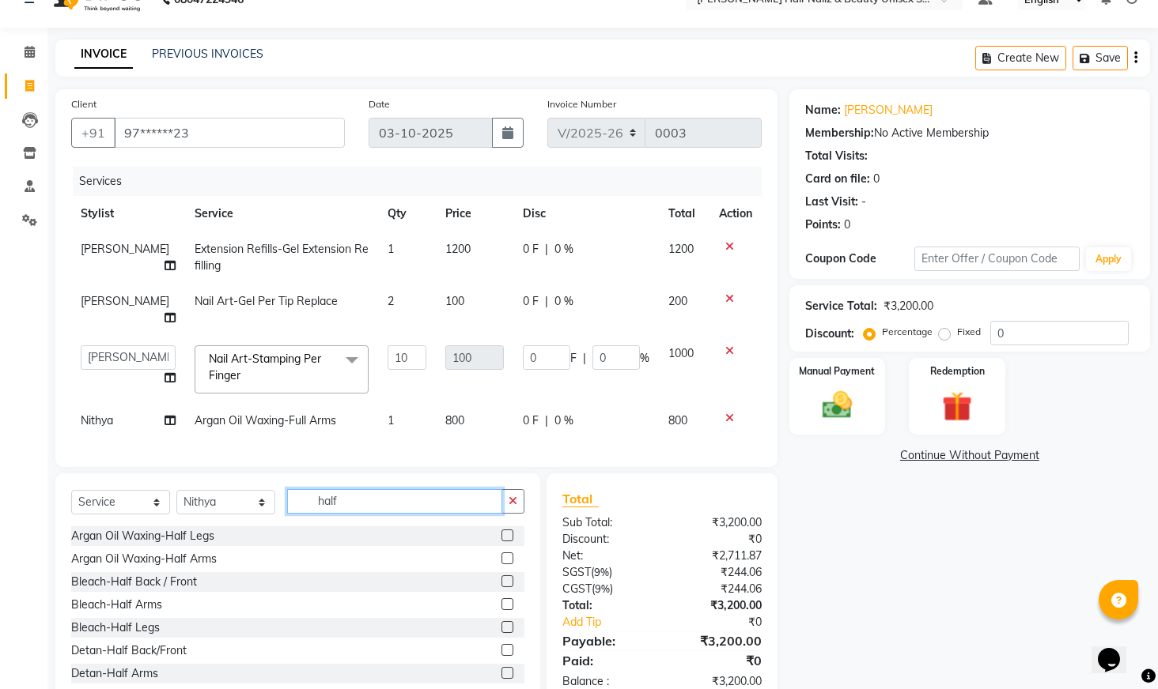
type input "half"
click at [501, 530] on label at bounding box center [507, 536] width 12 height 12
click at [501, 531] on input "checkbox" at bounding box center [506, 536] width 10 height 10
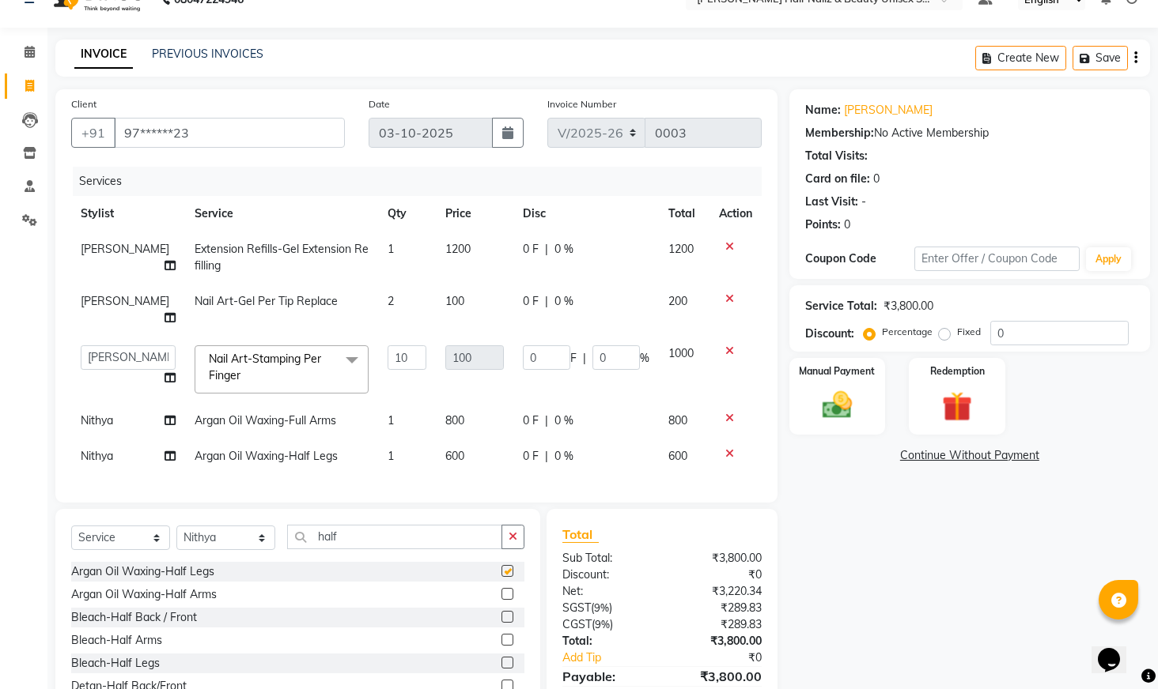
checkbox input "false"
click at [499, 532] on input "half" at bounding box center [394, 537] width 215 height 25
type input "h"
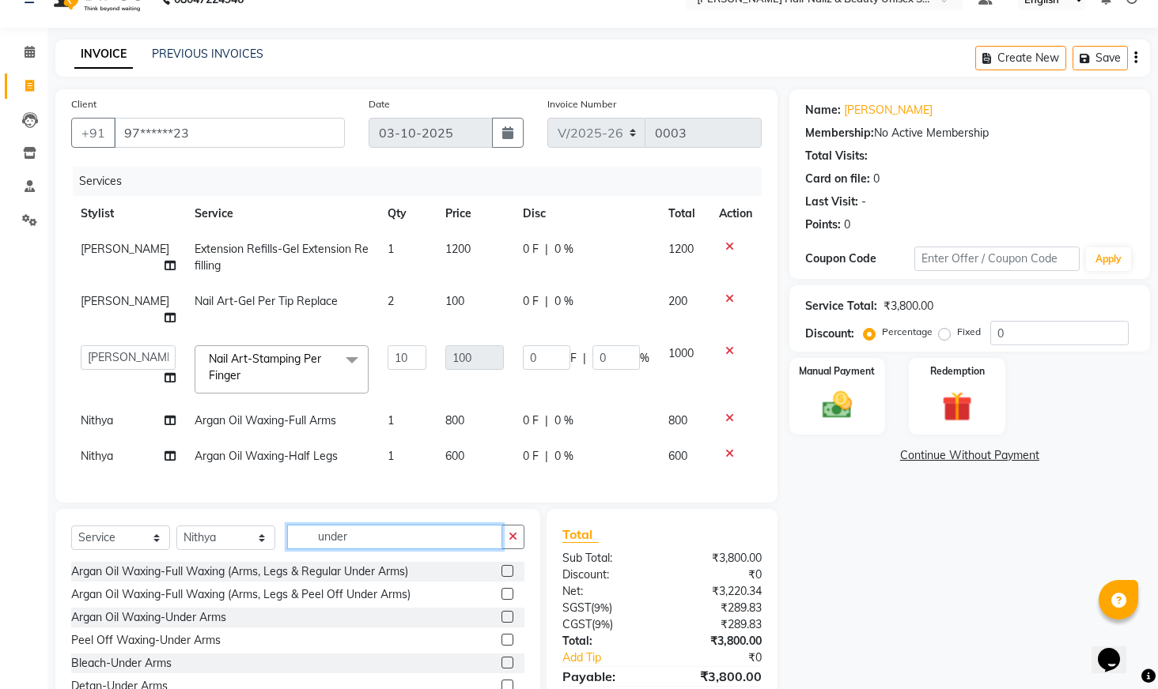
type input "under"
click at [504, 611] on label at bounding box center [507, 617] width 12 height 12
click at [504, 613] on input "checkbox" at bounding box center [506, 618] width 10 height 10
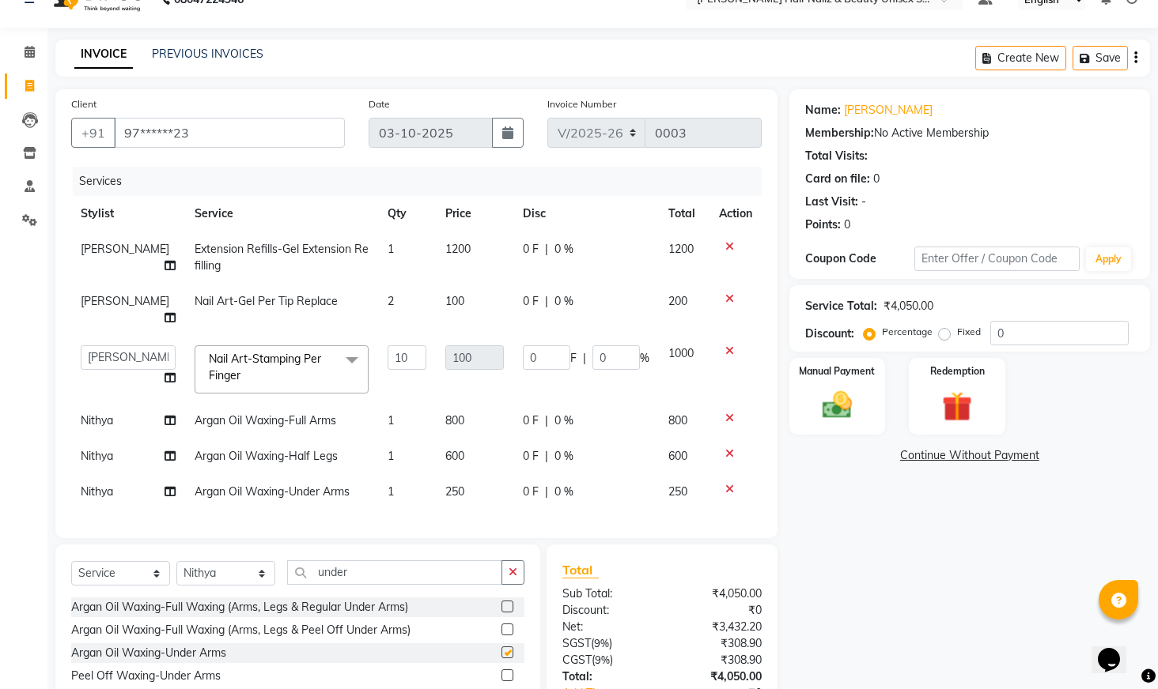
checkbox input "false"
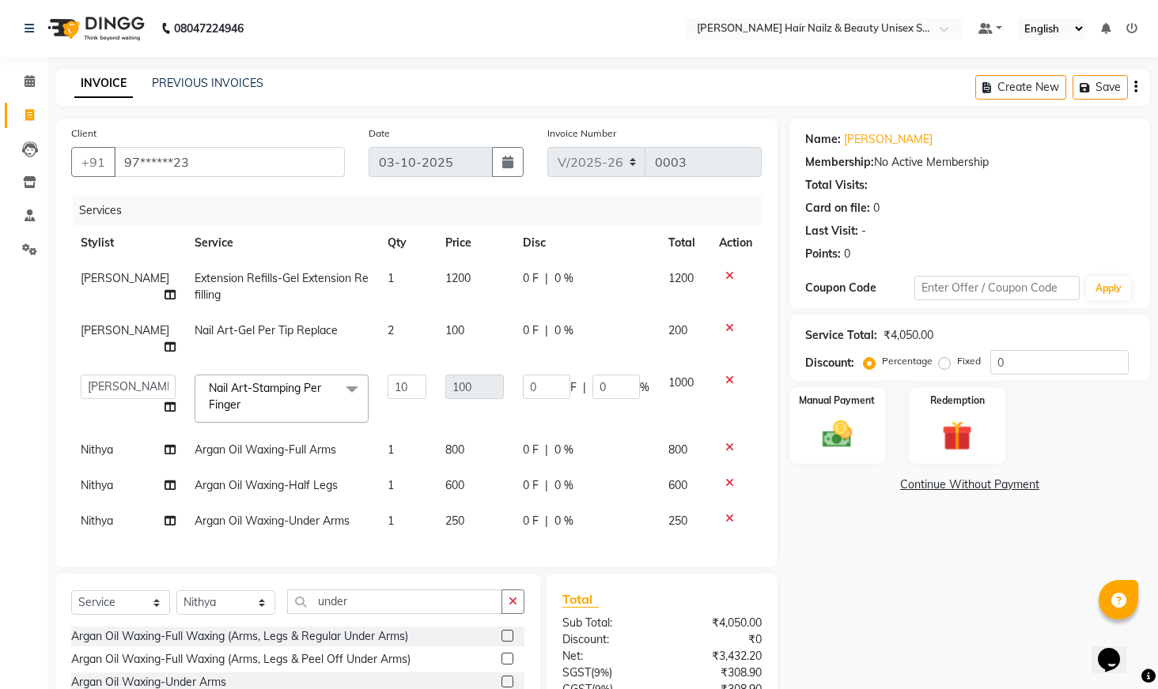
scroll to position [109, 0]
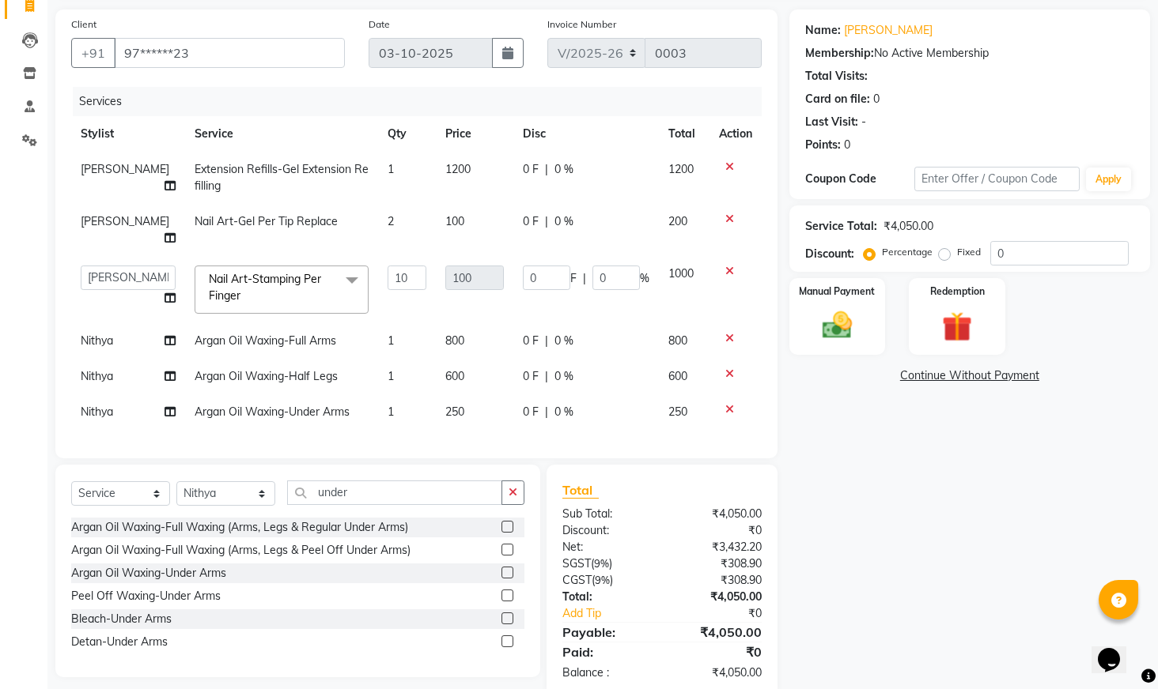
click at [270, 272] on span "Nail Art-Stamping Per Finger x" at bounding box center [274, 288] width 139 height 34
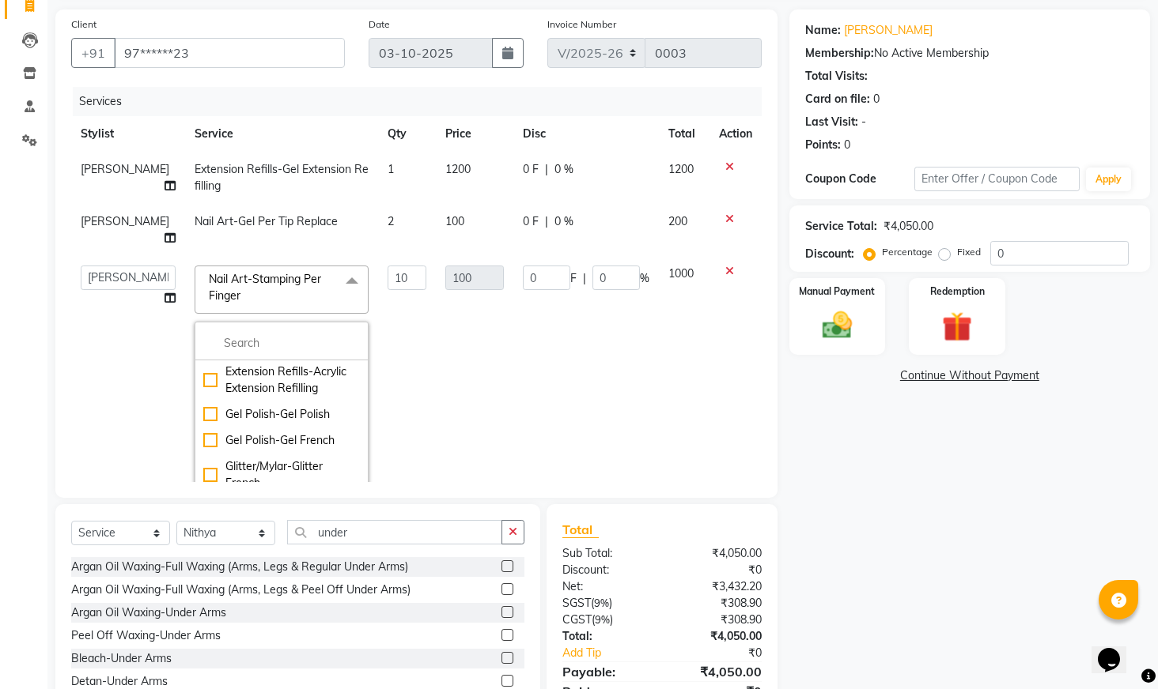
scroll to position [776, 0]
click at [493, 399] on td "100" at bounding box center [475, 391] width 78 height 270
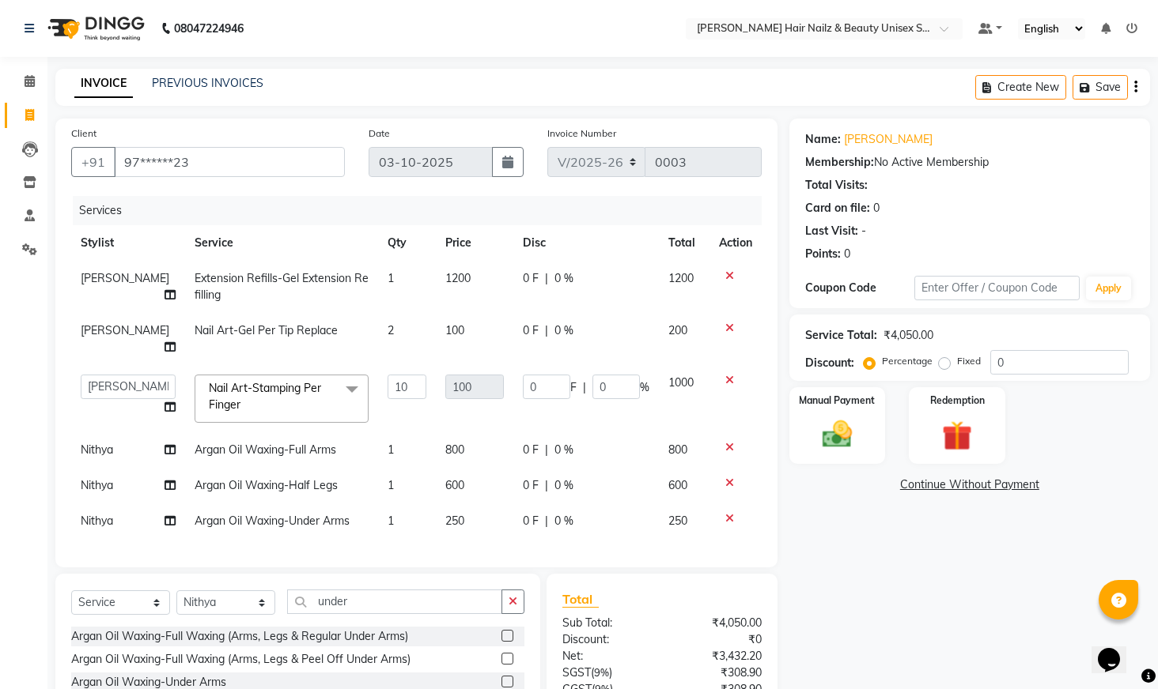
scroll to position [136, 0]
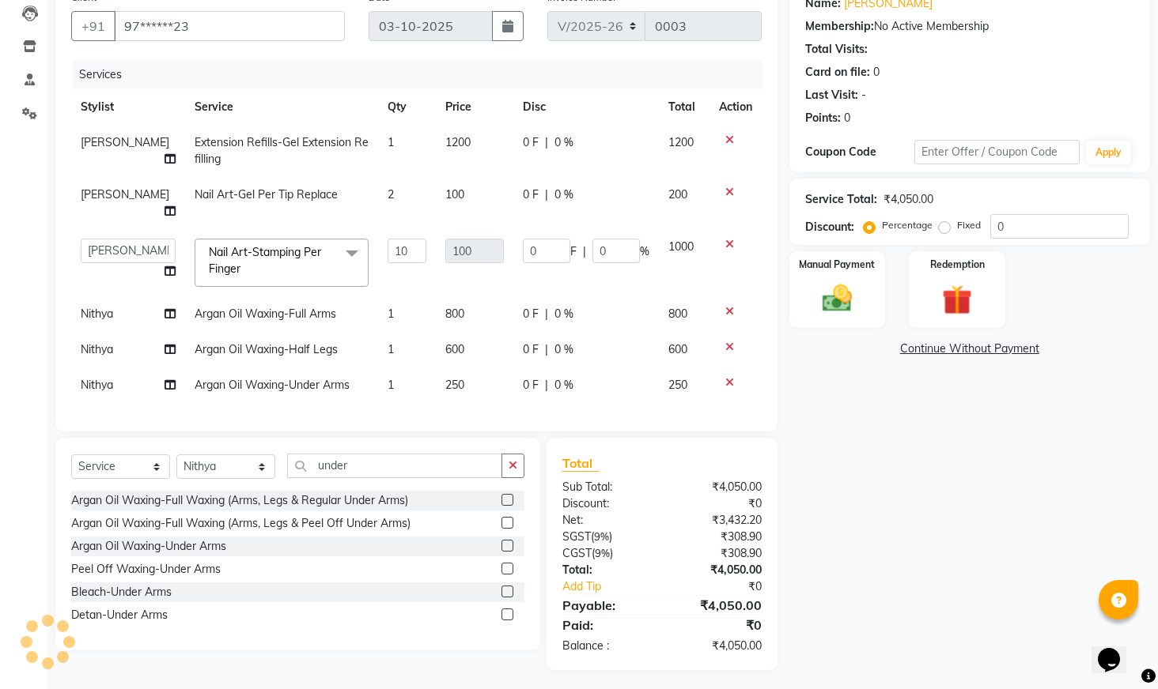
click at [727, 377] on icon at bounding box center [729, 382] width 9 height 11
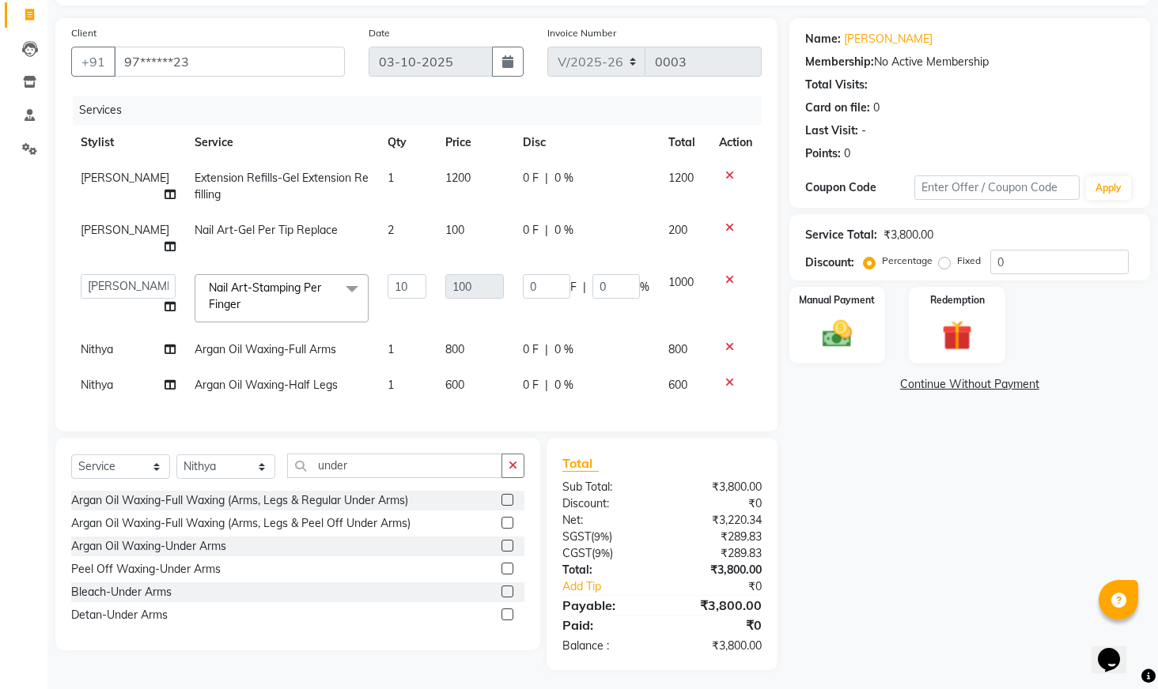
scroll to position [0, 0]
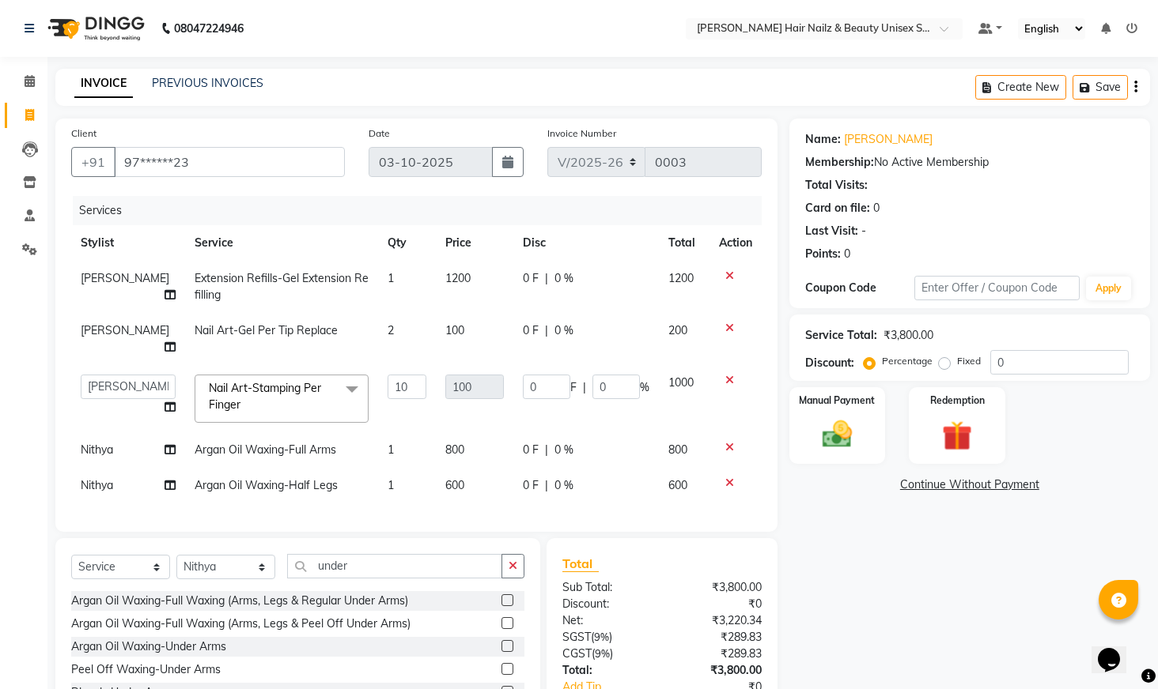
click at [1135, 87] on icon "button" at bounding box center [1135, 87] width 3 height 1
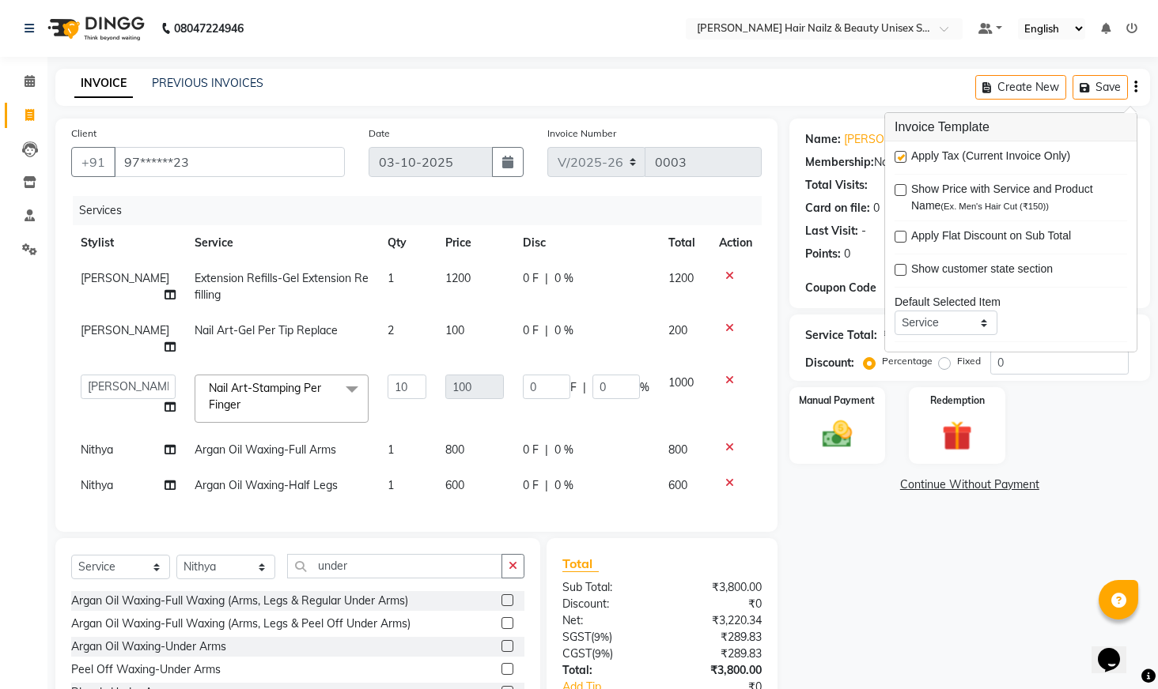
click at [905, 157] on label at bounding box center [900, 157] width 12 height 12
click at [905, 157] on input "checkbox" at bounding box center [899, 158] width 10 height 10
checkbox input "false"
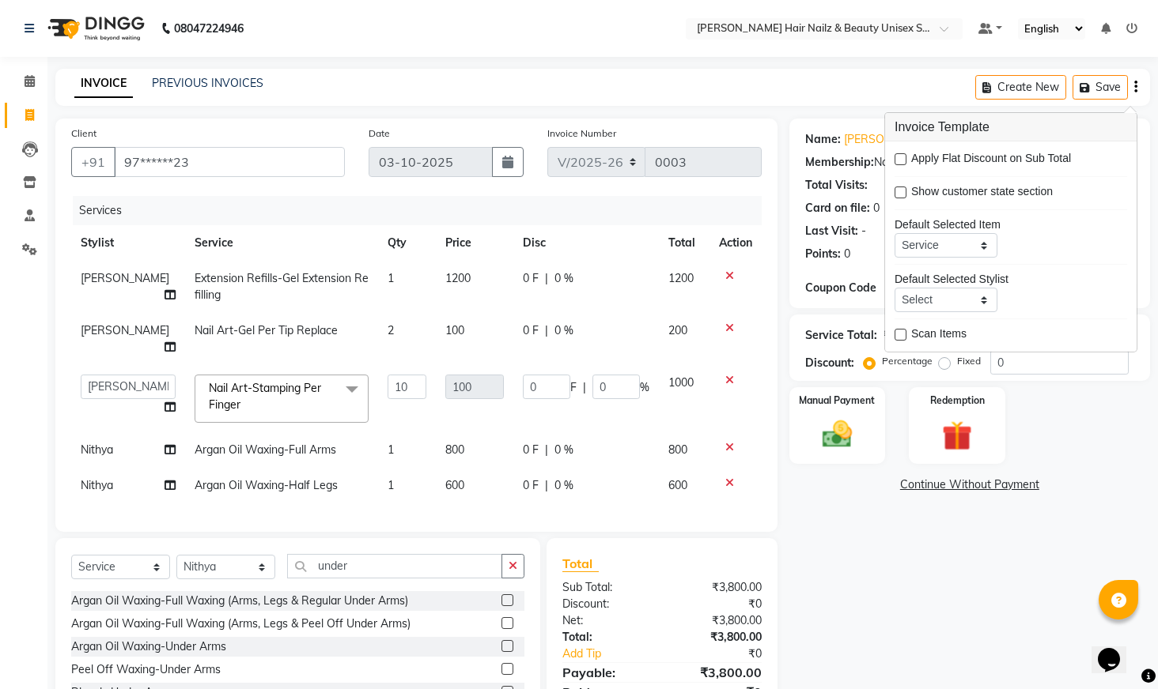
scroll to position [81, 0]
